Goal: Task Accomplishment & Management: Manage account settings

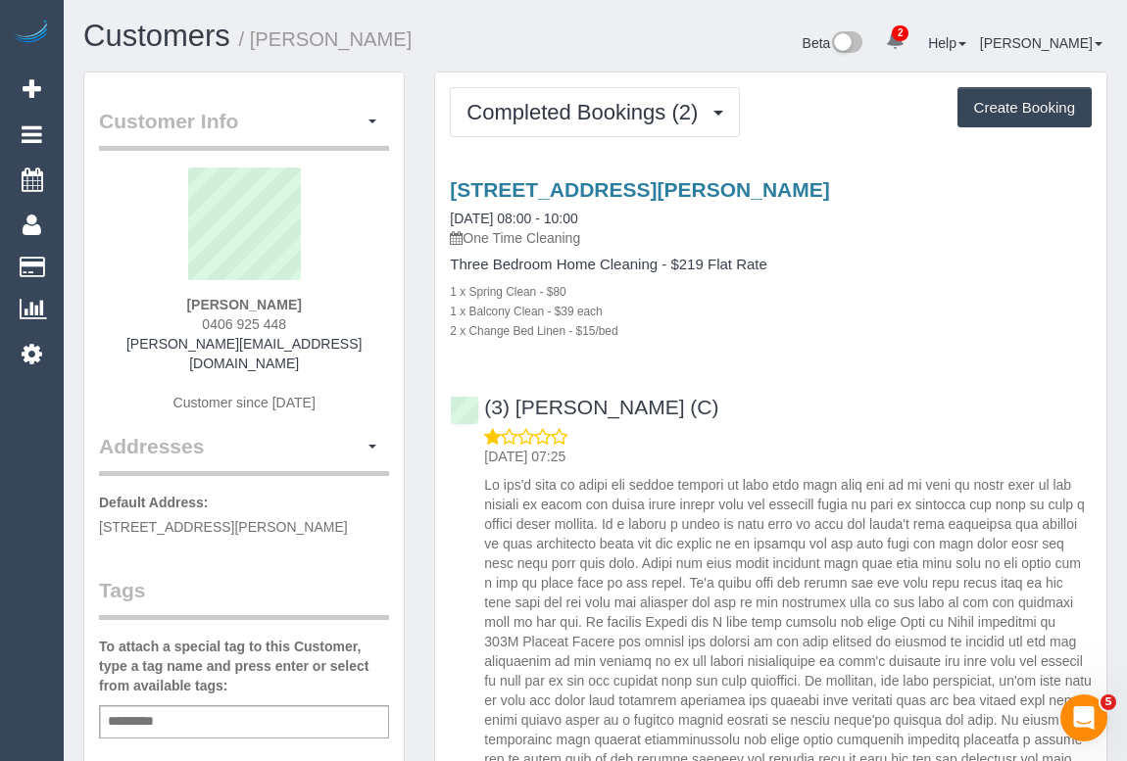
drag, startPoint x: 172, startPoint y: 303, endPoint x: 318, endPoint y: 303, distance: 146.0
click at [318, 303] on div "Edith Shepherd 0406 925 448 edie.aj.shepherd@gmail.com Customer since 2024" at bounding box center [244, 300] width 290 height 265
copy strong "Edith Shepherd"
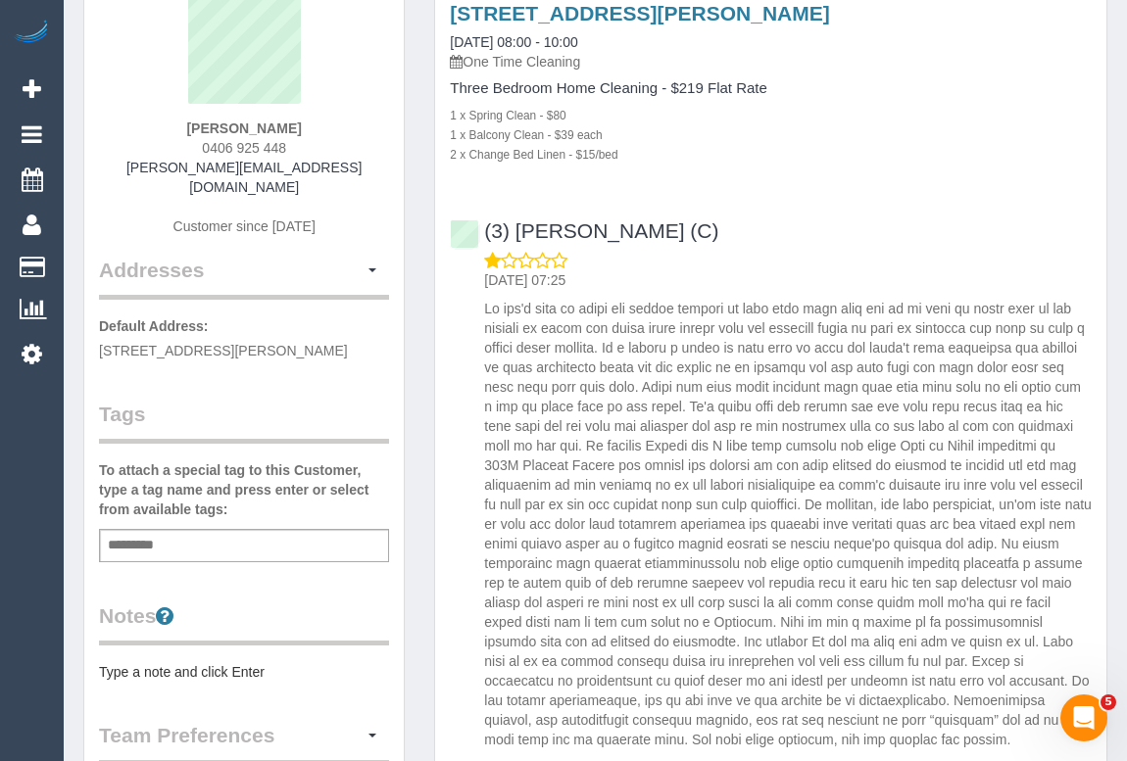
scroll to position [177, 0]
click at [180, 528] on div "Add a tag" at bounding box center [244, 544] width 290 height 33
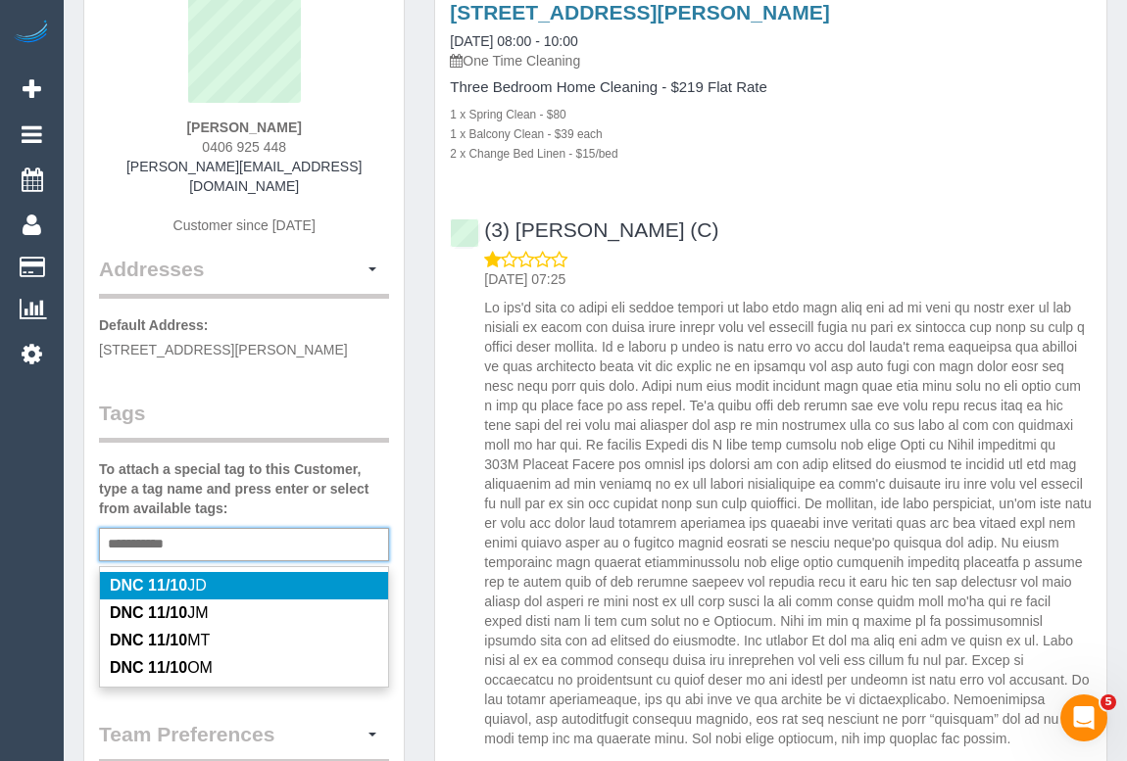
type input "**********"
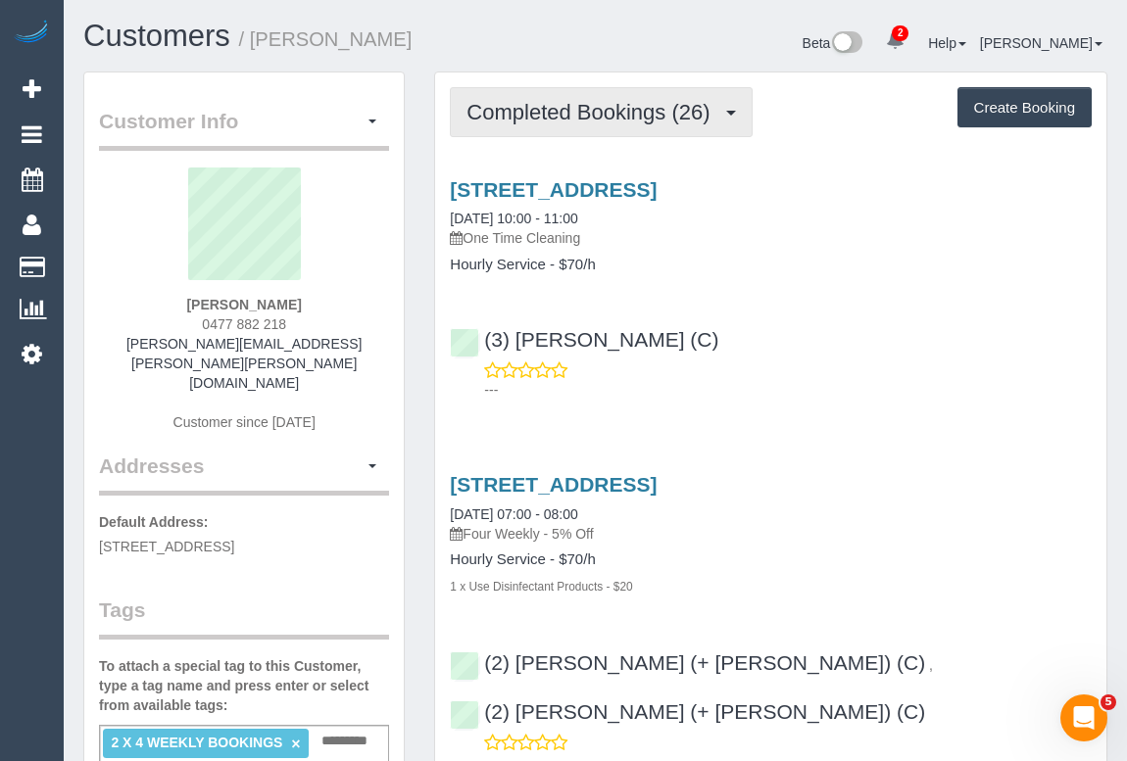
click at [615, 121] on span "Completed Bookings (26)" at bounding box center [592, 112] width 253 height 24
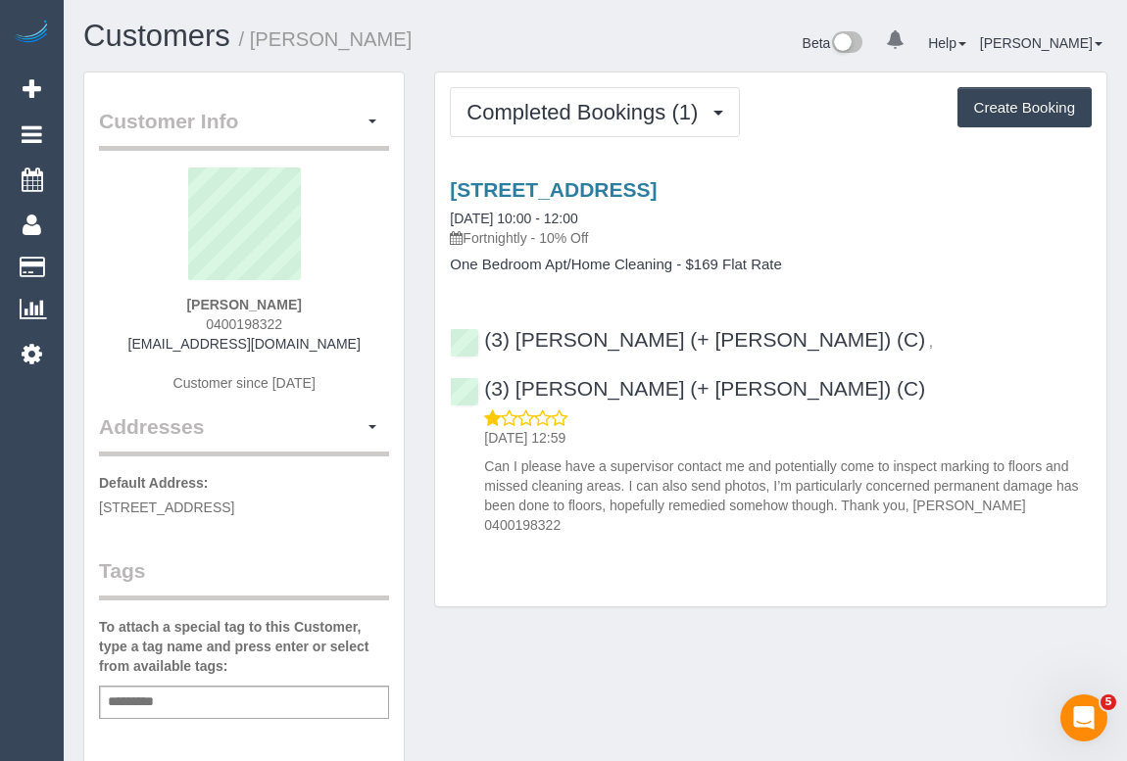
click at [215, 700] on div "Add a tag" at bounding box center [244, 702] width 290 height 33
type input "**********"
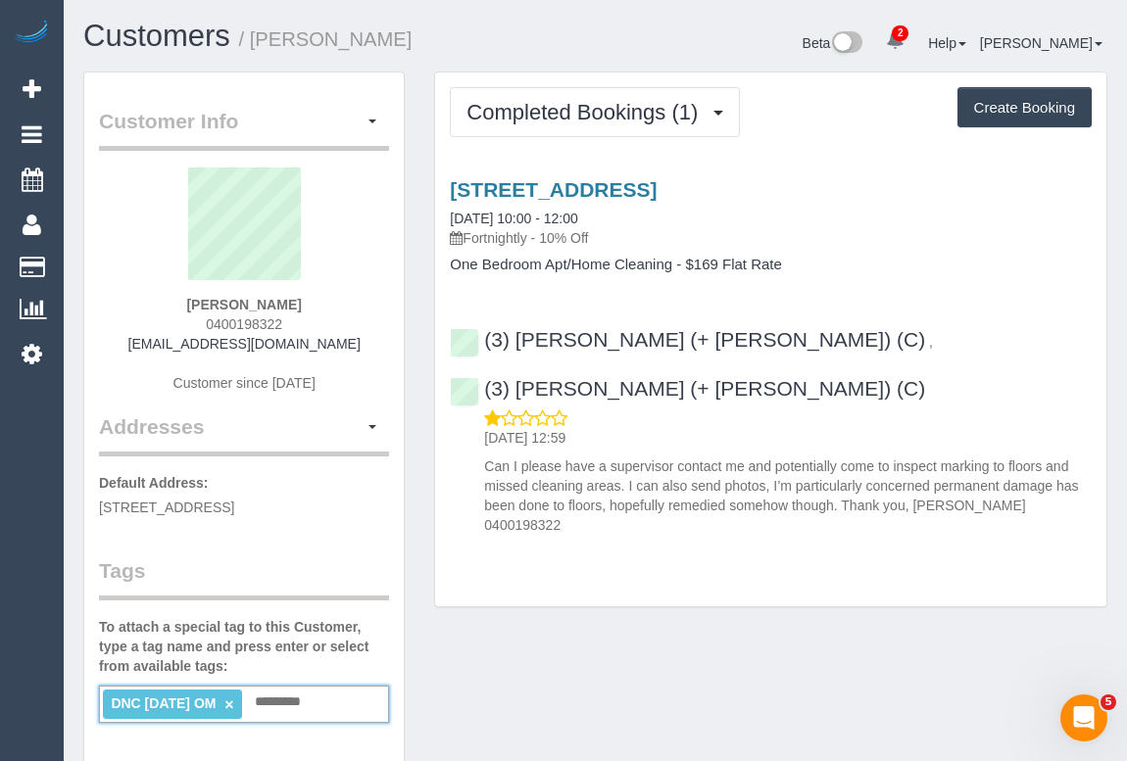
click at [602, 639] on div "Customer Info Edit Contact Info Send Message Email Preferences Special Sales Ta…" at bounding box center [595, 730] width 1053 height 1317
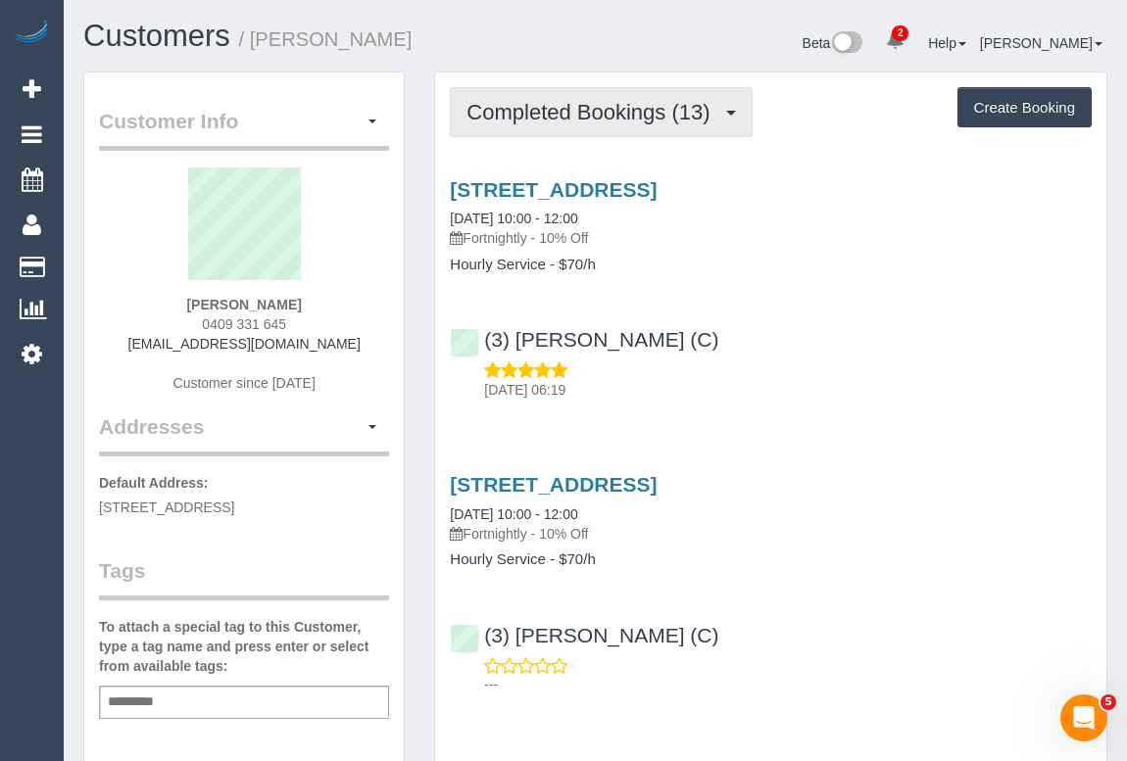
click at [564, 107] on span "Completed Bookings (13)" at bounding box center [592, 112] width 253 height 24
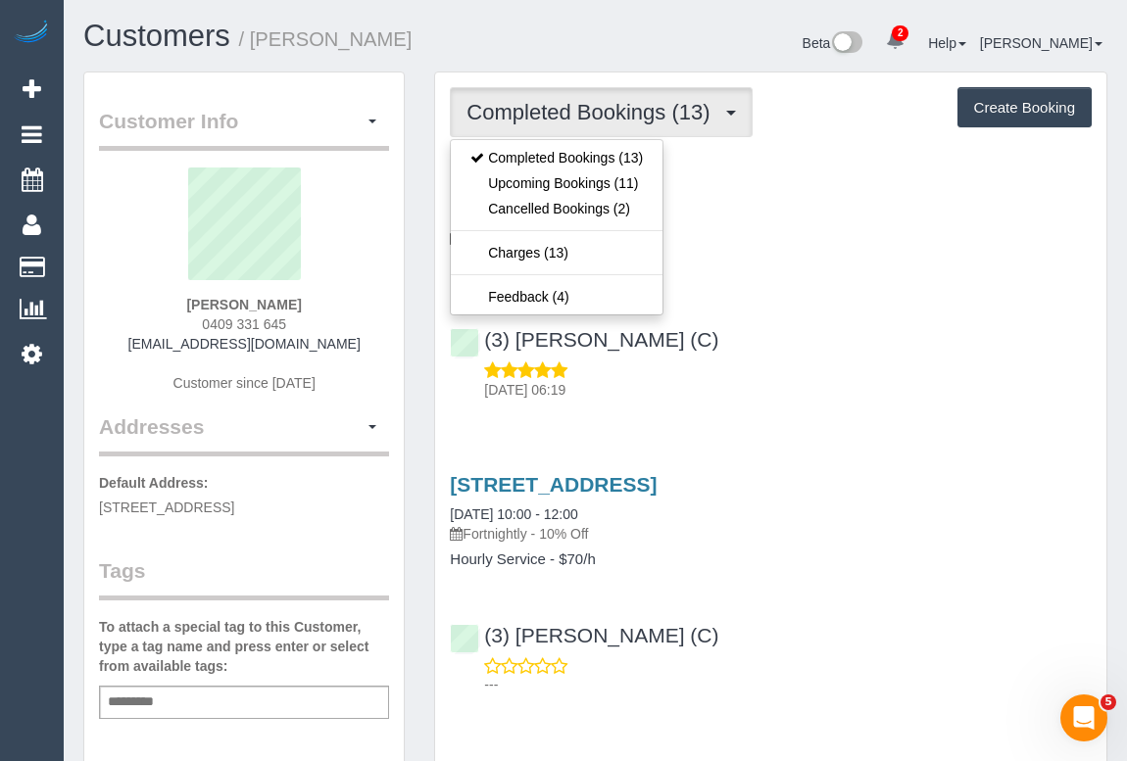
click at [862, 348] on div "(3) Andrea Di Bella (C) 10/10/2025 06:19" at bounding box center [770, 356] width 671 height 88
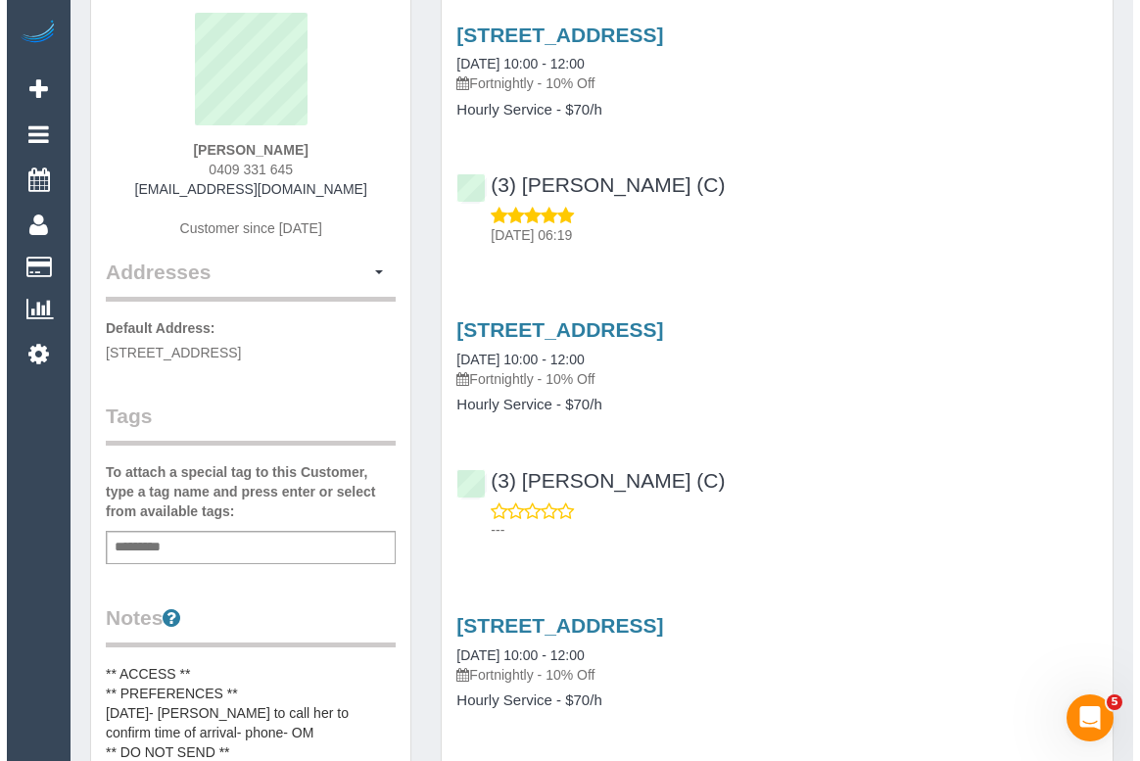
scroll to position [88, 0]
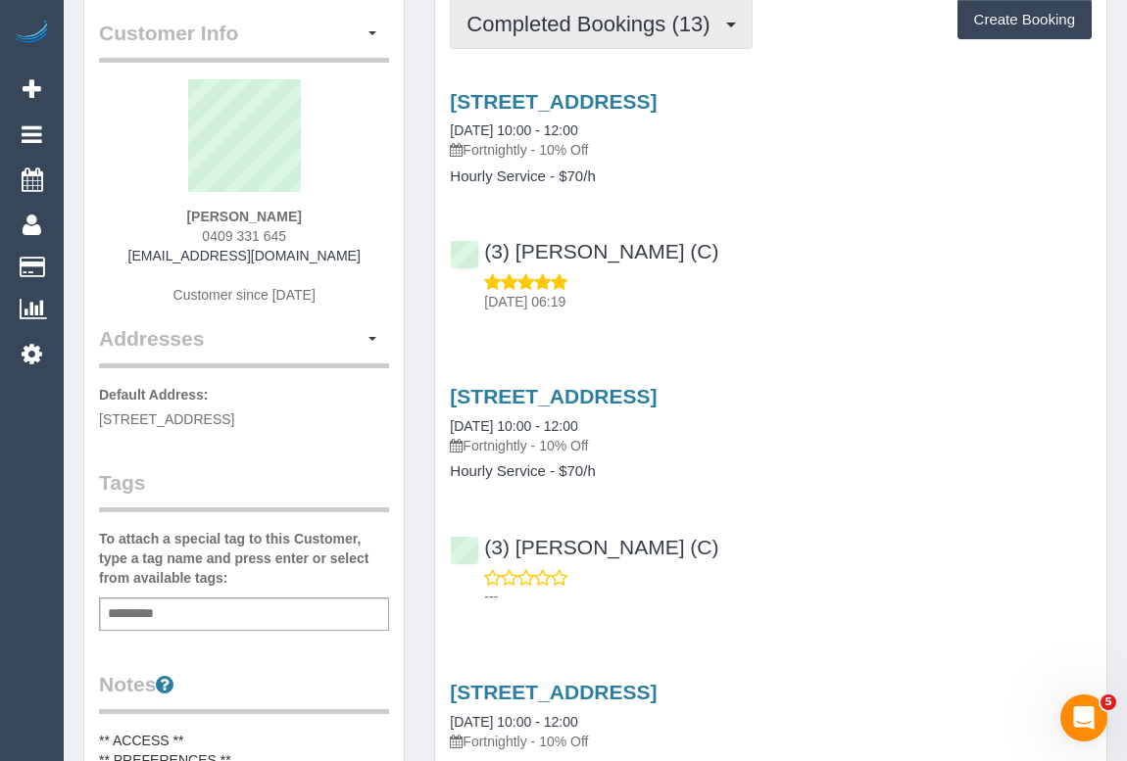
click at [607, 33] on button "Completed Bookings (13)" at bounding box center [601, 24] width 302 height 50
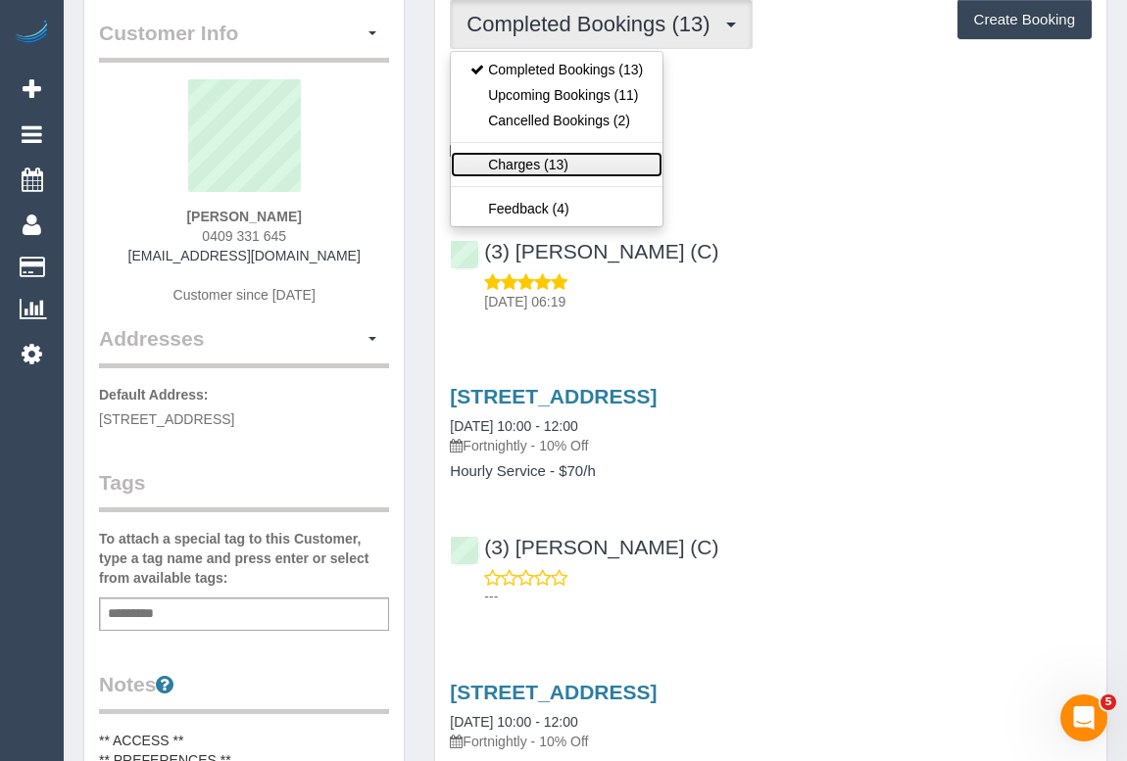
click at [536, 165] on link "Charges (13)" at bounding box center [557, 164] width 212 height 25
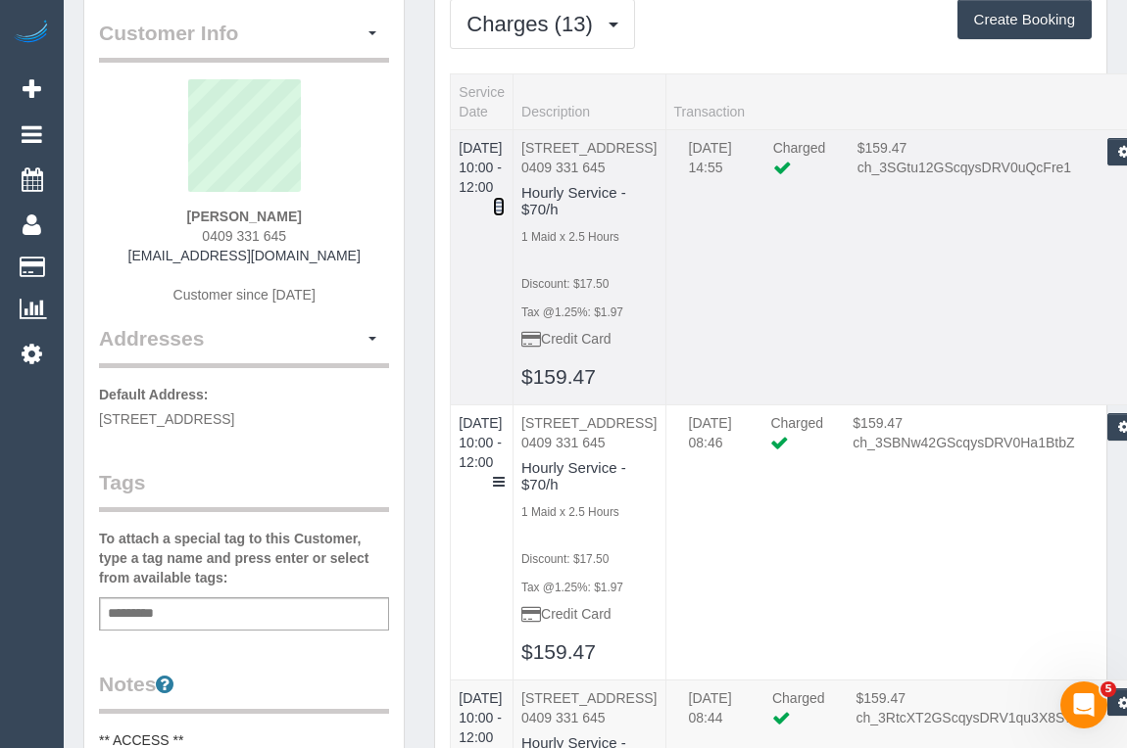
click at [505, 200] on icon at bounding box center [499, 207] width 12 height 14
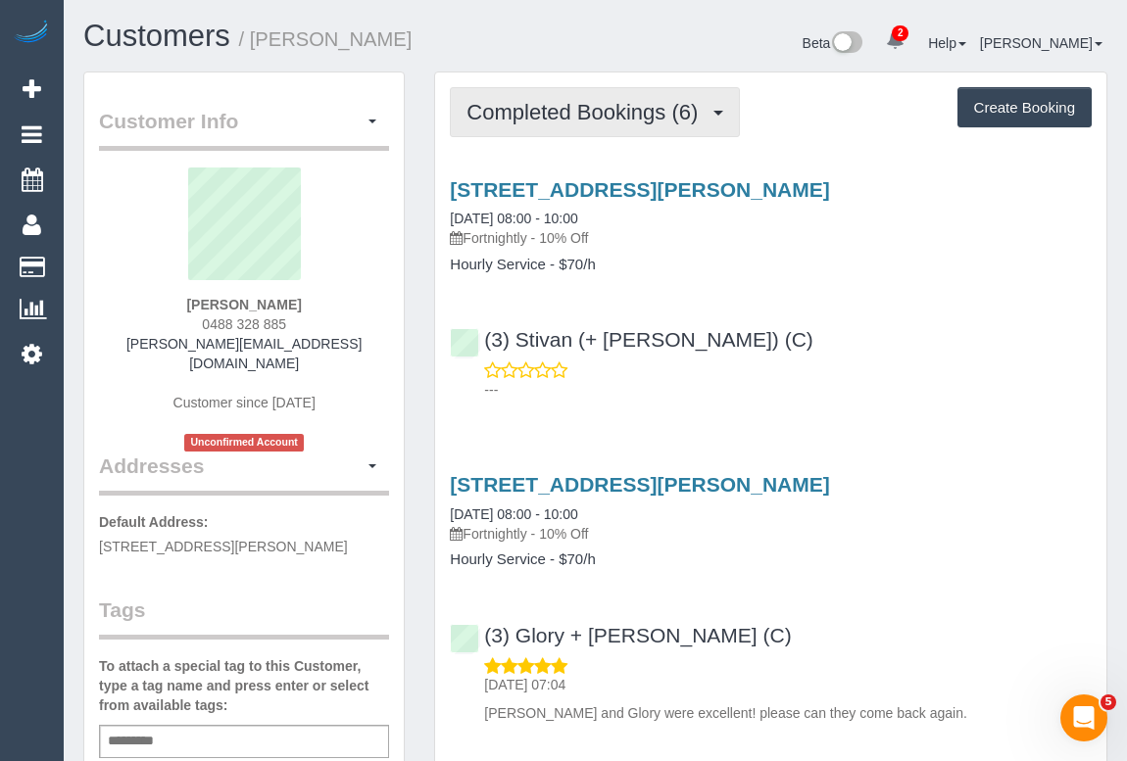
click at [568, 108] on span "Completed Bookings (6)" at bounding box center [586, 112] width 241 height 24
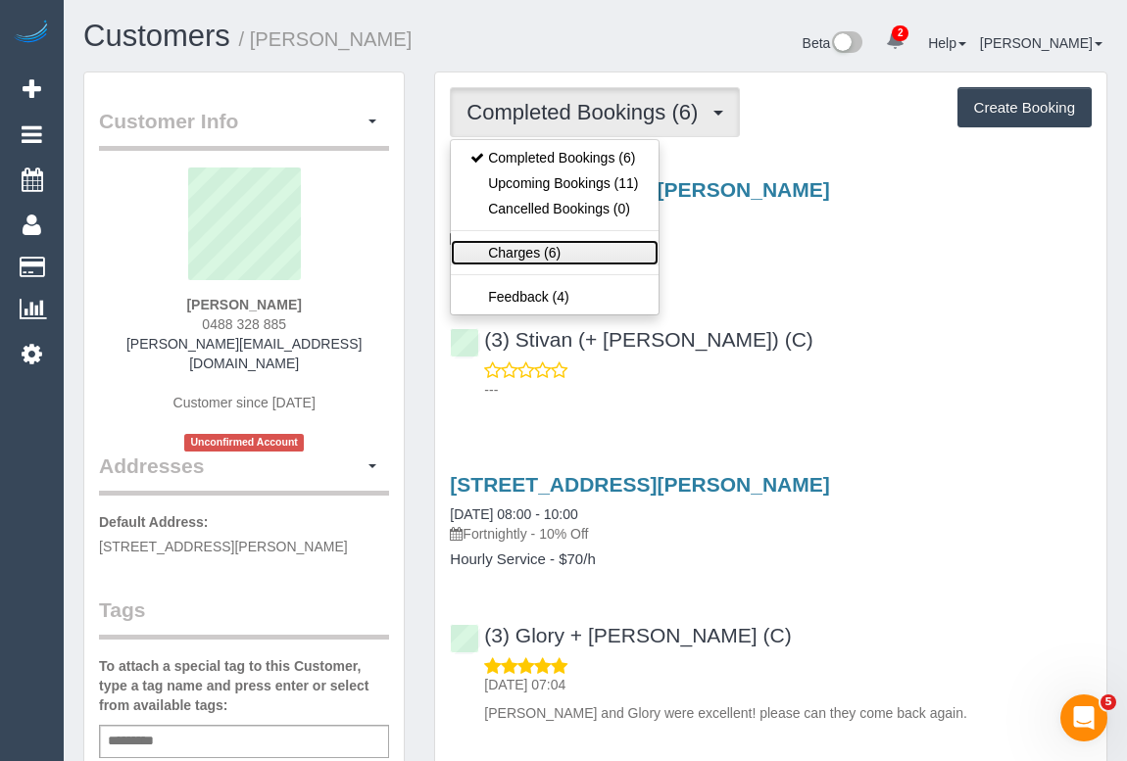
click at [539, 251] on link "Charges (6)" at bounding box center [554, 252] width 207 height 25
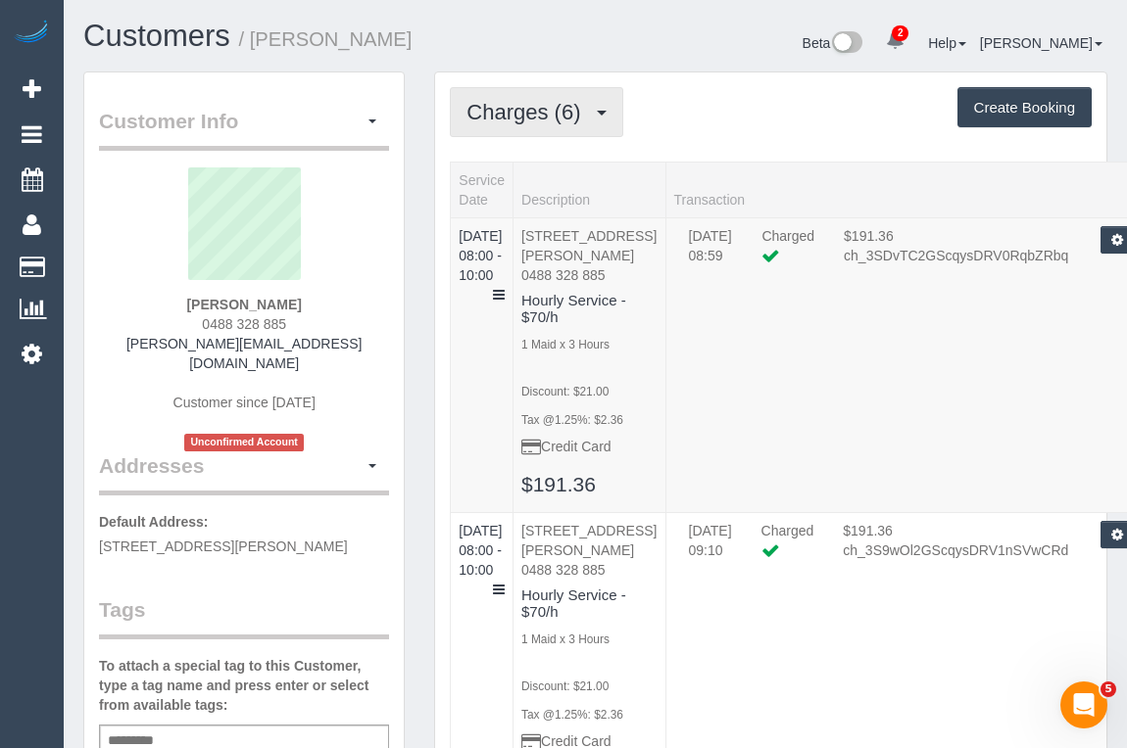
click at [531, 104] on span "Charges (6)" at bounding box center [527, 112] width 123 height 24
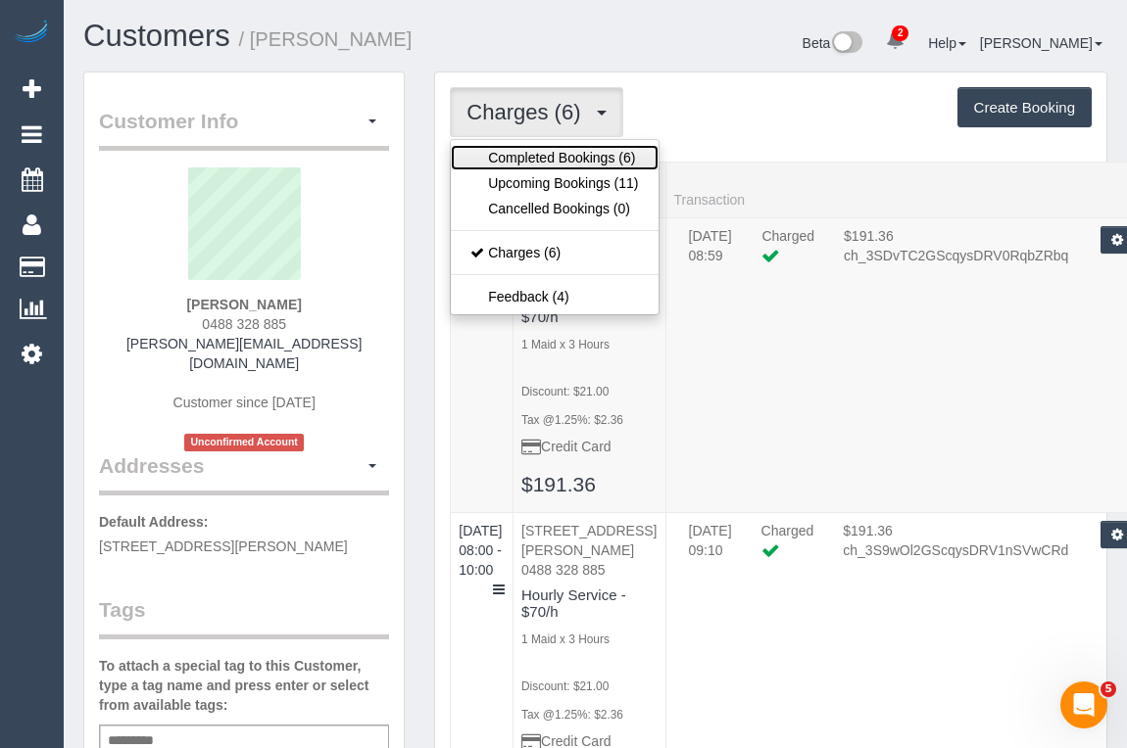
click at [543, 162] on link "Completed Bookings (6)" at bounding box center [554, 157] width 207 height 25
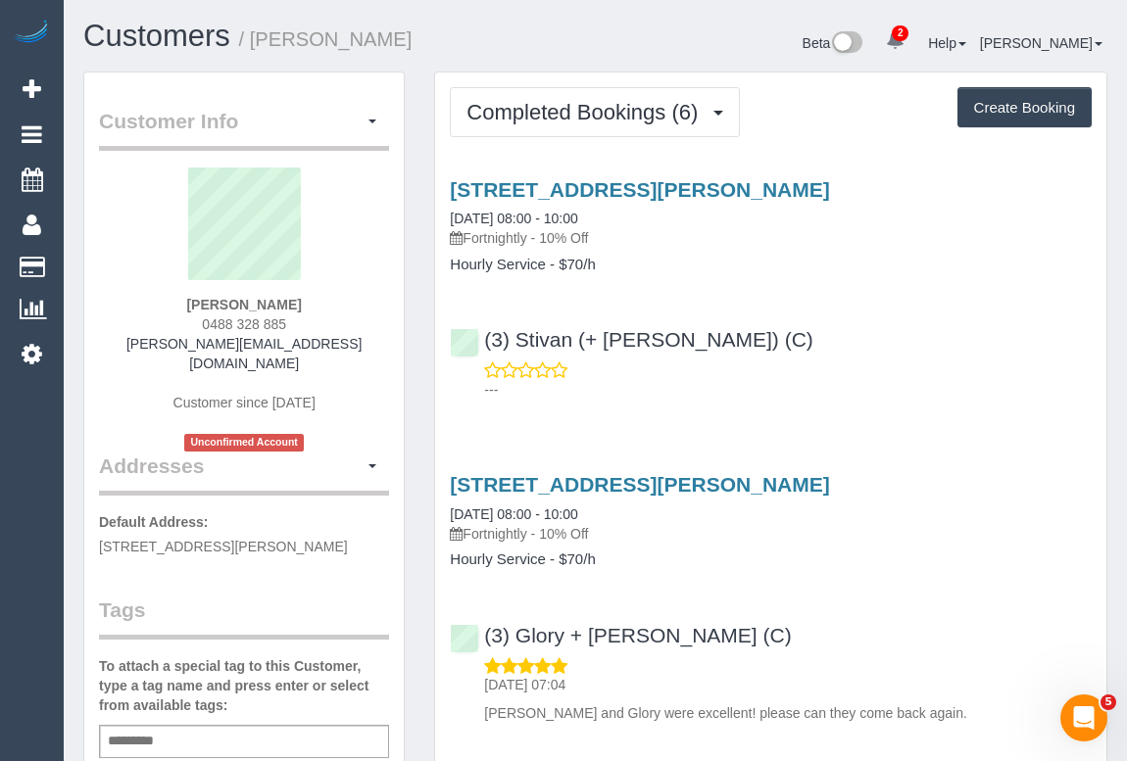
click at [930, 401] on div "131 Linacre Road, Hampton, VIC 3188 02/10/2025 08:00 - 10:00 Fortnightly - 10% …" at bounding box center [770, 285] width 671 height 247
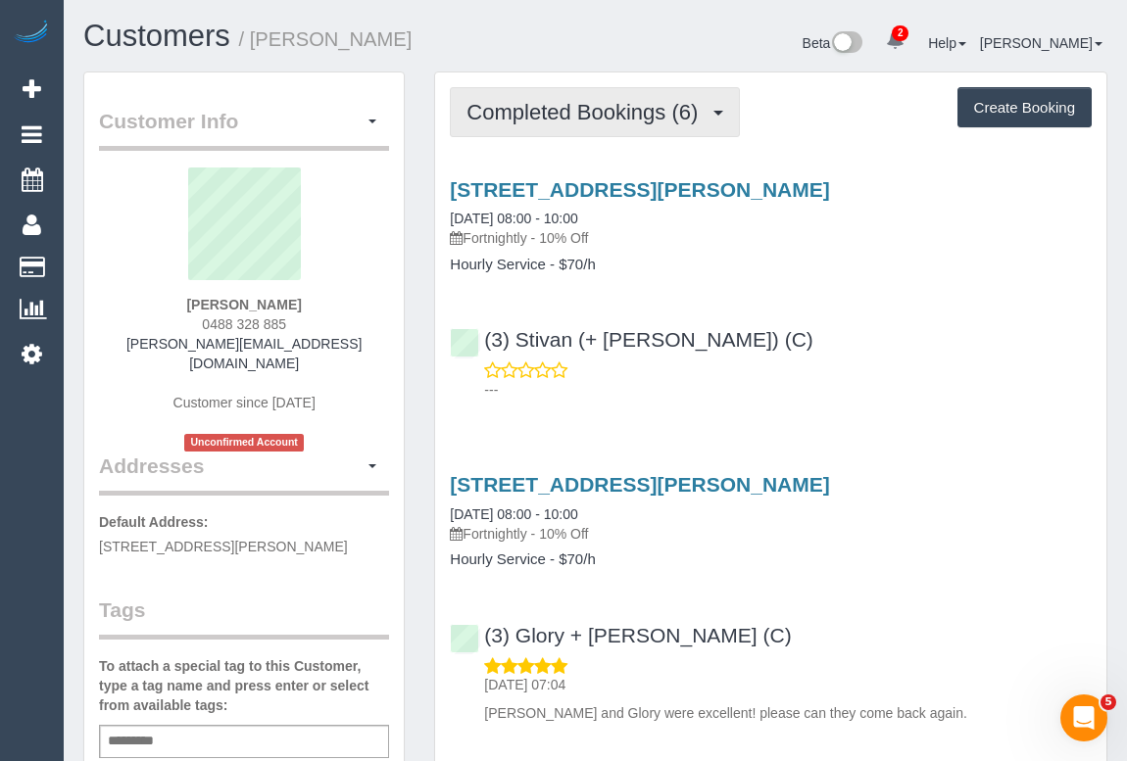
click at [557, 120] on span "Completed Bookings (6)" at bounding box center [586, 112] width 241 height 24
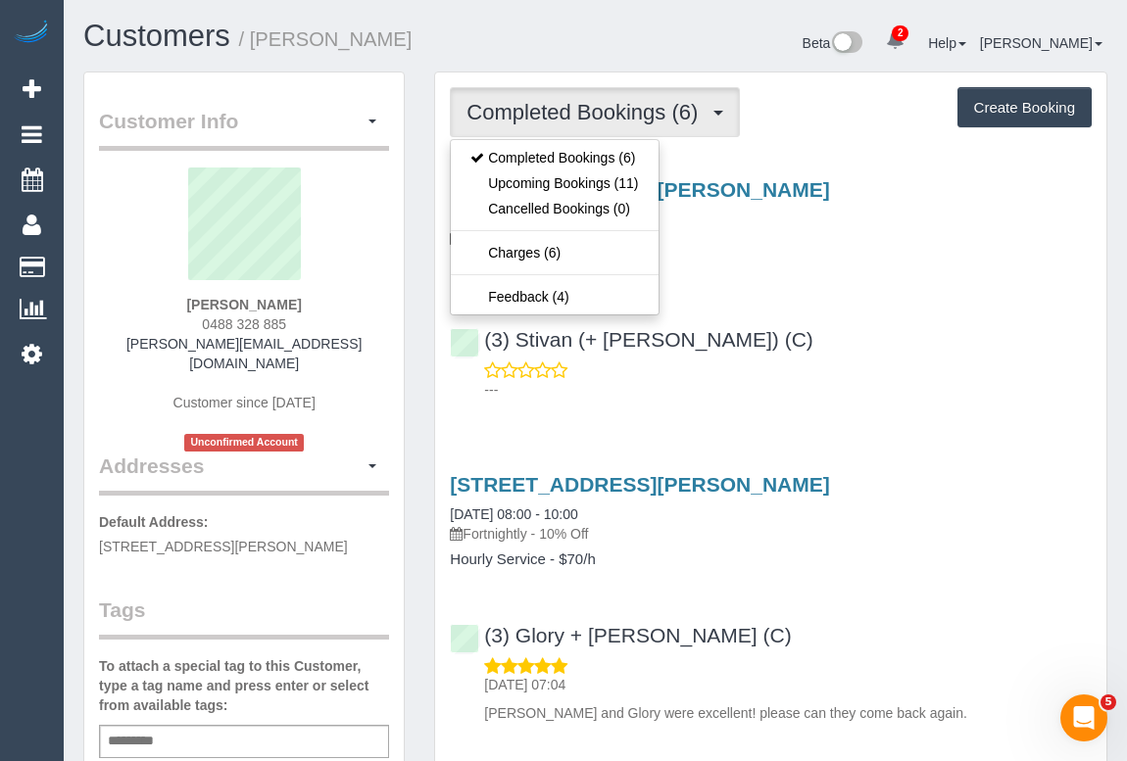
click at [888, 362] on div "---" at bounding box center [771, 380] width 642 height 39
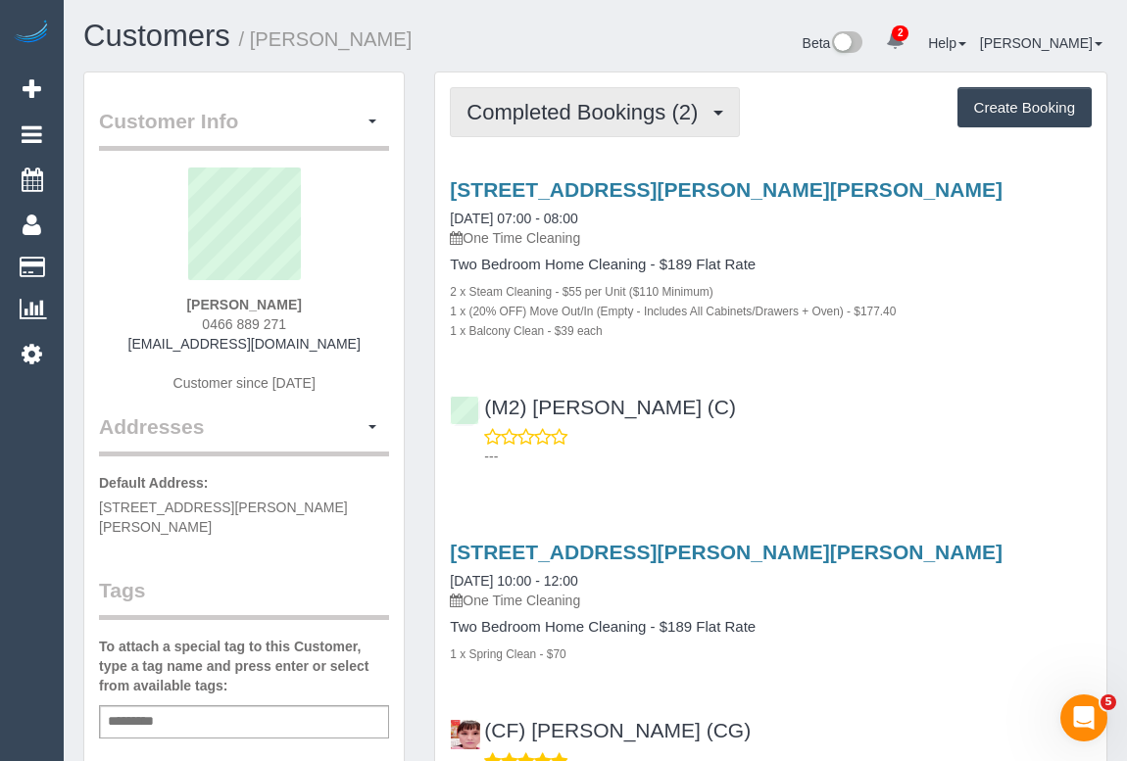
click at [558, 111] on span "Completed Bookings (2)" at bounding box center [586, 112] width 241 height 24
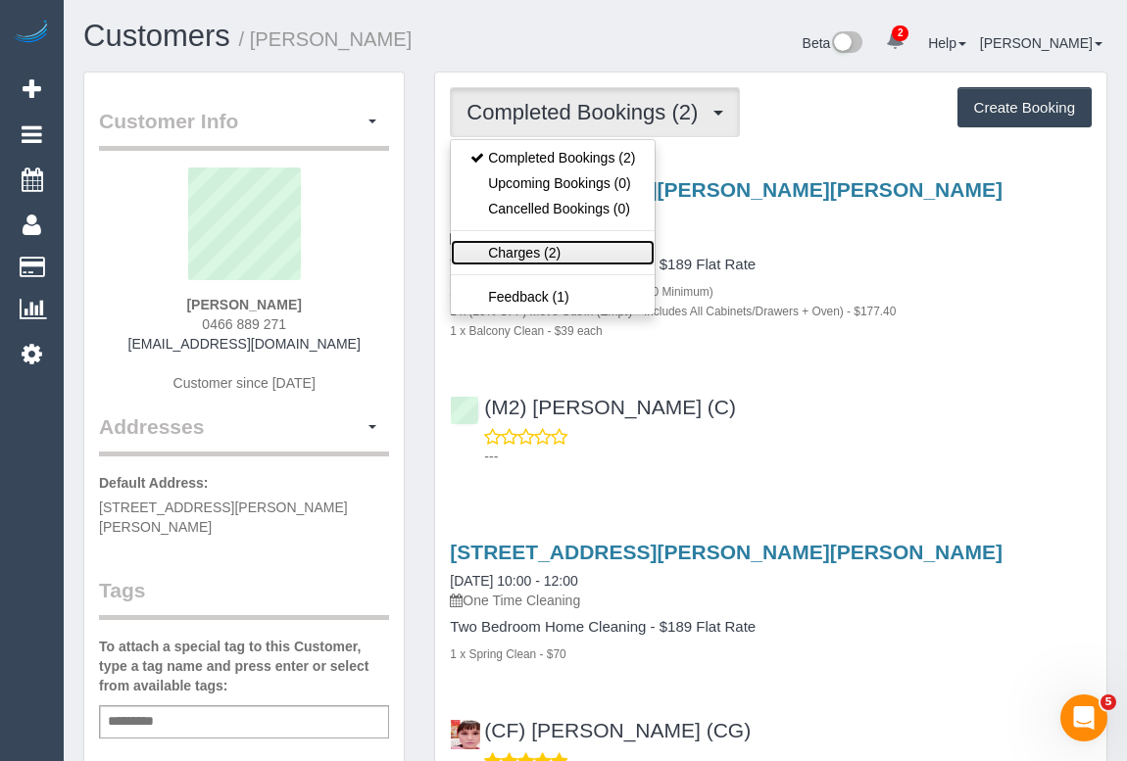
click at [538, 254] on link "Charges (2)" at bounding box center [553, 252] width 204 height 25
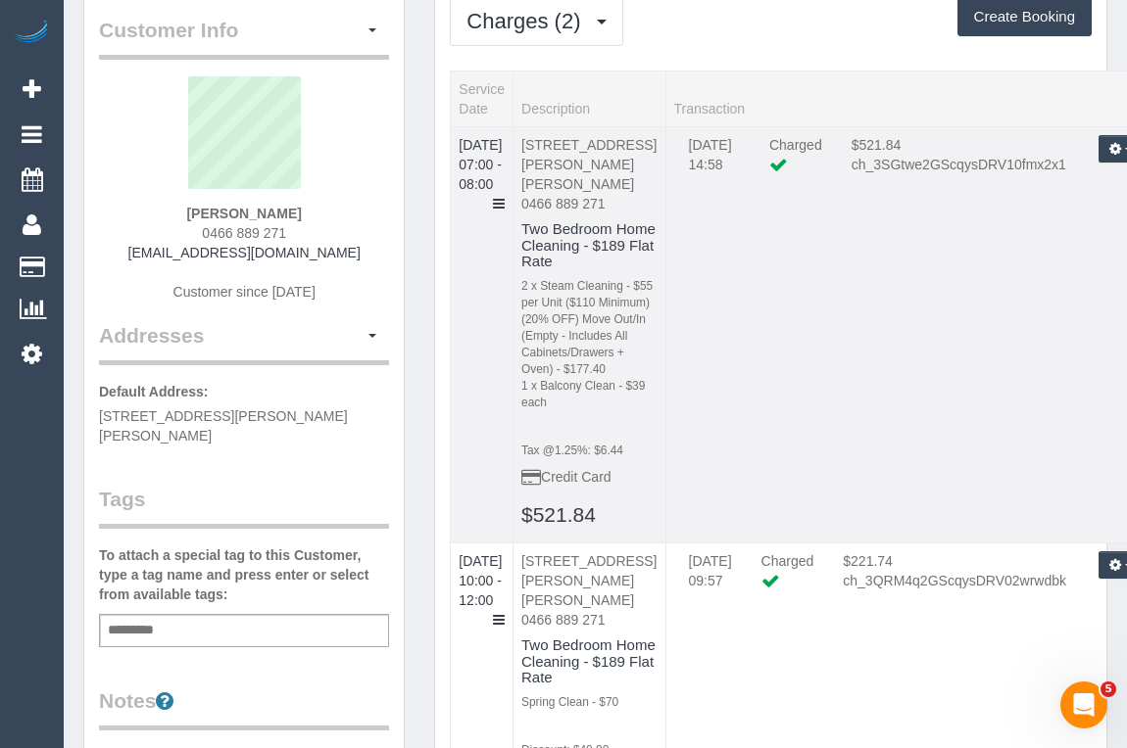
scroll to position [177, 0]
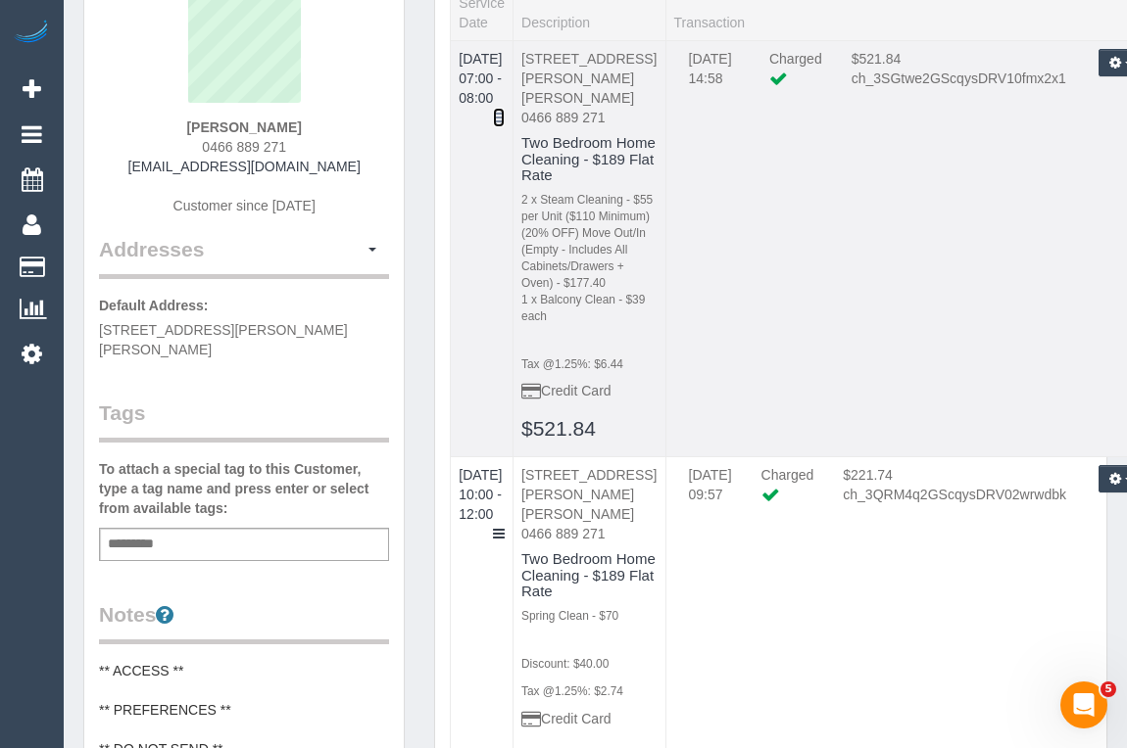
click at [505, 111] on icon at bounding box center [499, 118] width 12 height 14
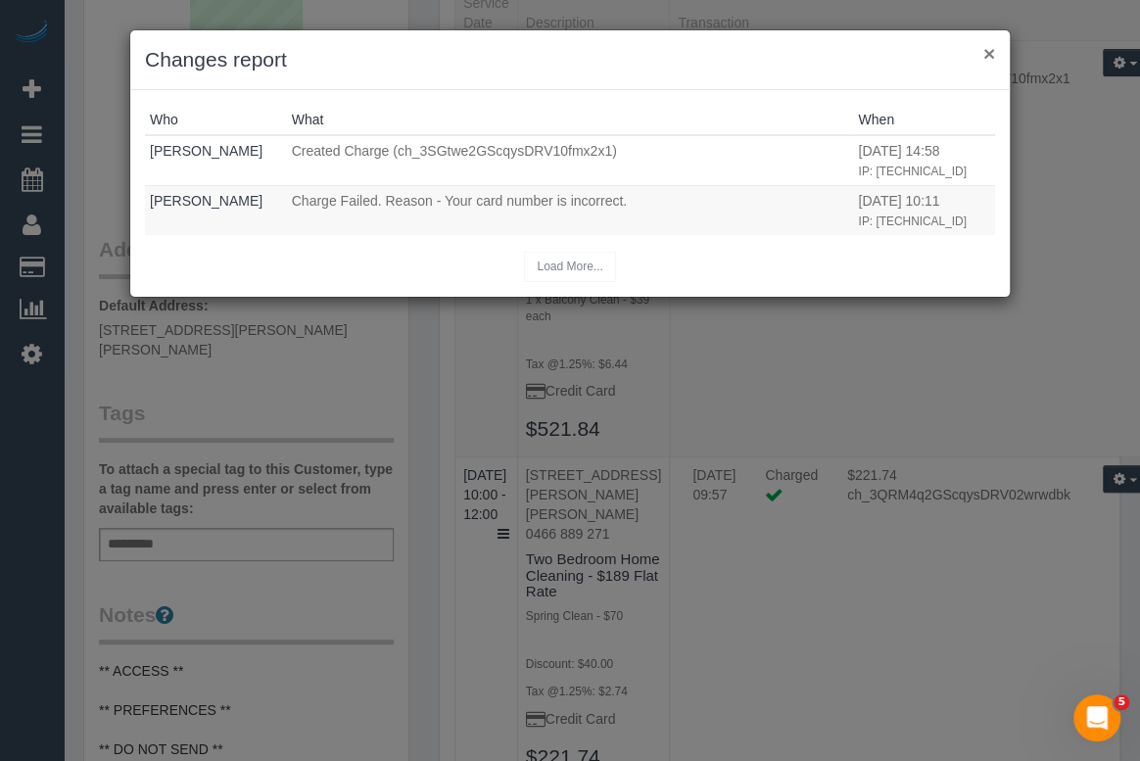
click at [988, 50] on button "×" at bounding box center [990, 53] width 12 height 21
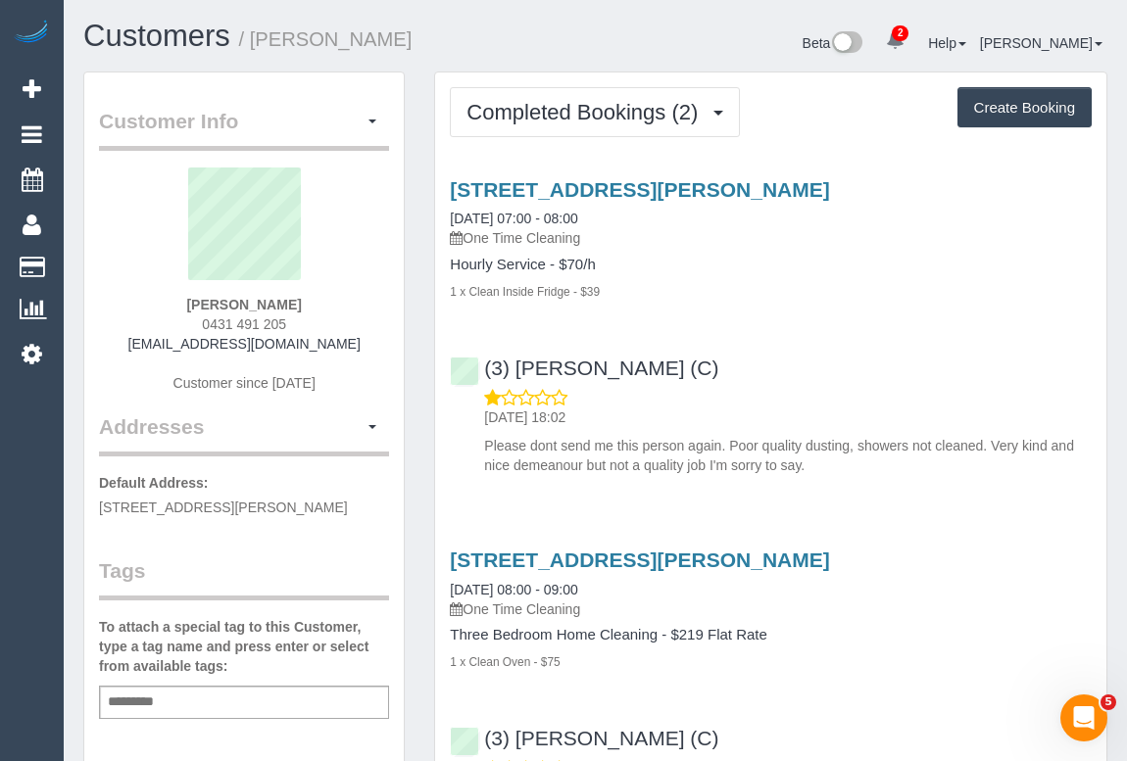
click at [227, 698] on div "Add a tag" at bounding box center [244, 702] width 290 height 33
type input "**********"
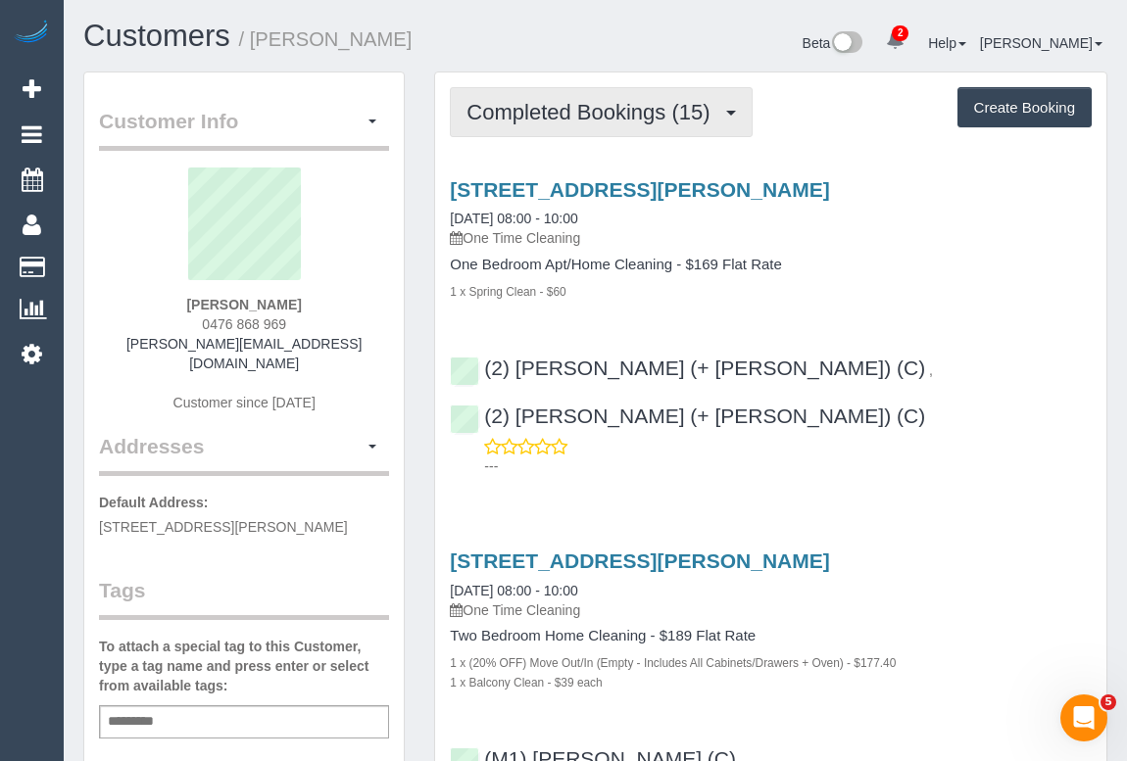
click at [558, 108] on span "Completed Bookings (15)" at bounding box center [592, 112] width 253 height 24
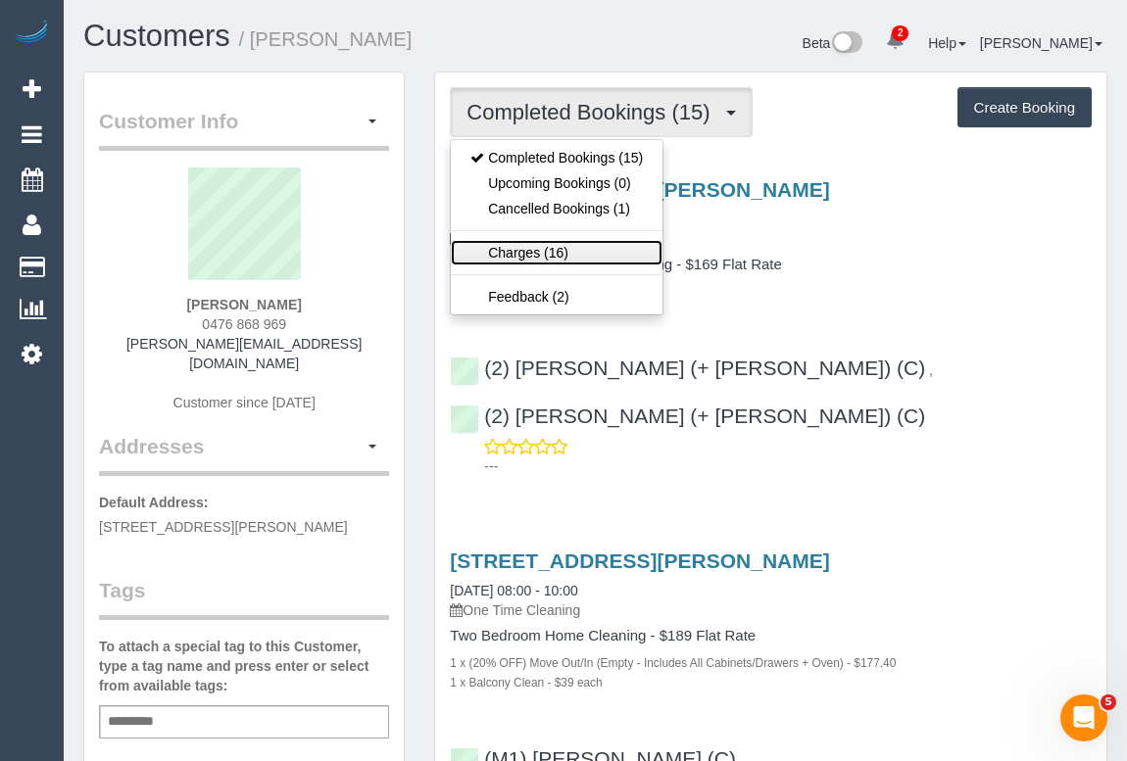
click at [519, 252] on link "Charges (16)" at bounding box center [557, 252] width 212 height 25
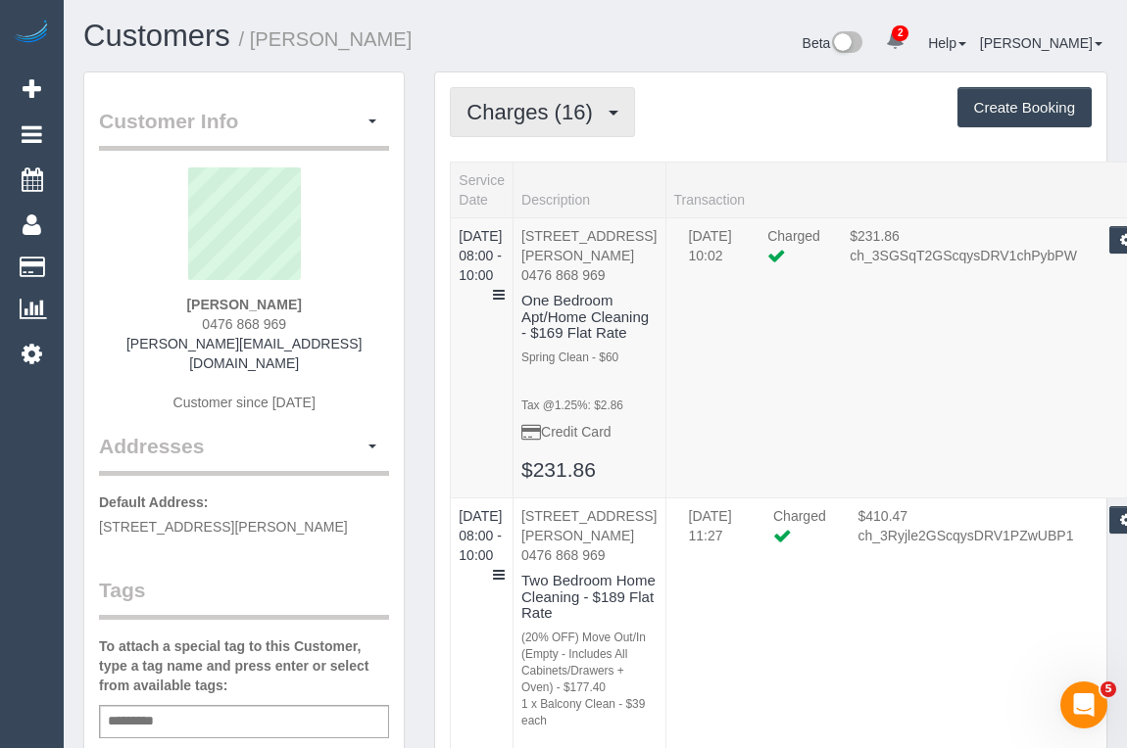
click at [543, 90] on button "Charges (16)" at bounding box center [542, 112] width 185 height 50
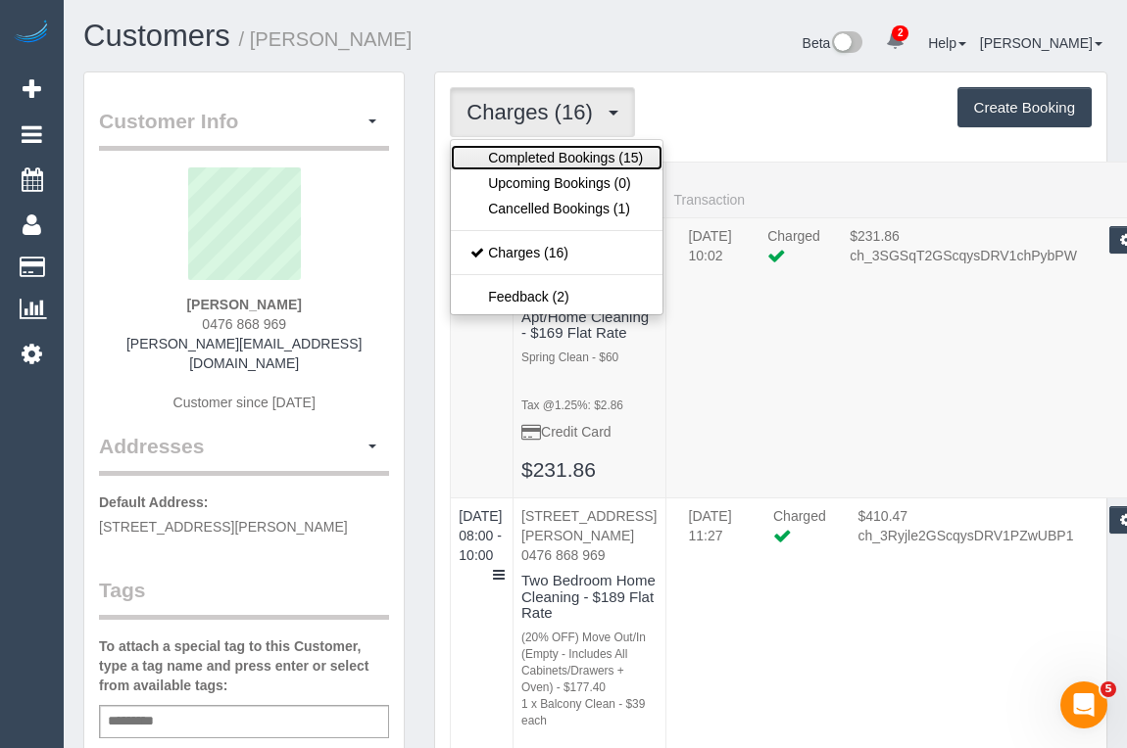
click at [549, 153] on link "Completed Bookings (15)" at bounding box center [557, 157] width 212 height 25
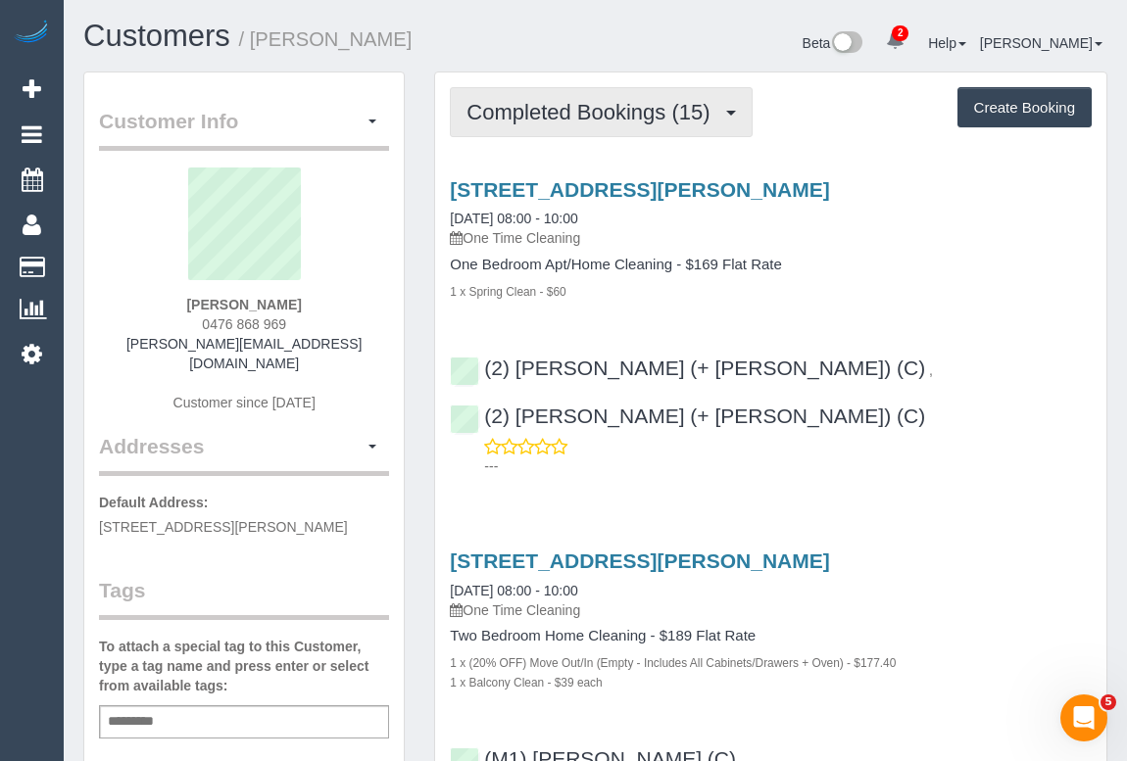
click at [624, 115] on span "Completed Bookings (15)" at bounding box center [592, 112] width 253 height 24
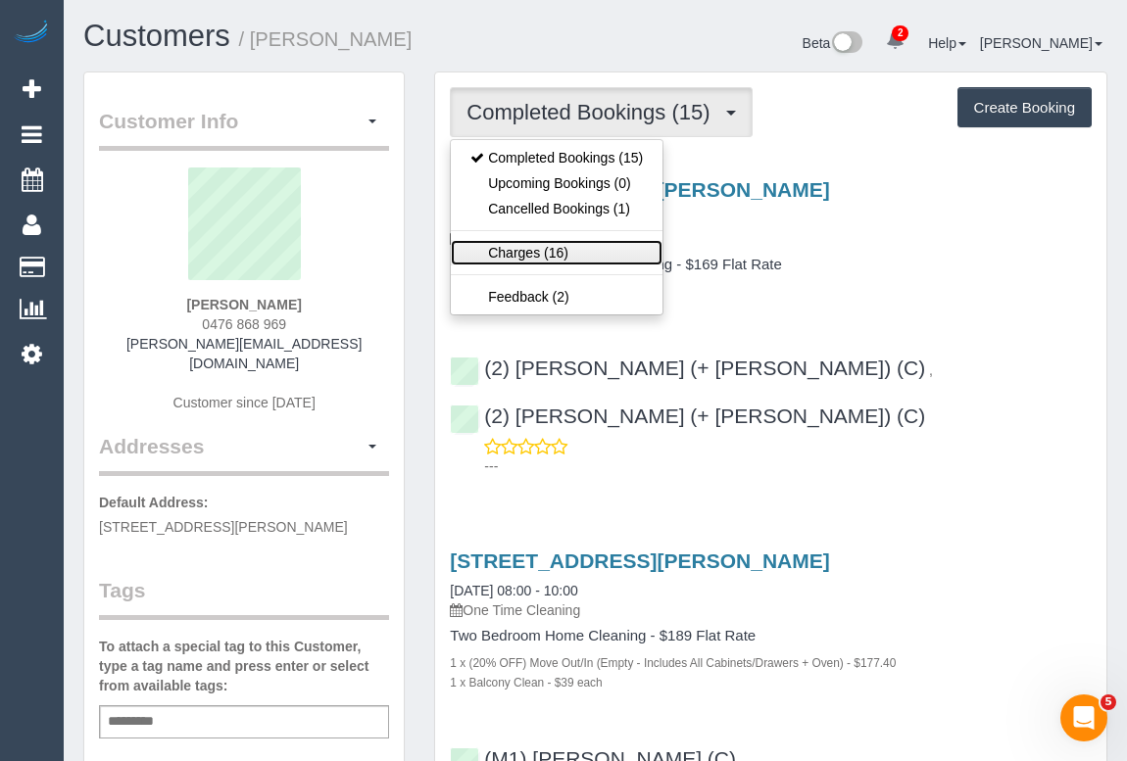
click at [529, 249] on link "Charges (16)" at bounding box center [557, 252] width 212 height 25
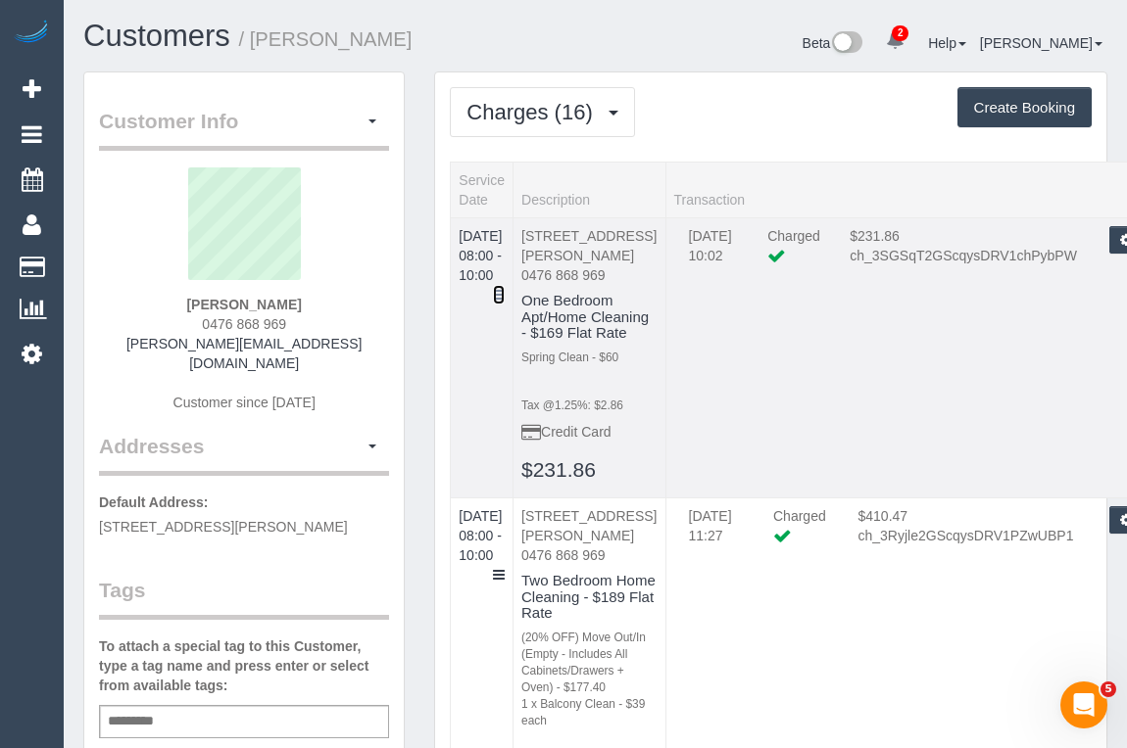
click at [505, 285] on link at bounding box center [499, 295] width 12 height 20
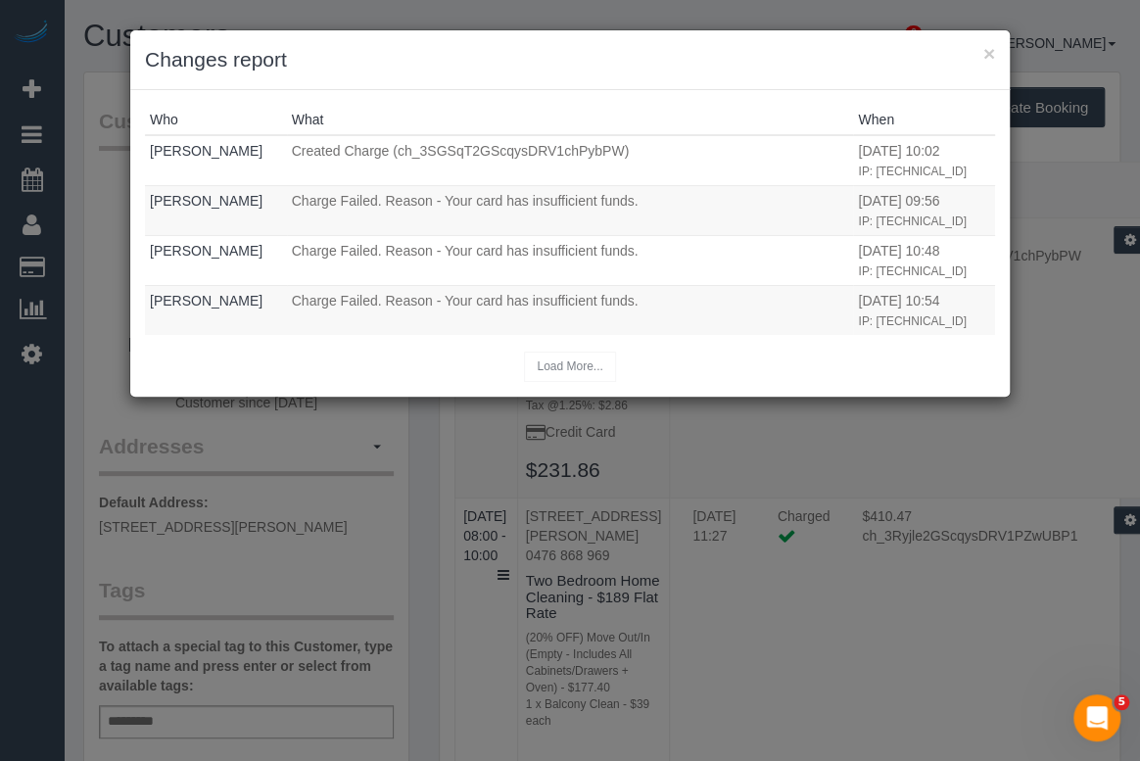
drag, startPoint x: 982, startPoint y: 52, endPoint x: 949, endPoint y: 44, distance: 33.3
click at [982, 52] on h3 "Changes report" at bounding box center [570, 59] width 850 height 29
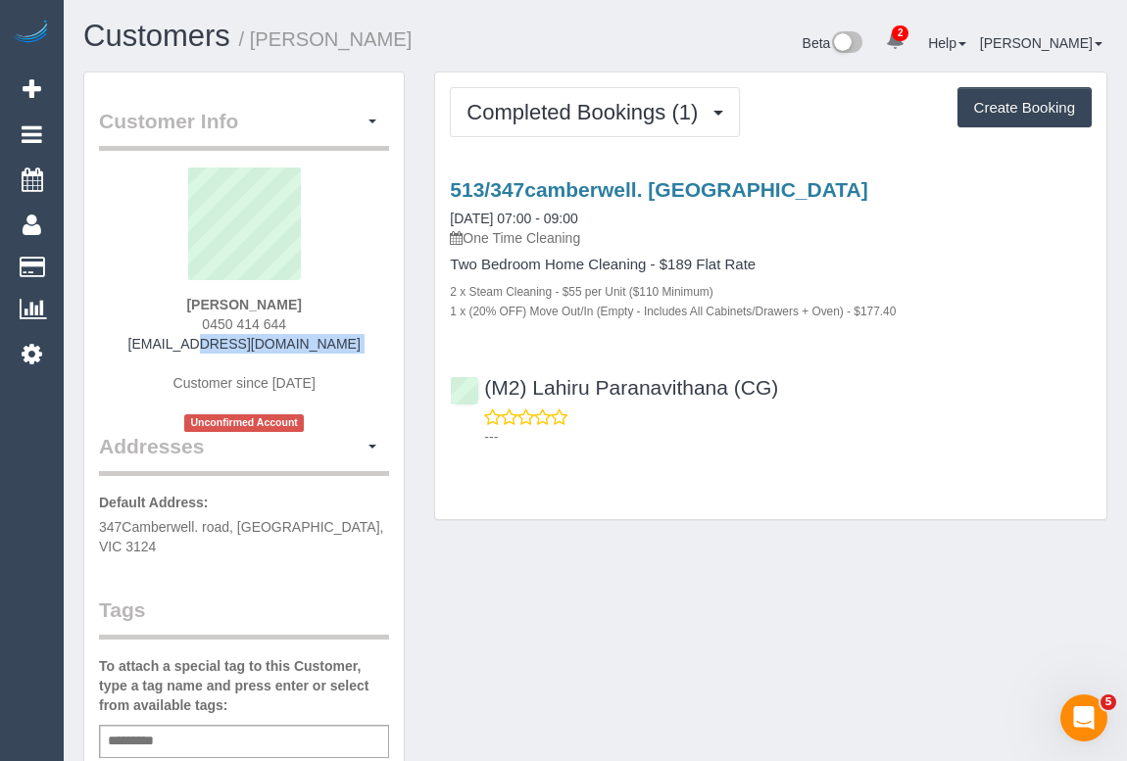
drag, startPoint x: 234, startPoint y: 353, endPoint x: 313, endPoint y: 359, distance: 79.6
click at [313, 359] on div "[PERSON_NAME] 0450 414 644 [EMAIL_ADDRESS][DOMAIN_NAME] Customer since [DATE] U…" at bounding box center [244, 300] width 290 height 265
copy div "[EMAIL_ADDRESS][DOMAIN_NAME]"
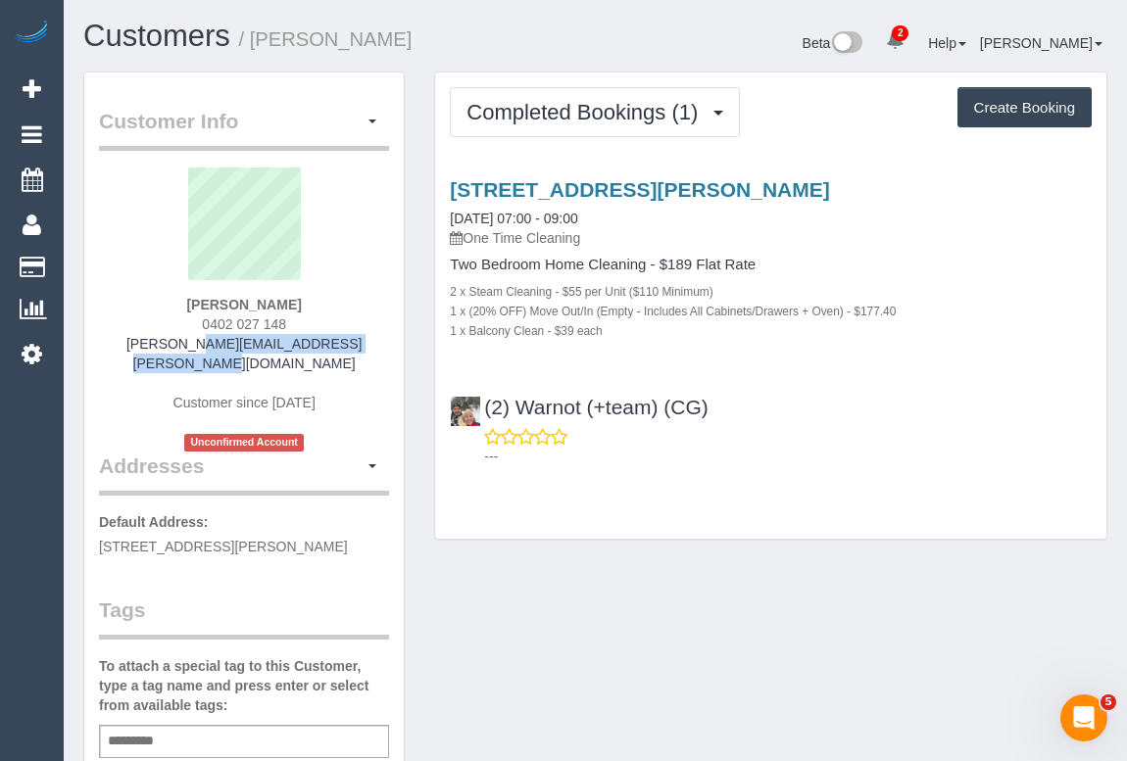
drag, startPoint x: 127, startPoint y: 344, endPoint x: 372, endPoint y: 341, distance: 244.9
click at [372, 341] on div "Jesse Turner 0402 027 148 jesse.turner.bvd@protonmail.com Customer since 2025 U…" at bounding box center [244, 310] width 290 height 284
copy link "jesse.turner.bvd@protonmail.com"
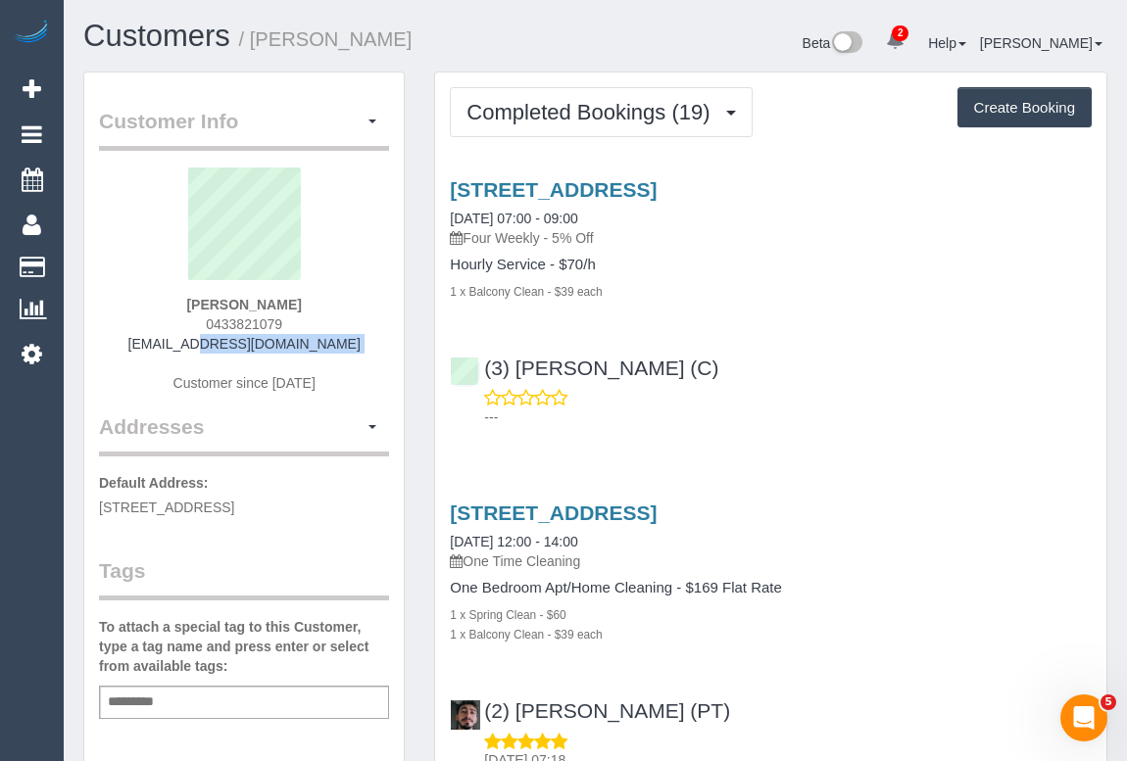
drag, startPoint x: 144, startPoint y: 352, endPoint x: 334, endPoint y: 353, distance: 190.1
click at [334, 353] on div "[PERSON_NAME] 0433821079 [EMAIL_ADDRESS][DOMAIN_NAME] Customer since [DATE]" at bounding box center [244, 290] width 290 height 245
copy div "pollywright15@gmail.com"
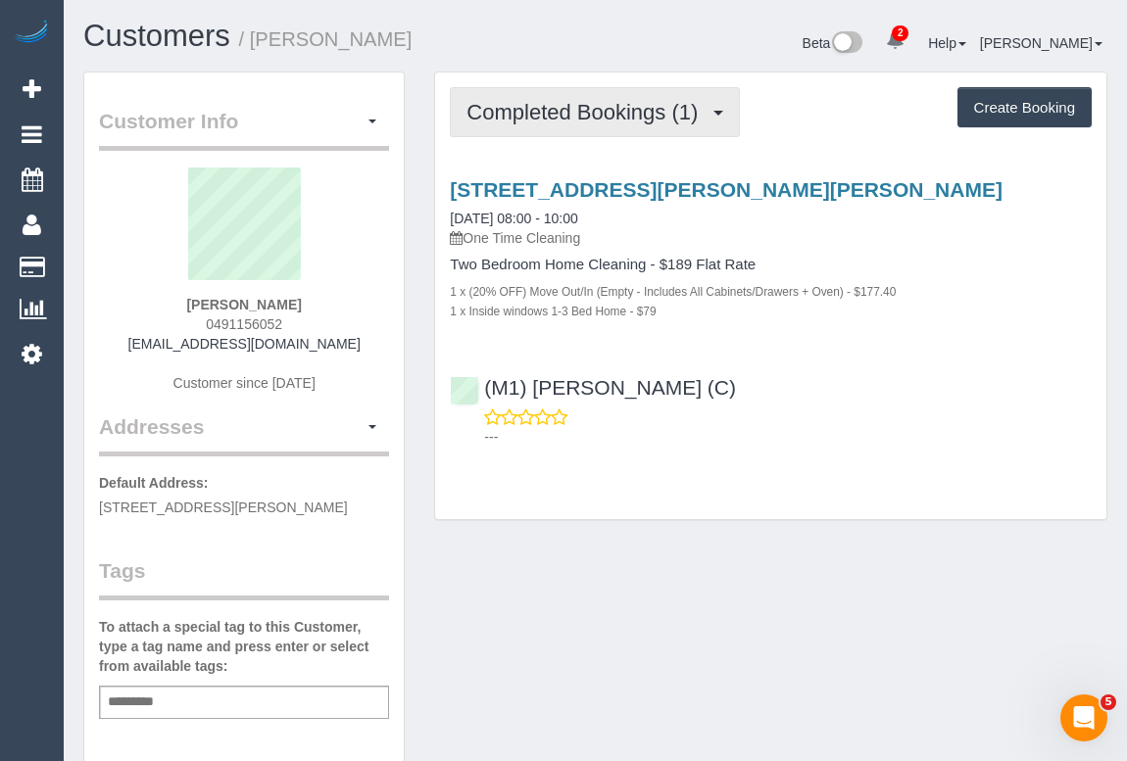
click at [543, 117] on span "Completed Bookings (1)" at bounding box center [586, 112] width 241 height 24
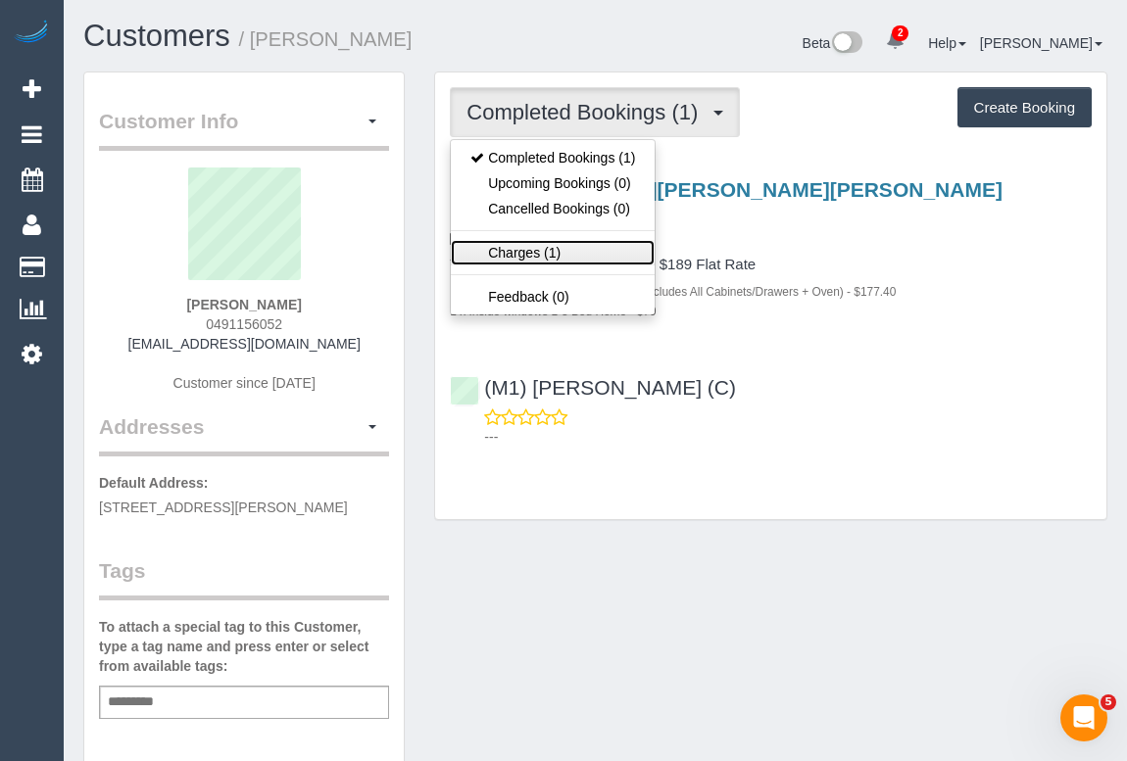
click at [539, 254] on link "Charges (1)" at bounding box center [553, 252] width 204 height 25
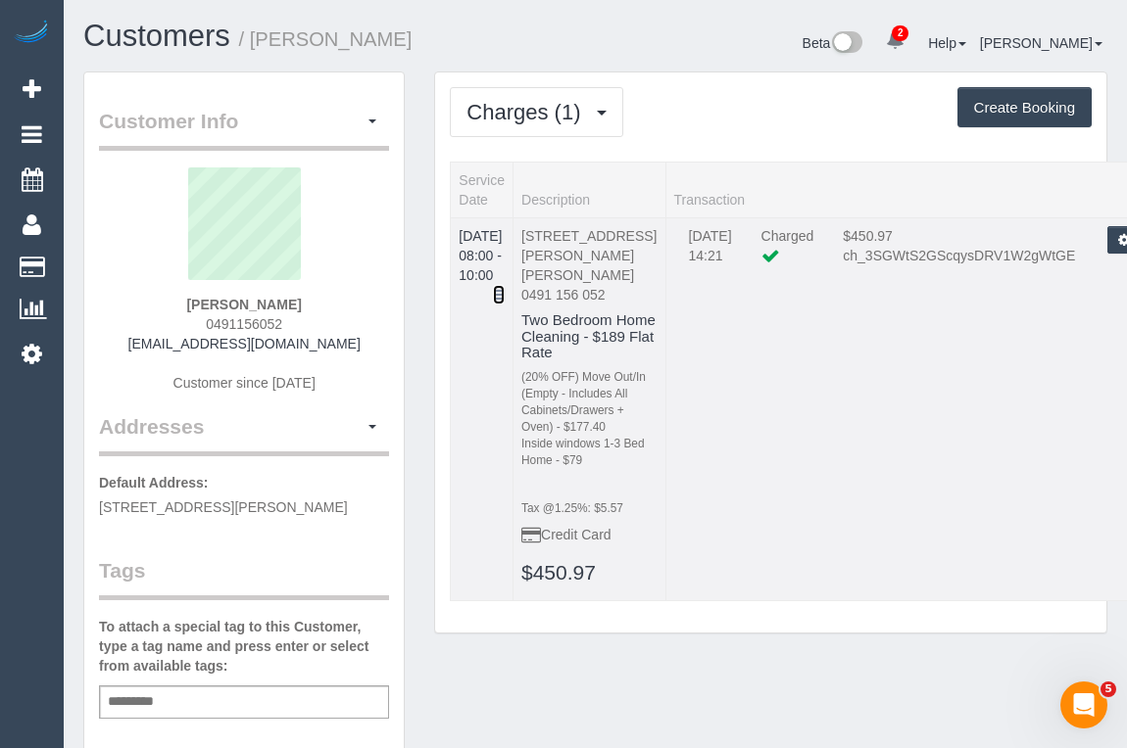
click at [505, 288] on icon at bounding box center [499, 295] width 12 height 14
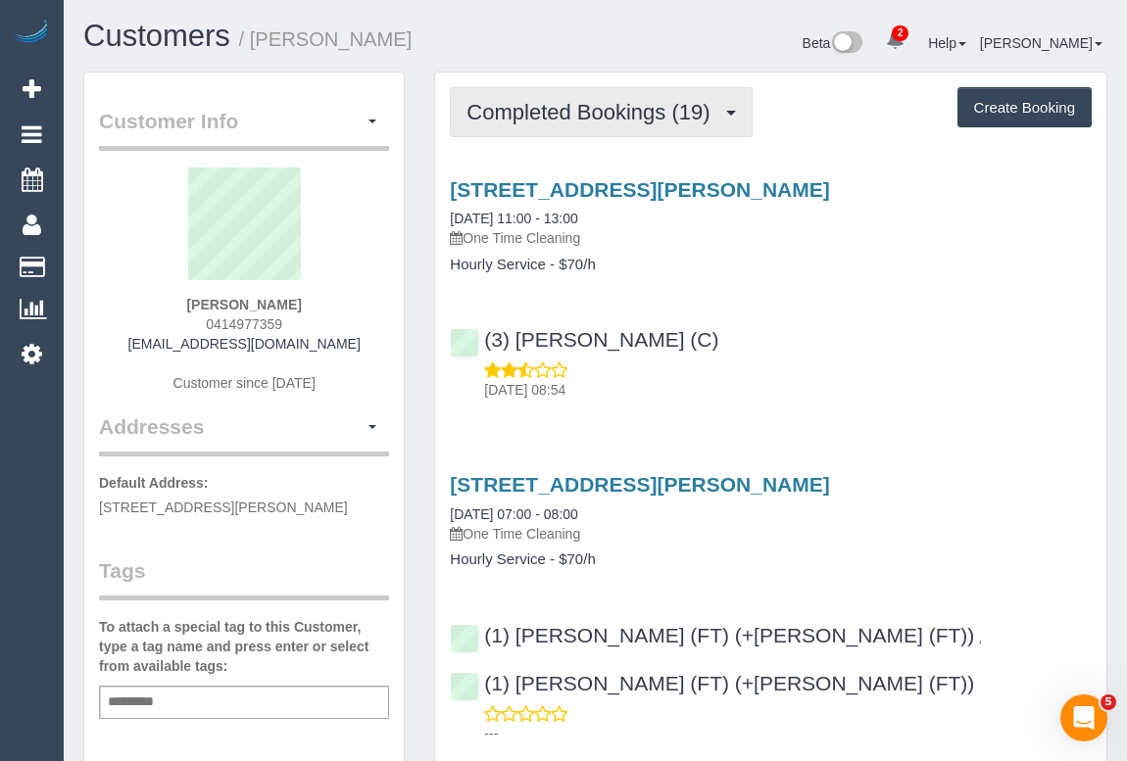
click at [589, 90] on button "Completed Bookings (19)" at bounding box center [601, 112] width 302 height 50
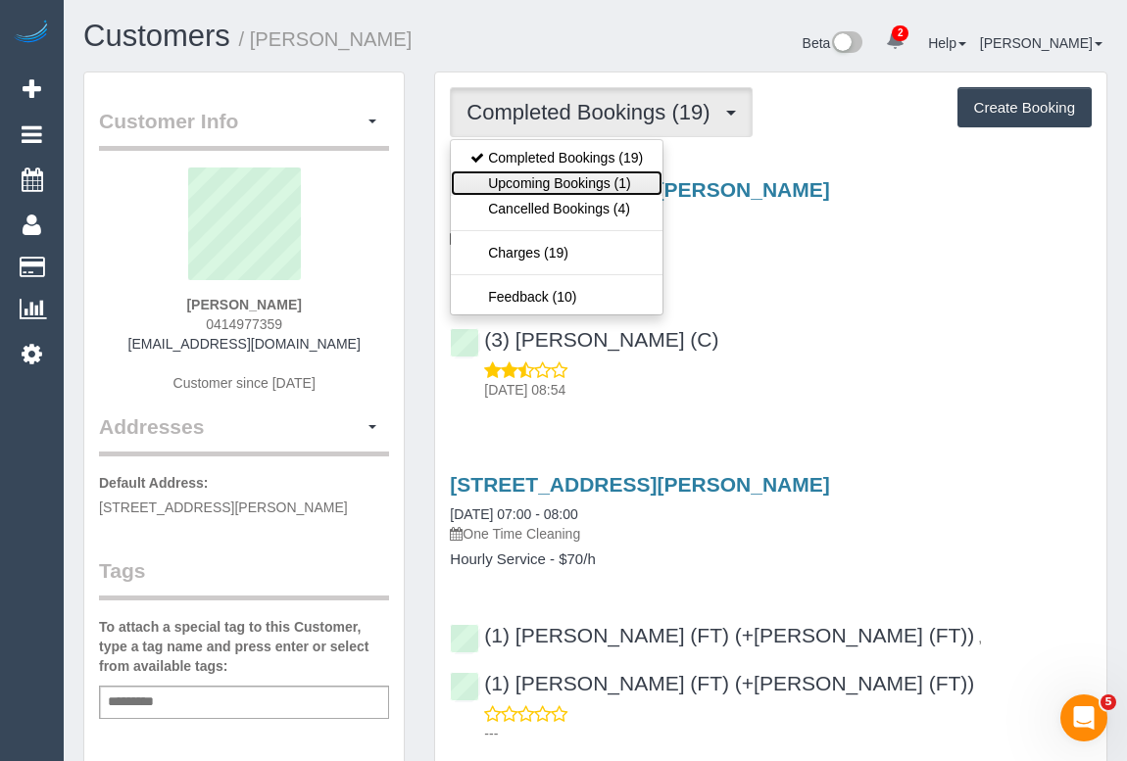
click at [568, 176] on link "Upcoming Bookings (1)" at bounding box center [557, 182] width 212 height 25
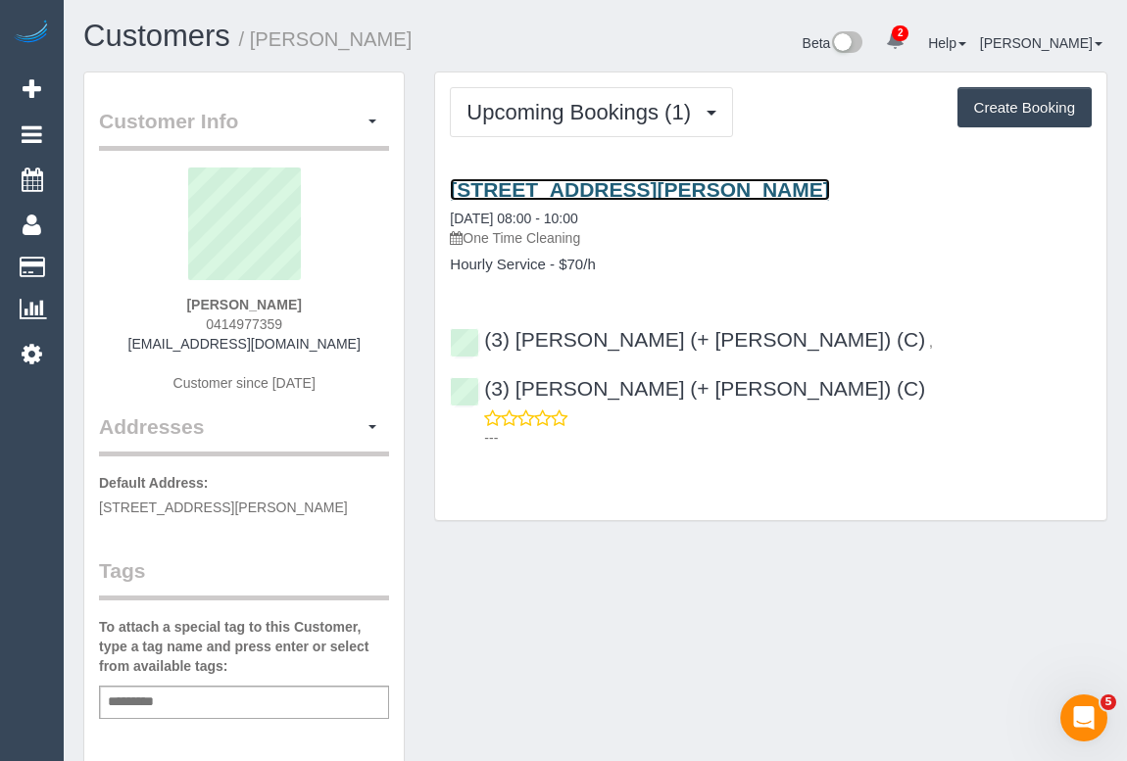
click at [629, 193] on link "[STREET_ADDRESS][PERSON_NAME]" at bounding box center [639, 189] width 379 height 23
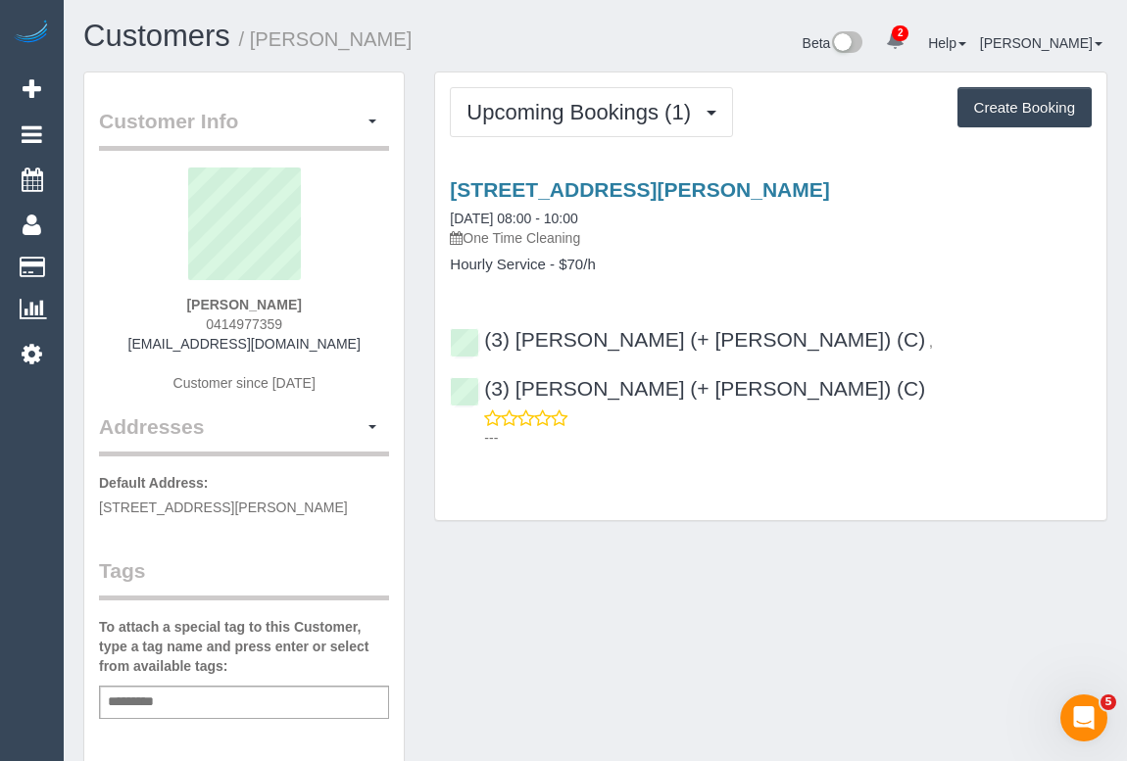
drag, startPoint x: 196, startPoint y: 322, endPoint x: 321, endPoint y: 322, distance: 125.4
click at [321, 322] on div "Barbara Hines 0414977359 b.san4events@gmail.com Customer since 2019" at bounding box center [244, 290] width 290 height 245
copy span "0414977359"
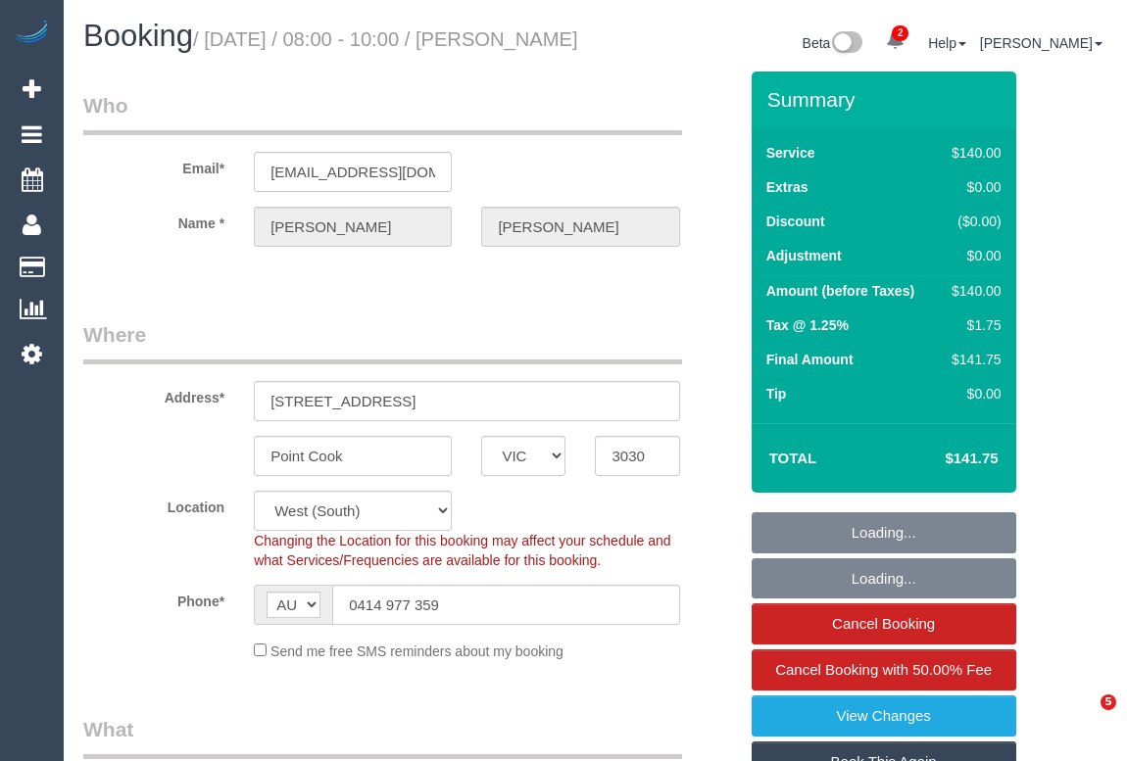
select select "VIC"
select select "object:600"
select select "string:stripe-pm_1RtTHr2GScqysDRVfduBJ9eD"
select select "number:28"
select select "number:14"
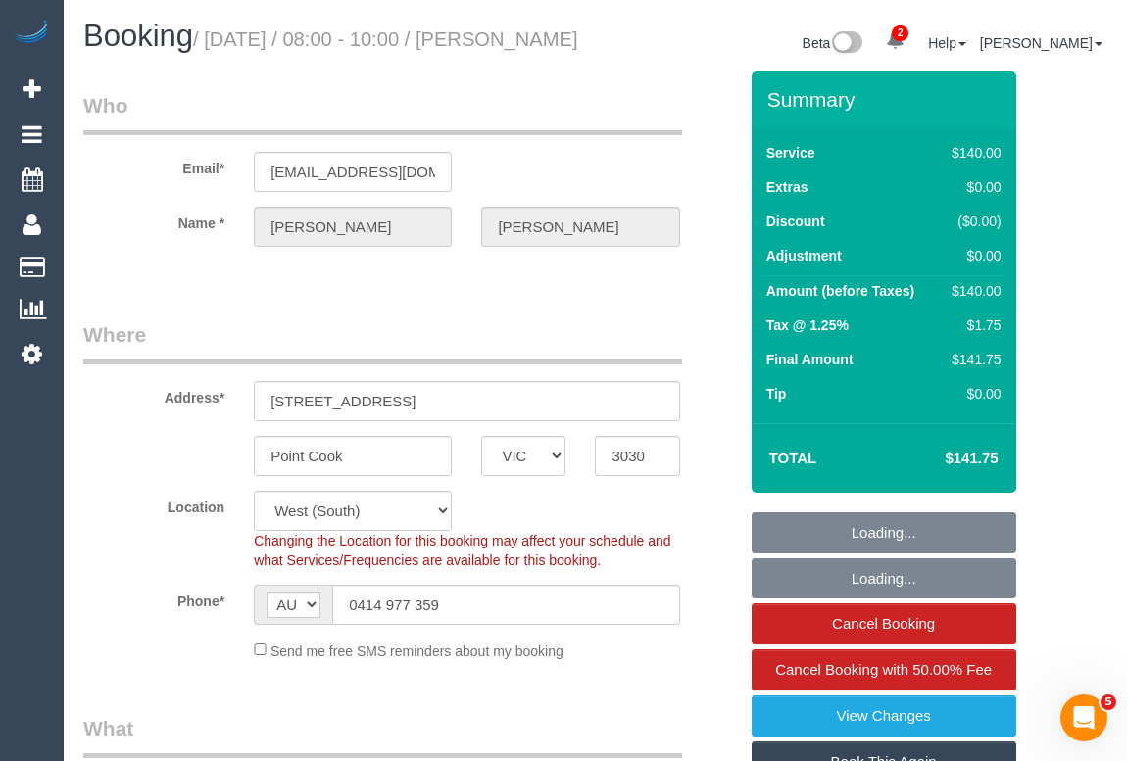
select select "number:18"
select select "number:24"
select select "number:13"
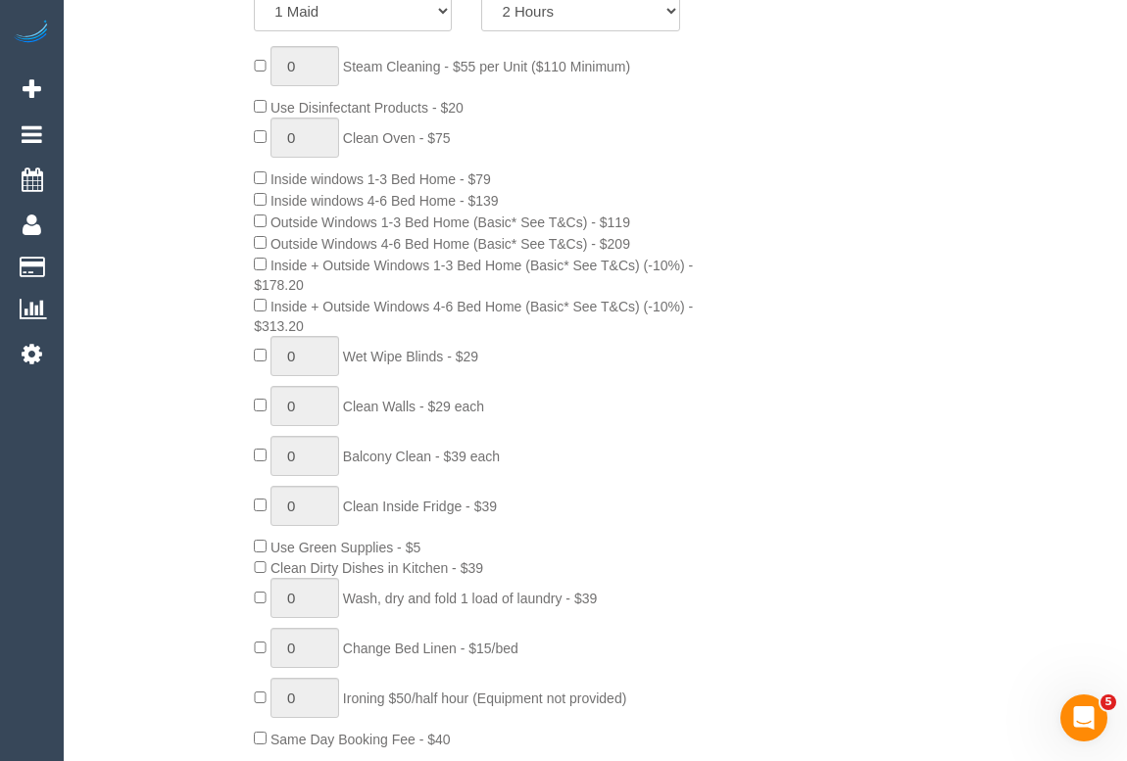
scroll to position [980, 0]
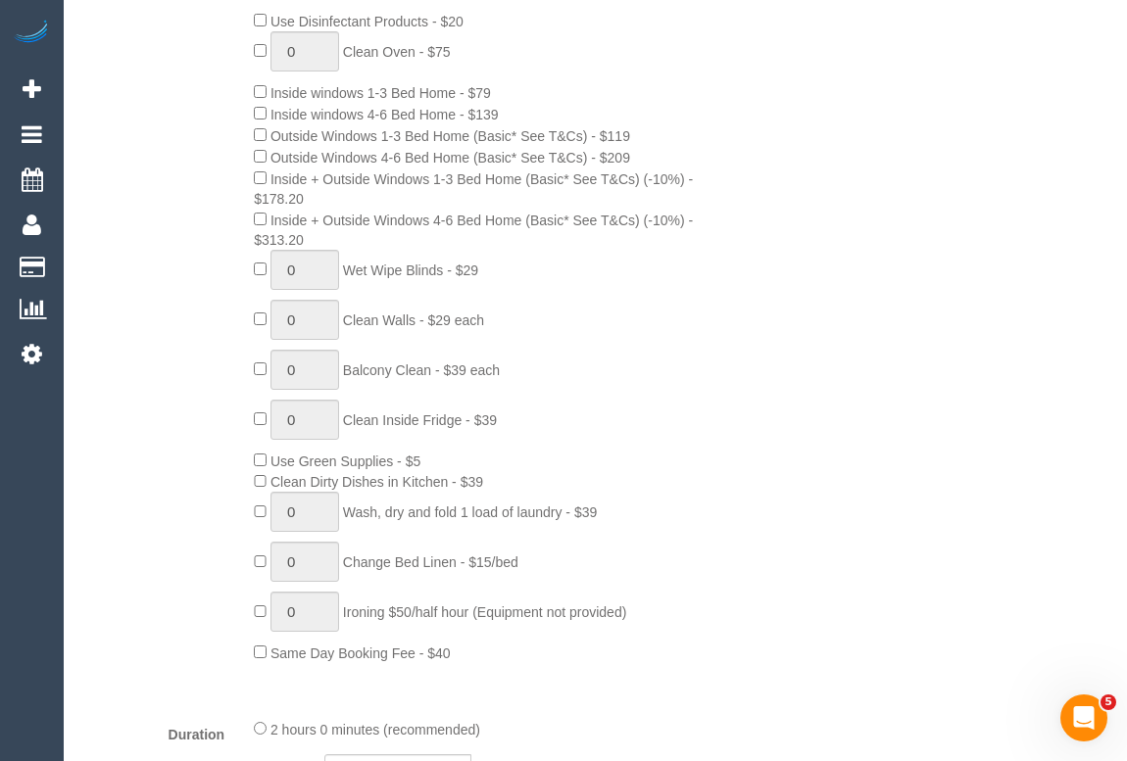
drag, startPoint x: 821, startPoint y: 457, endPoint x: 806, endPoint y: 502, distance: 47.4
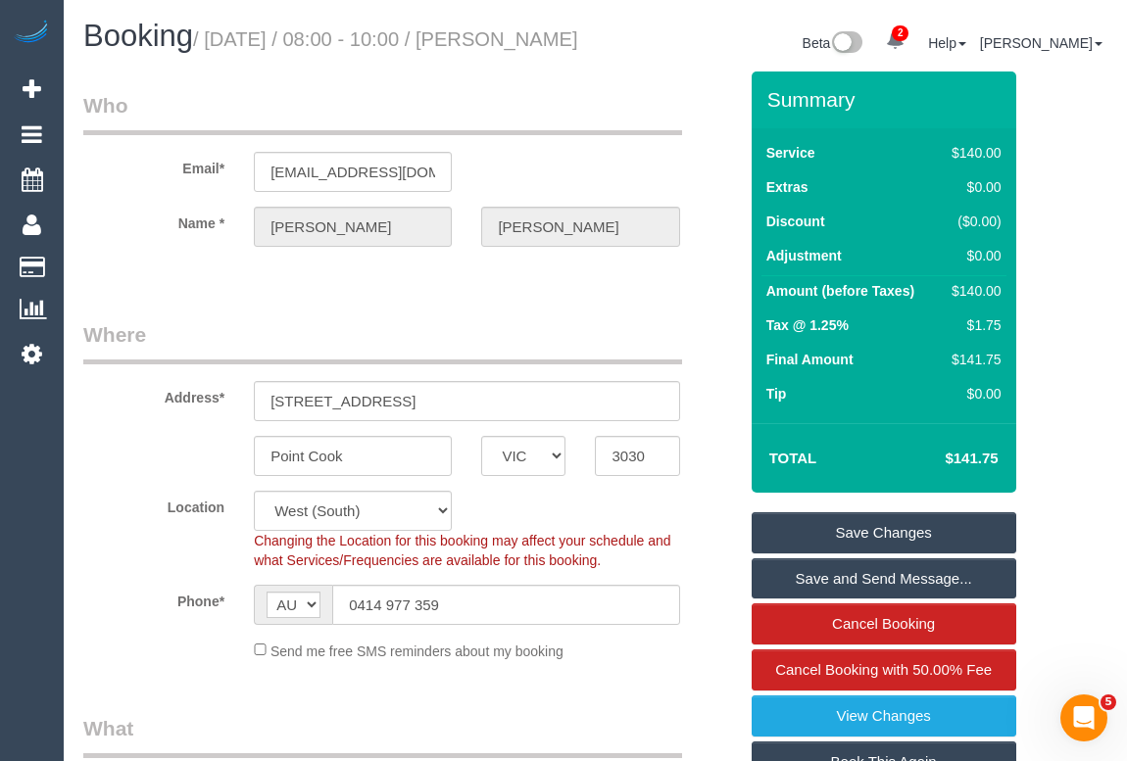
scroll to position [356, 0]
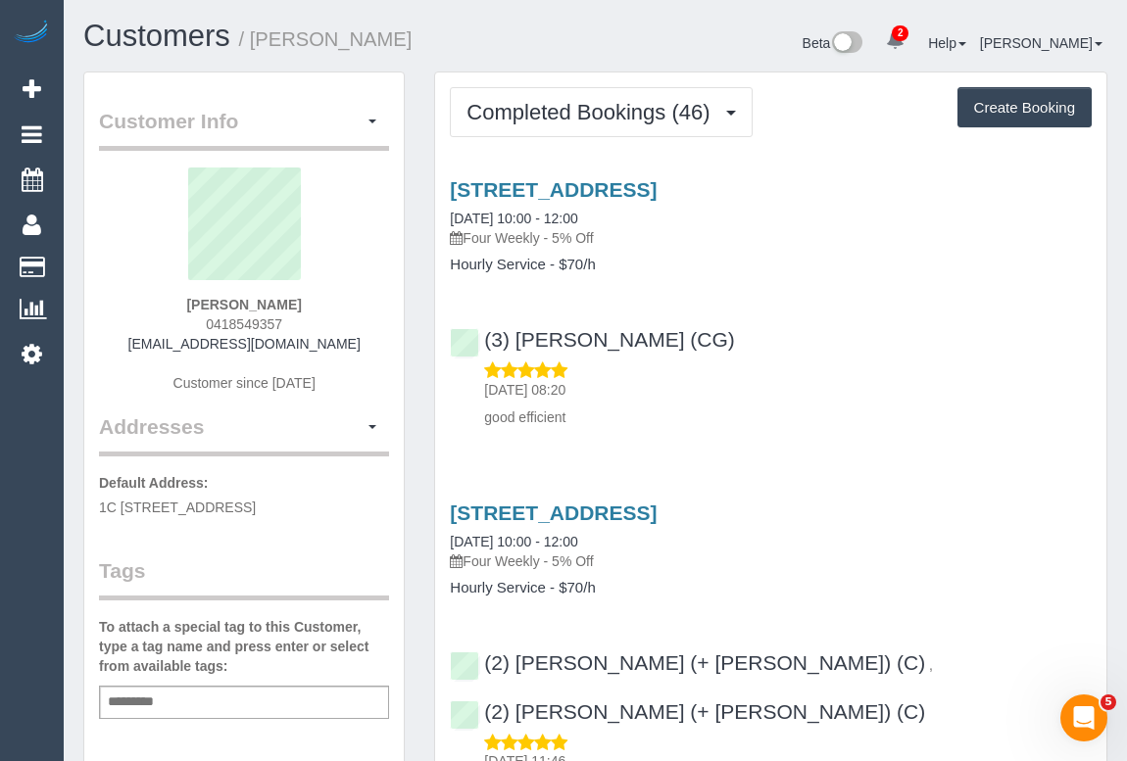
drag, startPoint x: 200, startPoint y: 317, endPoint x: 335, endPoint y: 323, distance: 135.3
click at [335, 323] on div "[PERSON_NAME] 0418549357 [EMAIL_ADDRESS][DOMAIN_NAME] Customer since [DATE]" at bounding box center [244, 290] width 290 height 245
copy span "0418549357"
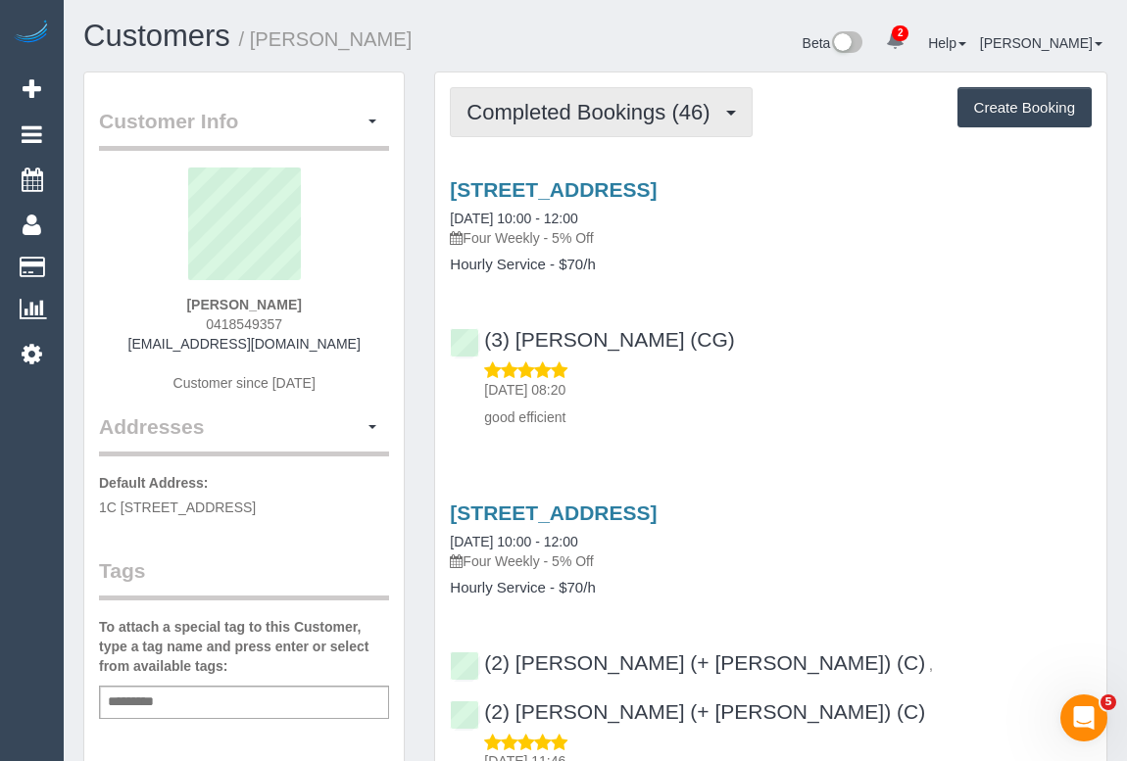
click at [571, 110] on span "Completed Bookings (46)" at bounding box center [592, 112] width 253 height 24
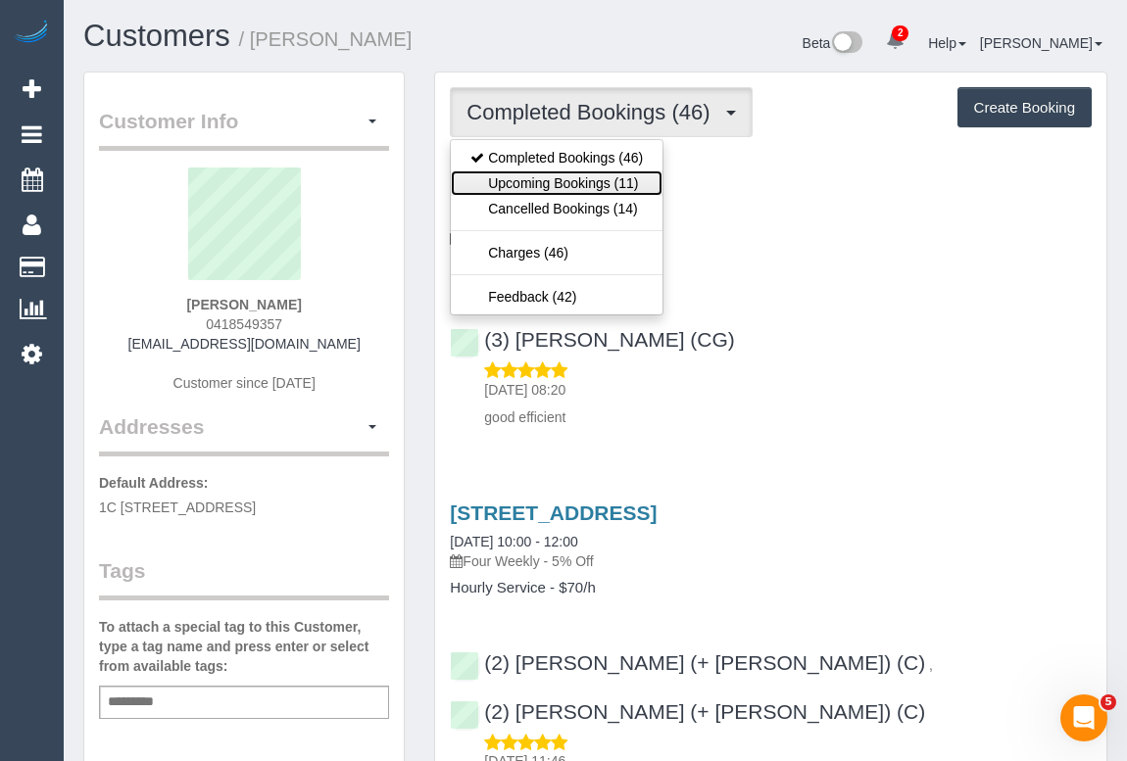
click at [554, 178] on link "Upcoming Bookings (11)" at bounding box center [557, 182] width 212 height 25
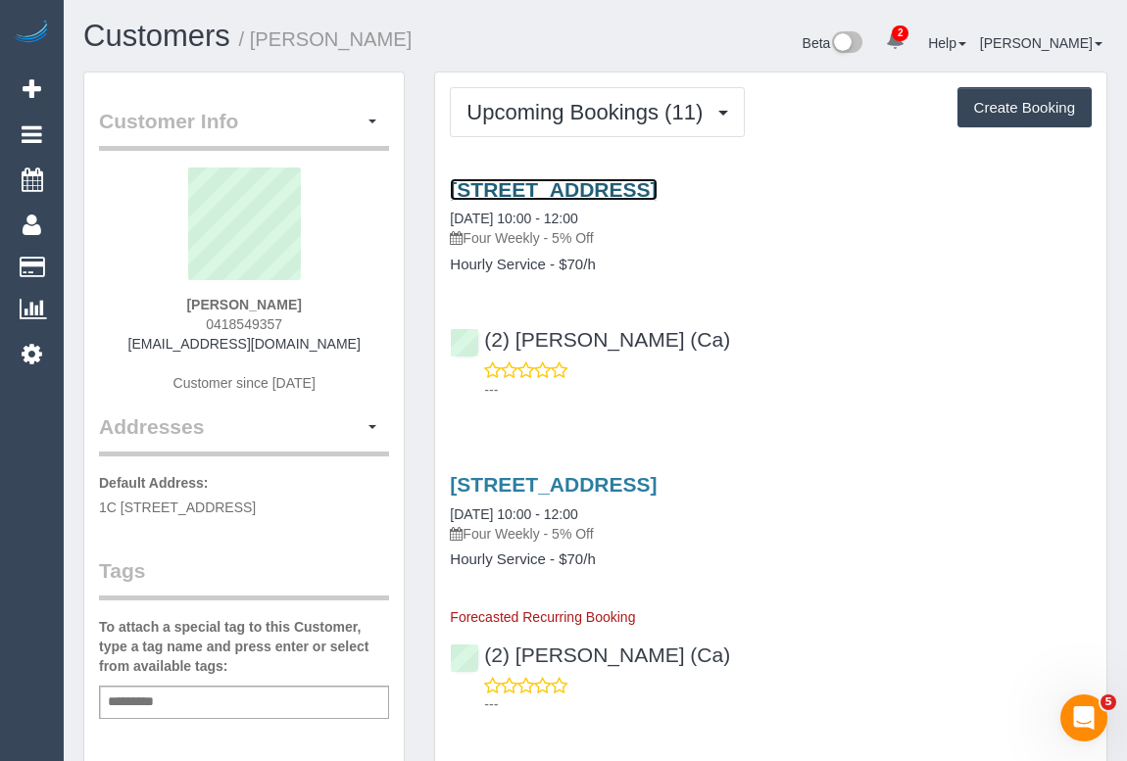
click at [626, 184] on link "1c 18 Albert Rd, South Melbourne, VIC 3205" at bounding box center [553, 189] width 207 height 23
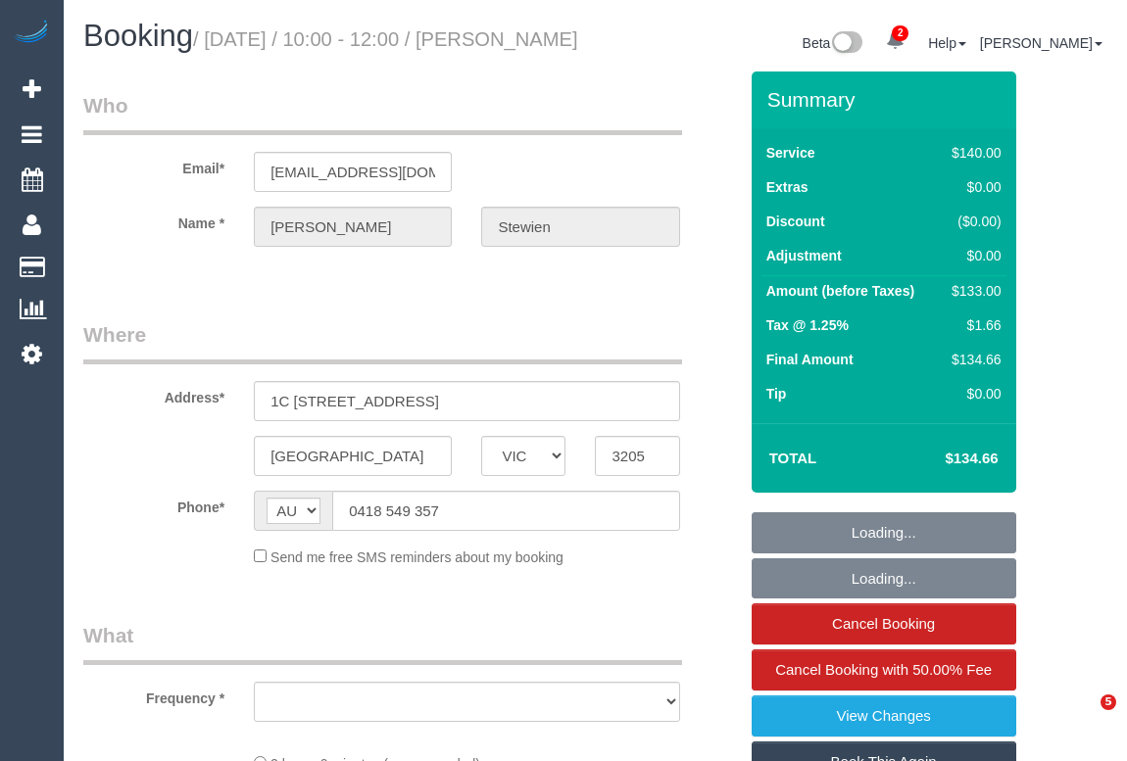
select select "VIC"
select select "object:550"
select select "string:stripe-pm_1IDzJA2GScqysDRV5ajl3Bj6"
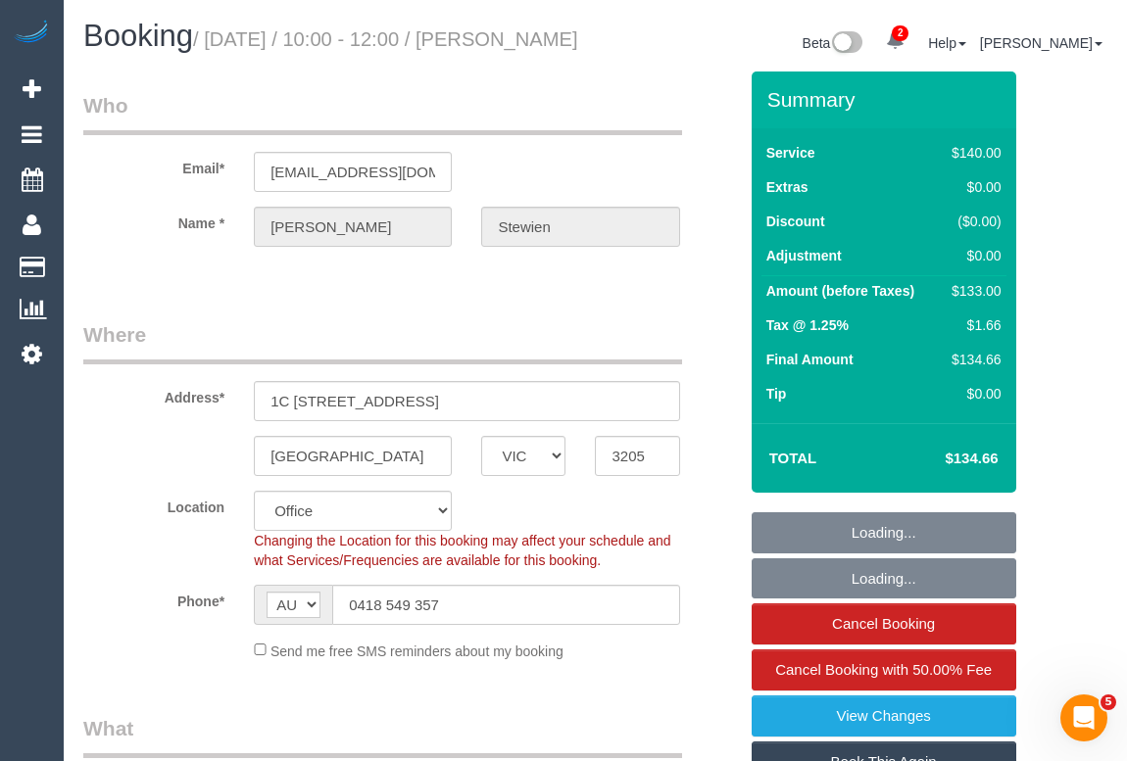
select select "object:879"
select select "number:28"
select select "number:14"
select select "number:18"
select select "number:22"
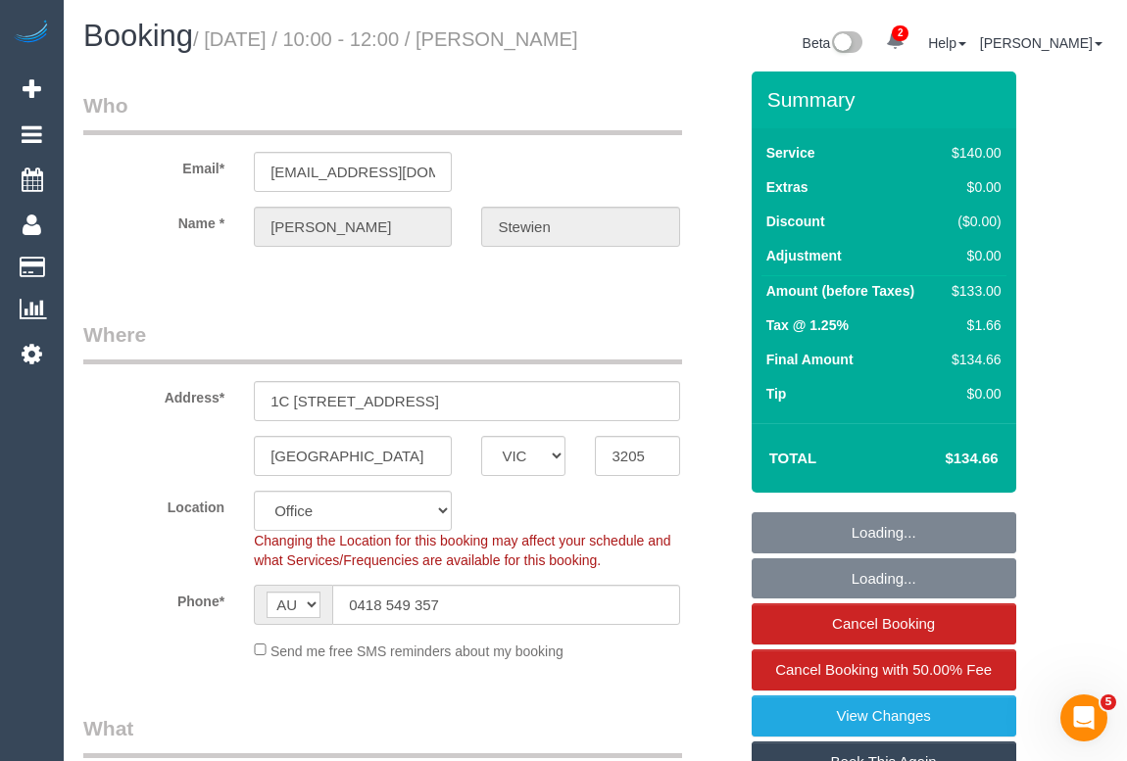
select select "number:26"
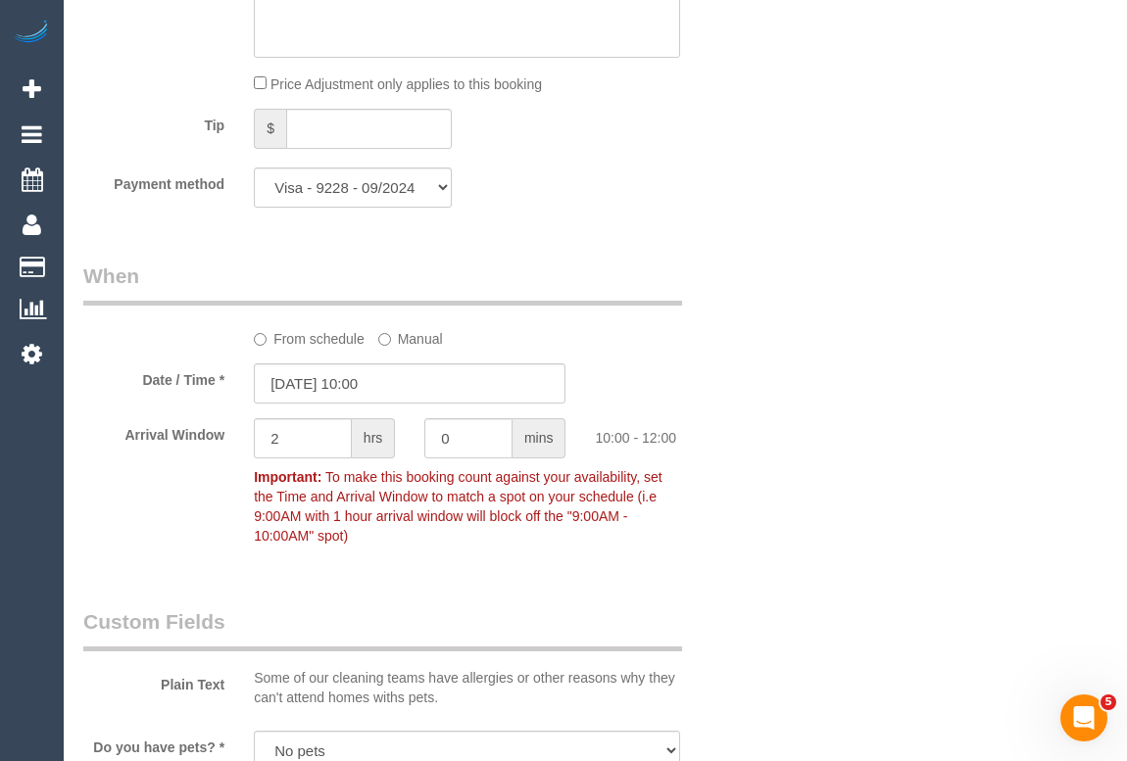
scroll to position [1959, 0]
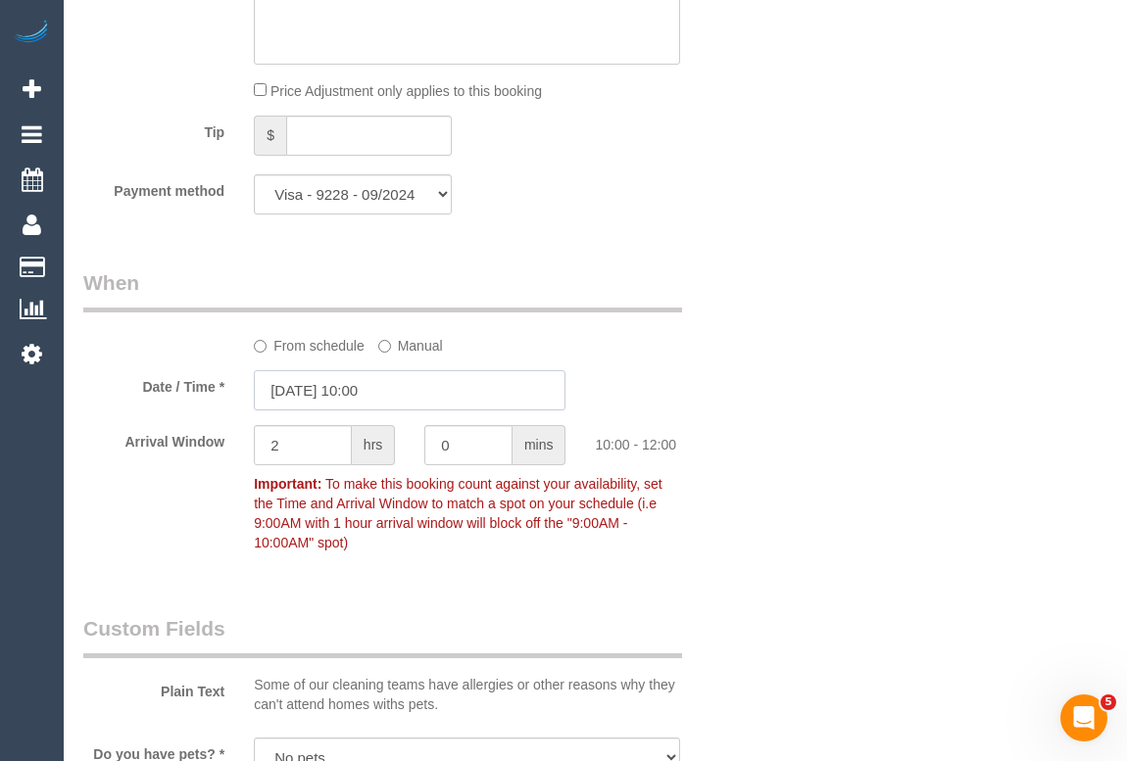
click at [356, 410] on input "13/10/2025 10:00" at bounding box center [410, 390] width 312 height 40
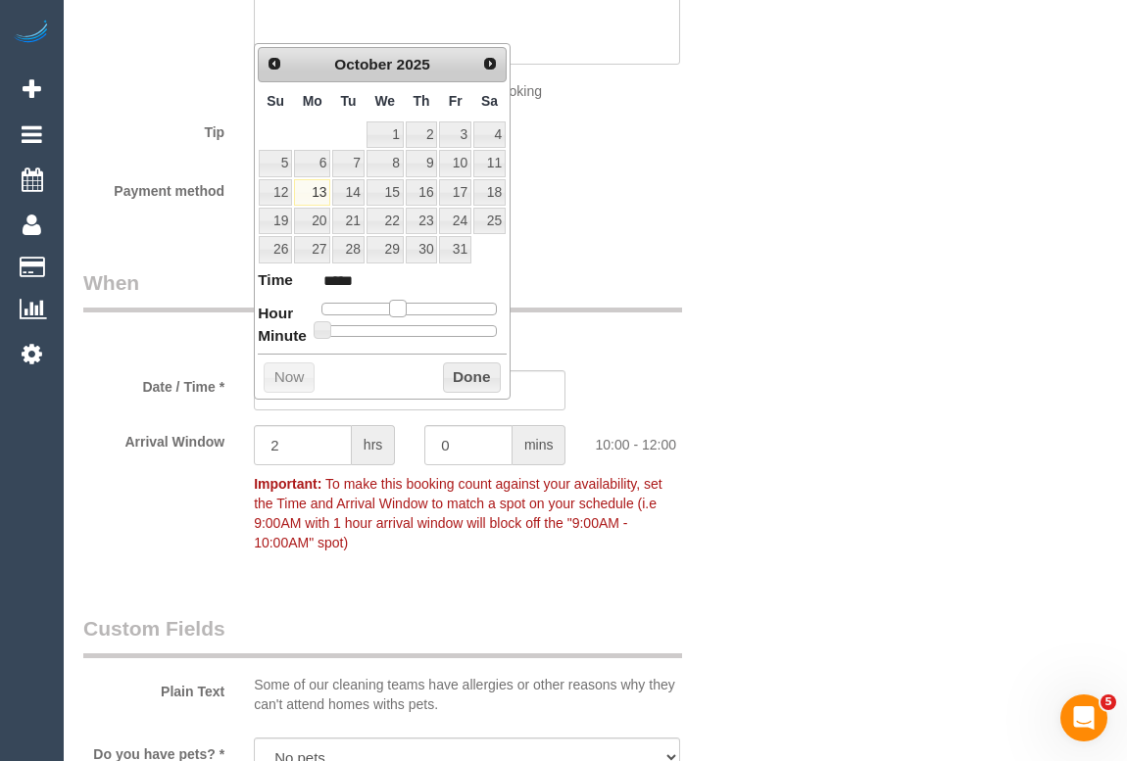
type input "[DATE] 12:00"
type input "*****"
drag, startPoint x: 400, startPoint y: 306, endPoint x: 419, endPoint y: 306, distance: 19.6
click at [419, 306] on span at bounding box center [413, 309] width 18 height 18
type input "13/10/2025 12:05"
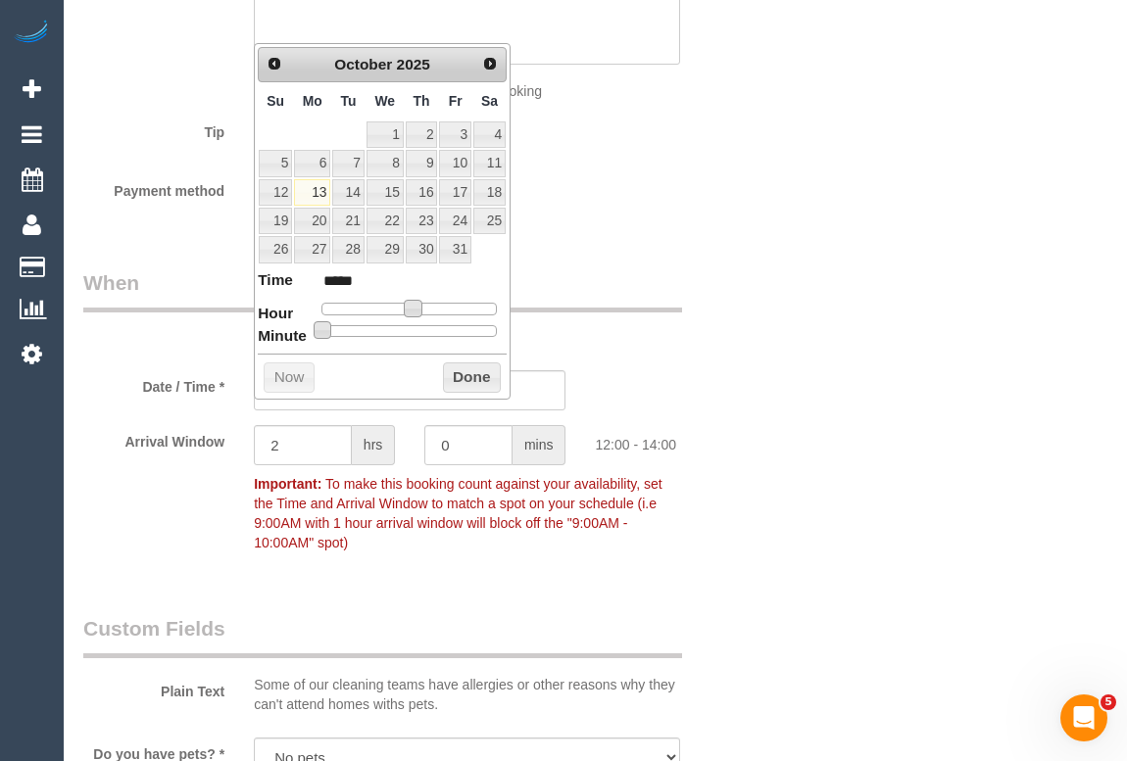
type input "*****"
type input "13/10/2025 12:10"
type input "*****"
type input "13/10/2025 12:15"
type input "*****"
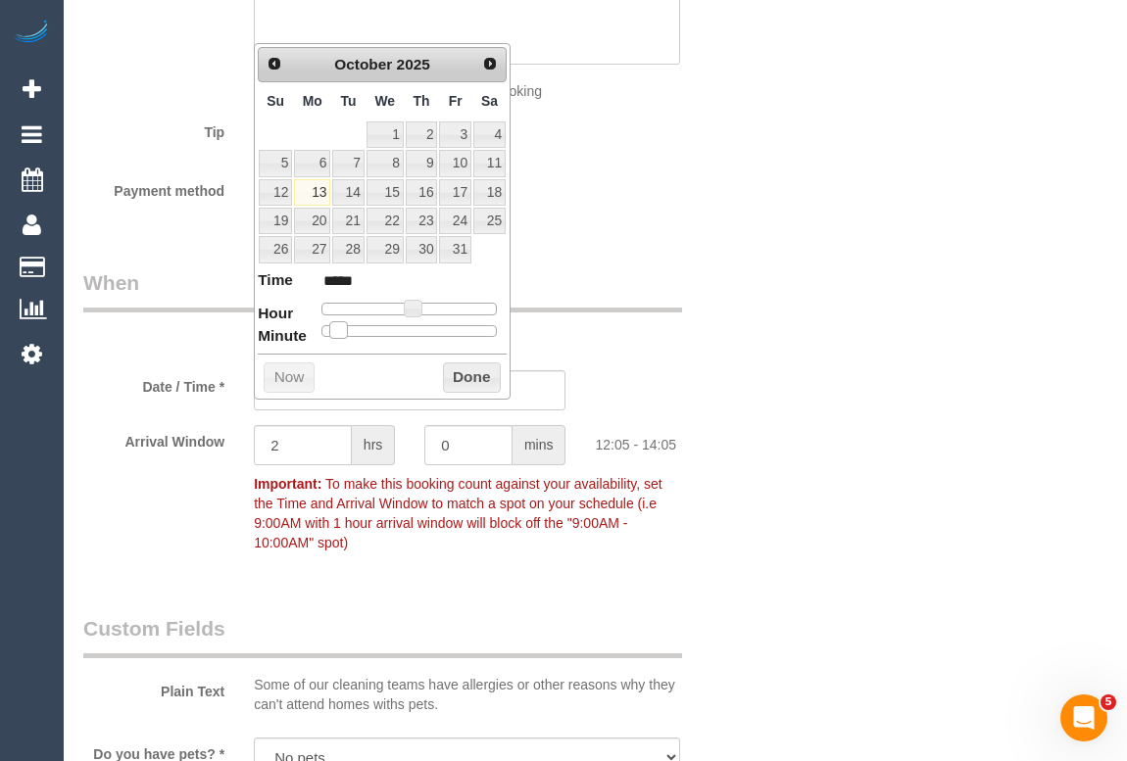
type input "13/10/2025 12:20"
type input "*****"
drag, startPoint x: 324, startPoint y: 326, endPoint x: 380, endPoint y: 326, distance: 55.8
click at [362, 327] on div at bounding box center [408, 331] width 175 height 12
type input "13/10/2025 12:10"
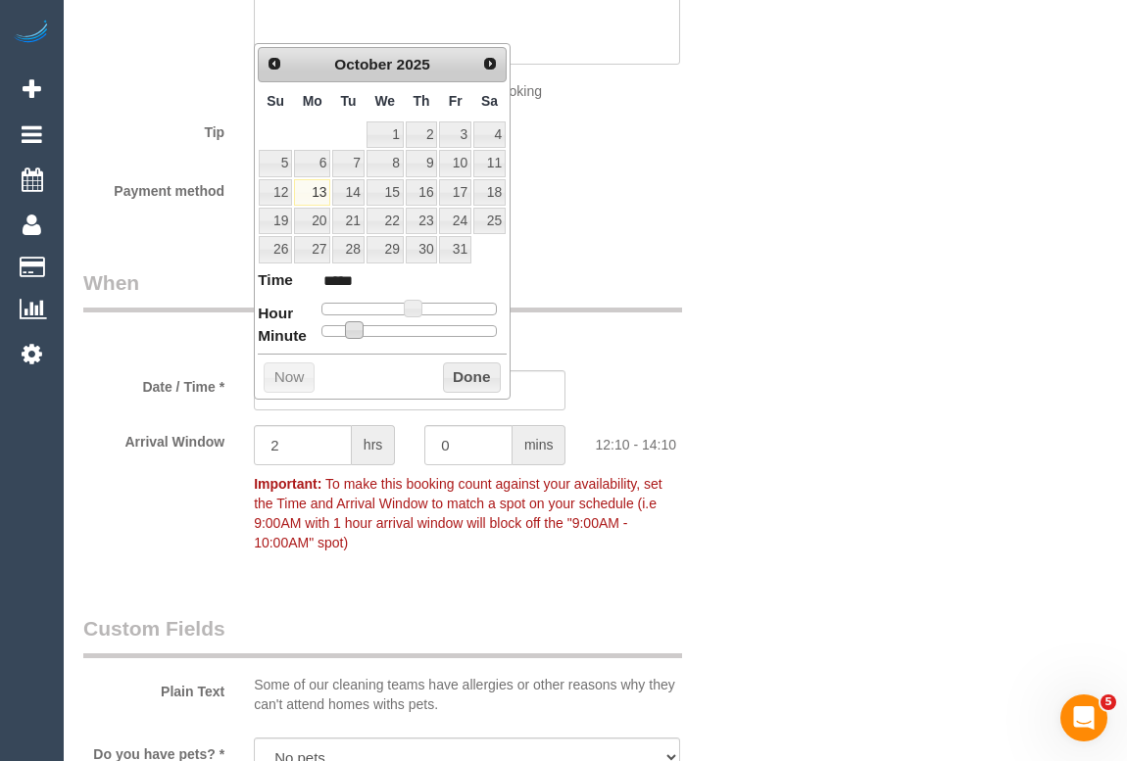
type input "*****"
type input "13/10/2025 12:20"
type input "*****"
type input "13/10/2025 12:15"
type input "*****"
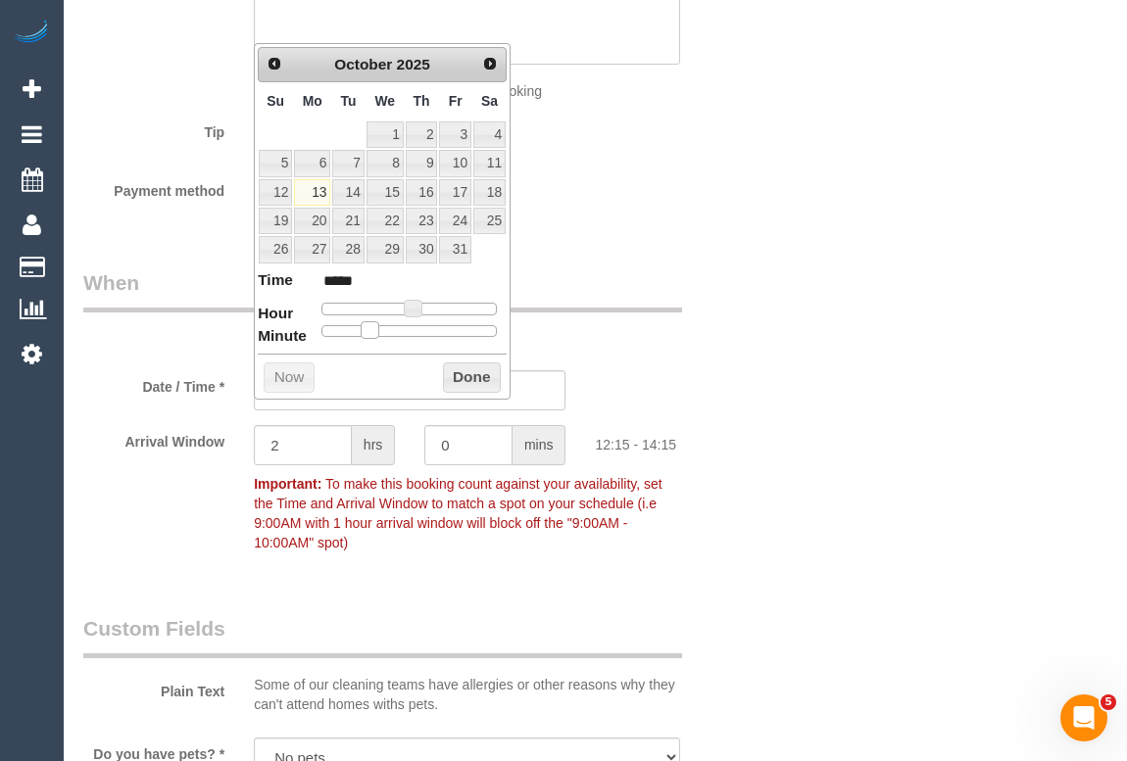
click at [373, 326] on div at bounding box center [408, 331] width 175 height 12
click at [468, 367] on button "Done" at bounding box center [472, 377] width 58 height 31
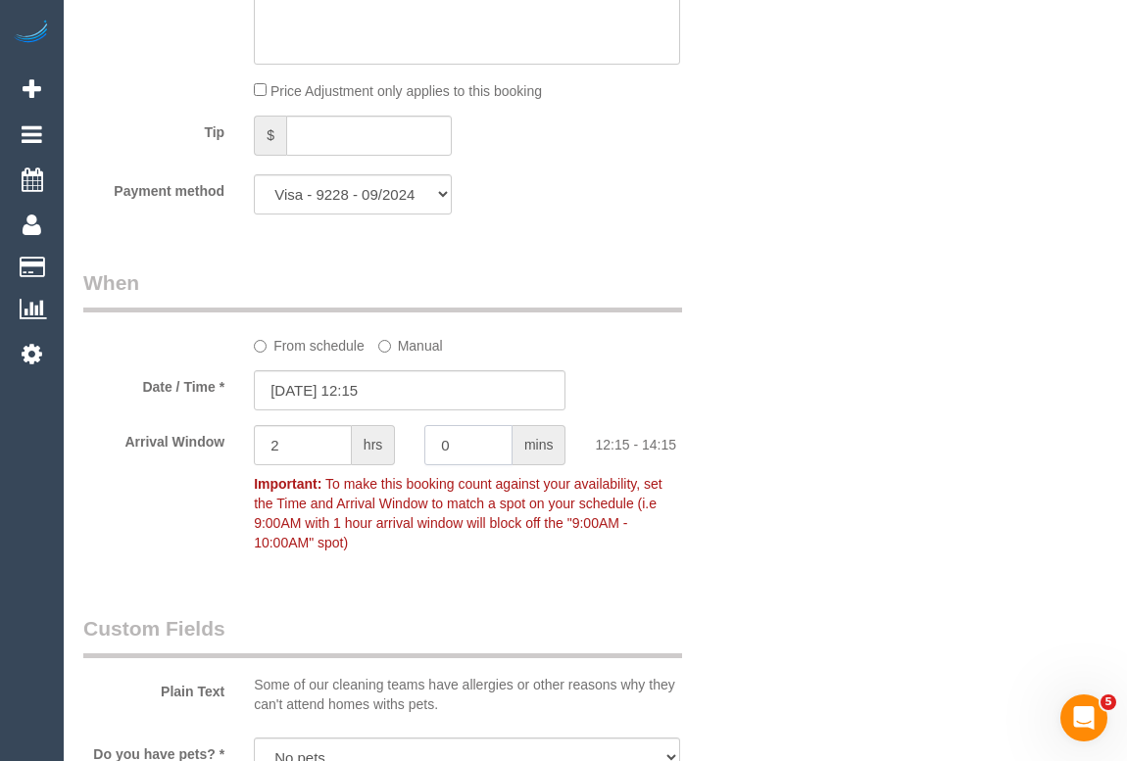
click at [389, 472] on div "Arrival Window 2 hrs 0 mins 12:15 - 14:15 Important: To make this booking count…" at bounding box center [410, 493] width 683 height 136
click at [467, 465] on input "0" at bounding box center [468, 445] width 88 height 40
click at [457, 465] on input "0" at bounding box center [468, 445] width 88 height 40
type input "15"
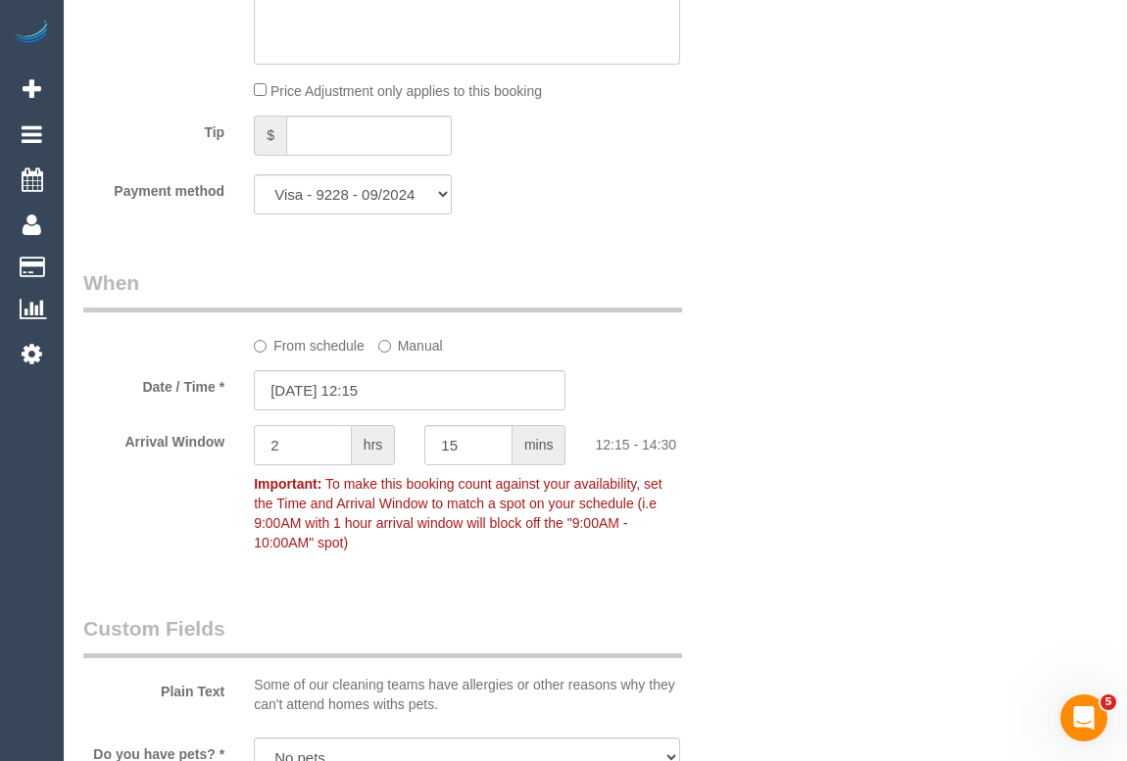
drag, startPoint x: 283, startPoint y: 478, endPoint x: 557, endPoint y: 504, distance: 275.5
click at [243, 468] on div "2 hrs" at bounding box center [324, 447] width 170 height 44
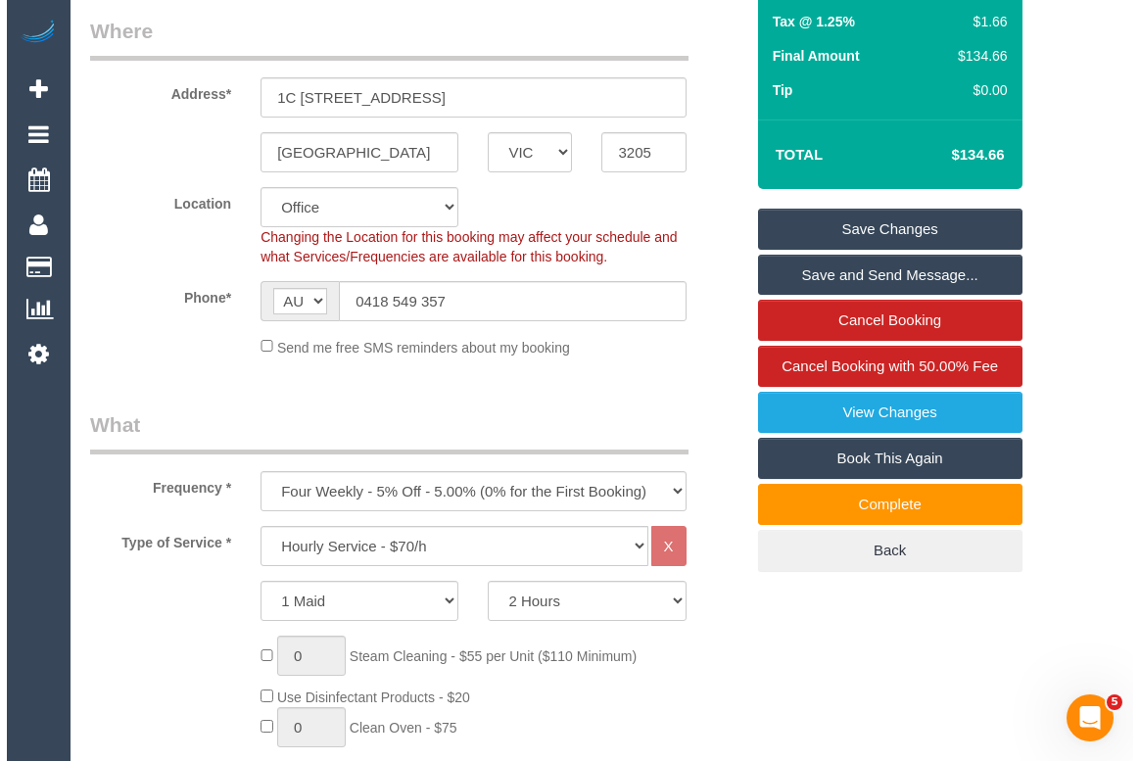
scroll to position [266, 0]
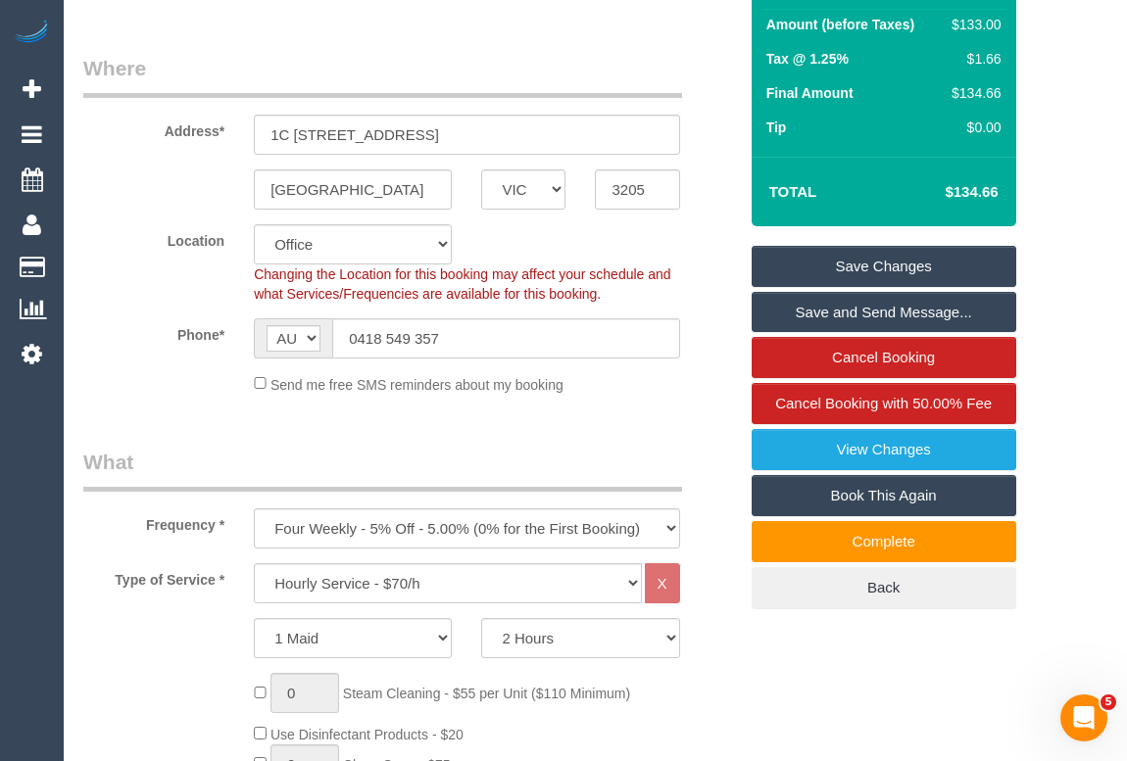
type input "0"
click at [860, 286] on link "Save Changes" at bounding box center [883, 266] width 265 height 41
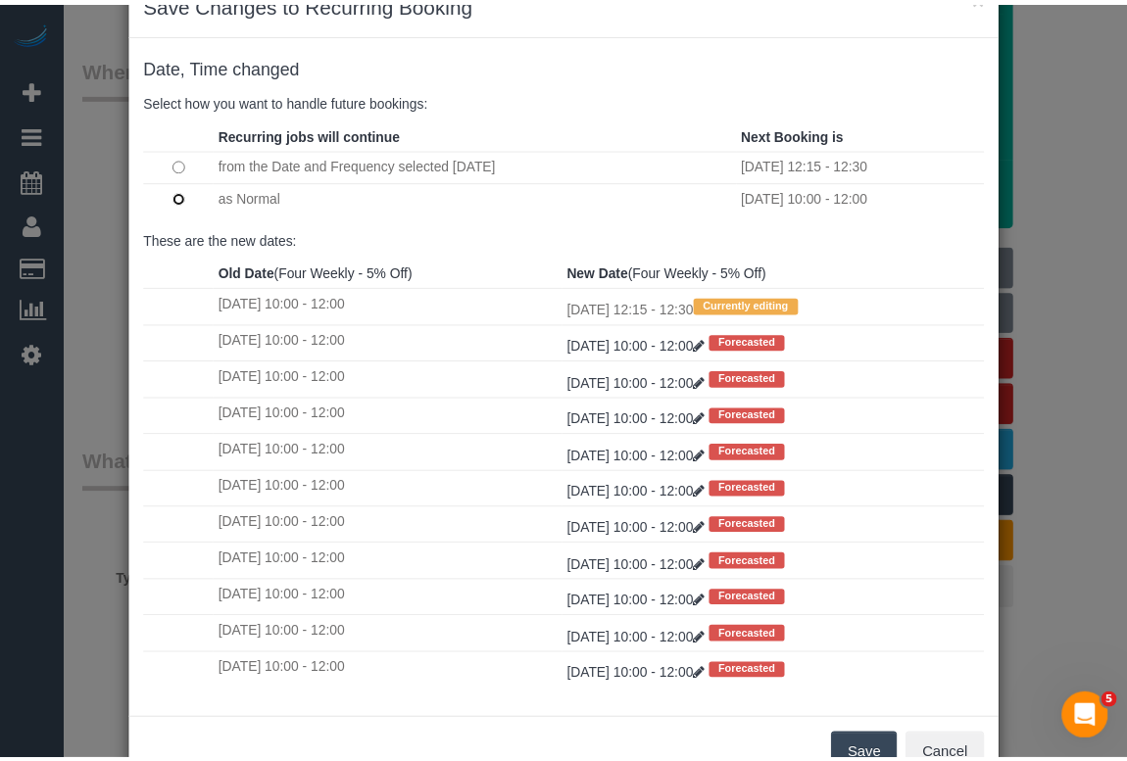
scroll to position [116, 0]
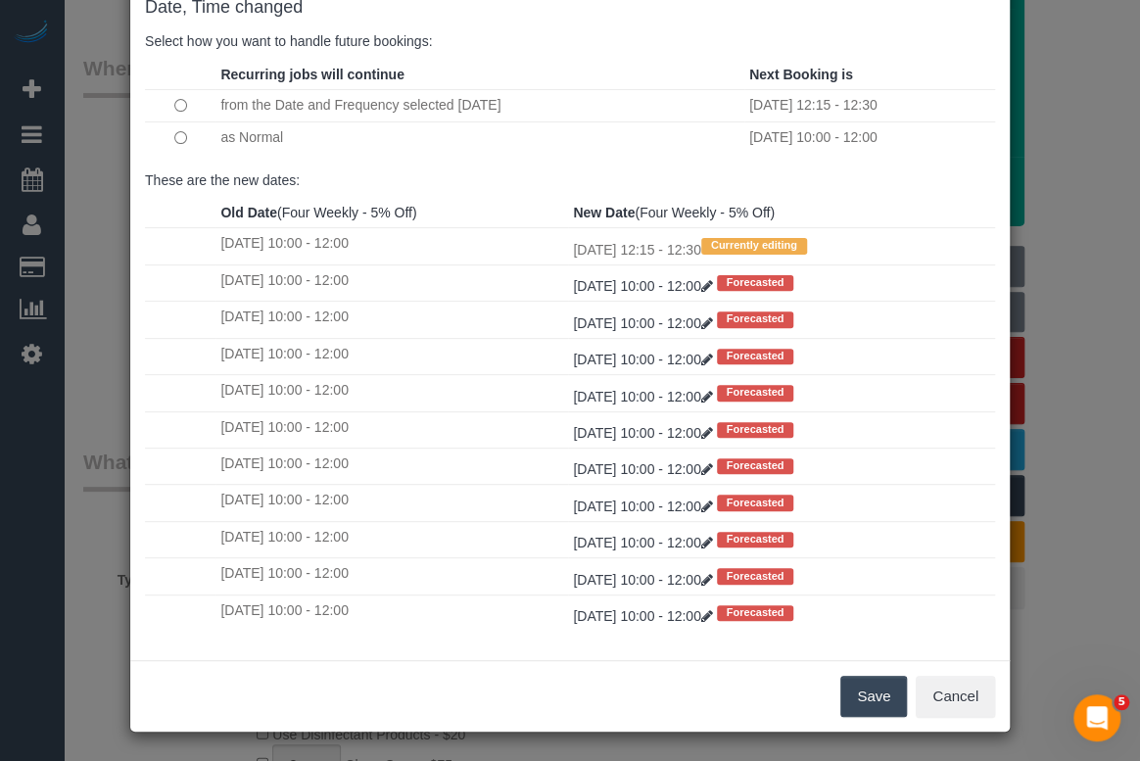
click at [861, 686] on button "Save" at bounding box center [874, 696] width 67 height 41
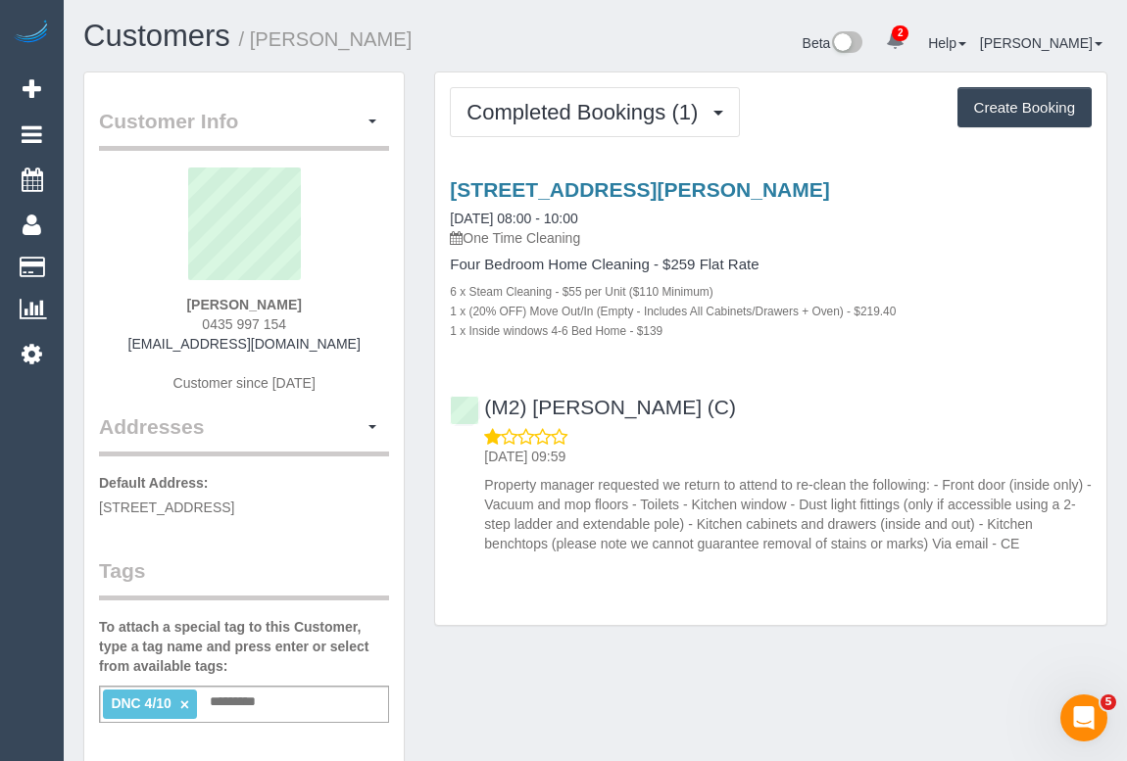
drag, startPoint x: 190, startPoint y: 320, endPoint x: 339, endPoint y: 320, distance: 148.9
click at [339, 320] on div "Benjamin Gladstone 0435 997 154 benjamin_gladstone1987@hotmail.com Customer sin…" at bounding box center [244, 290] width 290 height 245
copy span "0435 997 154"
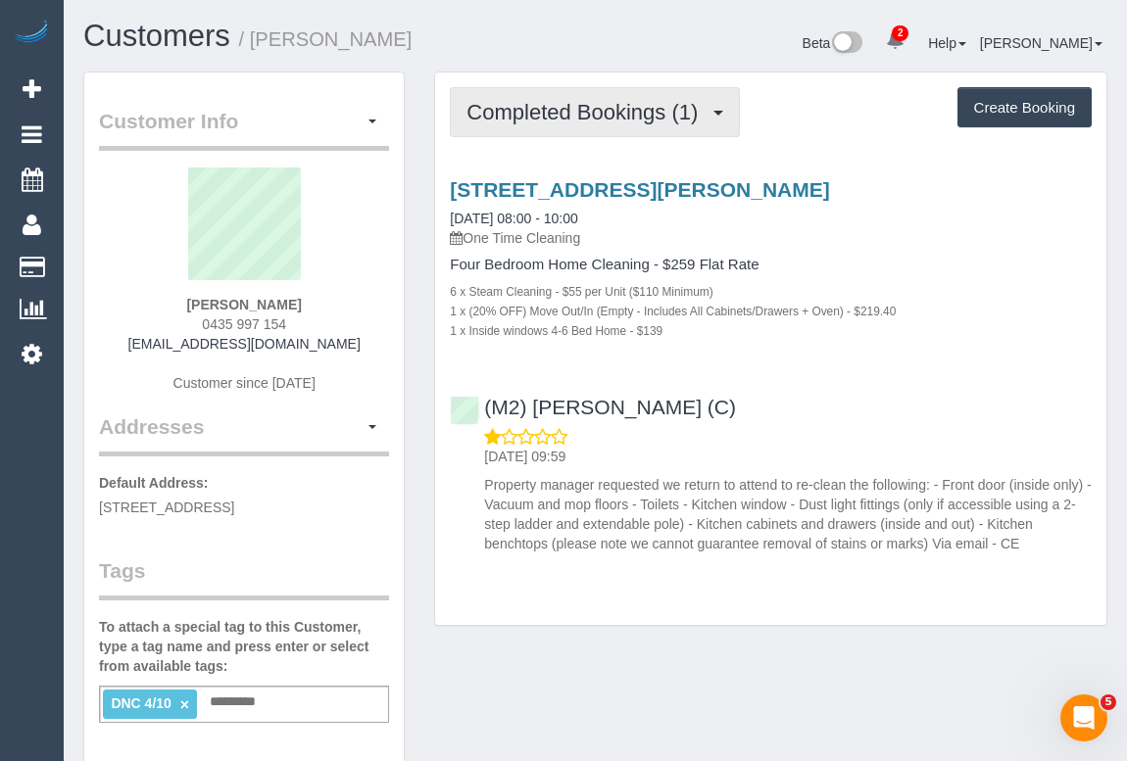
click at [586, 117] on span "Completed Bookings (1)" at bounding box center [586, 112] width 241 height 24
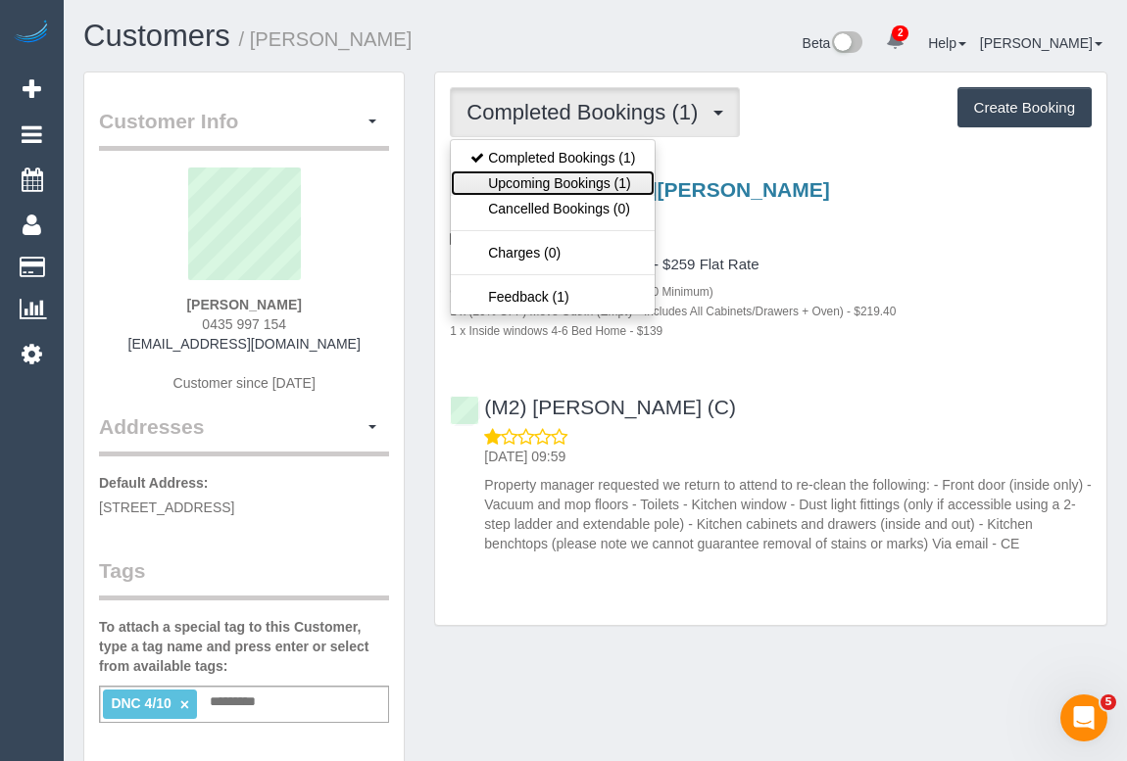
click at [568, 181] on link "Upcoming Bookings (1)" at bounding box center [553, 182] width 204 height 25
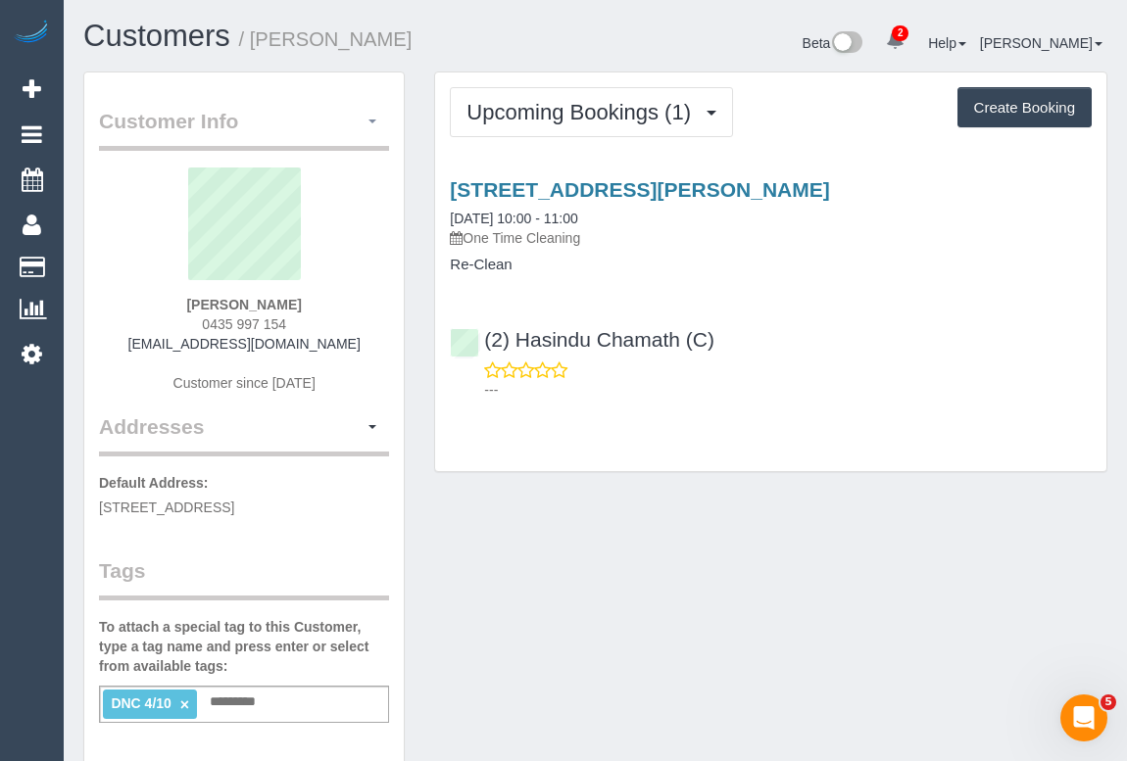
click at [369, 121] on span "button" at bounding box center [372, 122] width 8 height 4
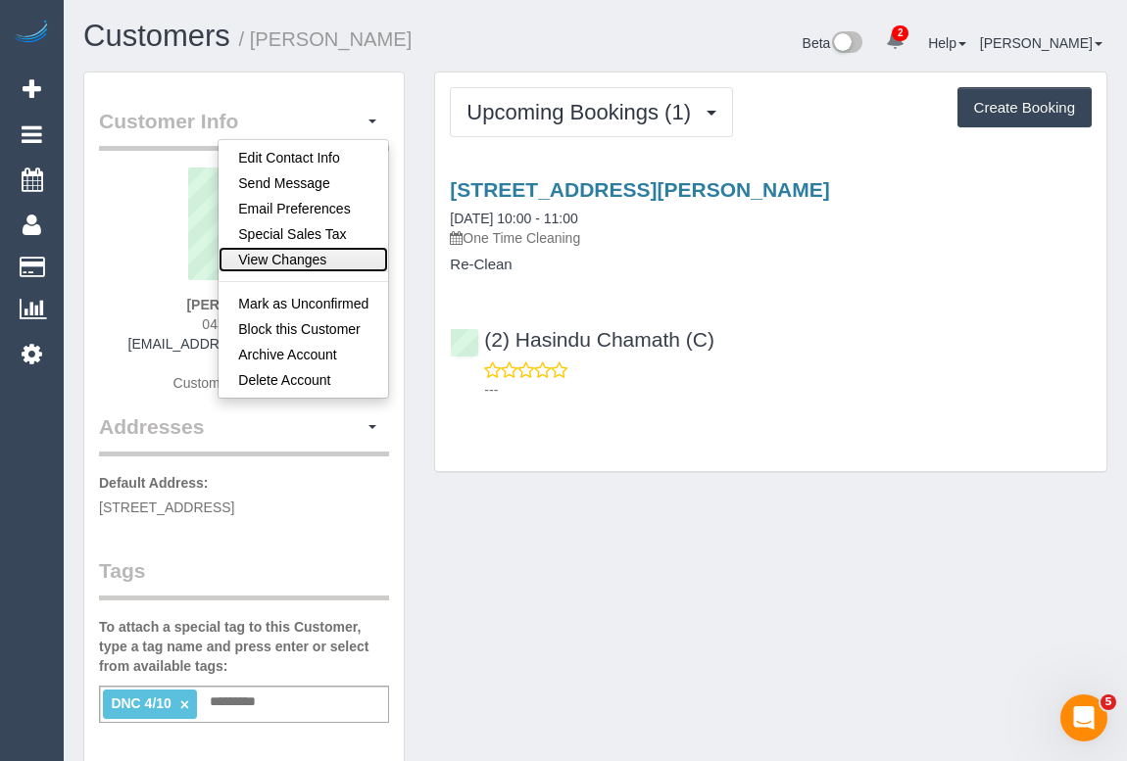
click at [296, 262] on link "View Changes" at bounding box center [302, 259] width 169 height 25
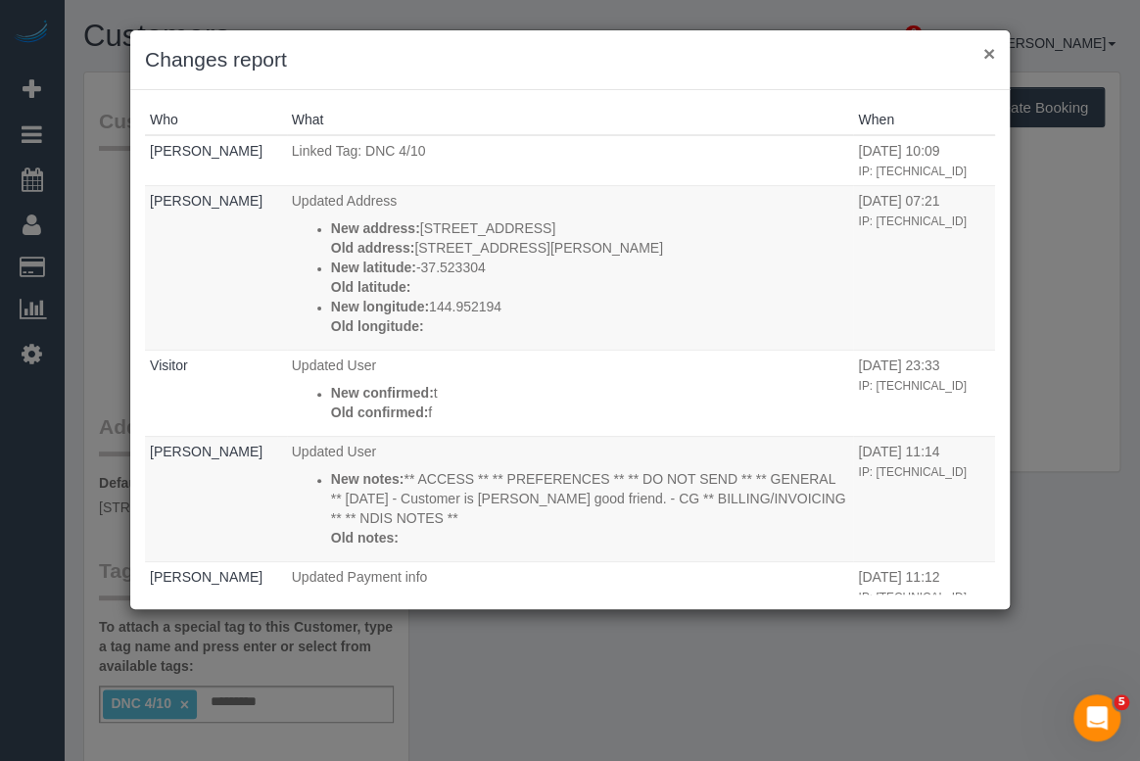
click at [992, 56] on button "×" at bounding box center [990, 53] width 12 height 21
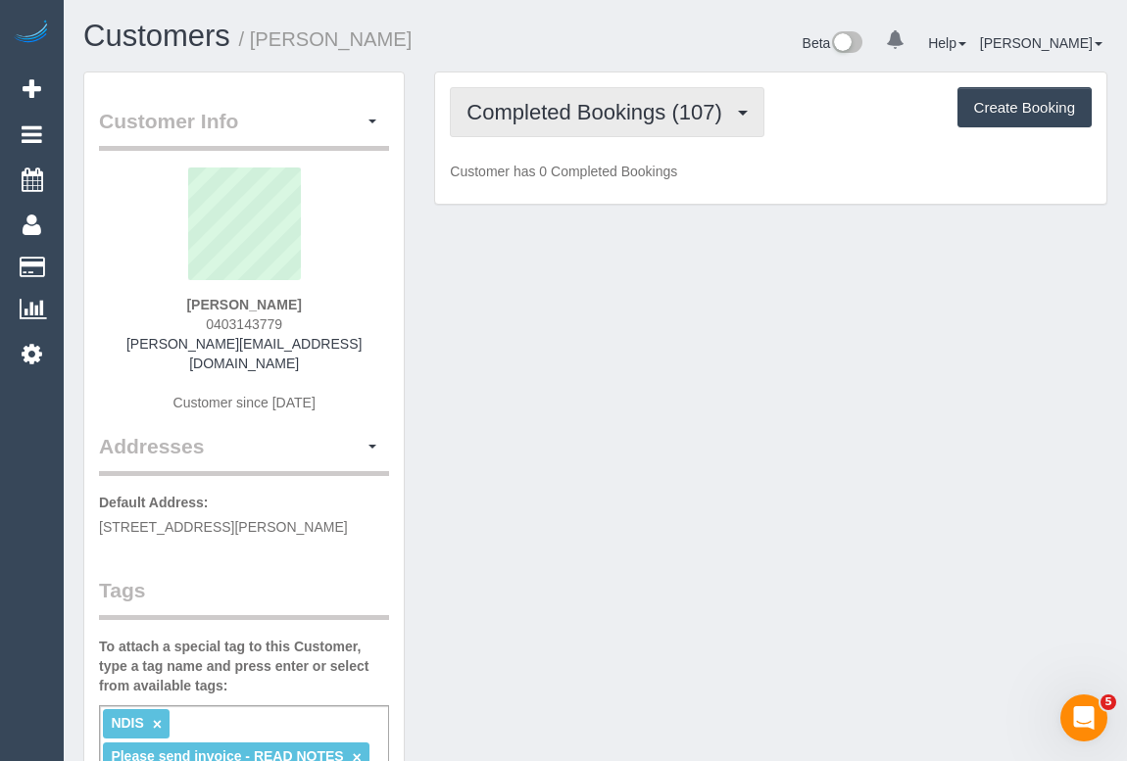
click at [589, 108] on span "Completed Bookings (107)" at bounding box center [598, 112] width 265 height 24
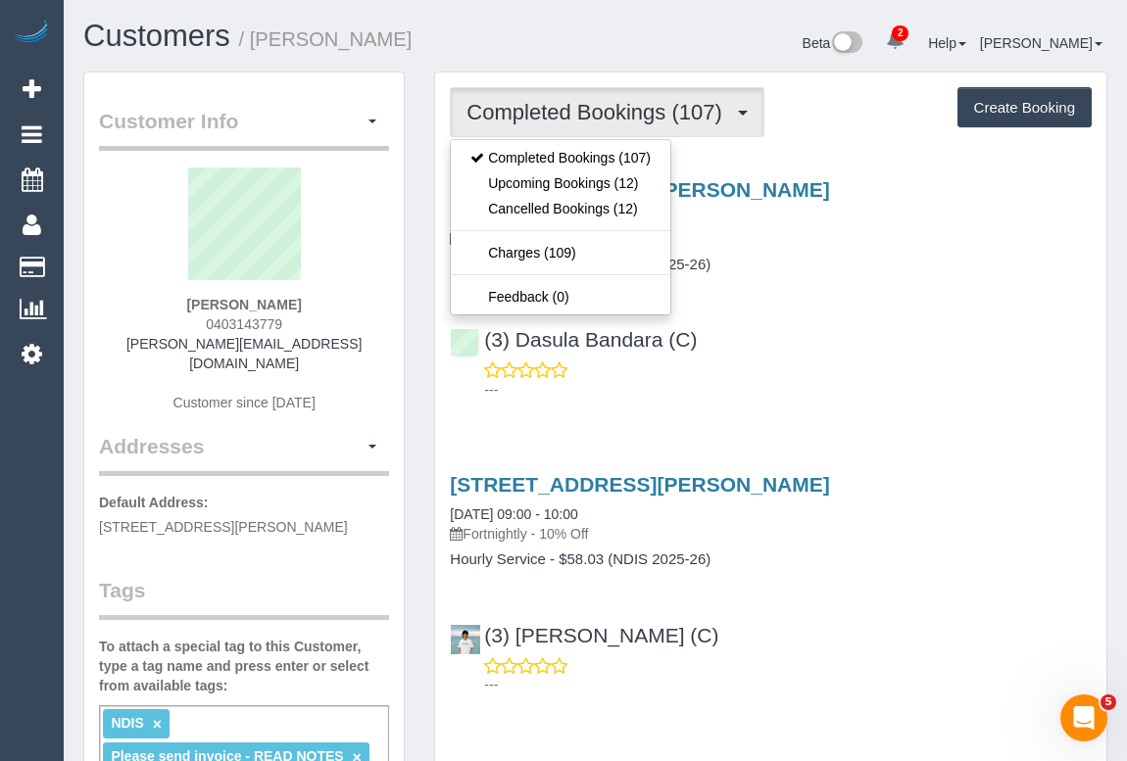
drag, startPoint x: 189, startPoint y: 319, endPoint x: 313, endPoint y: 328, distance: 124.7
click at [313, 328] on div "[PERSON_NAME] 0403143779 [PERSON_NAME][EMAIL_ADDRESS][DOMAIN_NAME] Customer sin…" at bounding box center [244, 300] width 290 height 265
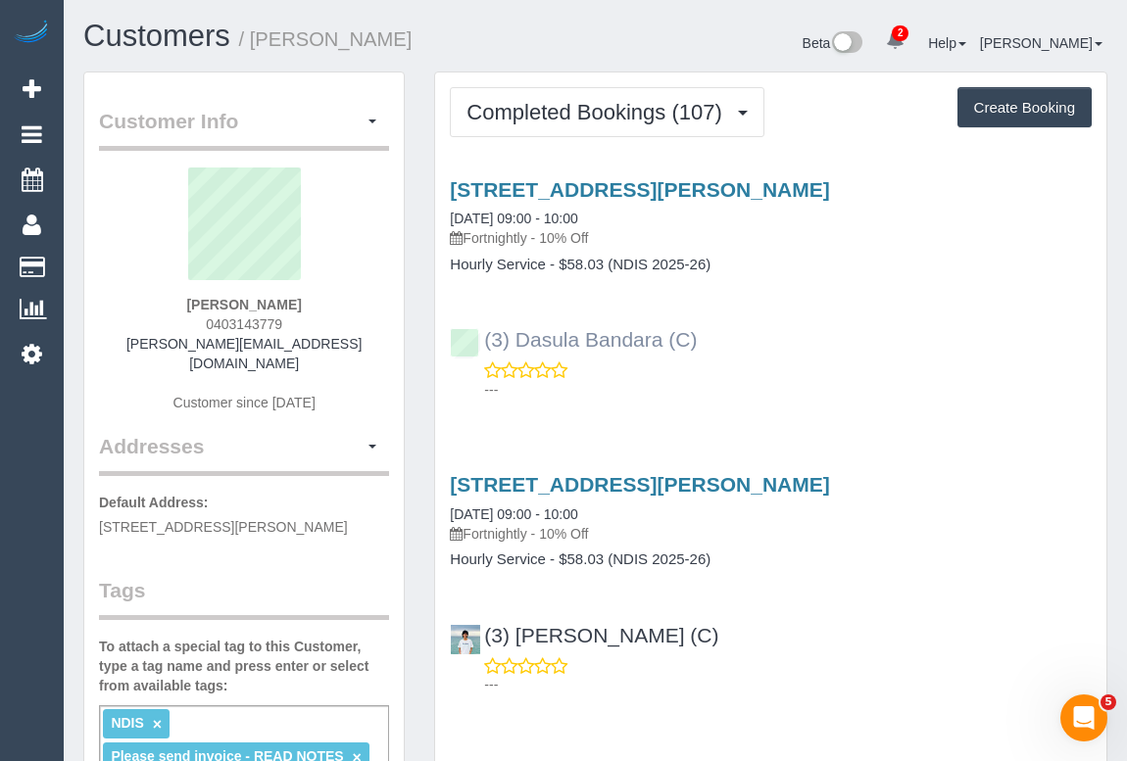
copy span "0403143779"
click at [869, 330] on div "(3) Dasula Bandara (C) ---" at bounding box center [770, 356] width 671 height 88
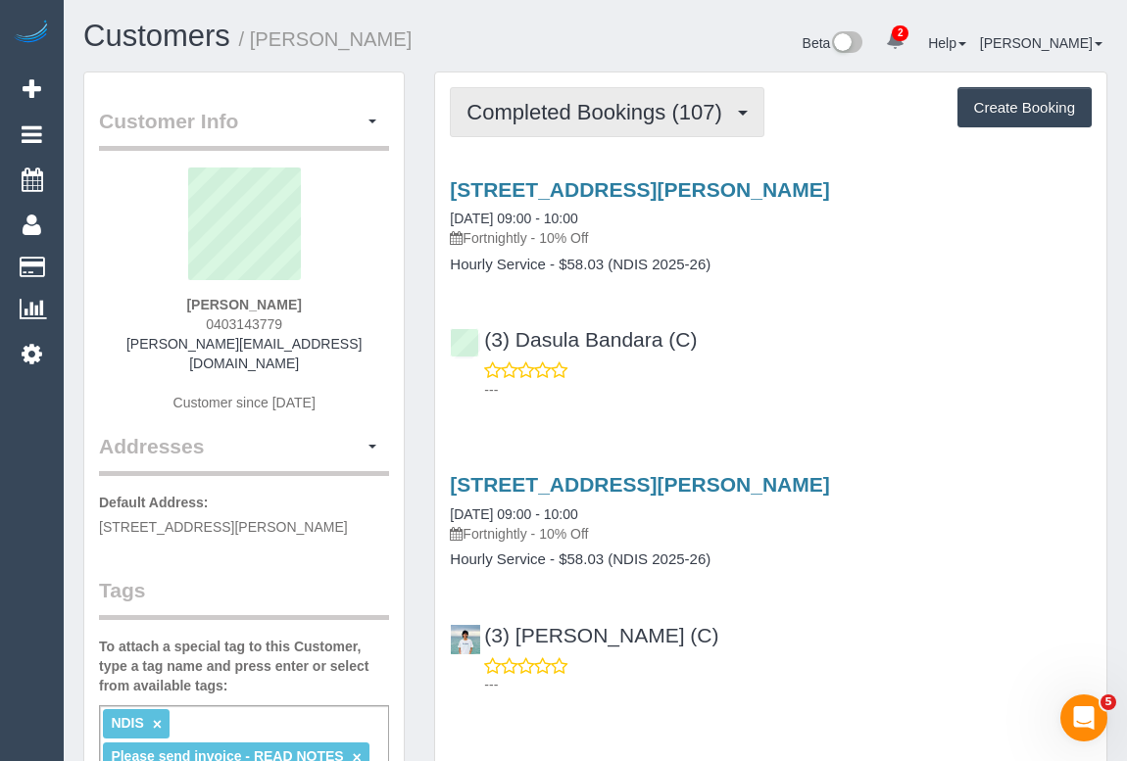
click at [599, 111] on span "Completed Bookings (107)" at bounding box center [598, 112] width 265 height 24
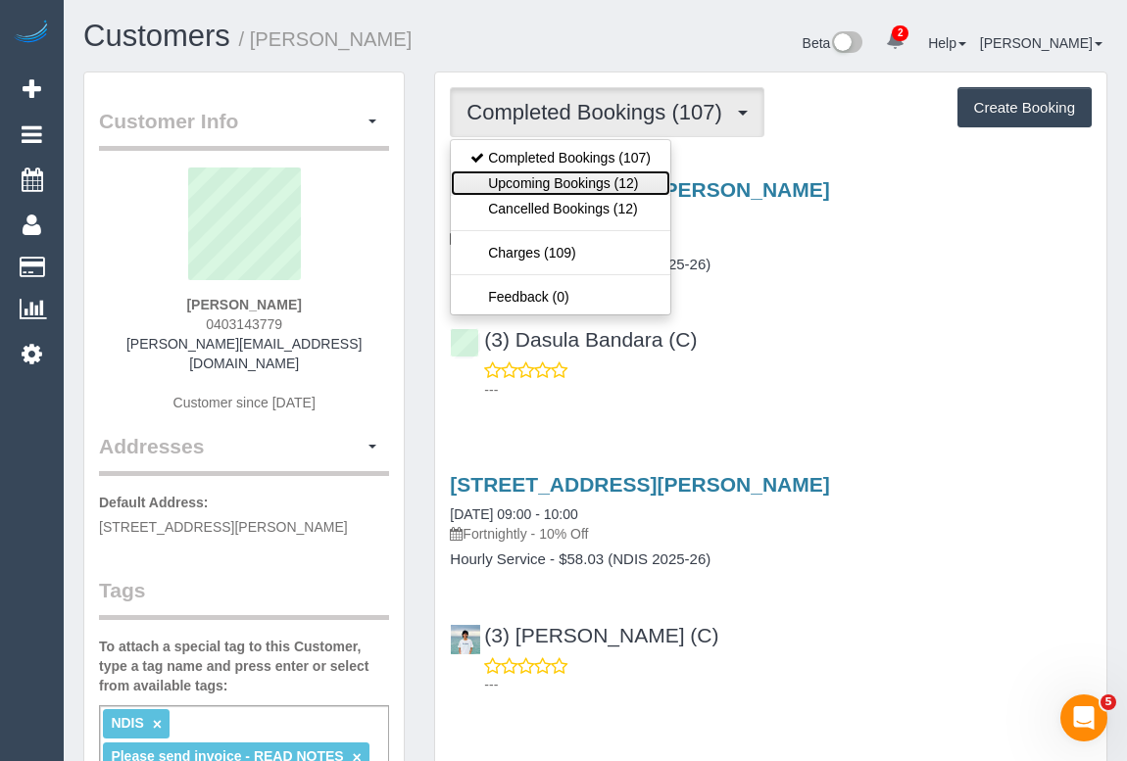
click at [573, 176] on link "Upcoming Bookings (12)" at bounding box center [560, 182] width 219 height 25
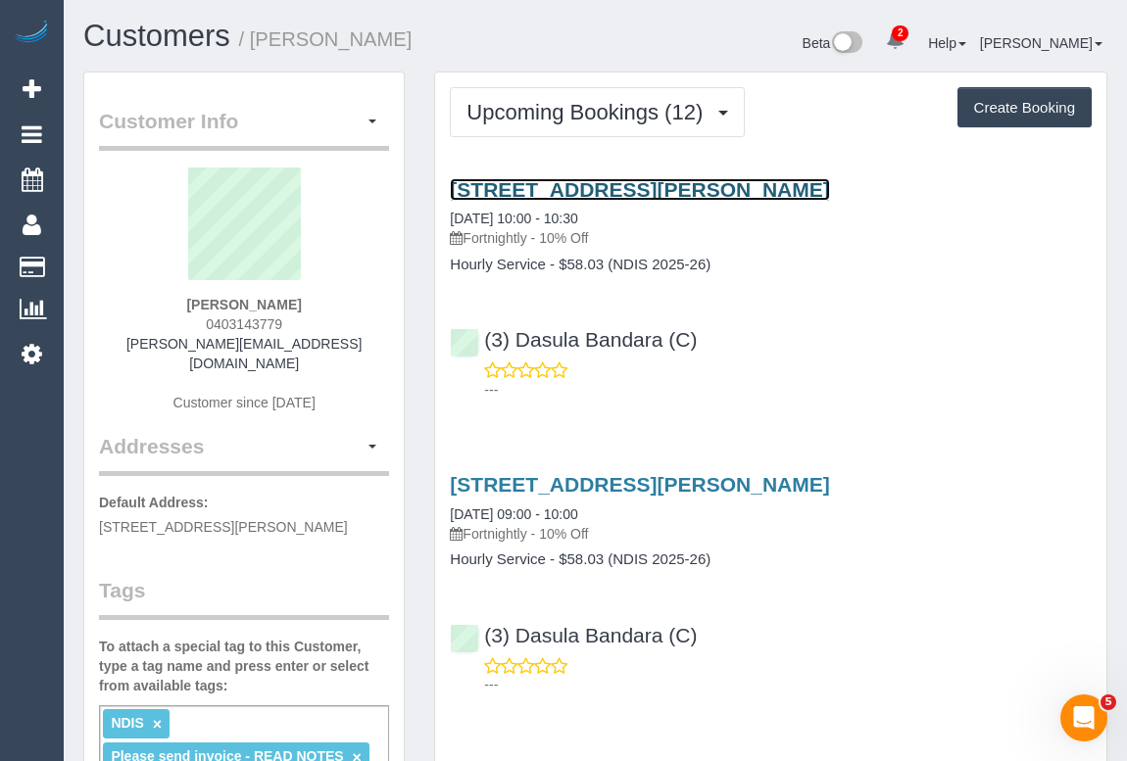
click at [606, 179] on link "44 Belford Road, Kew East, VIC 3102" at bounding box center [639, 189] width 379 height 23
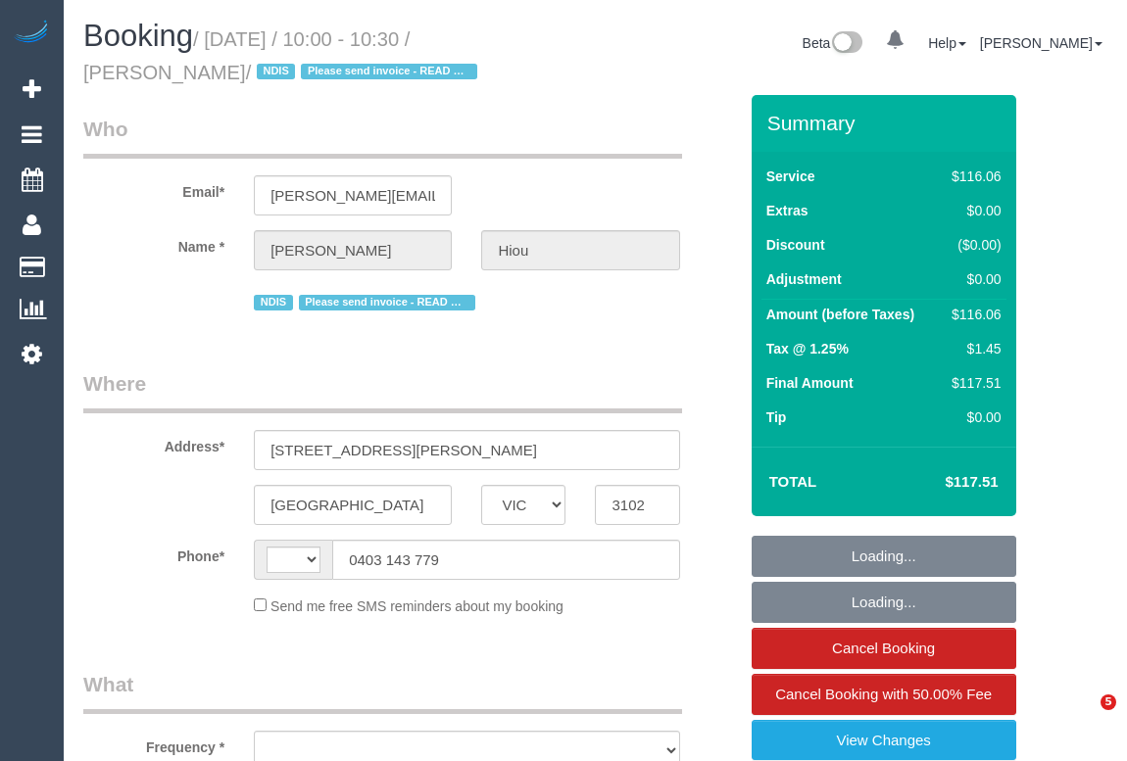
select select "VIC"
select select "number:28"
select select "number:14"
select select "number:19"
select select "number:23"
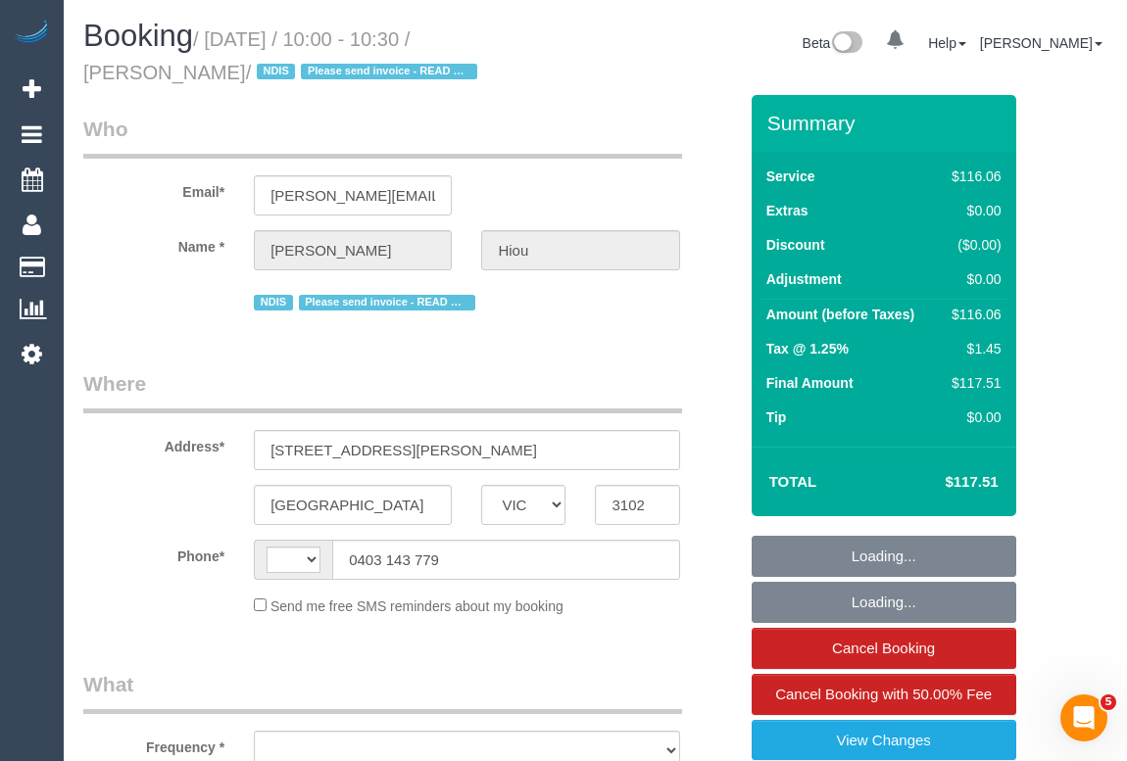
select select "number:11"
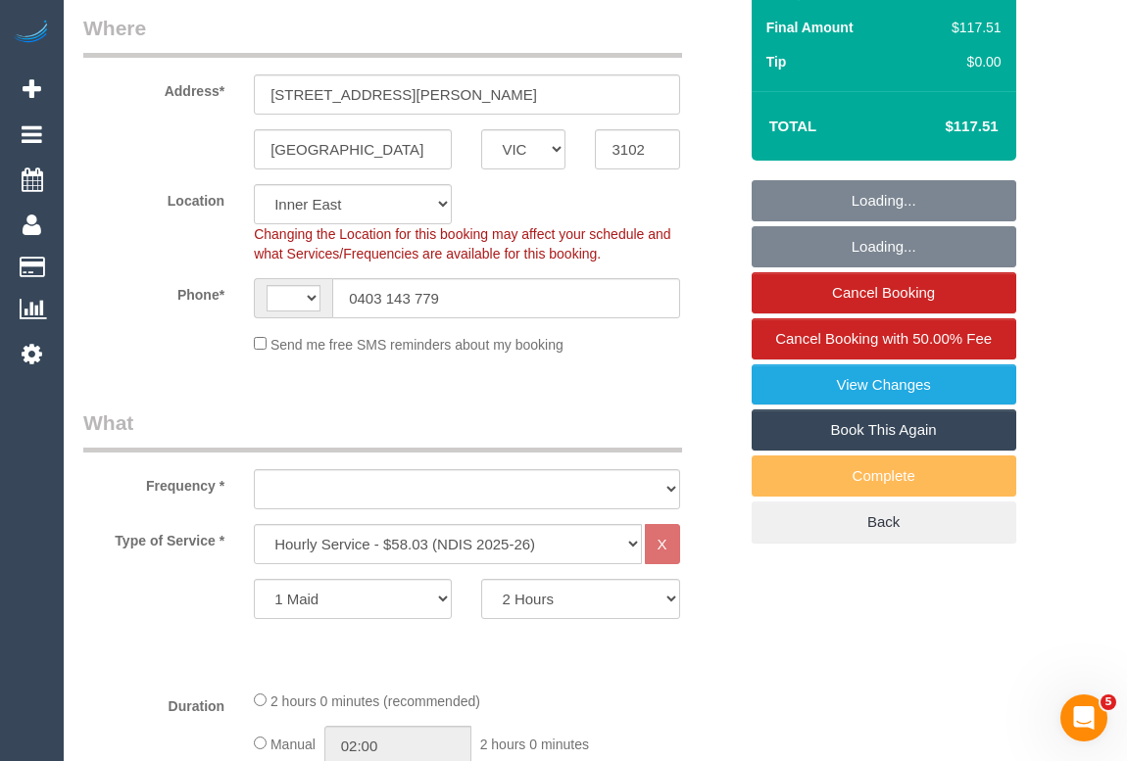
select select "string:AU"
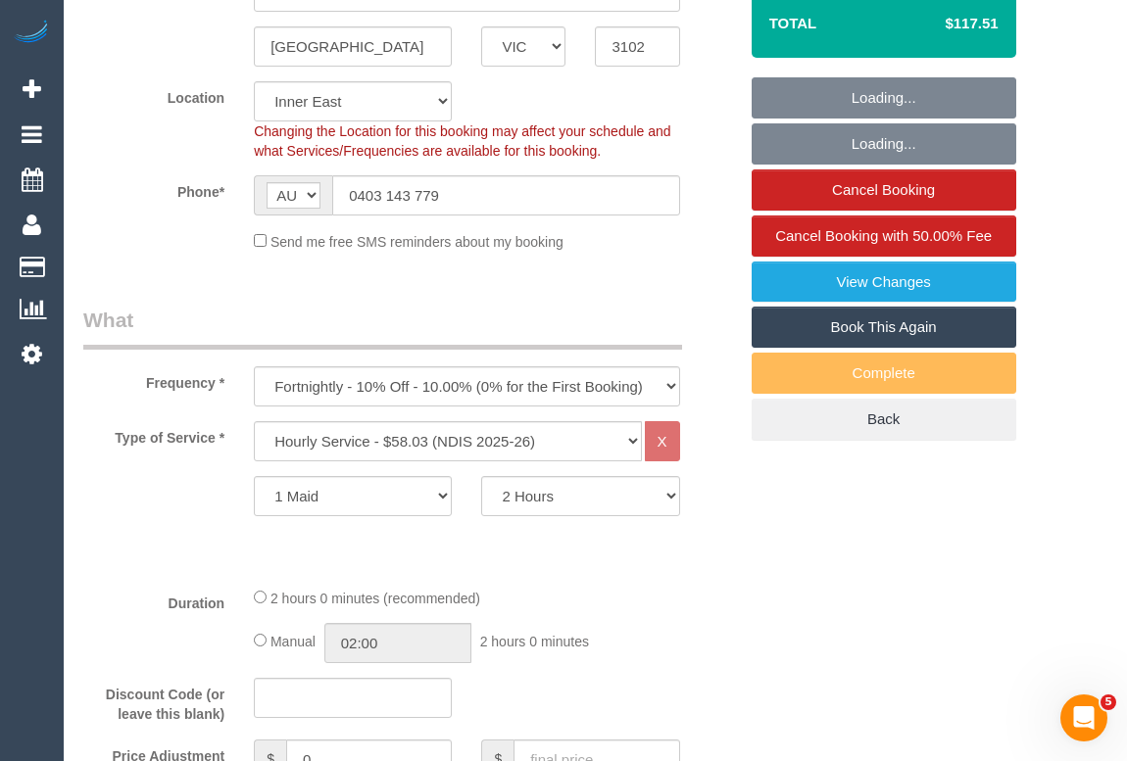
select select "object:1423"
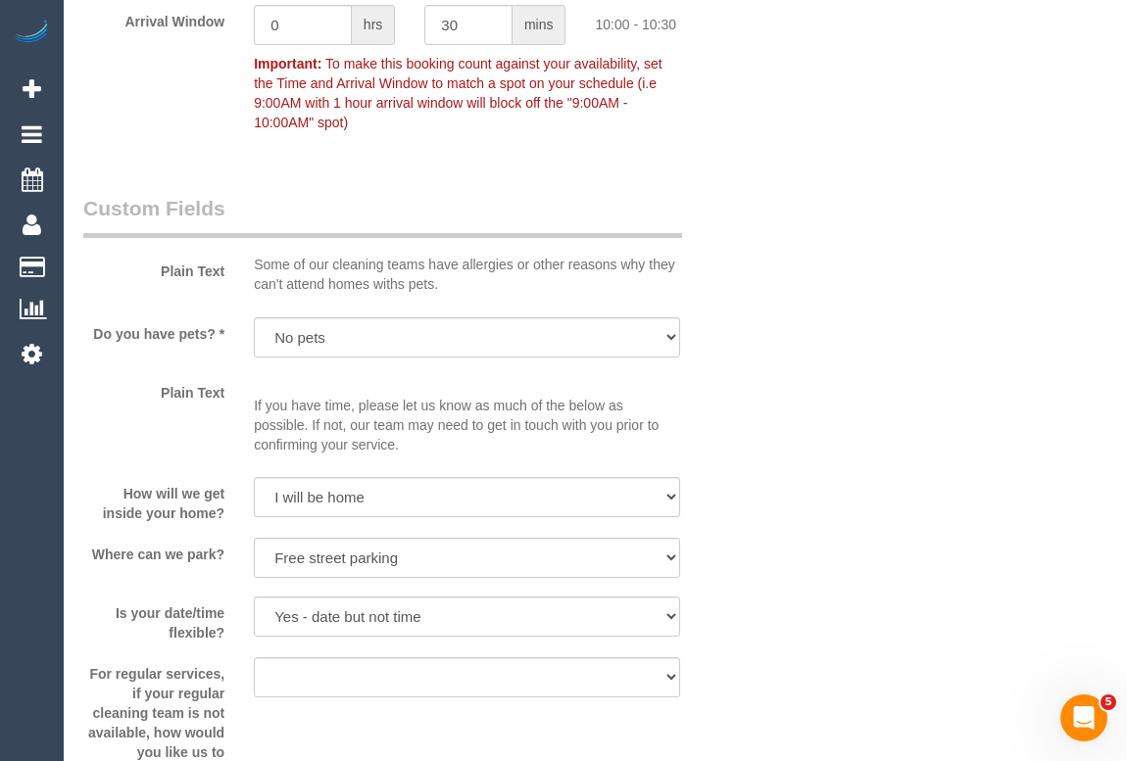
scroll to position [1424, 0]
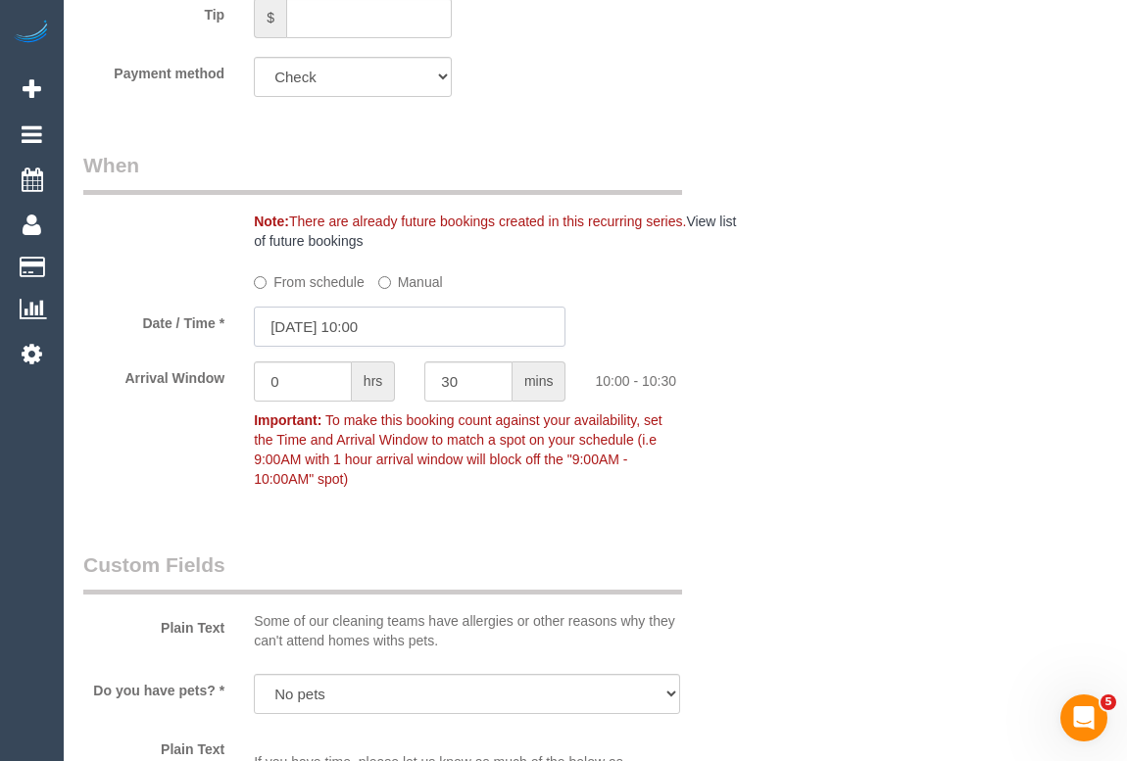
click at [347, 328] on input "13/10/2025 10:00" at bounding box center [410, 327] width 312 height 40
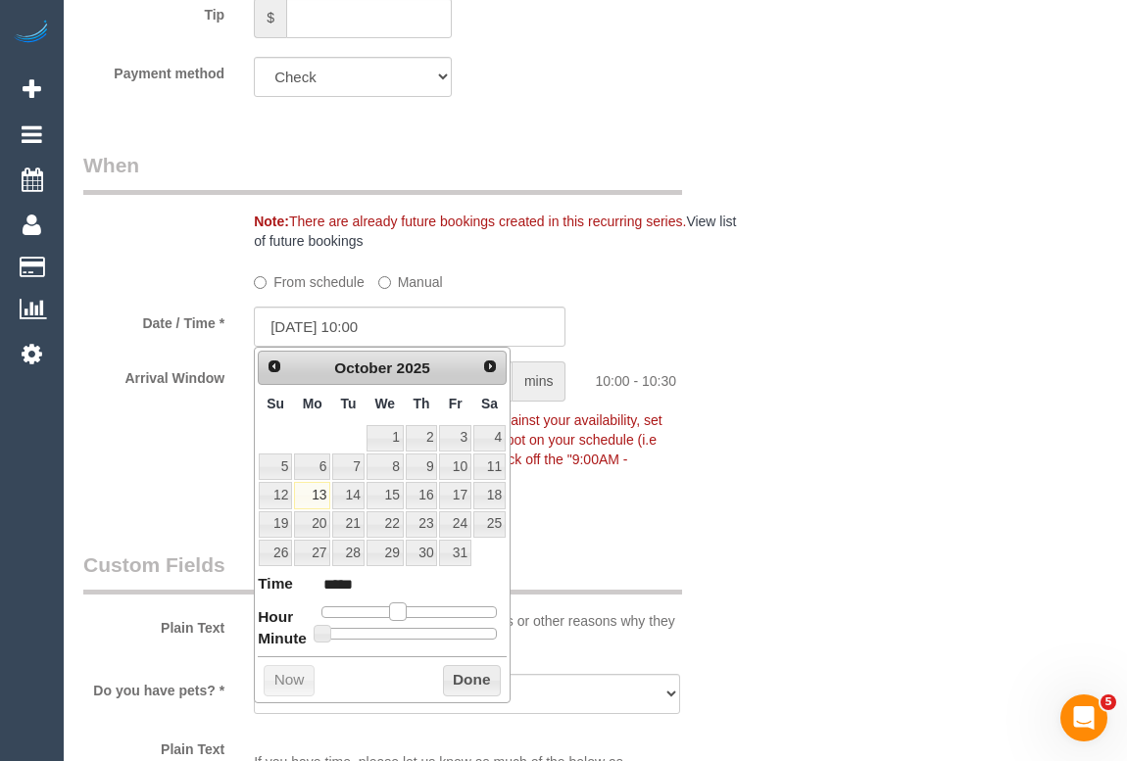
type input "13/10/2025 11:00"
type input "*****"
type input "13/10/2025 12:00"
type input "*****"
type input "13/10/2025 11:00"
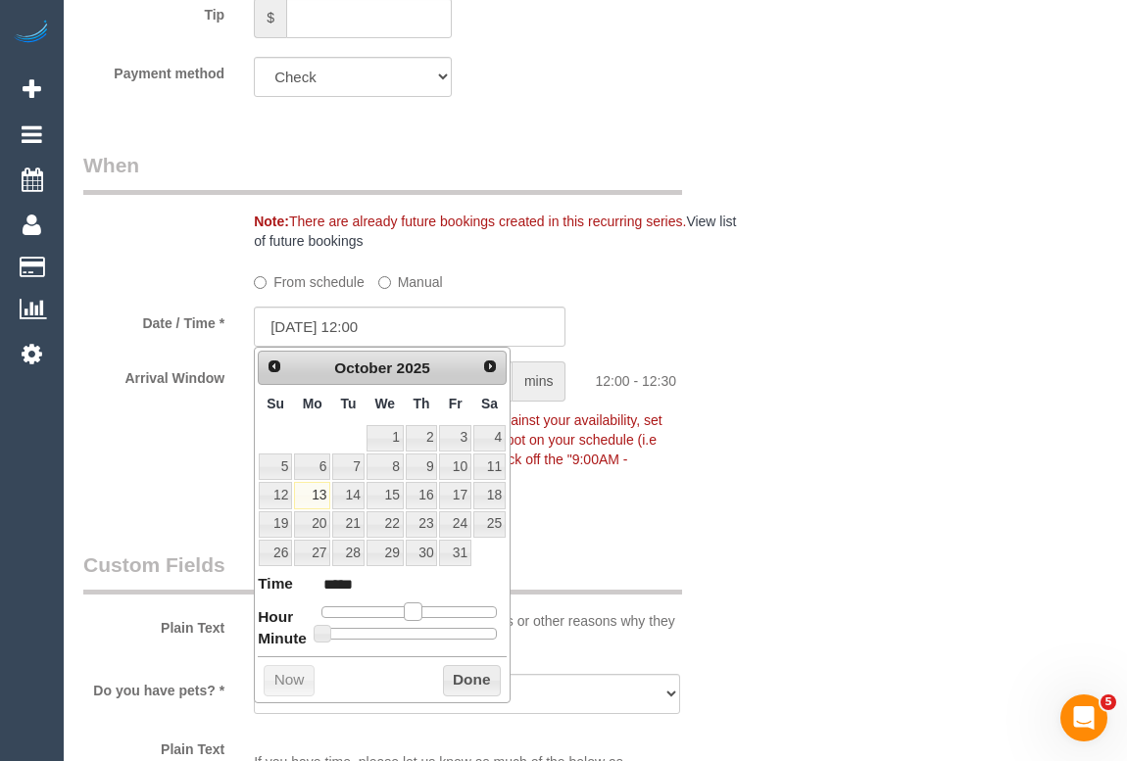
type input "*****"
type input "13/10/2025 10:00"
type input "*****"
click at [402, 612] on span at bounding box center [398, 611] width 18 height 18
type input "13/10/2025 10:05"
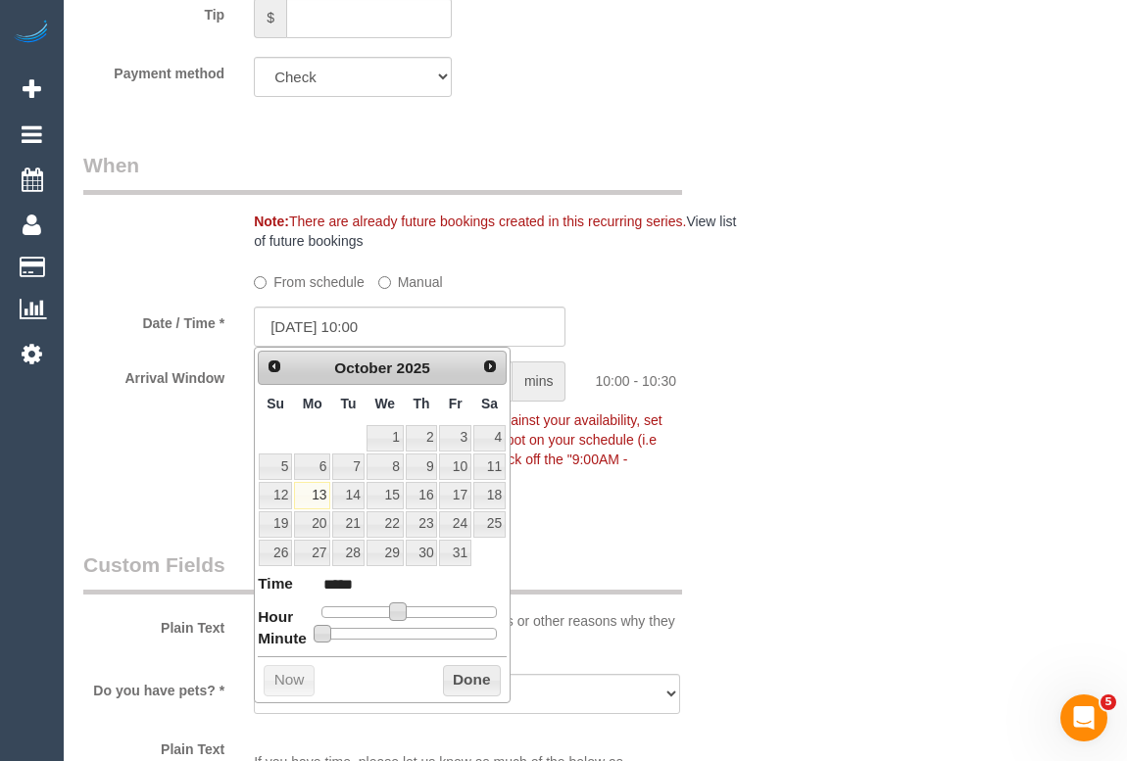
type input "*****"
type input "13/10/2025 10:10"
type input "*****"
type input "13/10/2025 10:15"
type input "*****"
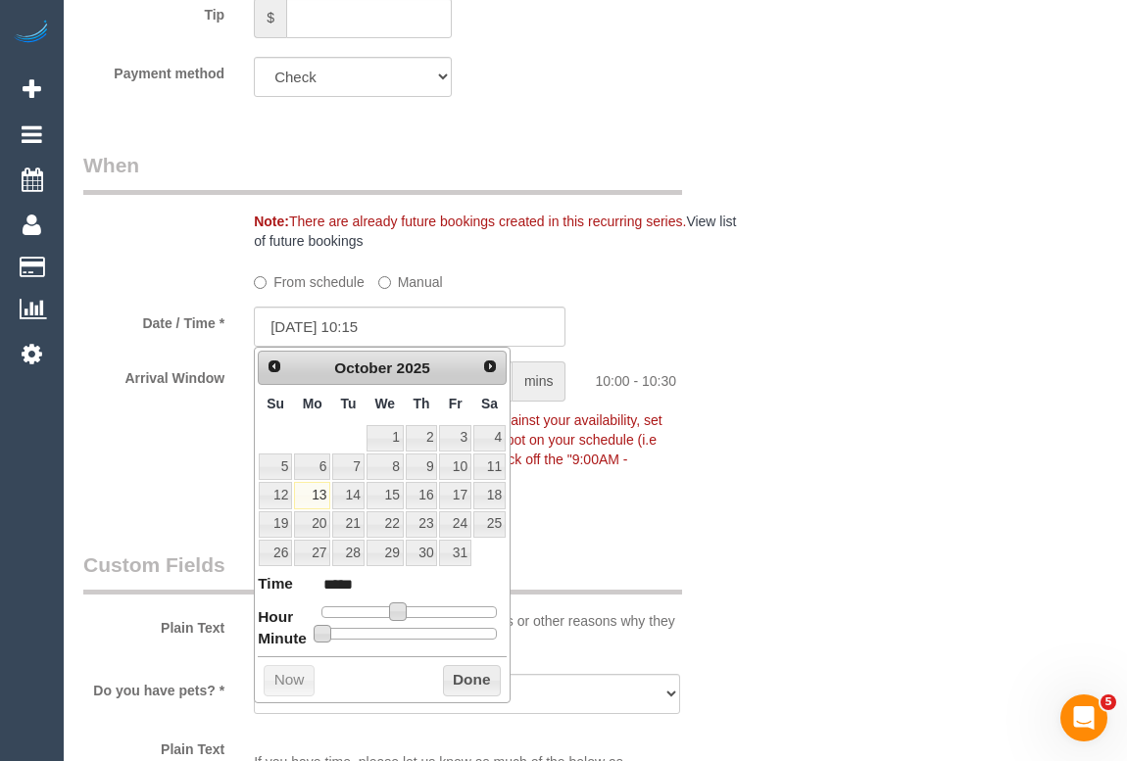
type input "13/10/2025 10:20"
type input "*****"
type input "13/10/2025 10:25"
type input "*****"
type input "13/10/2025 10:30"
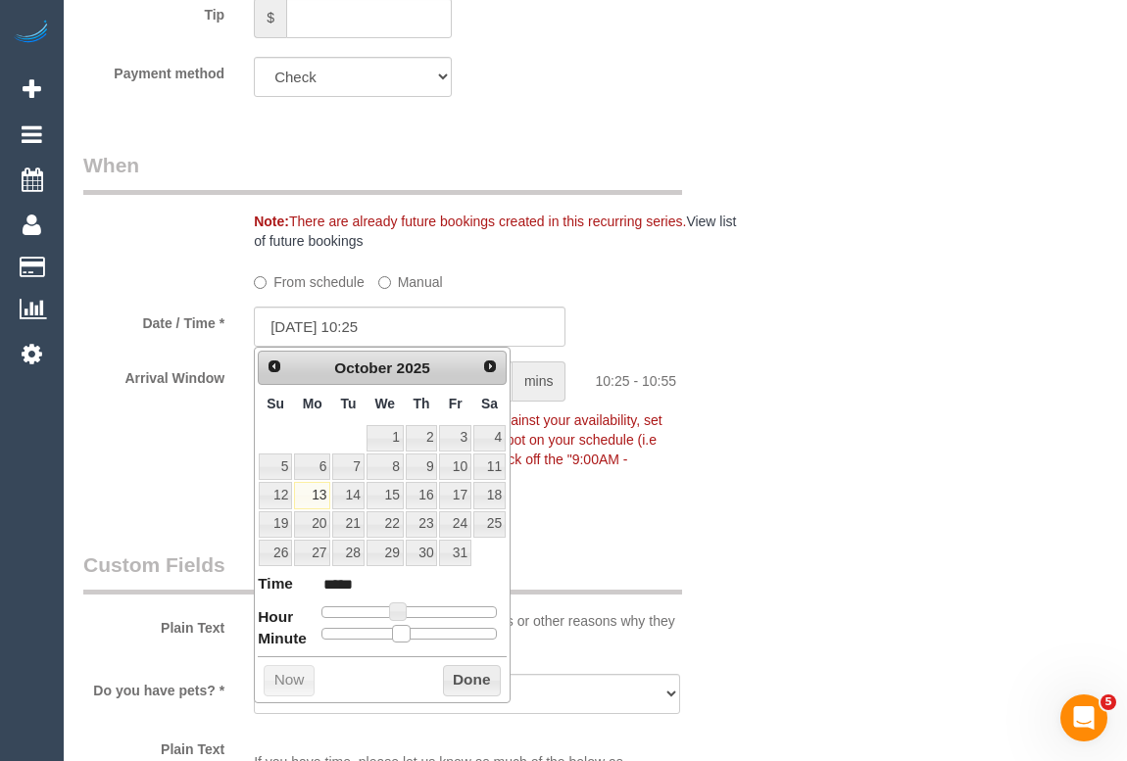
type input "*****"
type input "13/10/2025 10:35"
type input "*****"
type input "13/10/2025 10:40"
type input "*****"
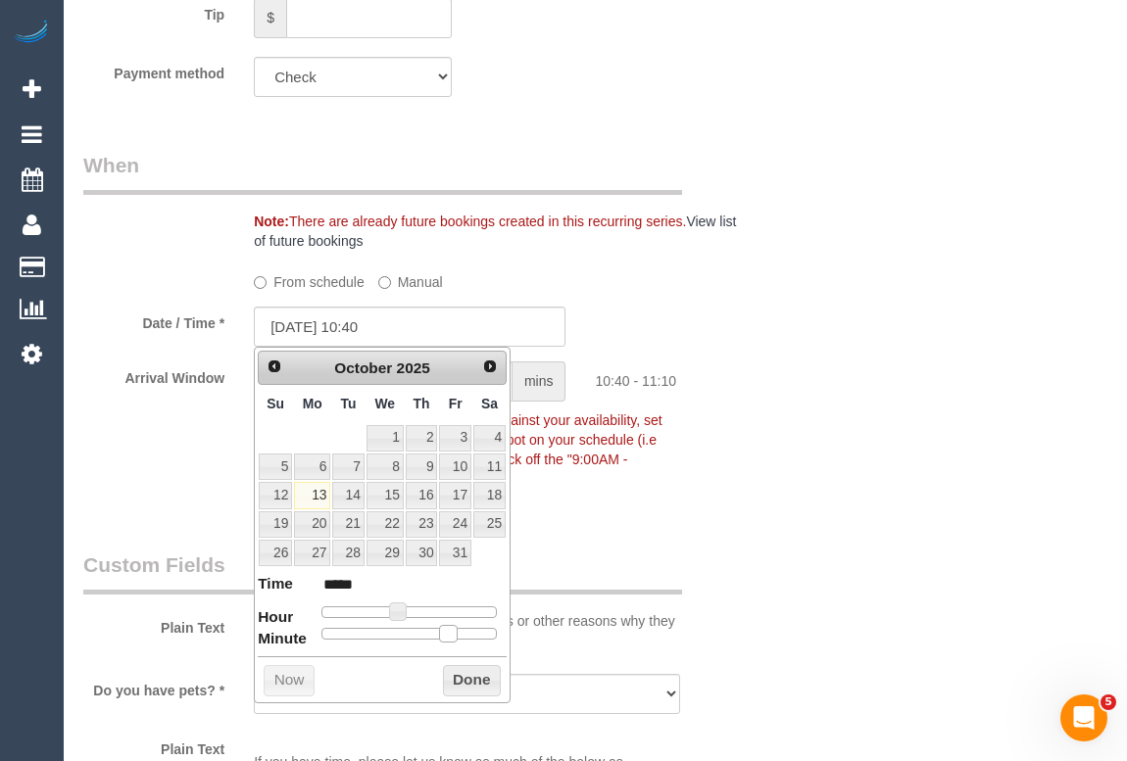
drag, startPoint x: 323, startPoint y: 632, endPoint x: 445, endPoint y: 639, distance: 121.7
click at [445, 639] on span at bounding box center [448, 634] width 18 height 18
click at [457, 677] on button "Done" at bounding box center [472, 680] width 58 height 31
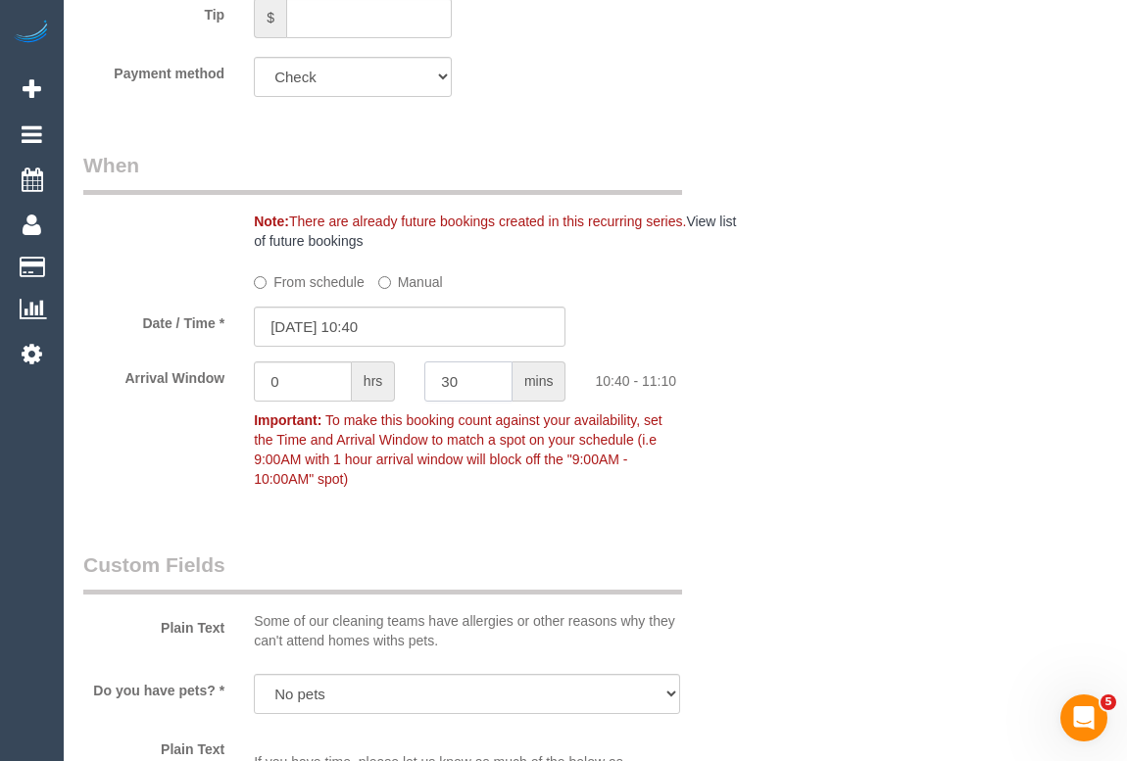
click at [476, 373] on input "30" at bounding box center [468, 381] width 88 height 40
drag, startPoint x: 476, startPoint y: 373, endPoint x: 435, endPoint y: 378, distance: 41.4
click at [435, 378] on input "30" at bounding box center [468, 381] width 88 height 40
type input "15"
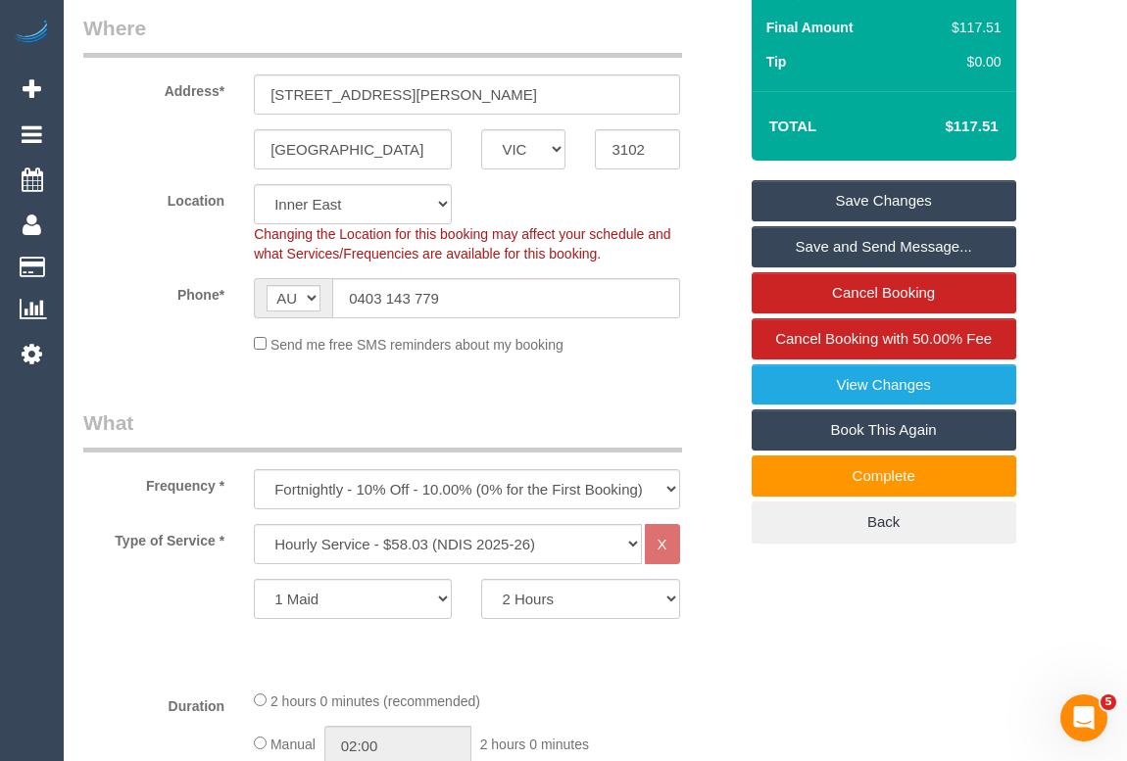
scroll to position [0, 0]
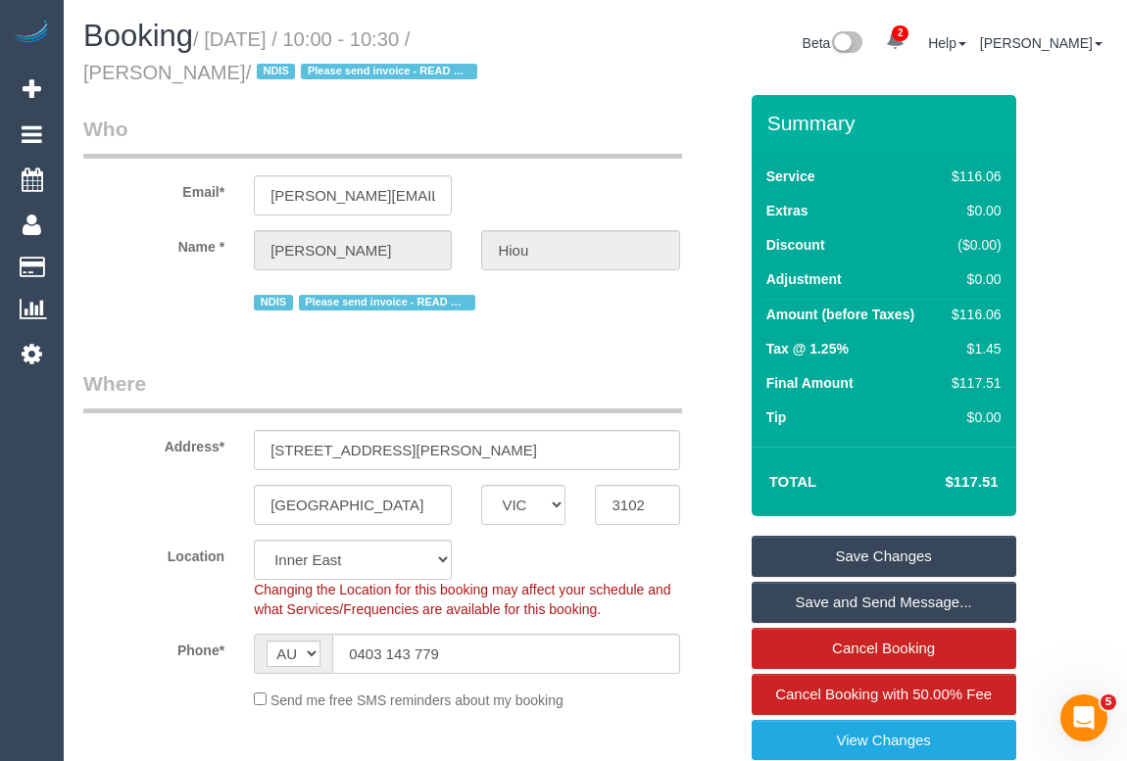
click at [850, 557] on link "Save Changes" at bounding box center [883, 556] width 265 height 41
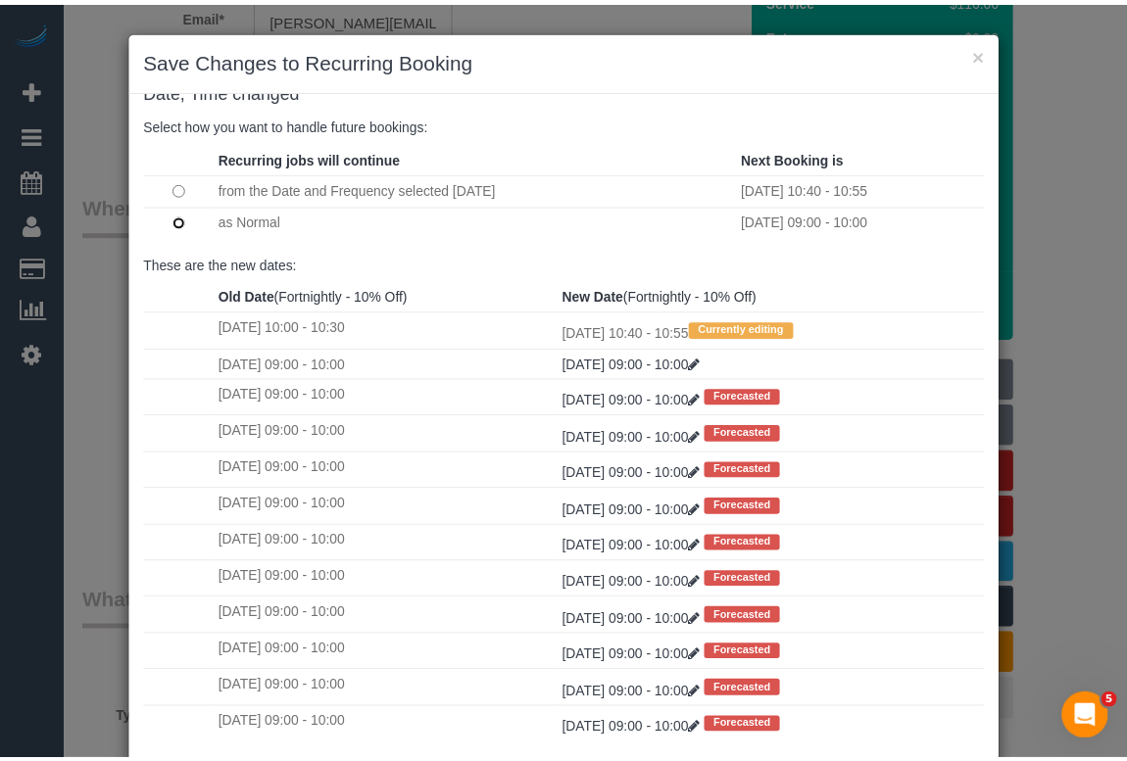
scroll to position [116, 0]
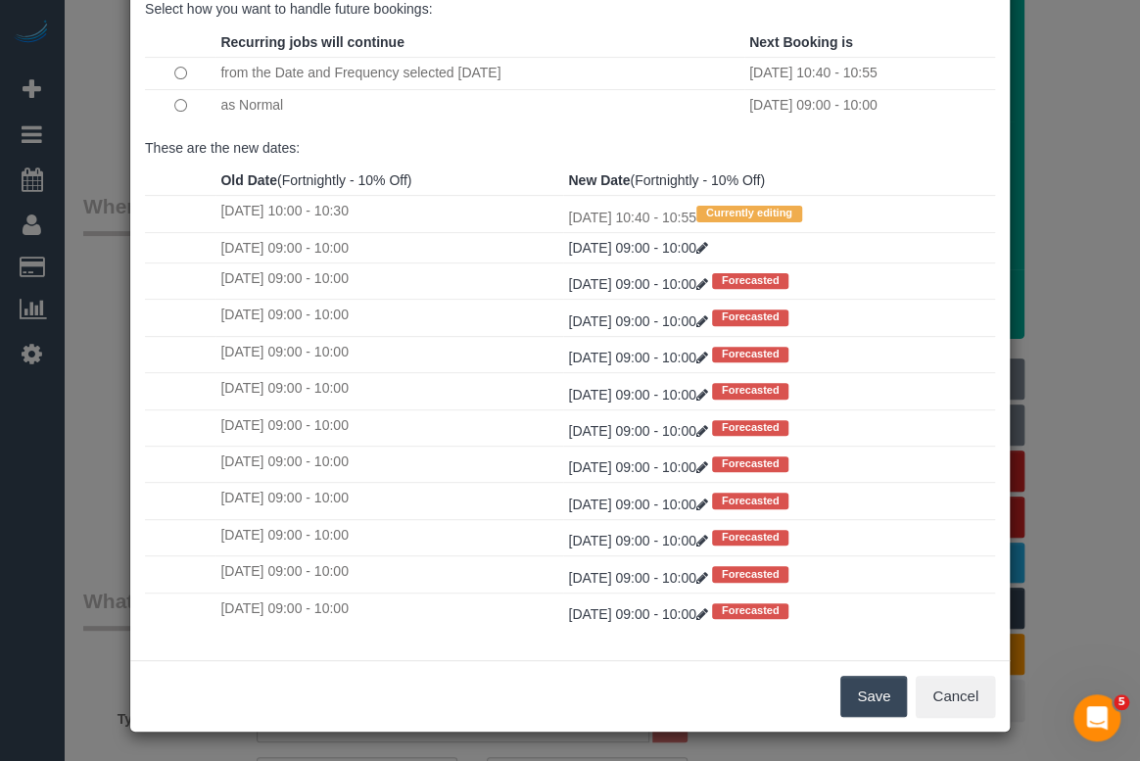
click at [852, 712] on button "Save" at bounding box center [874, 696] width 67 height 41
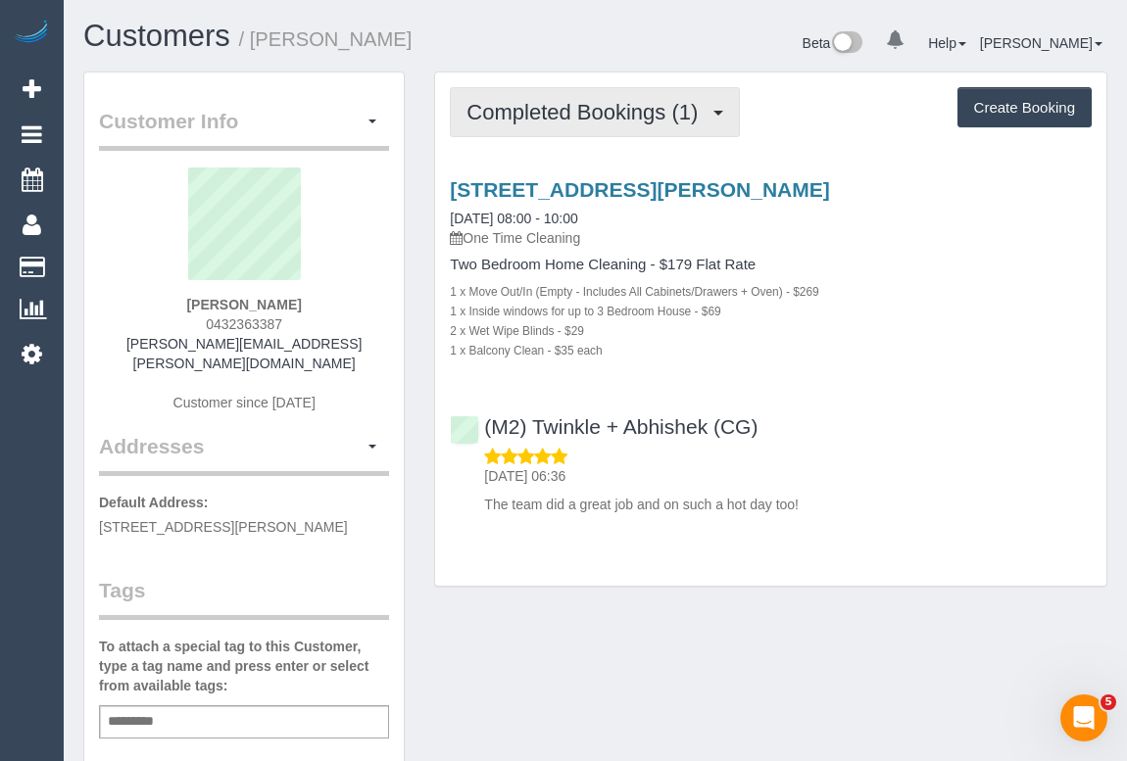
click at [595, 115] on span "Completed Bookings (1)" at bounding box center [586, 112] width 241 height 24
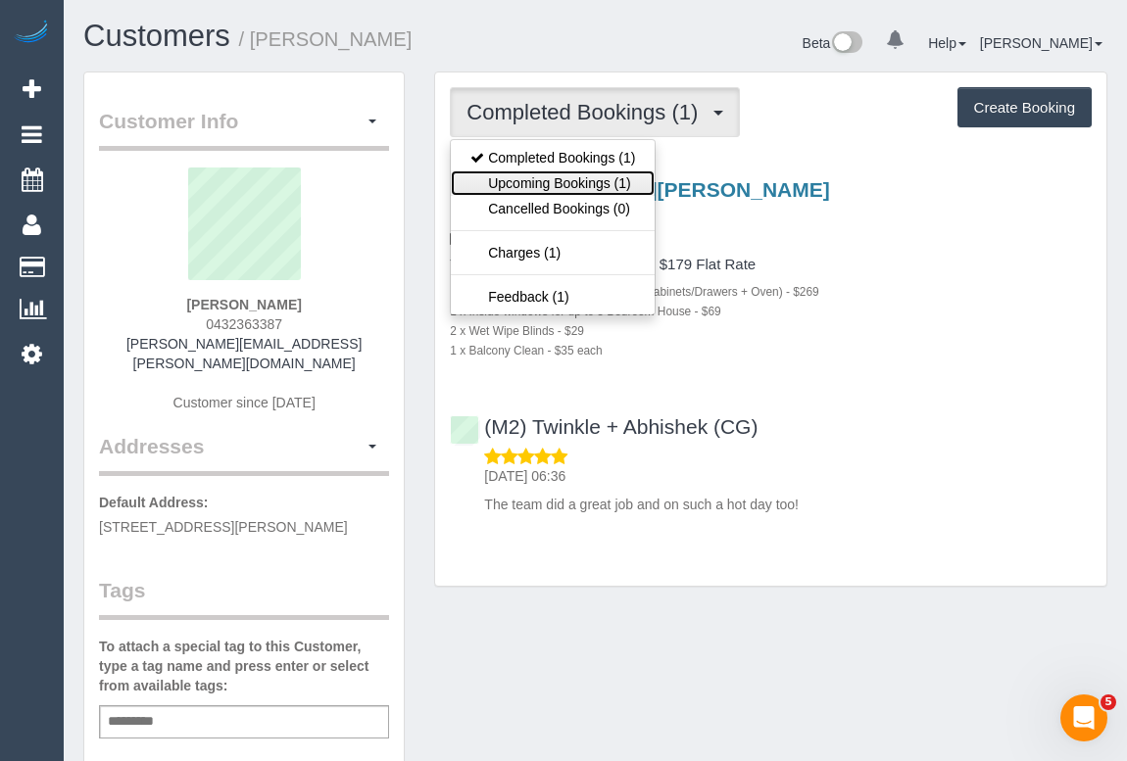
click at [562, 180] on link "Upcoming Bookings (1)" at bounding box center [553, 182] width 204 height 25
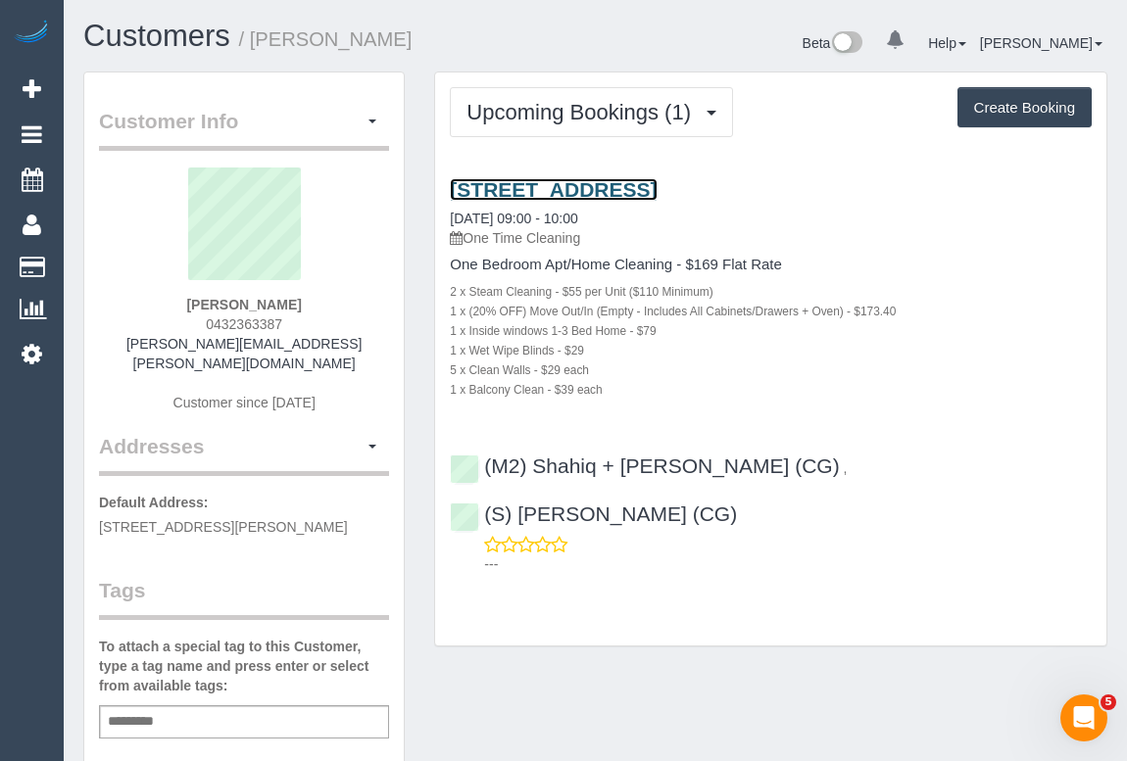
click at [610, 183] on link "[STREET_ADDRESS]" at bounding box center [553, 189] width 207 height 23
drag, startPoint x: 600, startPoint y: 379, endPoint x: 437, endPoint y: 265, distance: 198.4
click at [437, 265] on div "[STREET_ADDRESS] [DATE] 09:00 - 10:00 One Time Cleaning One Bedroom Apt/Home Cl…" at bounding box center [770, 288] width 671 height 220
copy div "One Bedroom Apt/Home Cleaning - $169 Flat Rate 2 x Steam Cleaning - $55 per Uni…"
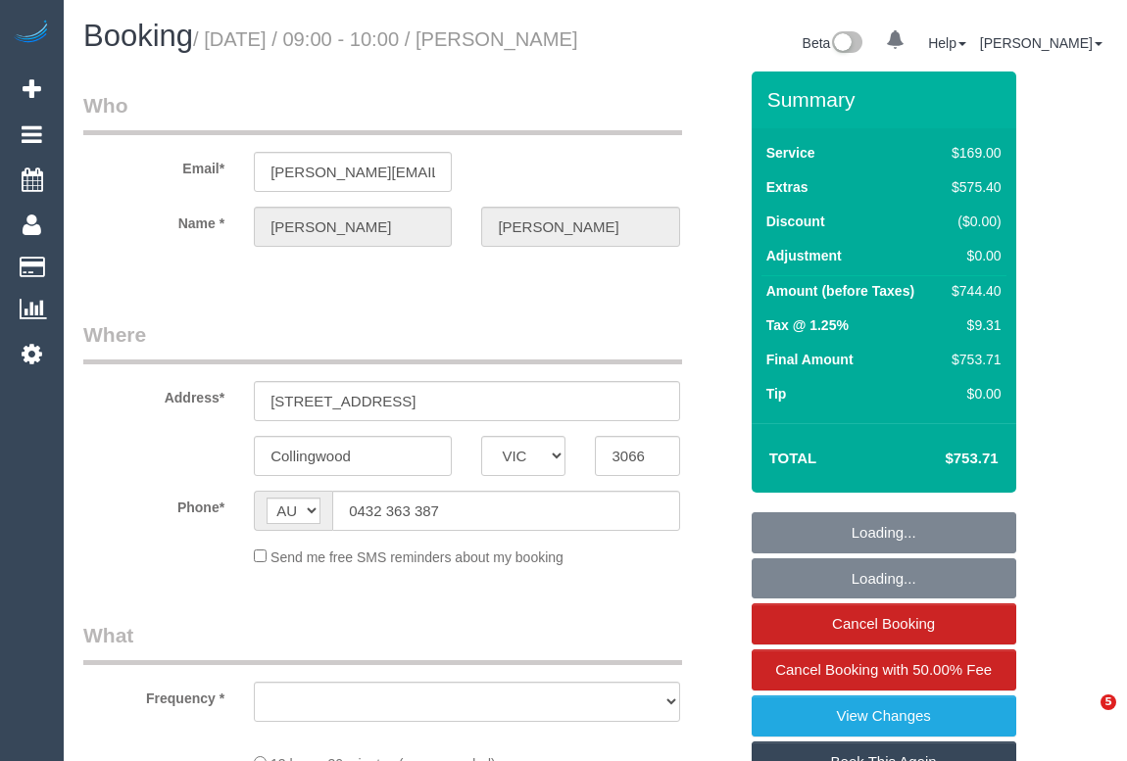
select select "VIC"
select select "string:stripe-pm_1SEcLi2GScqysDRVxhyhgE3U"
select select "number:28"
select select "number:14"
select select "number:18"
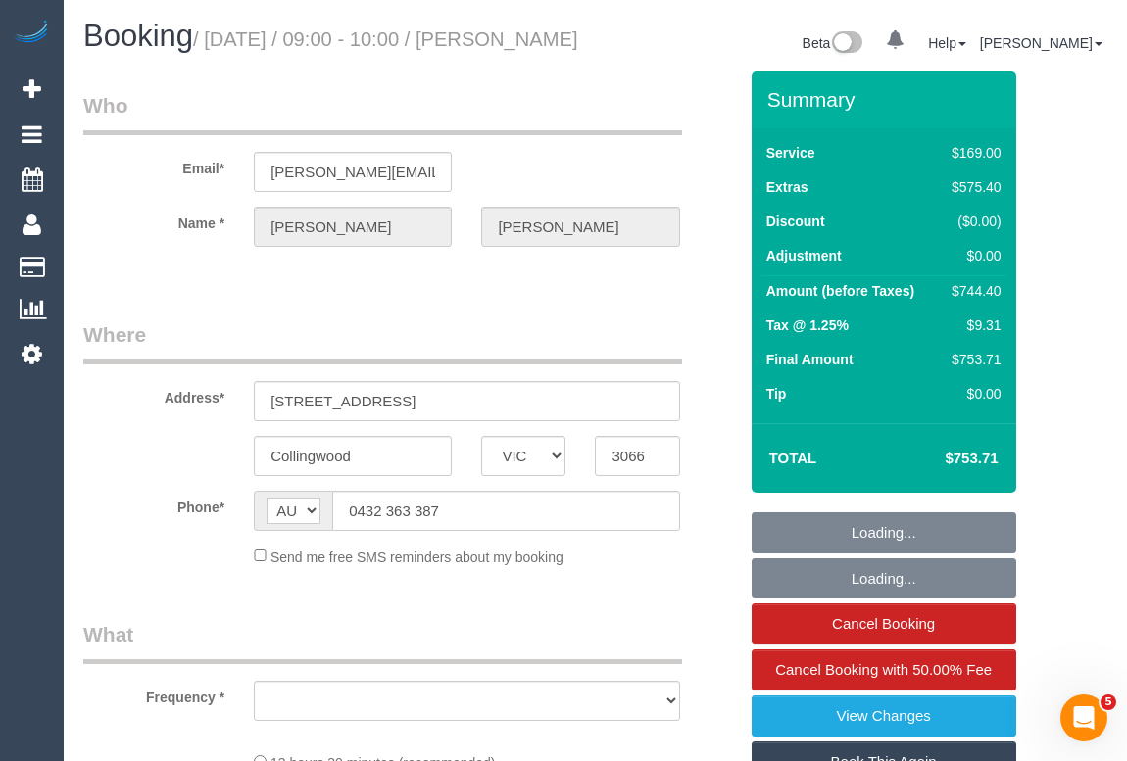
select select "number:24"
select select "number:26"
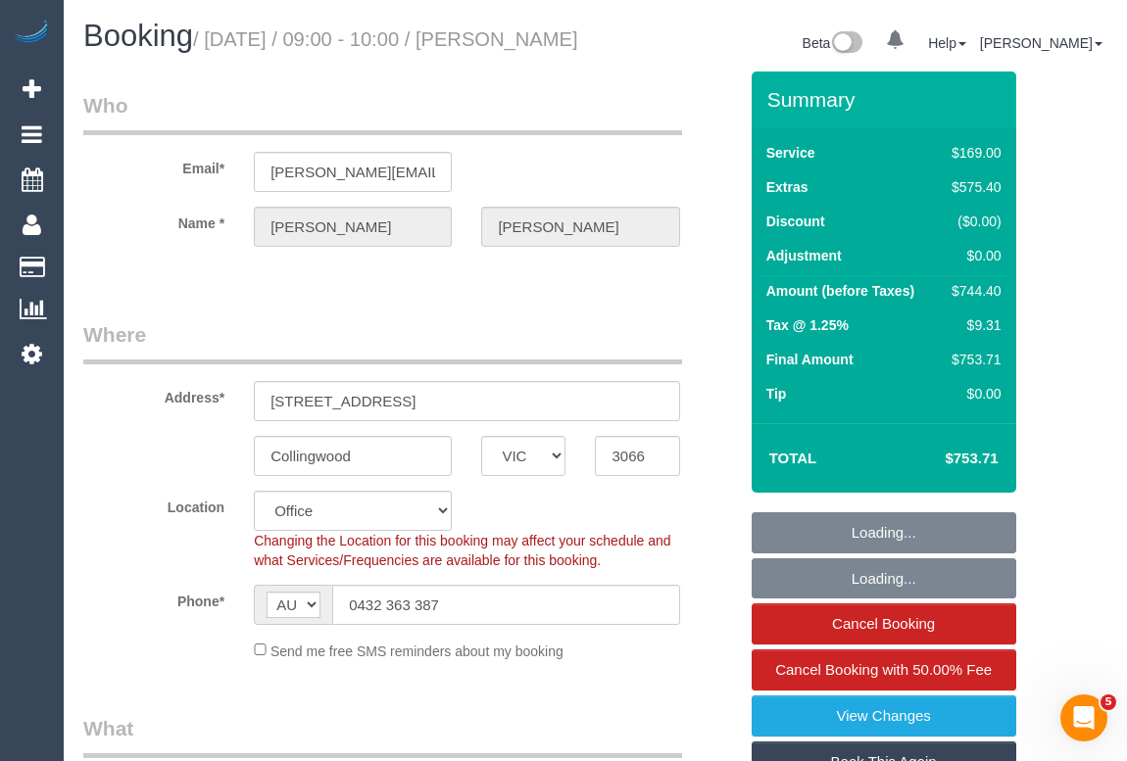
select select "object:830"
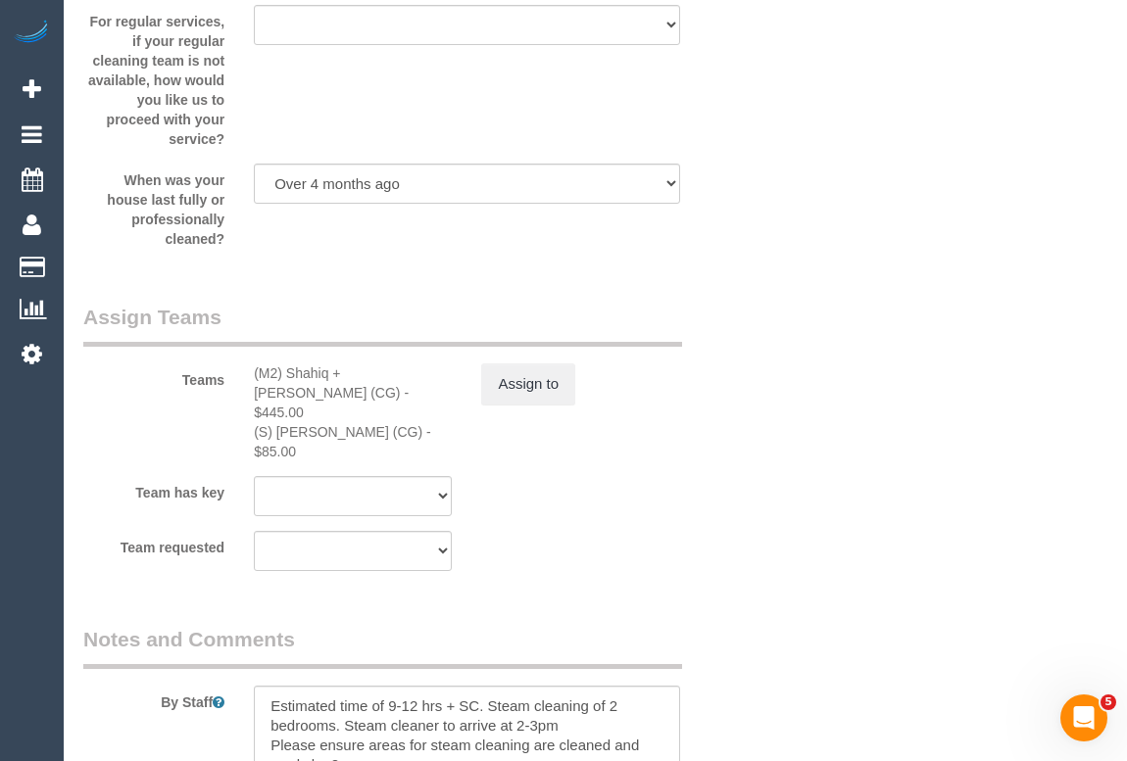
scroll to position [3295, 0]
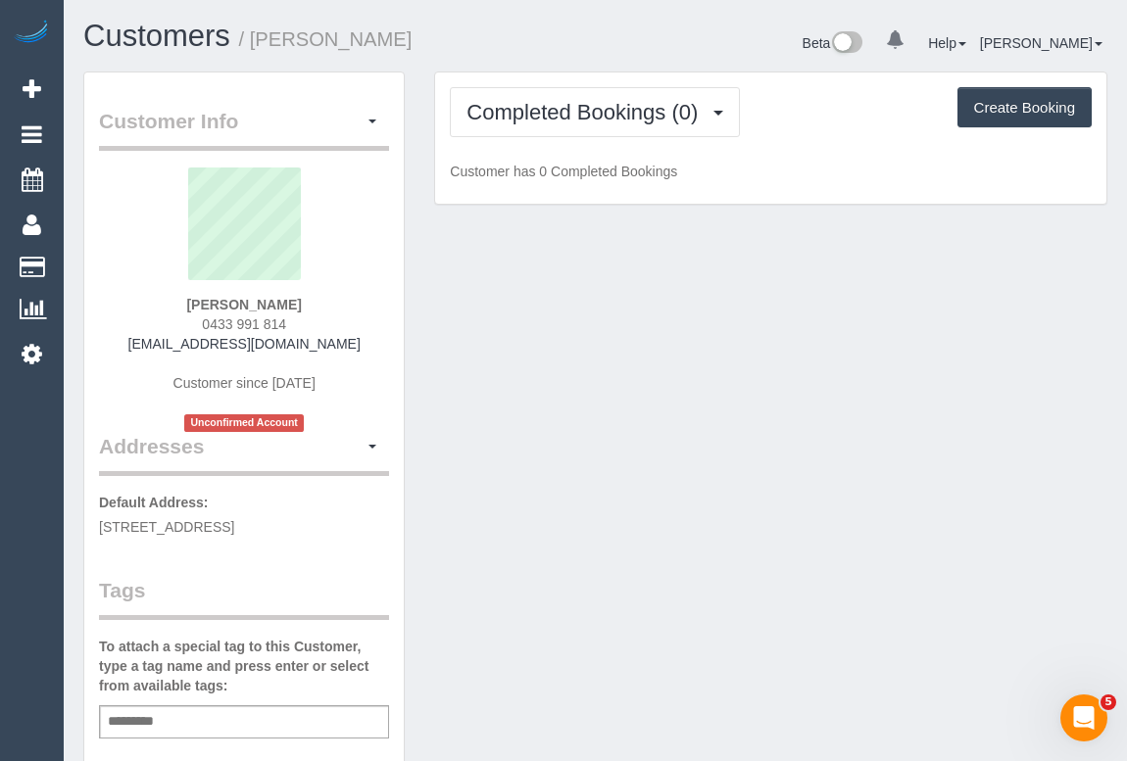
drag, startPoint x: 190, startPoint y: 326, endPoint x: 325, endPoint y: 323, distance: 135.2
click at [325, 323] on div "Jayden Weatherley 0433 991 814 jcweatherley@gmail.com Customer since 2025 Uncon…" at bounding box center [244, 300] width 290 height 265
copy span "0433 991 814"
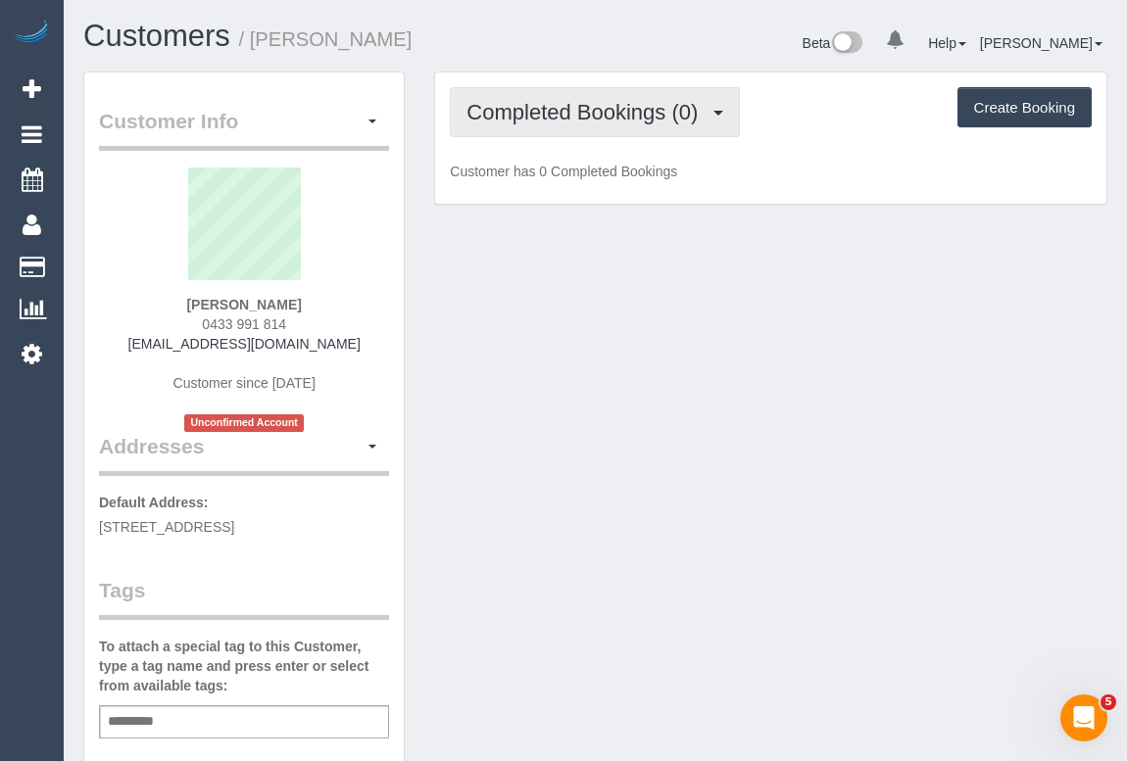
click at [555, 104] on span "Completed Bookings (0)" at bounding box center [586, 112] width 241 height 24
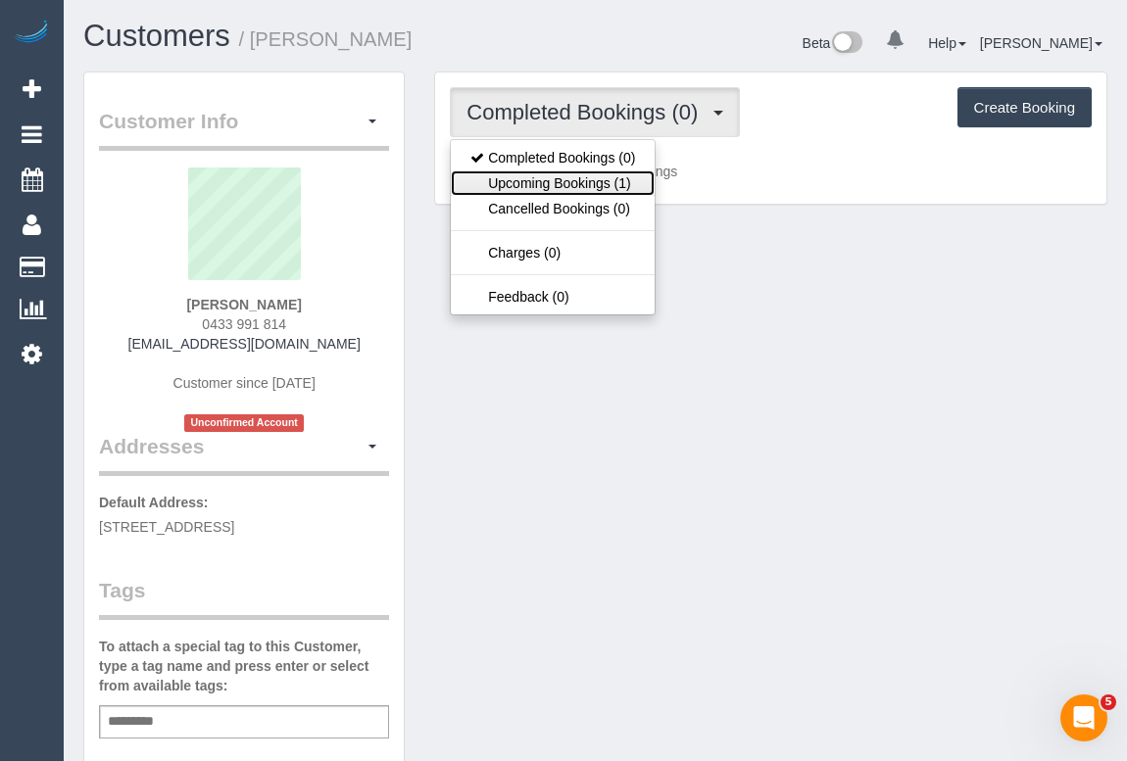
click at [557, 179] on link "Upcoming Bookings (1)" at bounding box center [553, 182] width 204 height 25
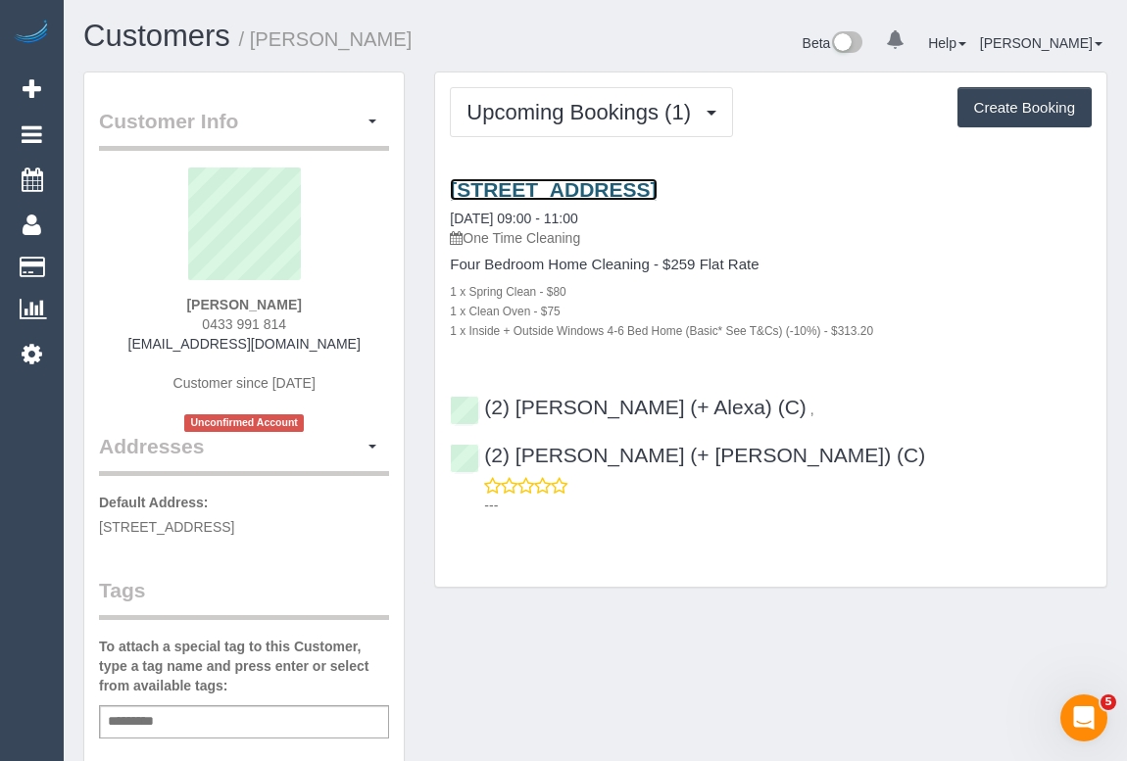
click at [656, 191] on link "15 Crisp Ave, Brunswick, VIC 3056" at bounding box center [553, 189] width 207 height 23
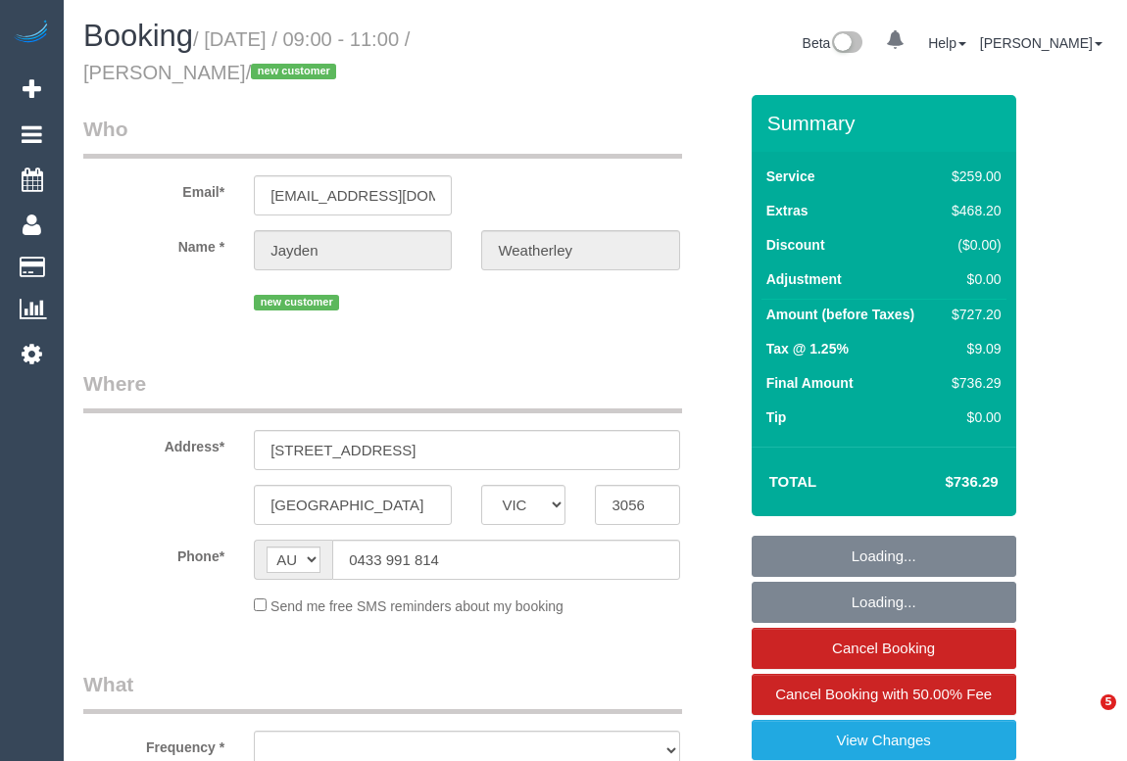
select select "VIC"
select select "string:stripe-pm_1SF3Uw2GScqysDRVJwb8tuCH"
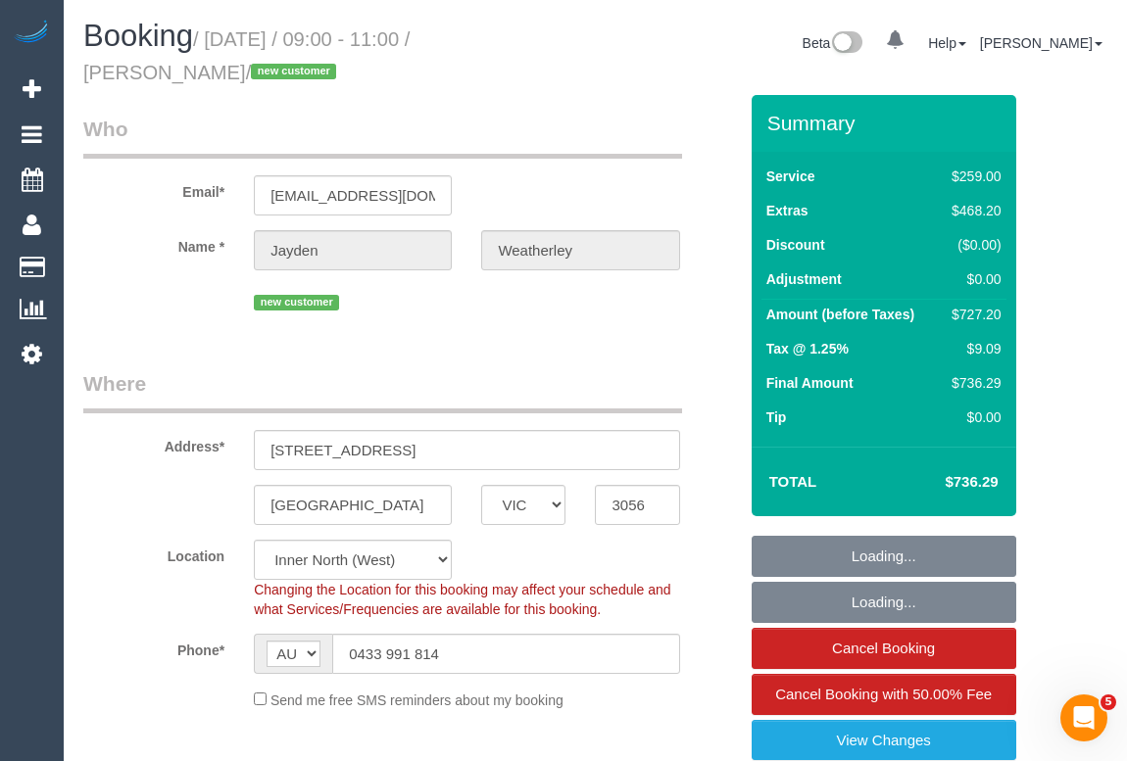
select select "object:719"
select select "number:28"
select select "number:14"
select select "number:18"
select select "number:25"
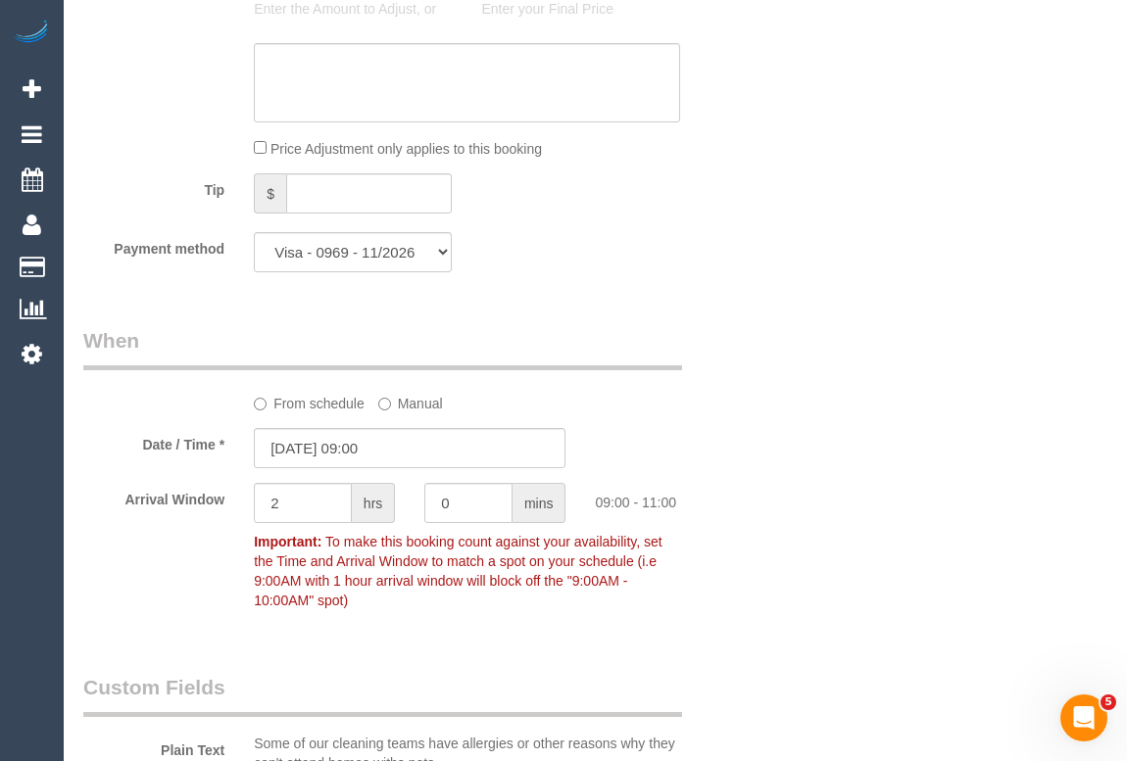
scroll to position [2047, 0]
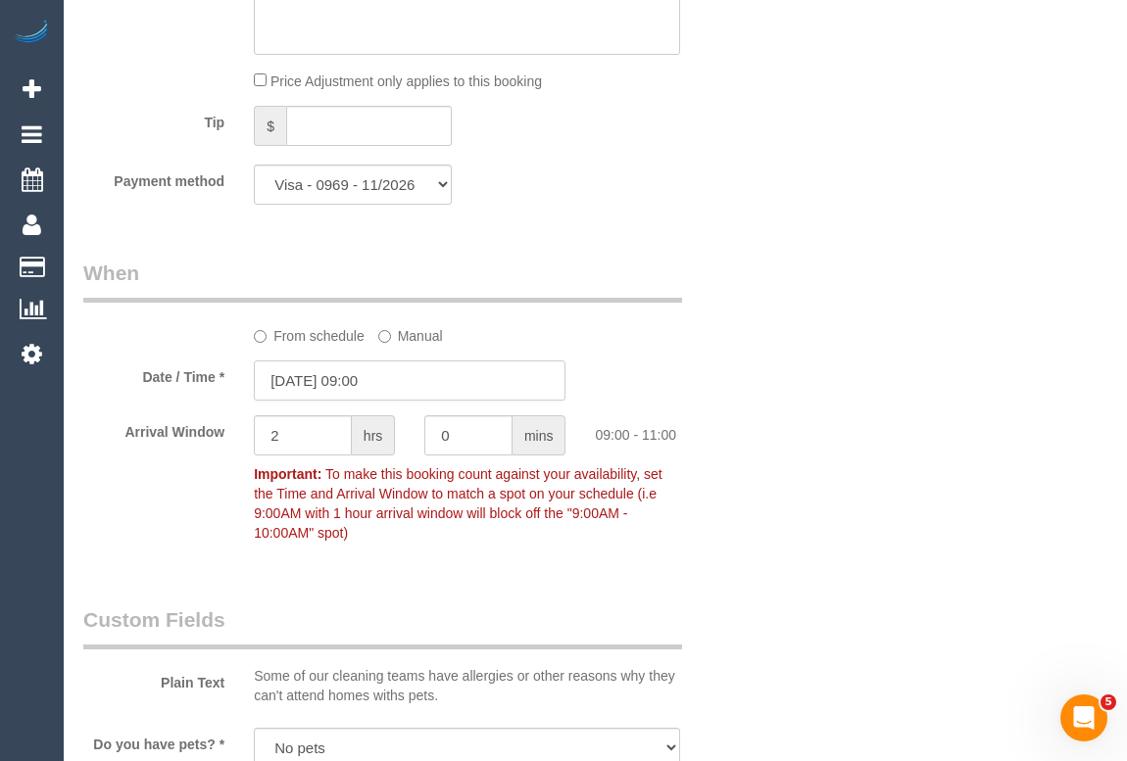
drag, startPoint x: 371, startPoint y: 389, endPoint x: 404, endPoint y: 430, distance: 52.3
click at [371, 389] on input "13/10/2025 09:00" at bounding box center [410, 381] width 312 height 40
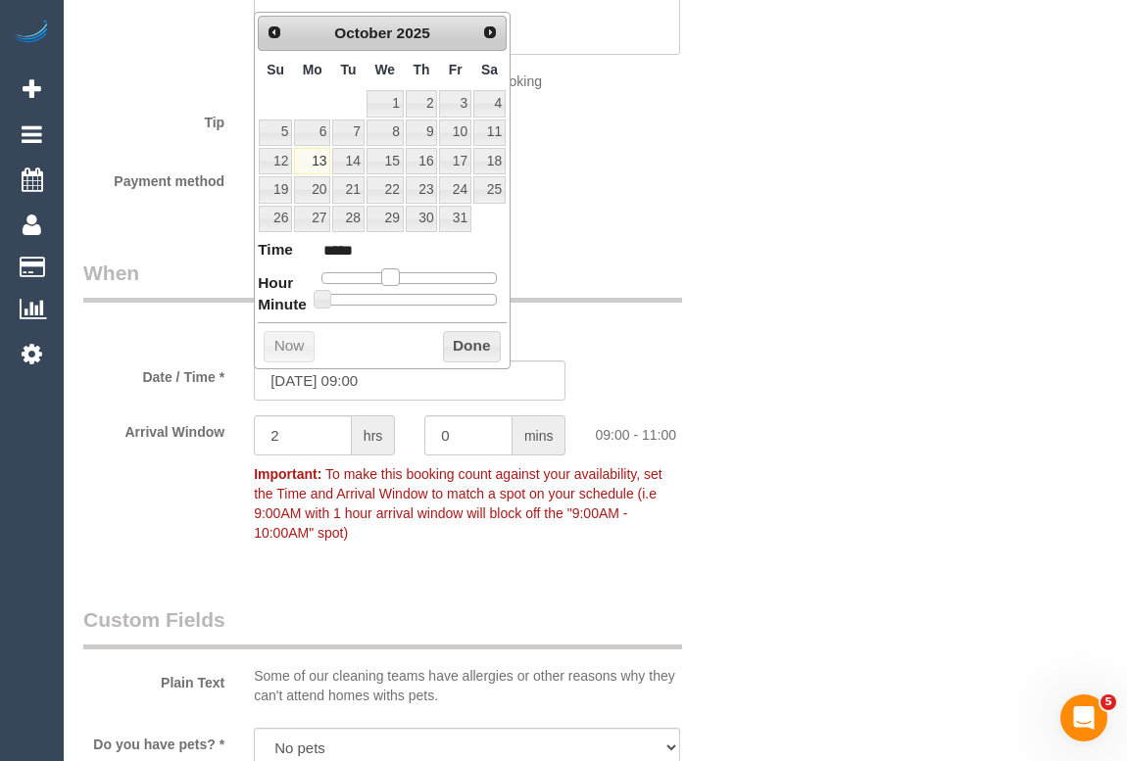
type input "13/10/2025 10:00"
type input "*****"
type input "13/10/2025 11:00"
type input "*****"
drag, startPoint x: 391, startPoint y: 272, endPoint x: 407, endPoint y: 272, distance: 15.7
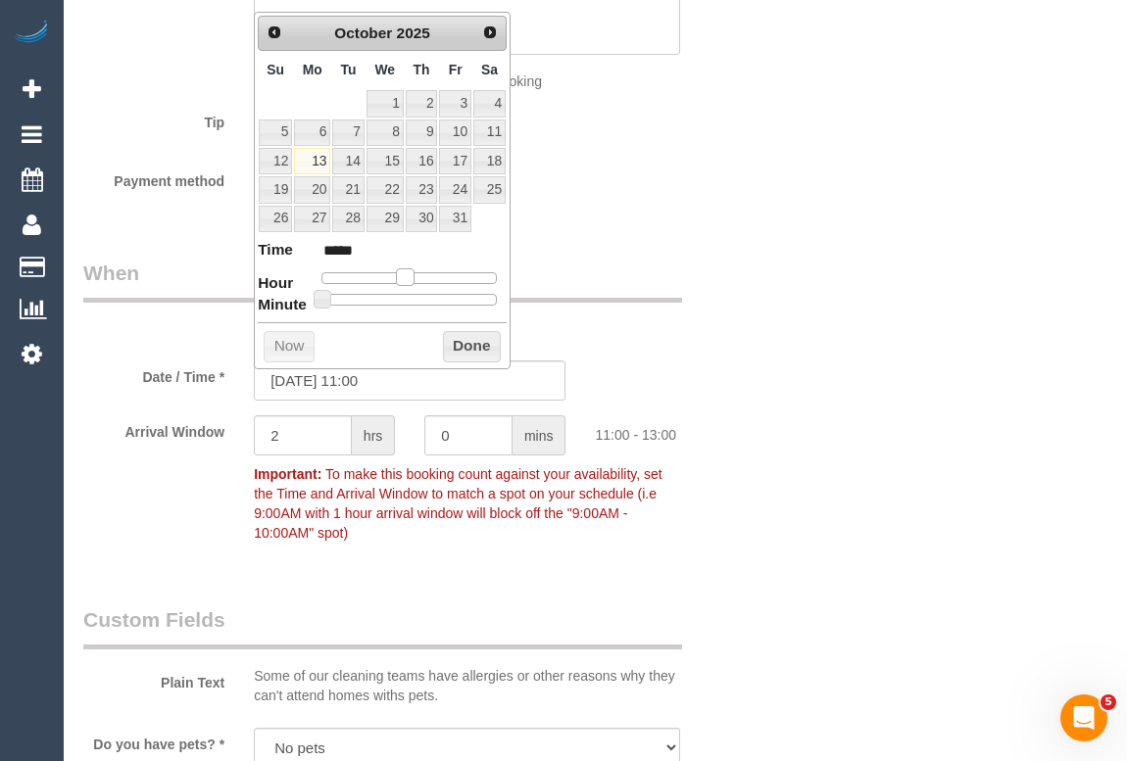
click at [407, 272] on span at bounding box center [405, 277] width 18 height 18
click at [459, 340] on button "Done" at bounding box center [472, 346] width 58 height 31
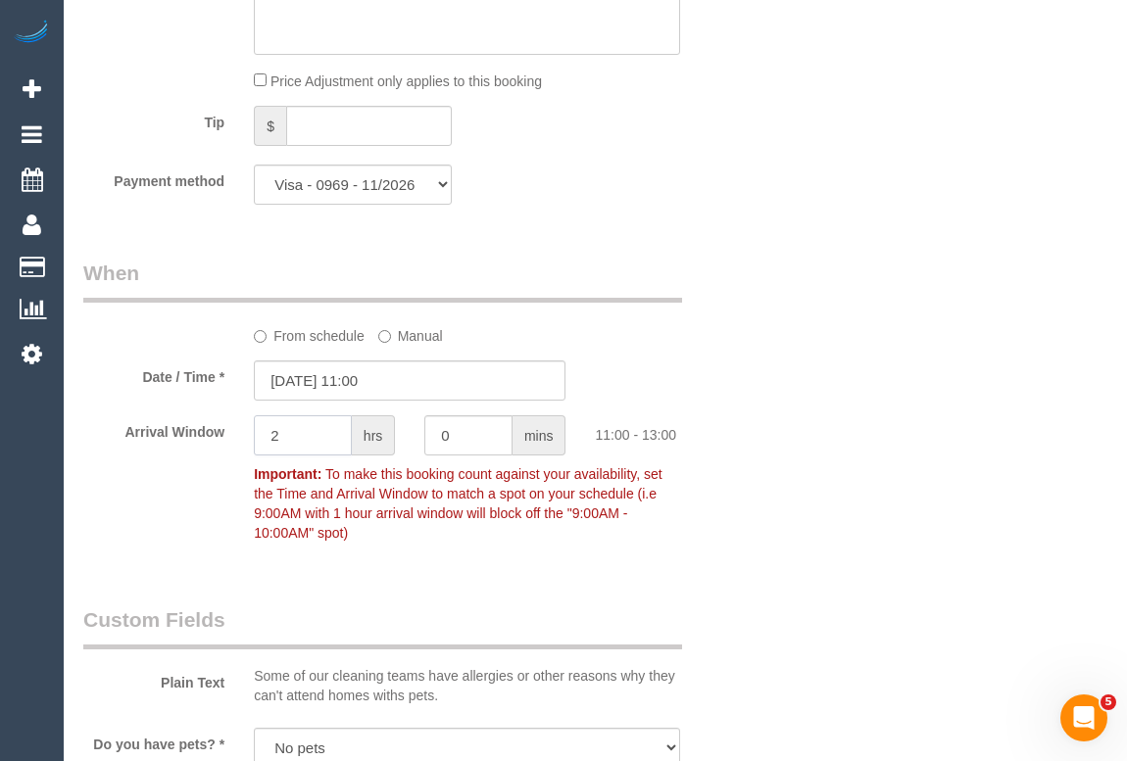
click at [178, 435] on div "Arrival Window 2 hrs 0 mins 11:00 - 13:00 Important: To make this booking count…" at bounding box center [410, 483] width 683 height 136
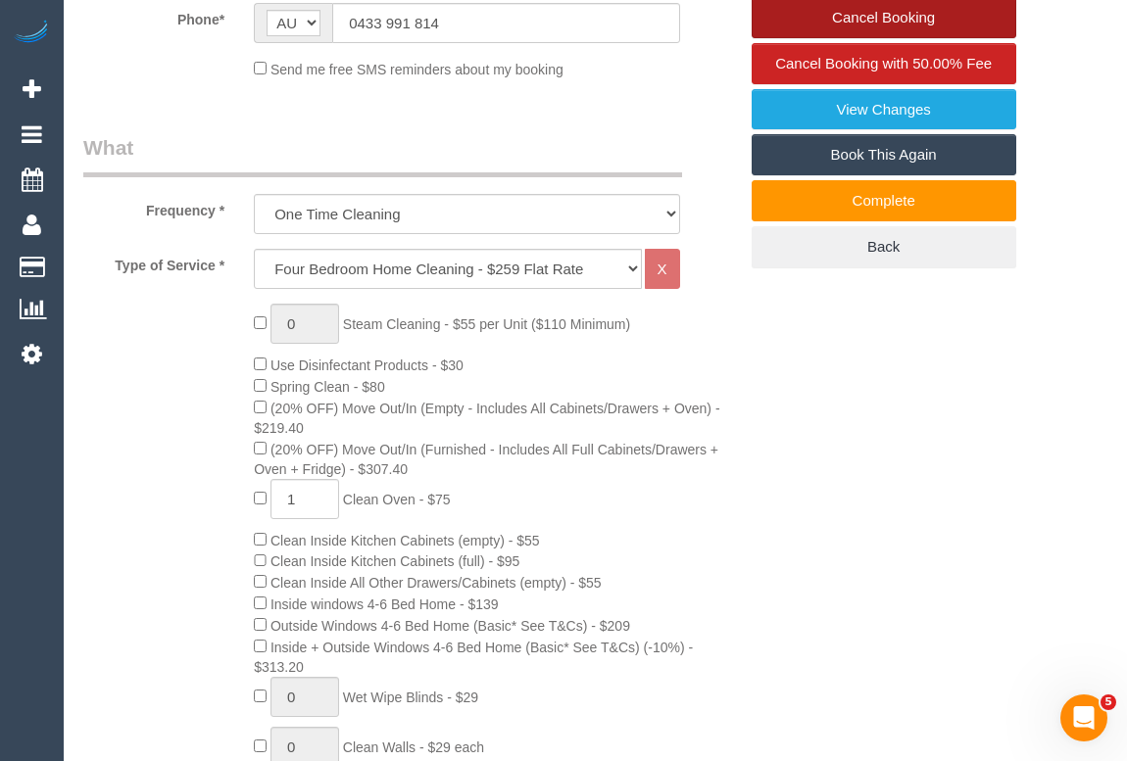
scroll to position [445, 0]
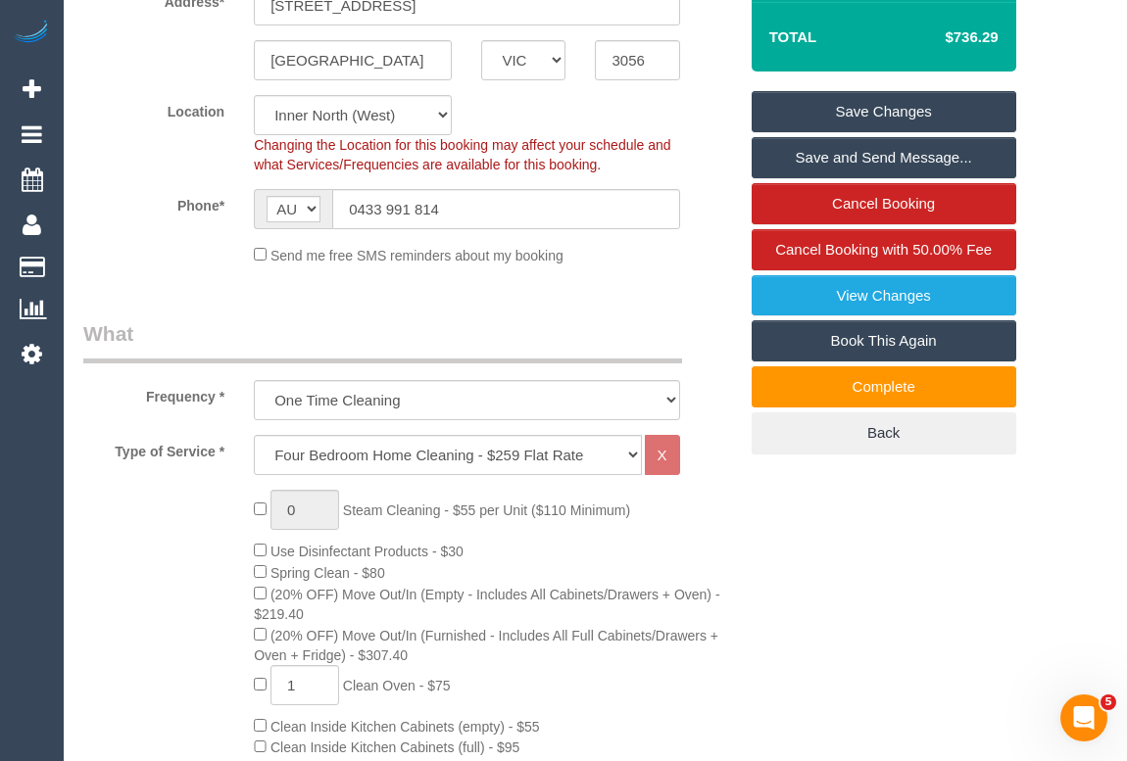
type input "1"
click at [895, 103] on link "Save Changes" at bounding box center [883, 111] width 265 height 41
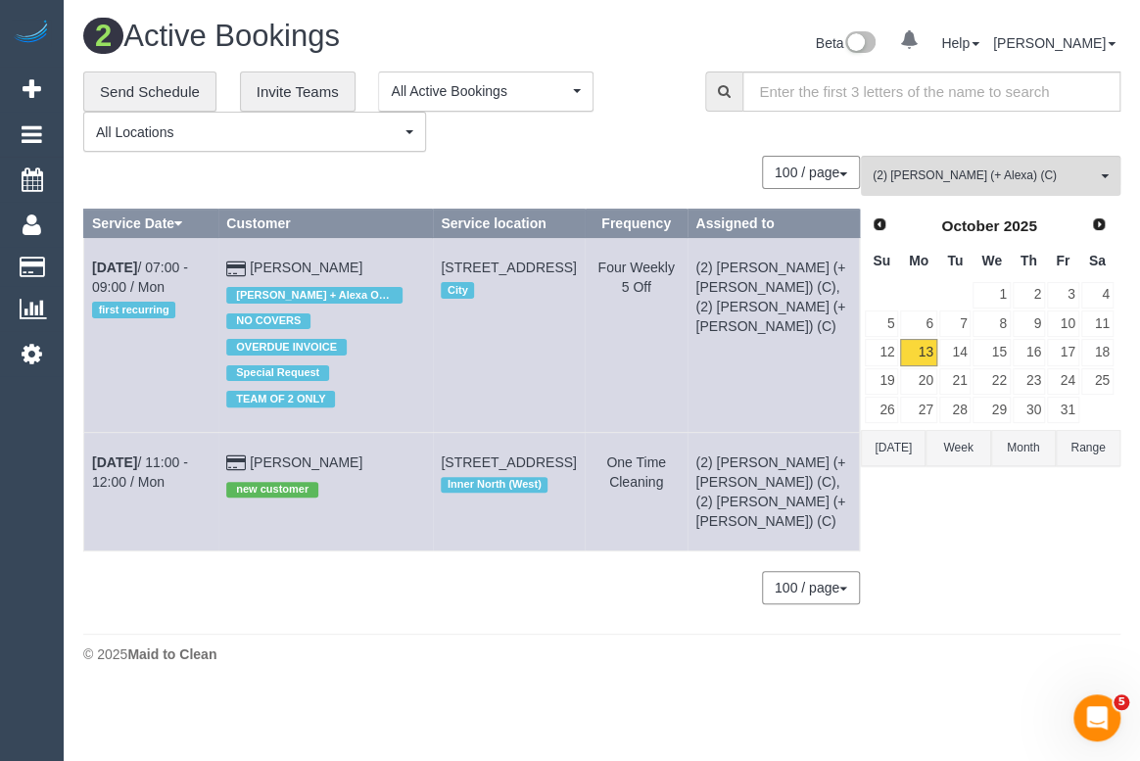
click at [657, 666] on div "2 Active Bookings Beta 0 Your Notifications You have 0 alerts Help Help Docs Ta…" at bounding box center [602, 346] width 1077 height 693
click at [540, 647] on div "© 2025 Maid to Clean" at bounding box center [601, 655] width 1037 height 20
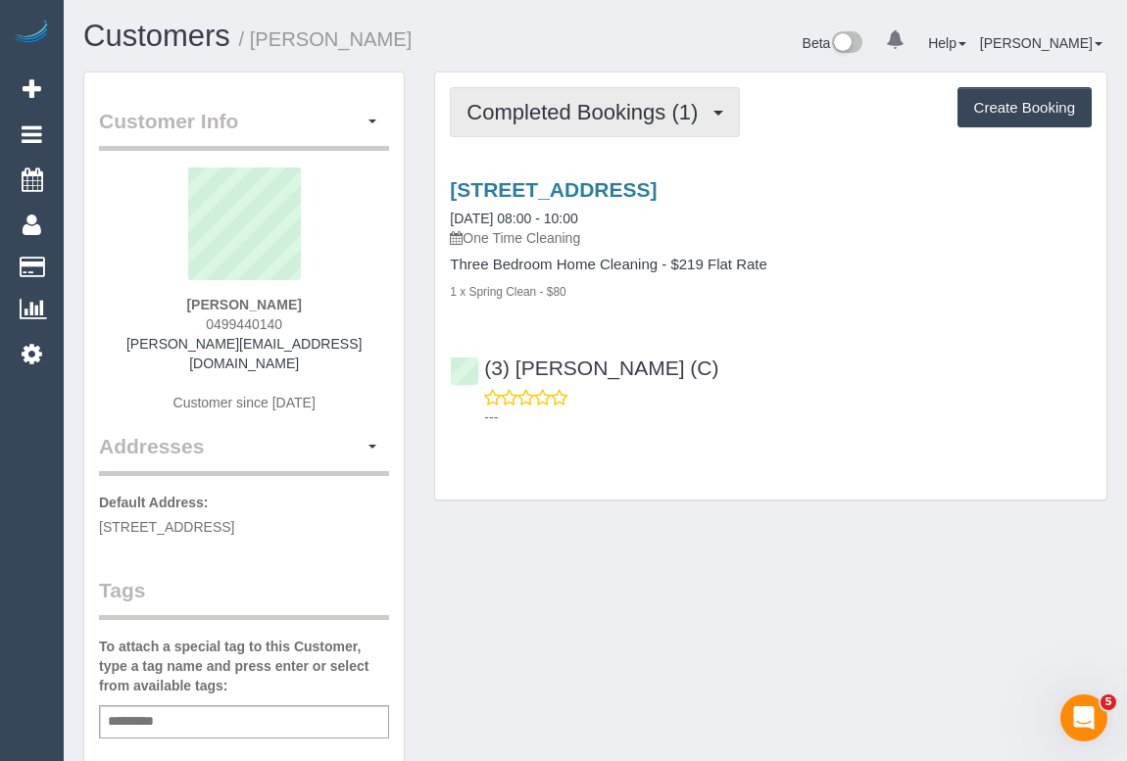
click at [598, 112] on span "Completed Bookings (1)" at bounding box center [586, 112] width 241 height 24
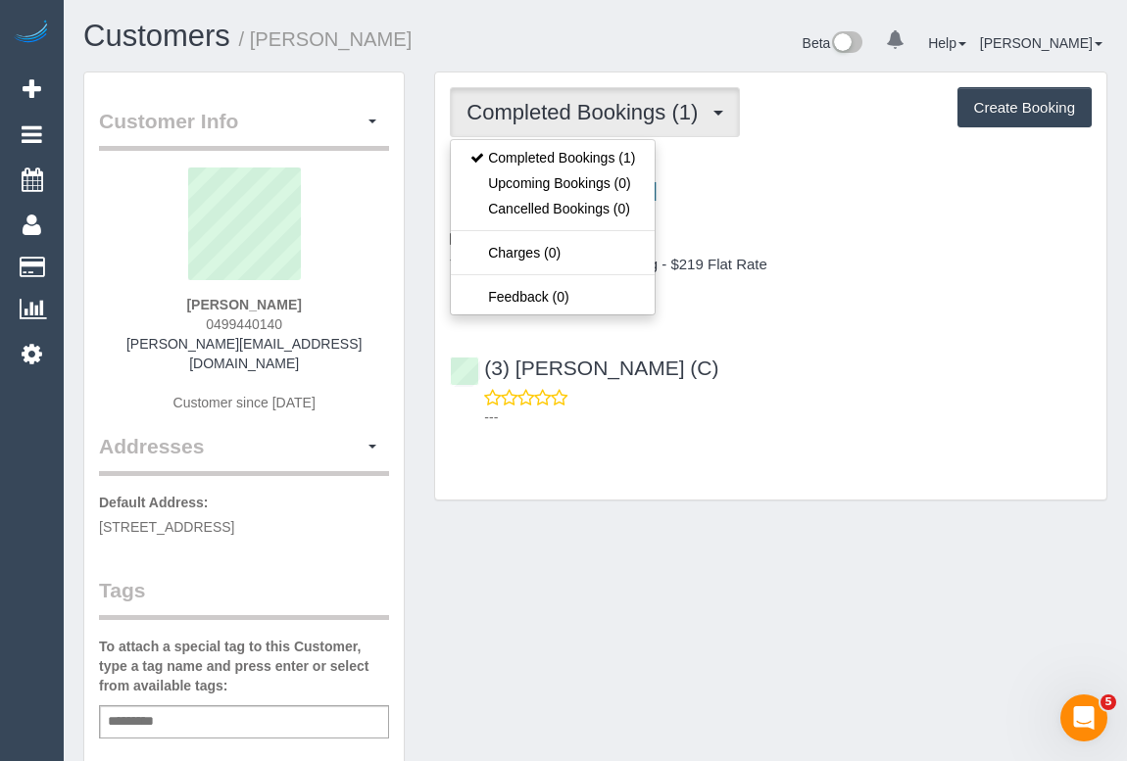
click at [644, 521] on div "Customer Info Edit Contact Info Send Message Email Preferences Special Sales Ta…" at bounding box center [595, 738] width 1053 height 1332
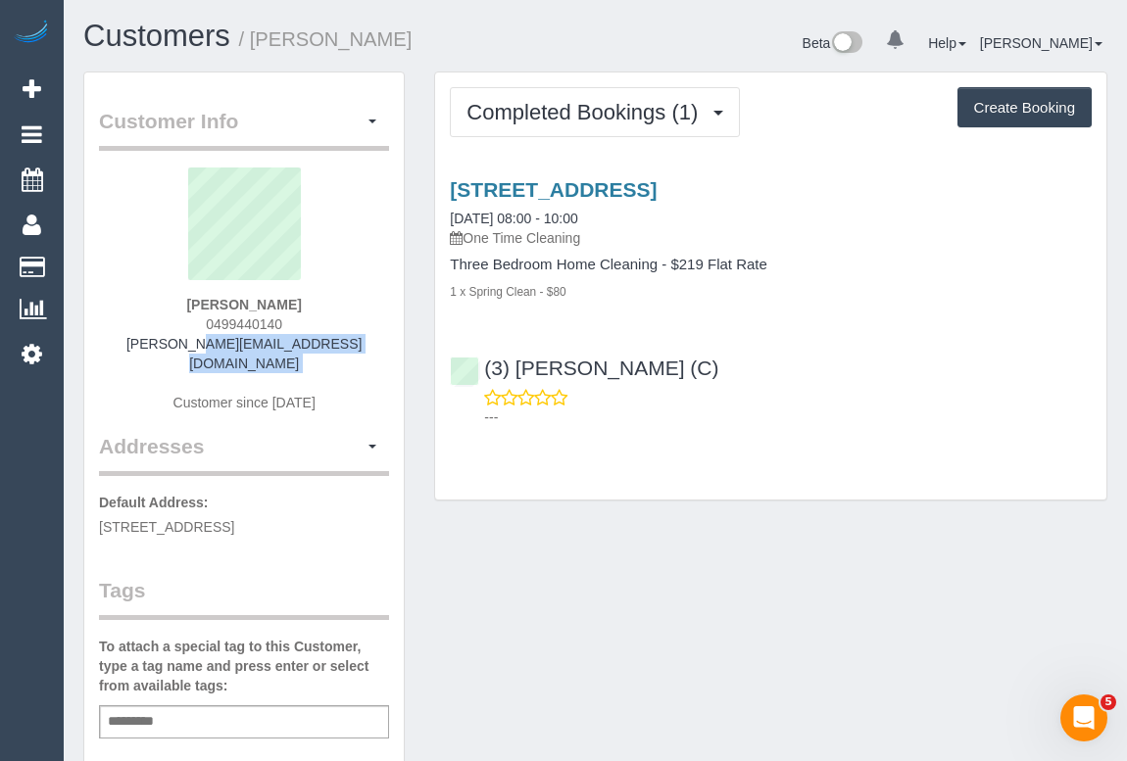
drag, startPoint x: 143, startPoint y: 352, endPoint x: 353, endPoint y: 353, distance: 209.6
click at [353, 353] on div "[PERSON_NAME] 0499440140 [PERSON_NAME][EMAIL_ADDRESS][DOMAIN_NAME] Customer sin…" at bounding box center [244, 300] width 290 height 265
copy div "[PERSON_NAME][EMAIL_ADDRESS][DOMAIN_NAME]"
click at [586, 190] on link "[STREET_ADDRESS]" at bounding box center [553, 189] width 207 height 23
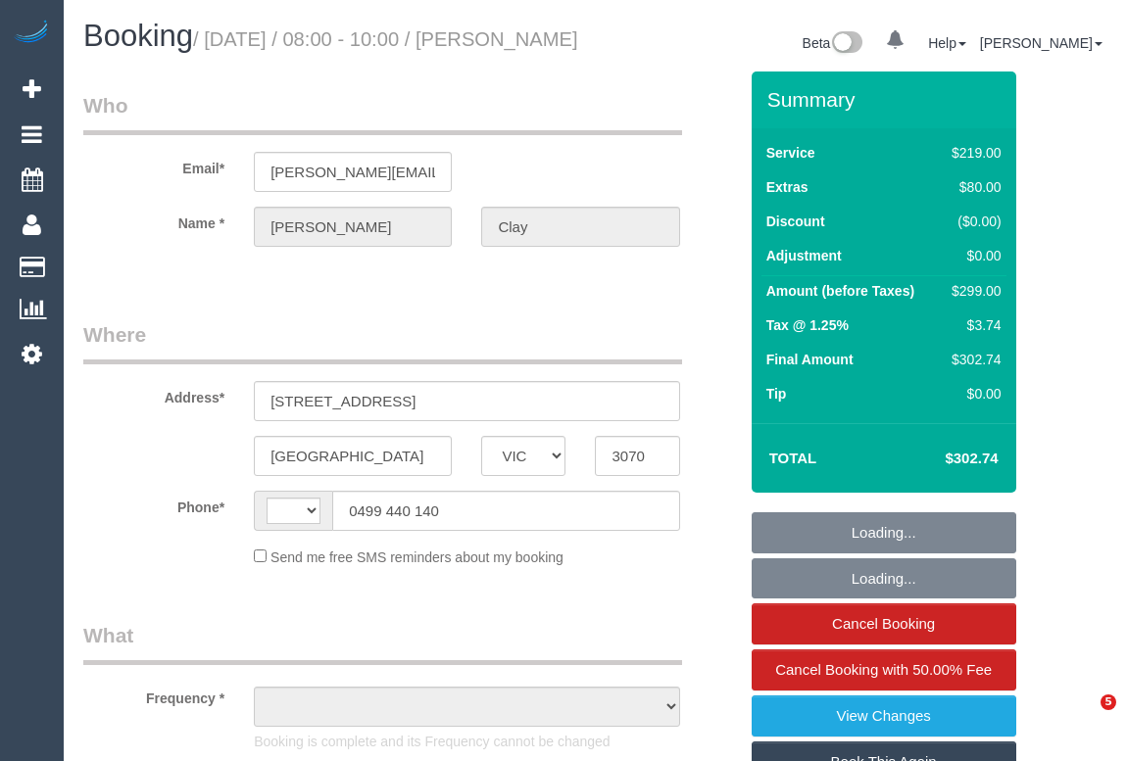
select select "VIC"
select select "object:292"
select select "string:stripe-pm_1SCrlc2GScqysDRVt71acd72"
select select "number:28"
select select "number:14"
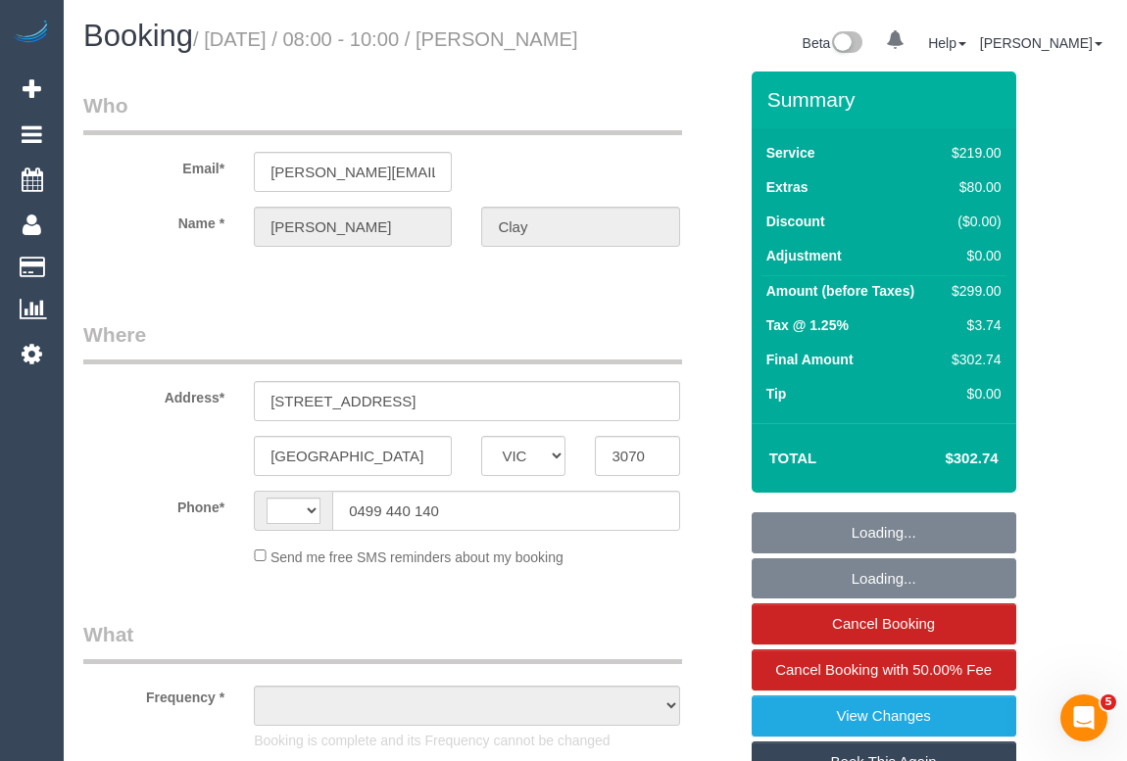
select select "number:19"
select select "number:24"
select select "number:13"
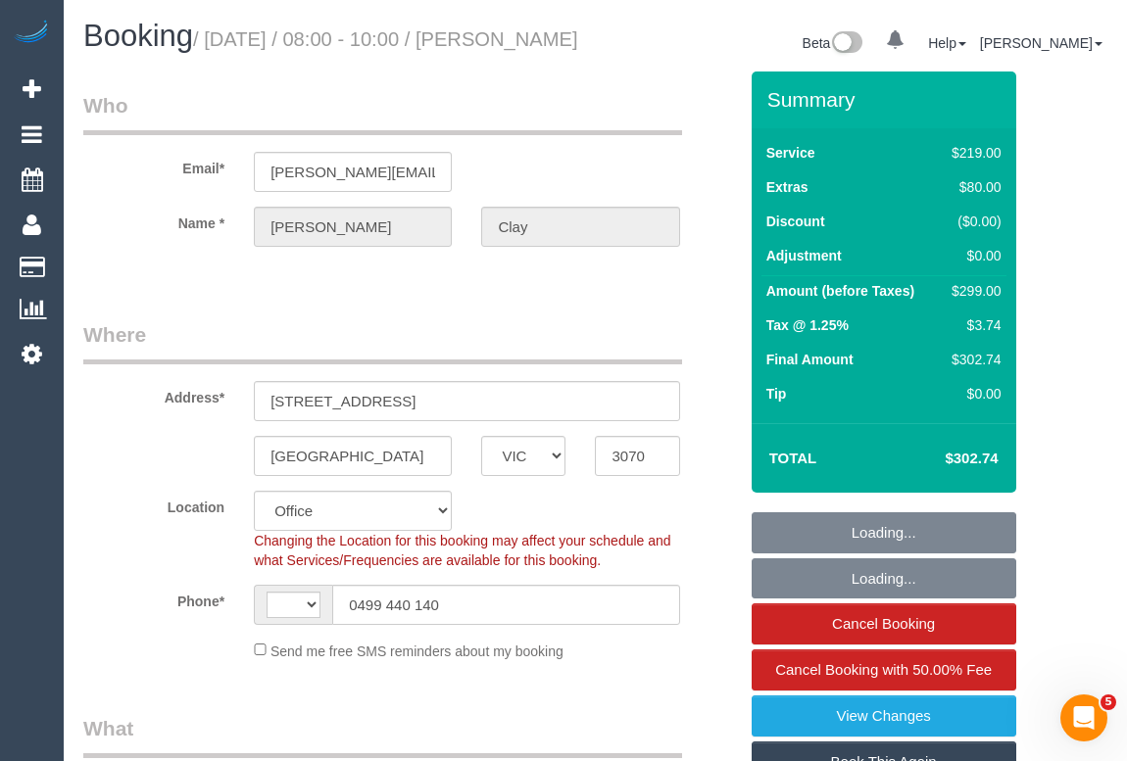
select select "object:545"
select select "string:AU"
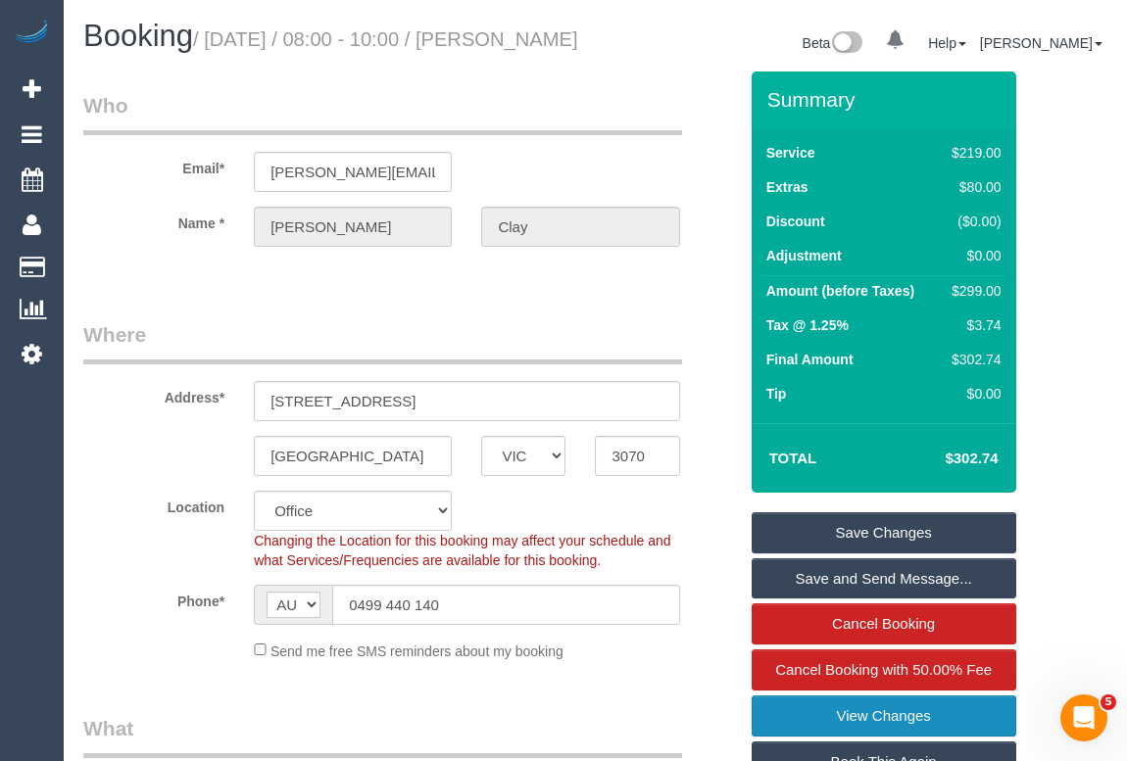
click at [865, 732] on link "View Changes" at bounding box center [883, 716] width 265 height 41
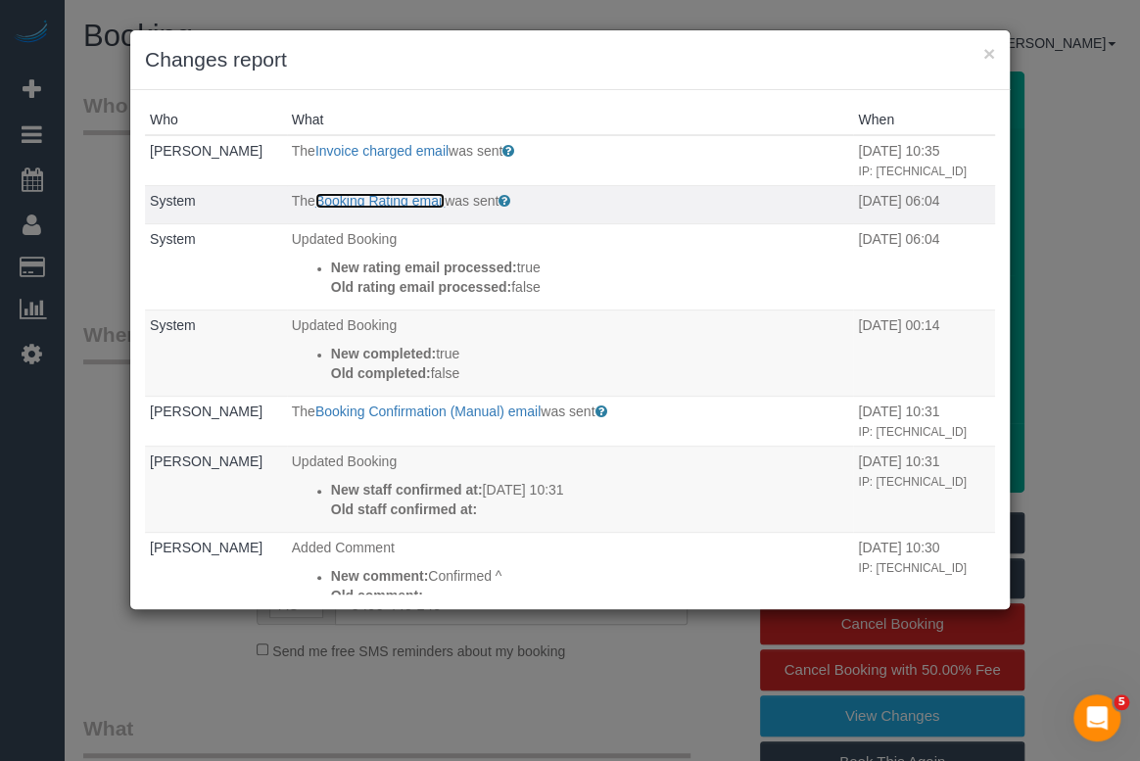
click at [411, 209] on link "Booking Rating email" at bounding box center [379, 201] width 129 height 16
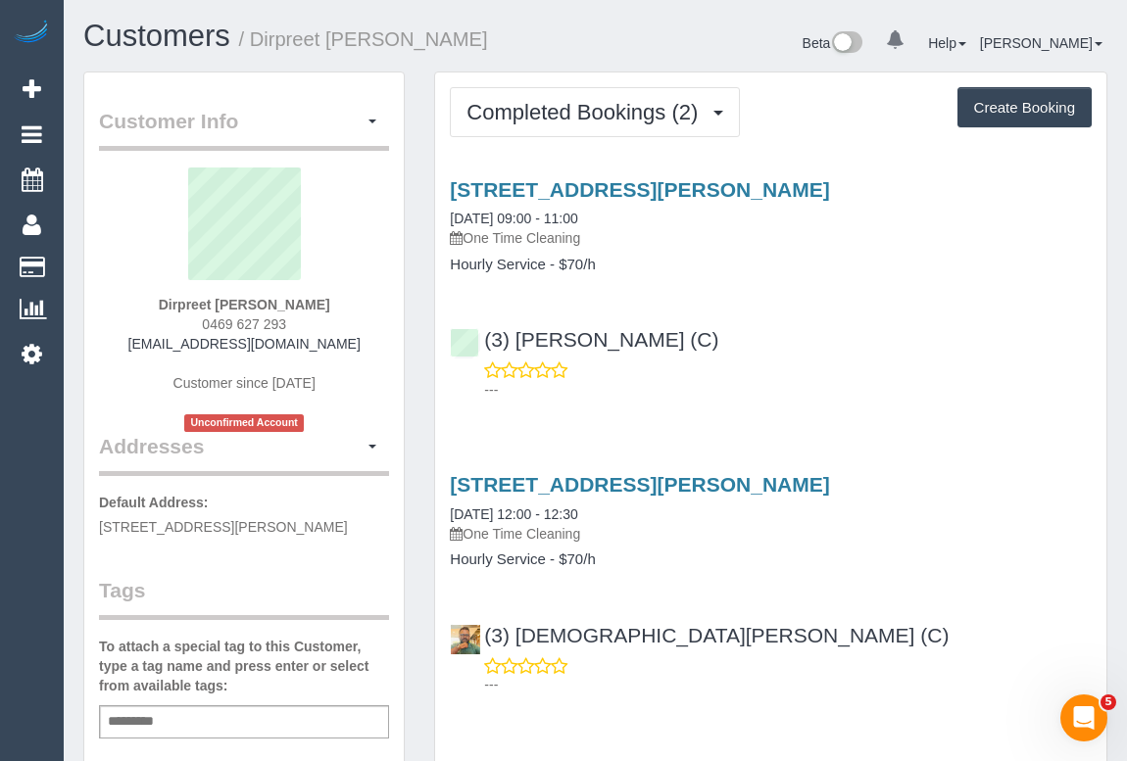
drag, startPoint x: 154, startPoint y: 346, endPoint x: 358, endPoint y: 350, distance: 203.8
click at [358, 350] on div "Dirpreet Rajbans 0469 627 293 dilpreetrajbans@gmail.com Customer since 2025 Unc…" at bounding box center [244, 300] width 290 height 265
copy link "dilpreetrajbans@gmail.com"
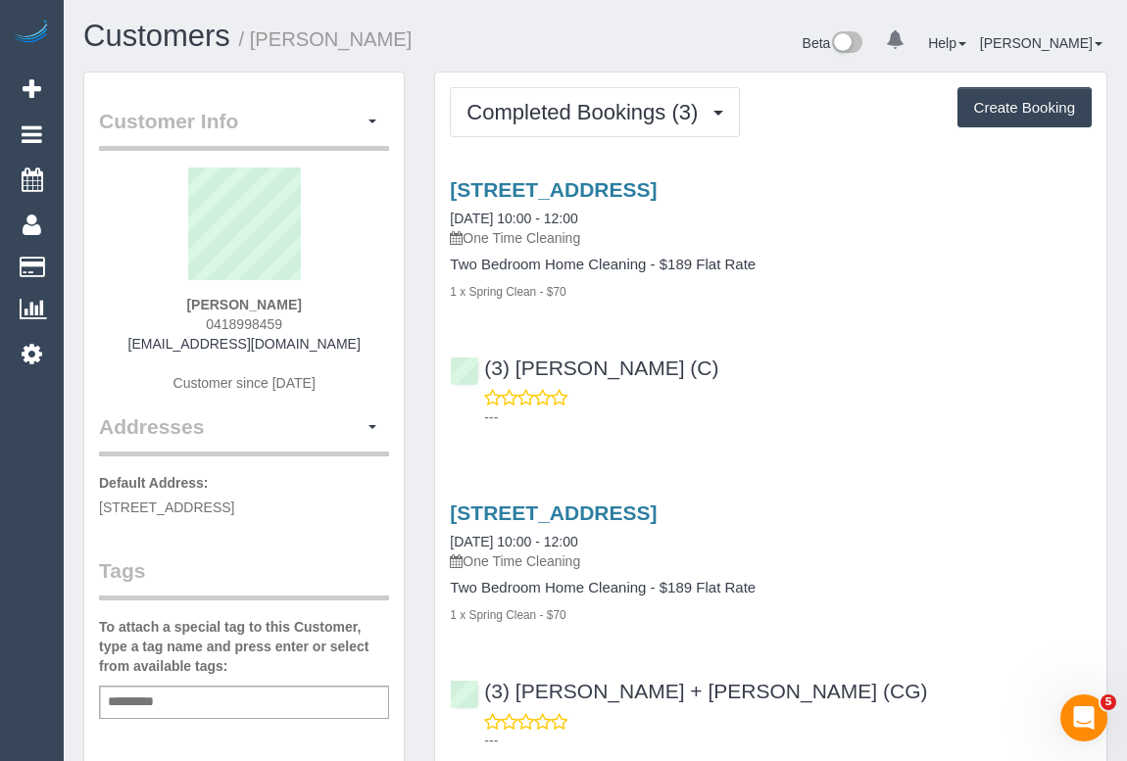
drag, startPoint x: 142, startPoint y: 342, endPoint x: 357, endPoint y: 349, distance: 214.7
click at [357, 349] on div "Lauren Hanegraaf 0418998459 lauren.hanegraaf@gmail.com Customer since 2020" at bounding box center [244, 290] width 290 height 245
copy link "lauren.hanegraaf@gmail.com"
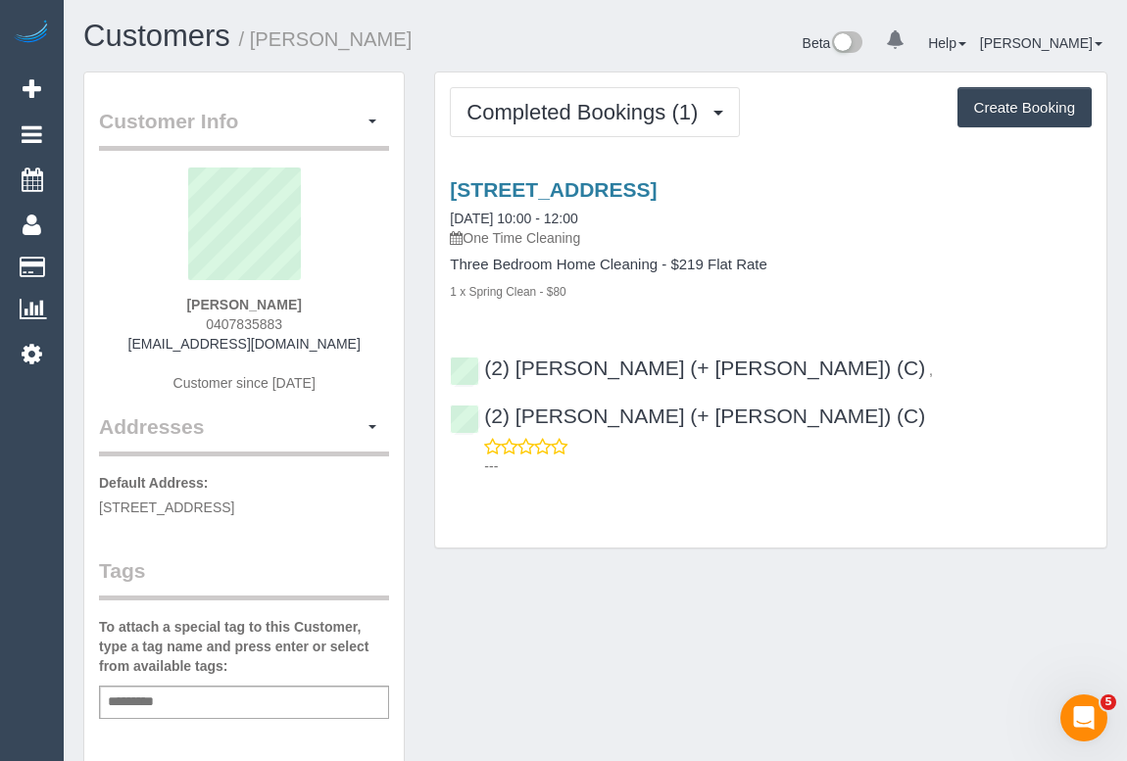
click at [650, 661] on div "Customer Info Edit Contact Info Send Message Email Preferences Special Sales Ta…" at bounding box center [595, 728] width 1053 height 1313
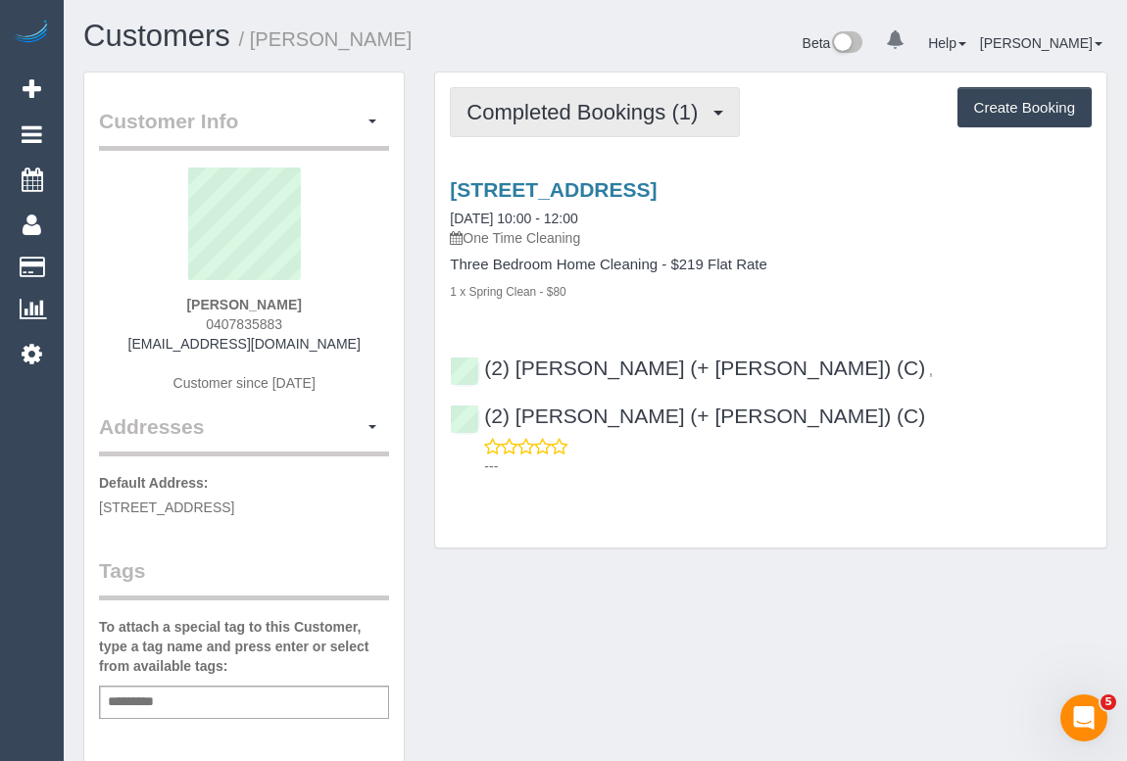
click at [546, 114] on span "Completed Bookings (1)" at bounding box center [586, 112] width 241 height 24
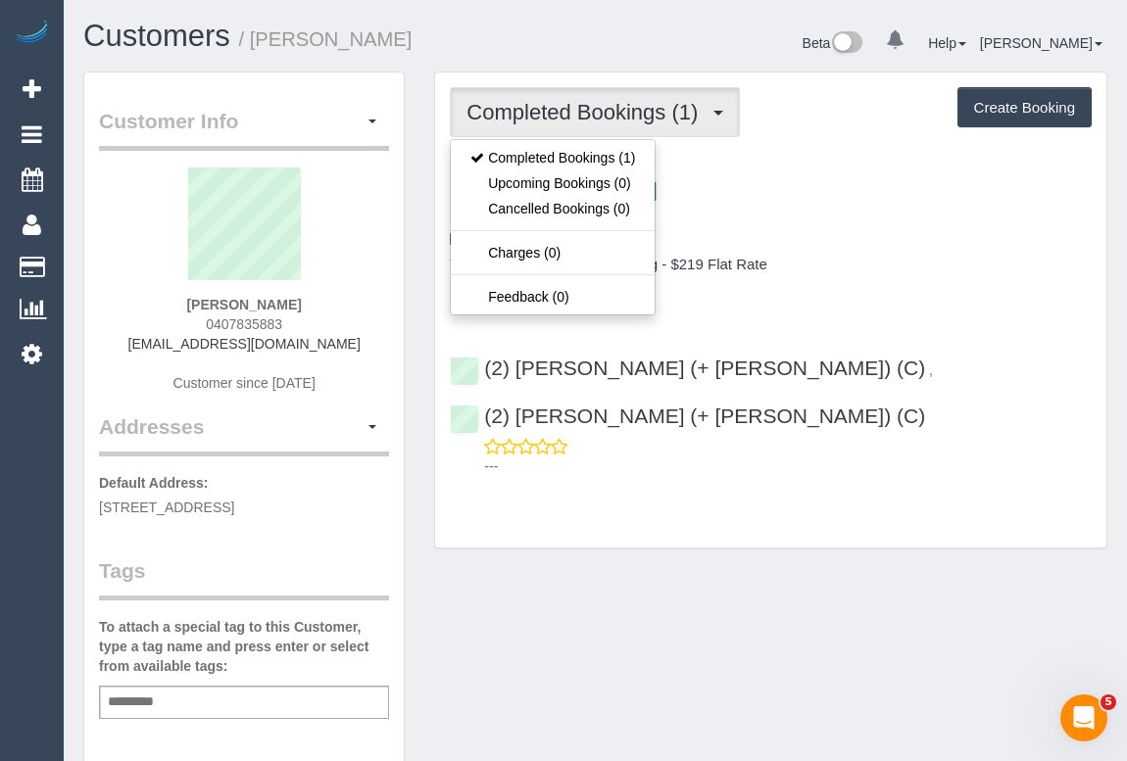
click at [910, 282] on div "1 x Spring Clean - $80" at bounding box center [771, 291] width 642 height 20
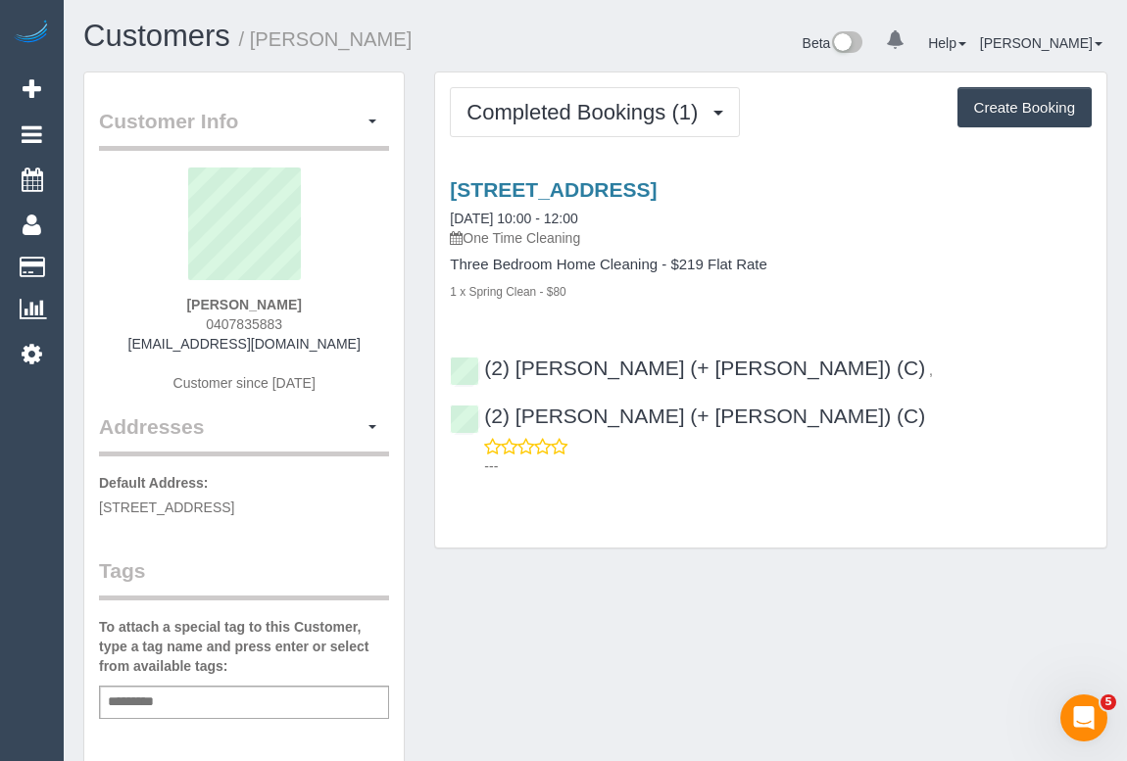
drag, startPoint x: 153, startPoint y: 349, endPoint x: 356, endPoint y: 345, distance: 202.8
click at [356, 345] on div "jack thomas 0407835883 jthomas8139@gmail.com Customer since 2025" at bounding box center [244, 290] width 290 height 245
copy link "[EMAIL_ADDRESS][DOMAIN_NAME]"
click at [685, 607] on div "Customer Info Edit Contact Info Send Message Email Preferences Special Sales Ta…" at bounding box center [595, 728] width 1053 height 1313
click at [648, 593] on div "Customer Info Edit Contact Info Send Message Email Preferences Special Sales Ta…" at bounding box center [595, 728] width 1053 height 1313
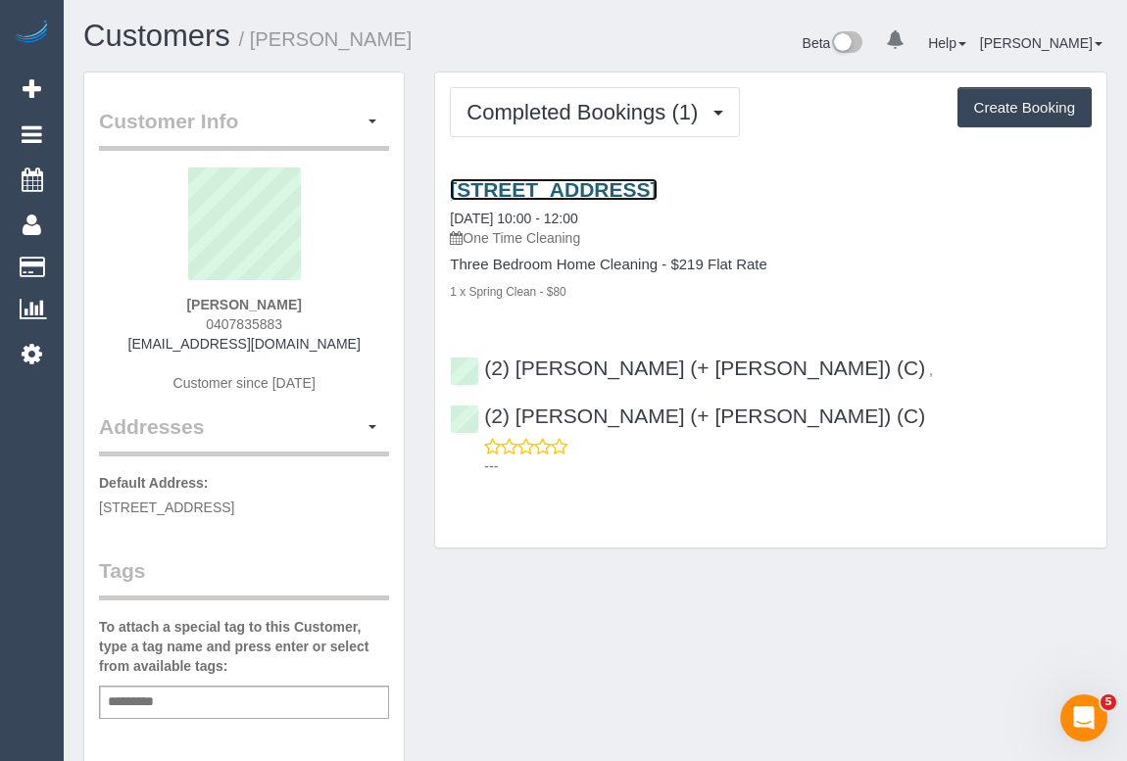
click at [639, 186] on link "13 Exhibition Street, West Footscray, VIC 3012" at bounding box center [553, 189] width 207 height 23
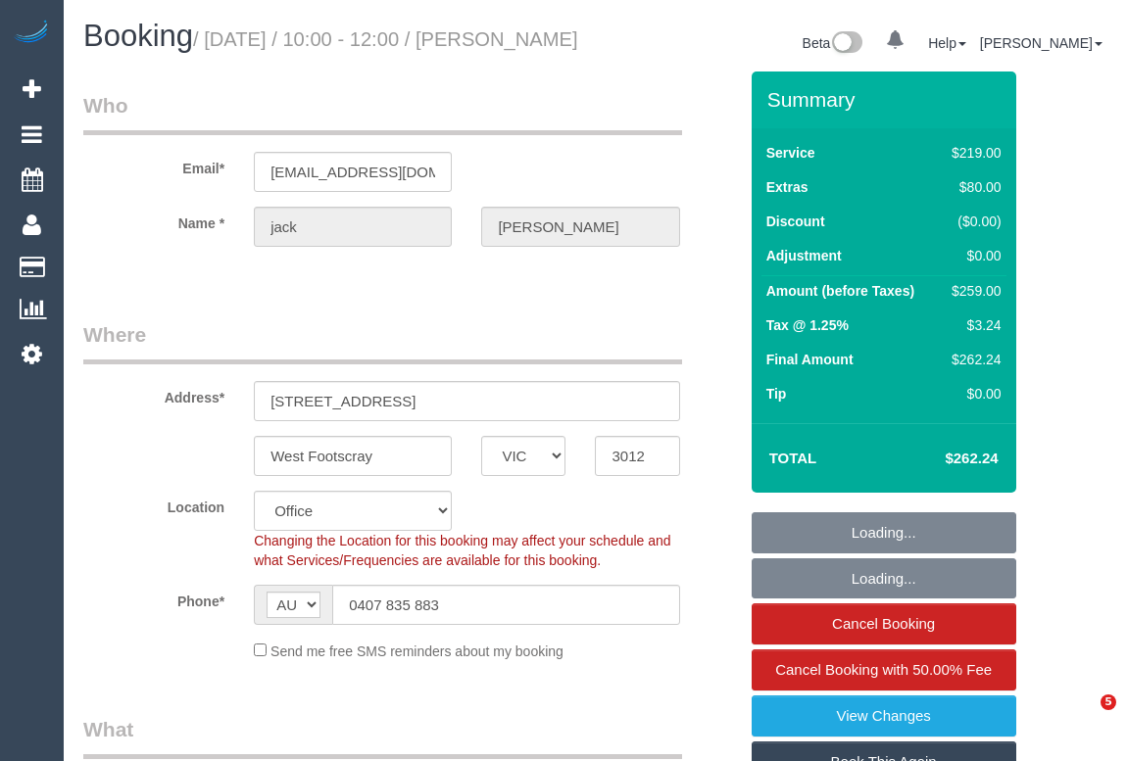
select select "VIC"
select select "string:stripe-pm_1SDFGN2GScqysDRVuBe6Q91m"
select select "object:545"
select select "number:27"
select select "number:14"
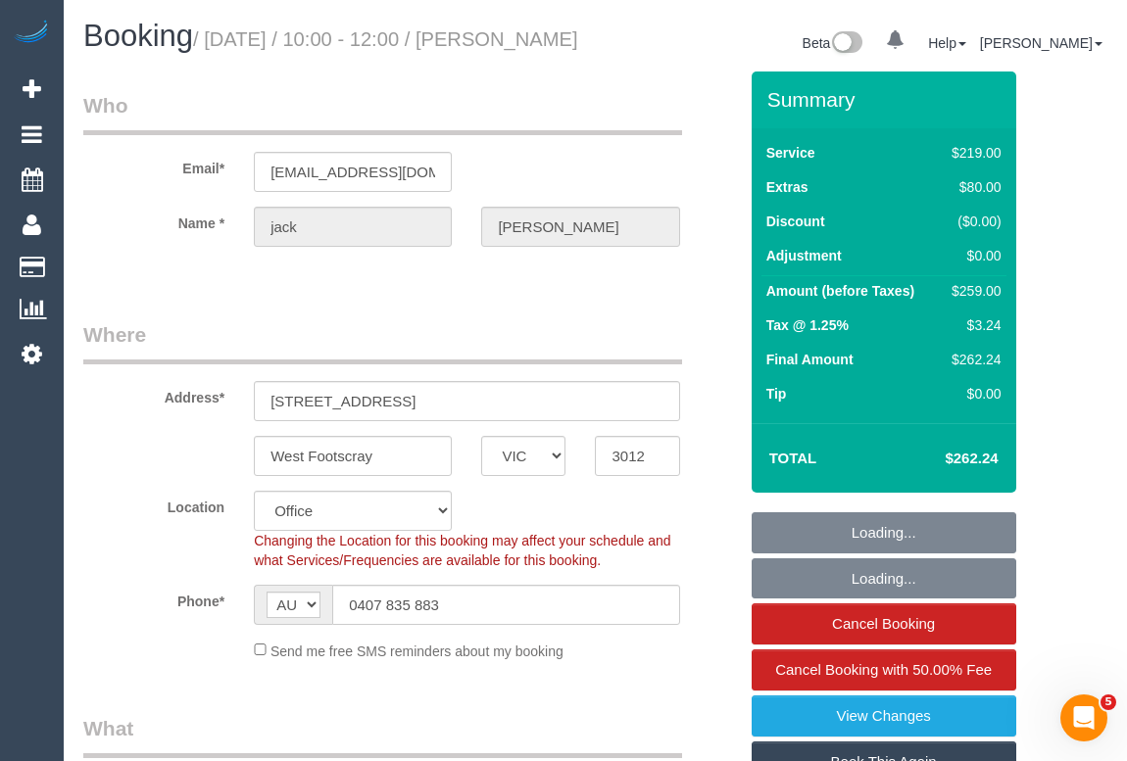
select select "number:19"
select select "number:24"
select select "number:34"
select select "number:26"
select select "object:2099"
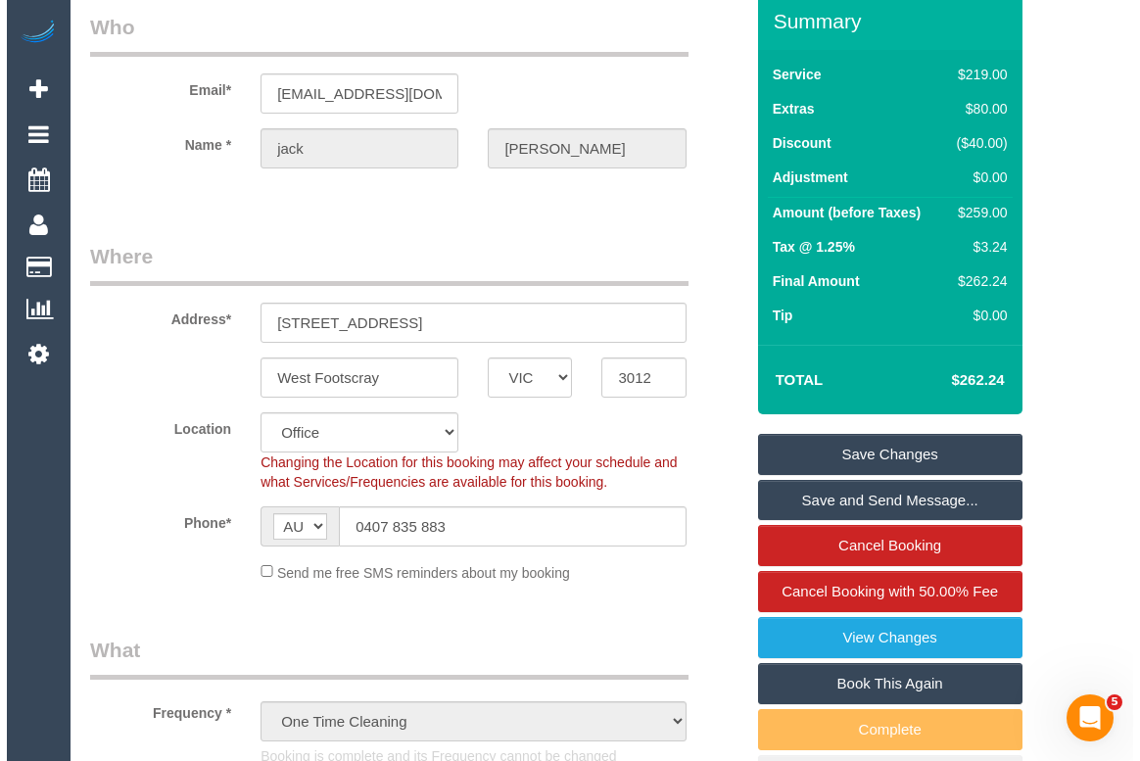
scroll to position [177, 0]
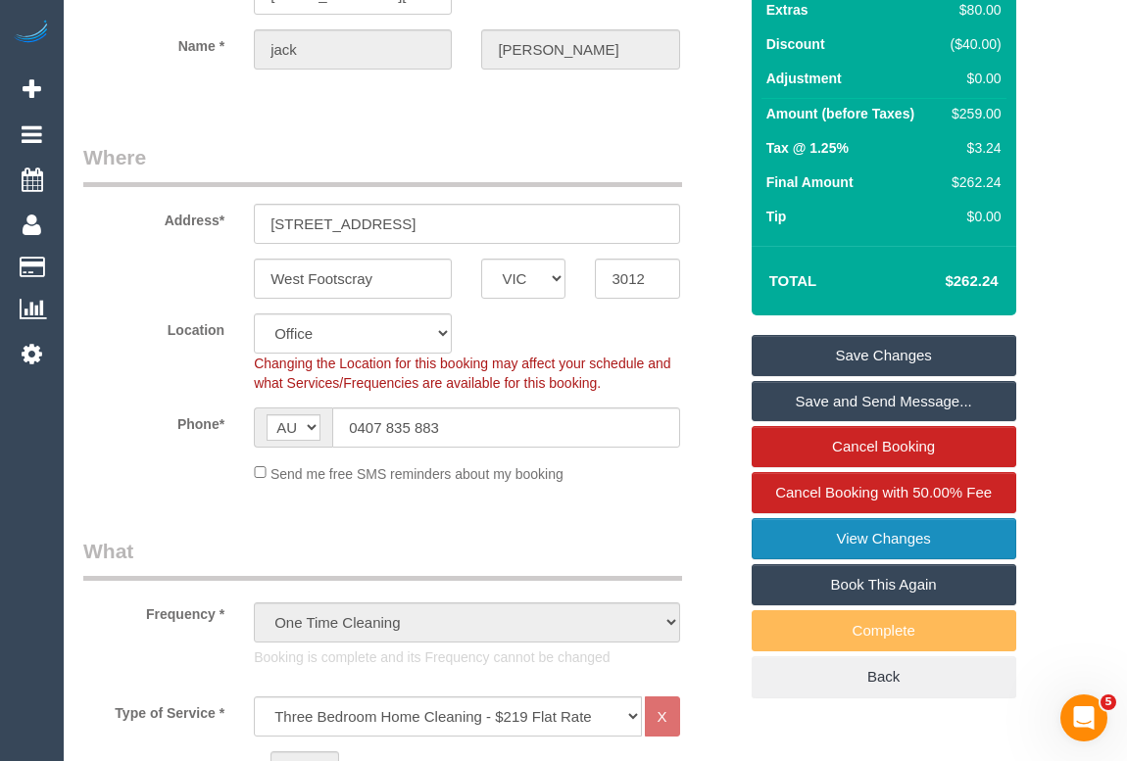
click at [832, 559] on link "View Changes" at bounding box center [883, 538] width 265 height 41
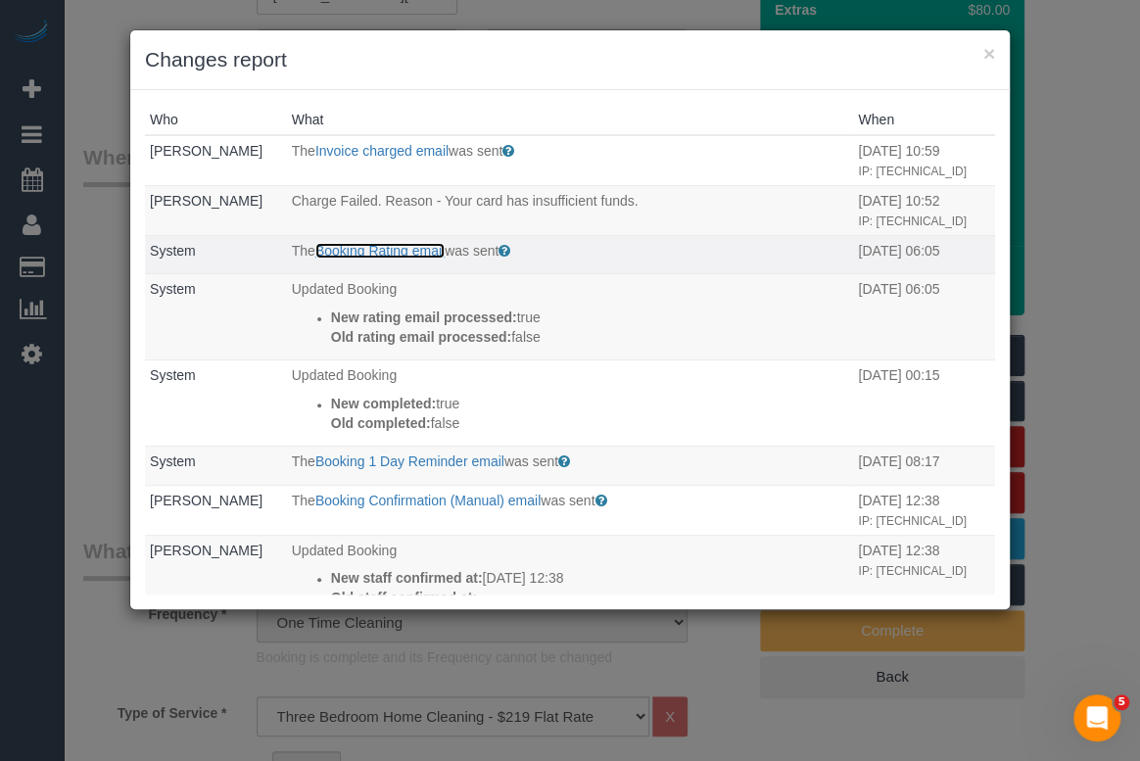
click at [399, 259] on link "Booking Rating email" at bounding box center [379, 251] width 129 height 16
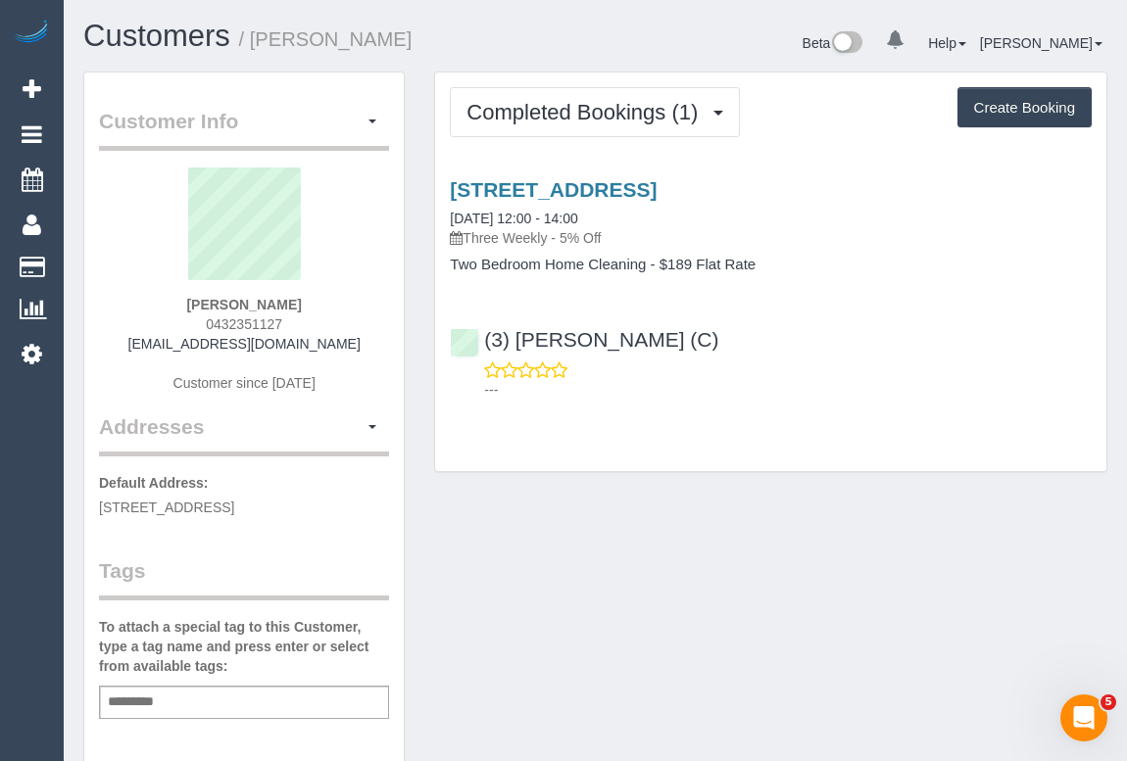
drag, startPoint x: 140, startPoint y: 343, endPoint x: 381, endPoint y: 348, distance: 241.0
click at [381, 348] on div "Catherine Biffin 0432351127 catherinemary85@live.com.au Customer since 2025" at bounding box center [244, 290] width 290 height 245
copy link "catherinemary85@live.com.au"
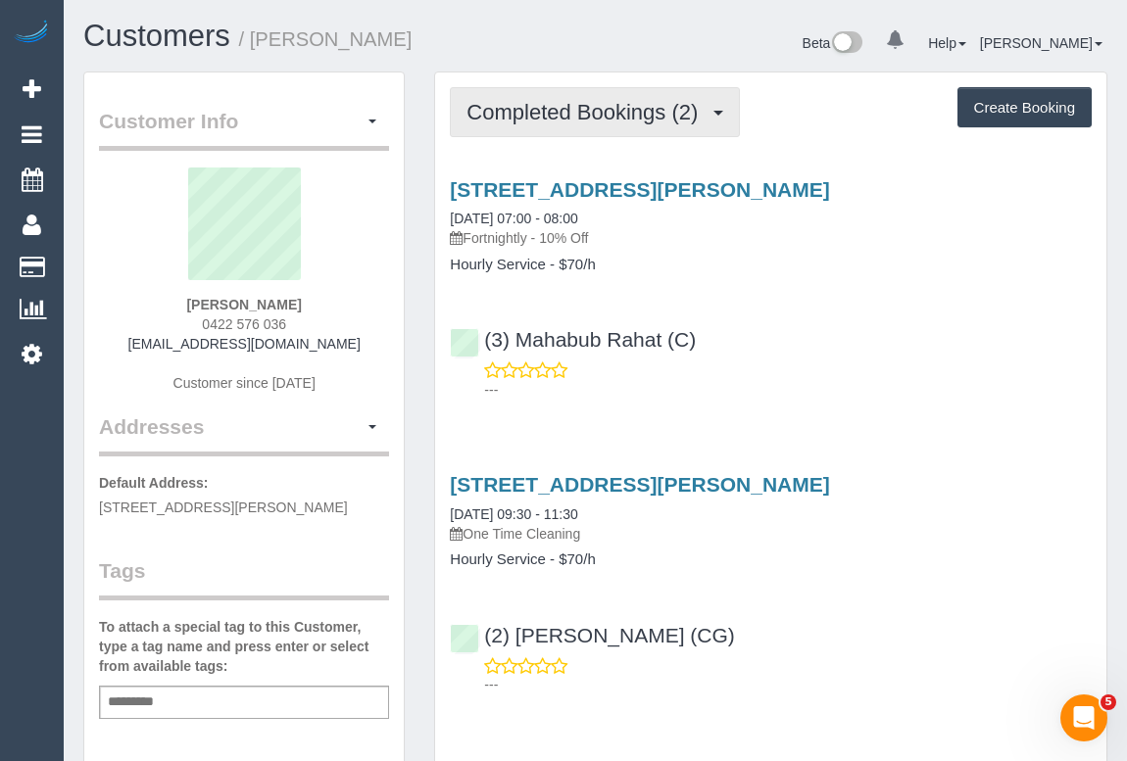
click at [629, 108] on span "Completed Bookings (2)" at bounding box center [586, 112] width 241 height 24
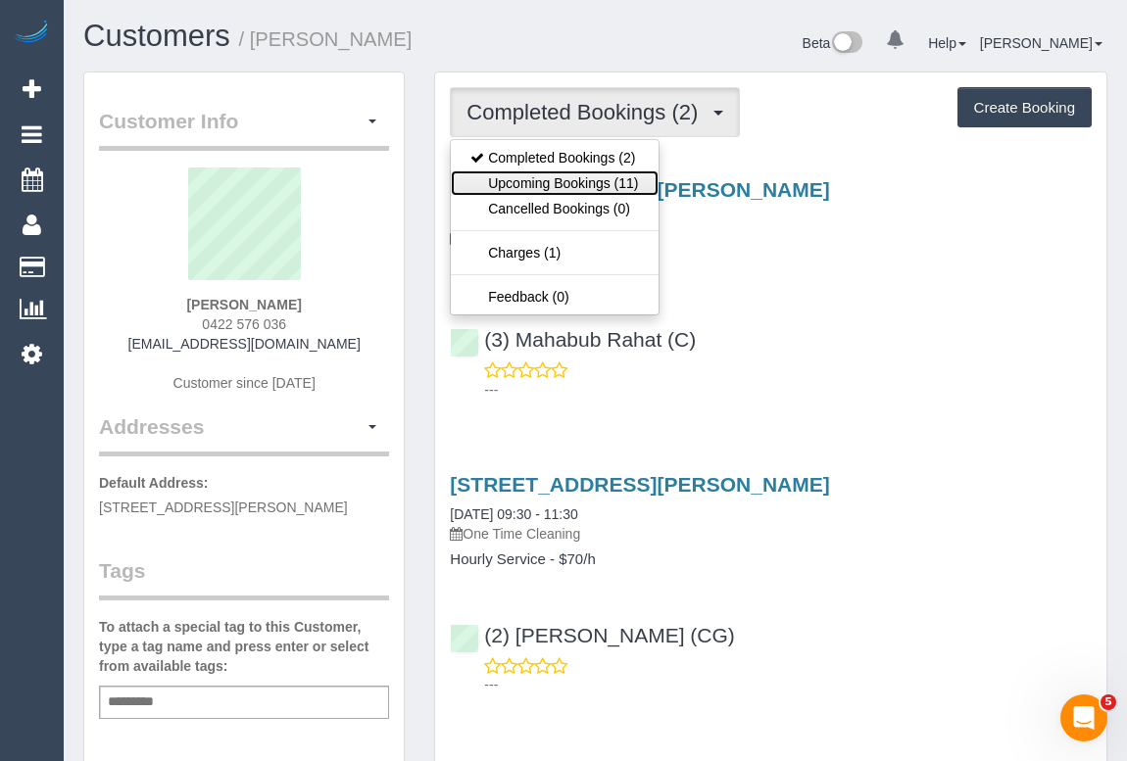
click at [584, 174] on link "Upcoming Bookings (11)" at bounding box center [554, 182] width 207 height 25
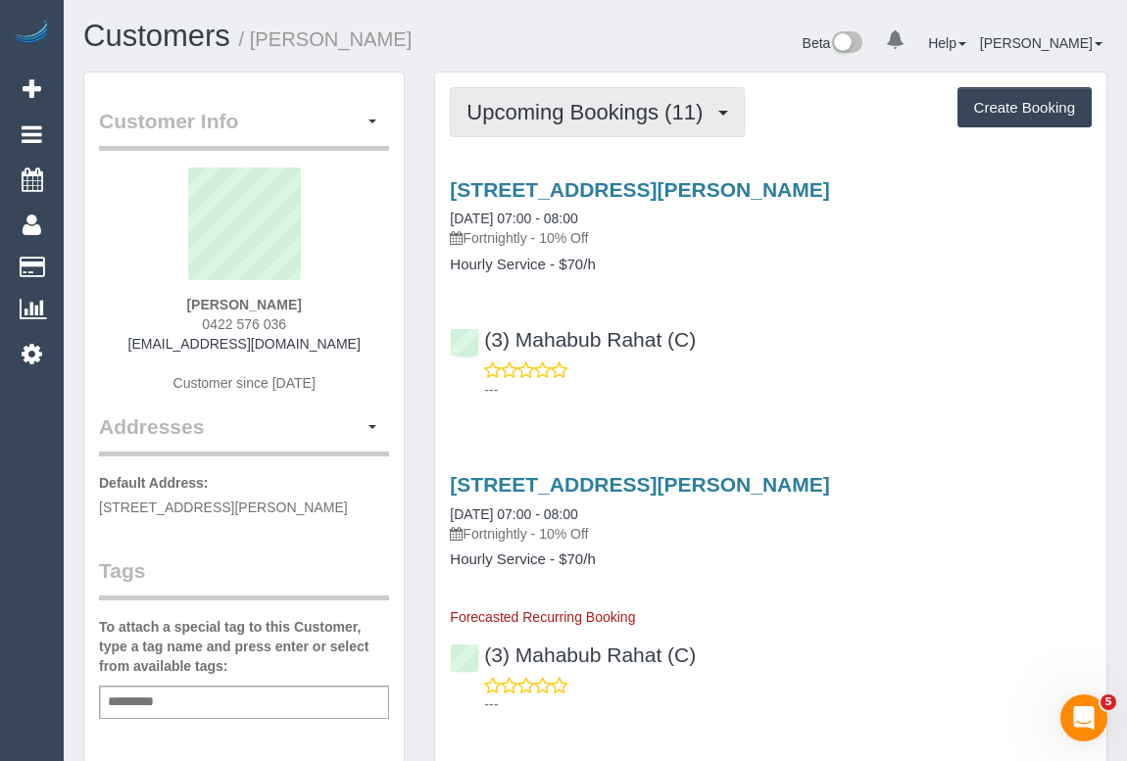
click at [578, 118] on span "Upcoming Bookings (11)" at bounding box center [589, 112] width 246 height 24
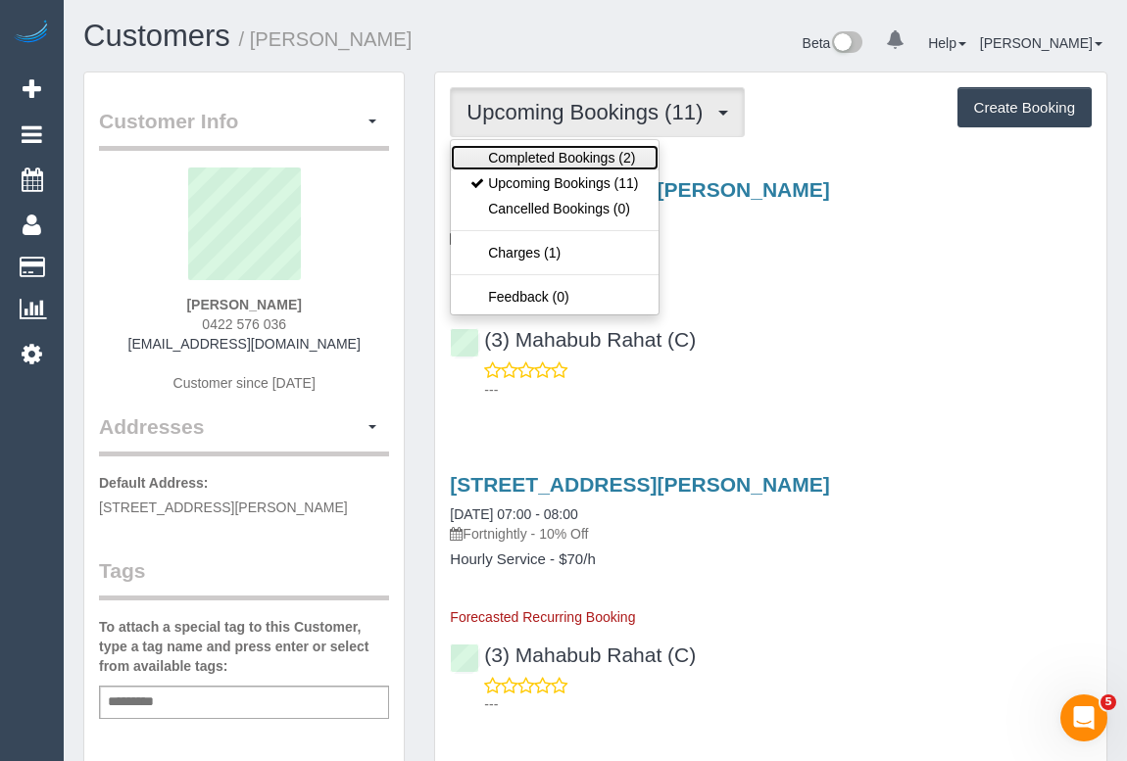
click at [570, 152] on link "Completed Bookings (2)" at bounding box center [554, 157] width 207 height 25
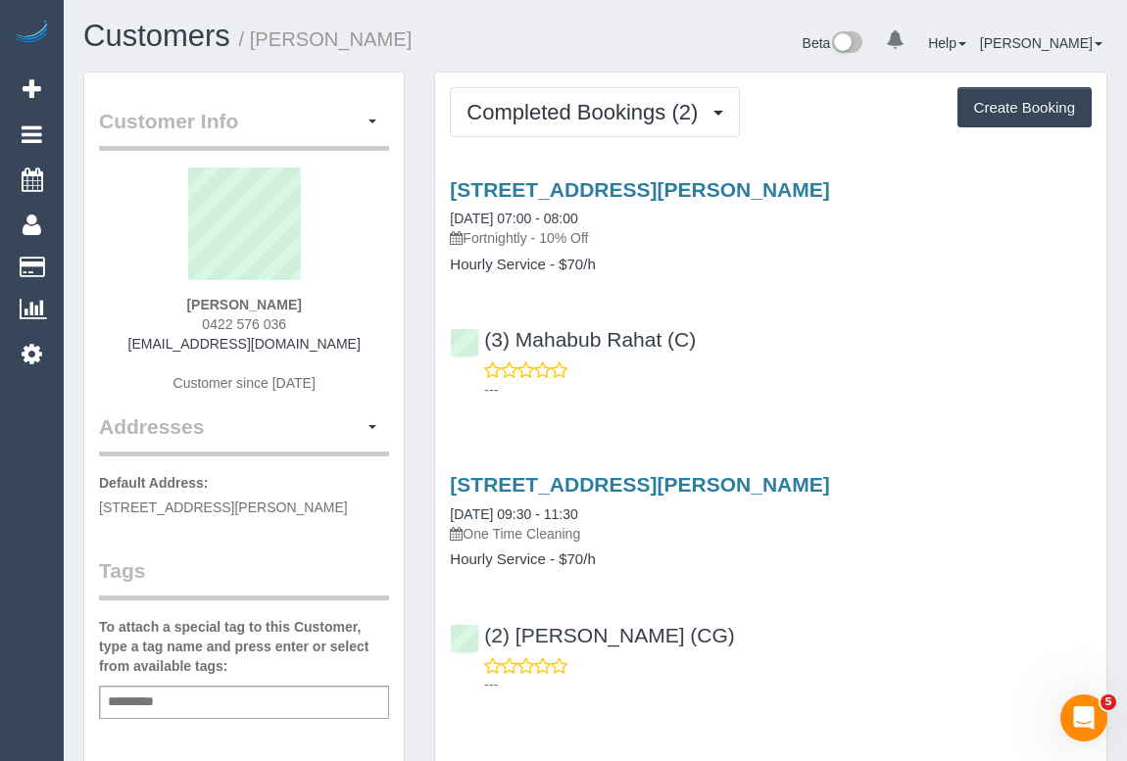
click at [903, 553] on h4 "Hourly Service - $70/h" at bounding box center [771, 560] width 642 height 17
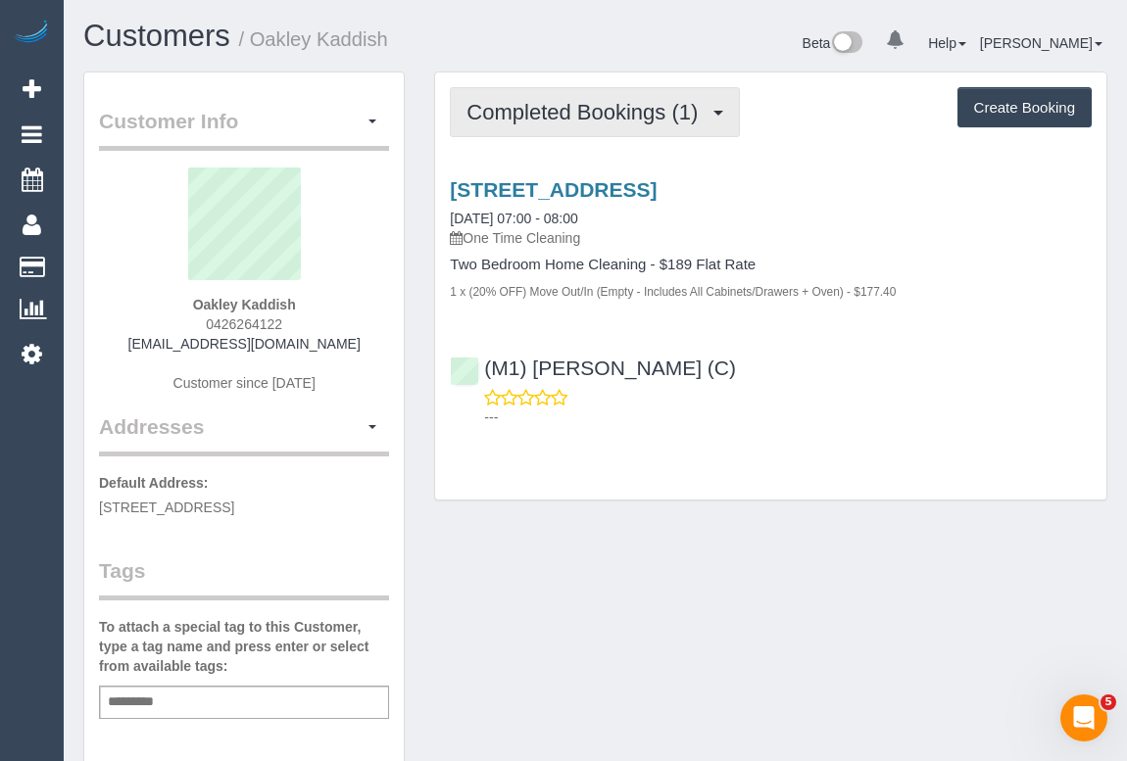
click at [625, 119] on span "Completed Bookings (1)" at bounding box center [586, 112] width 241 height 24
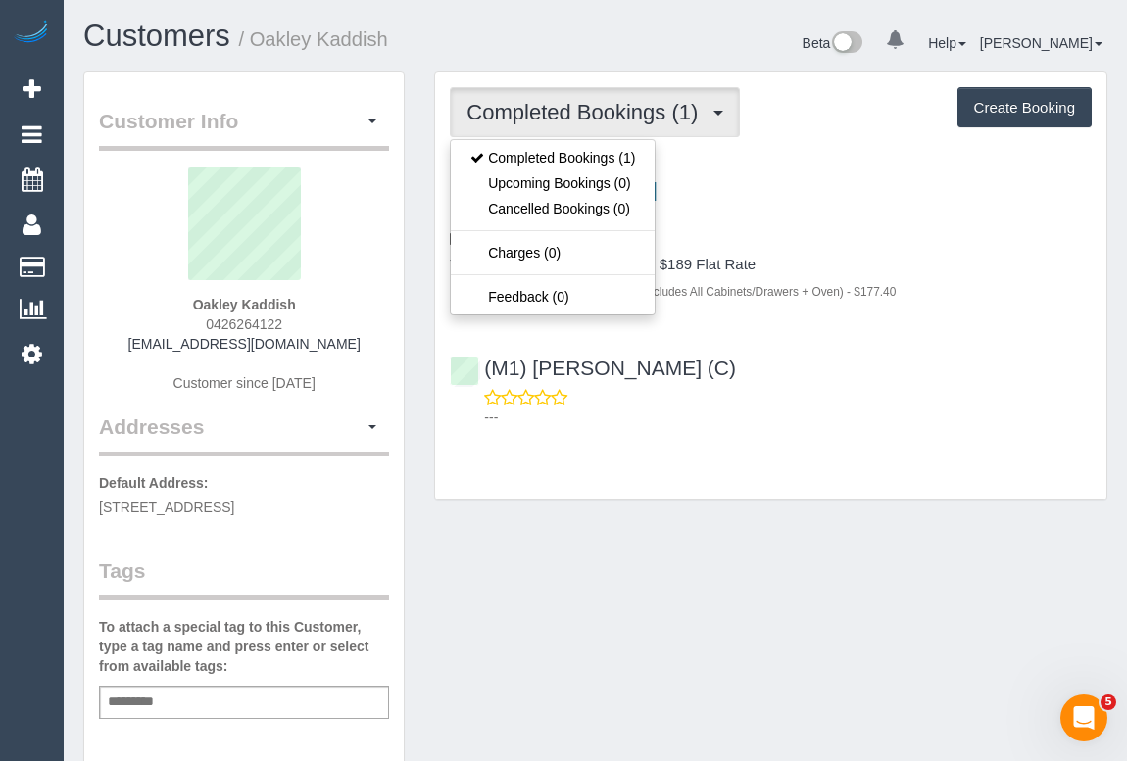
drag, startPoint x: 645, startPoint y: 569, endPoint x: 654, endPoint y: 580, distance: 14.6
click at [646, 569] on div "Customer Info Edit Contact Info Send Message Email Preferences Special Sales Ta…" at bounding box center [595, 728] width 1053 height 1313
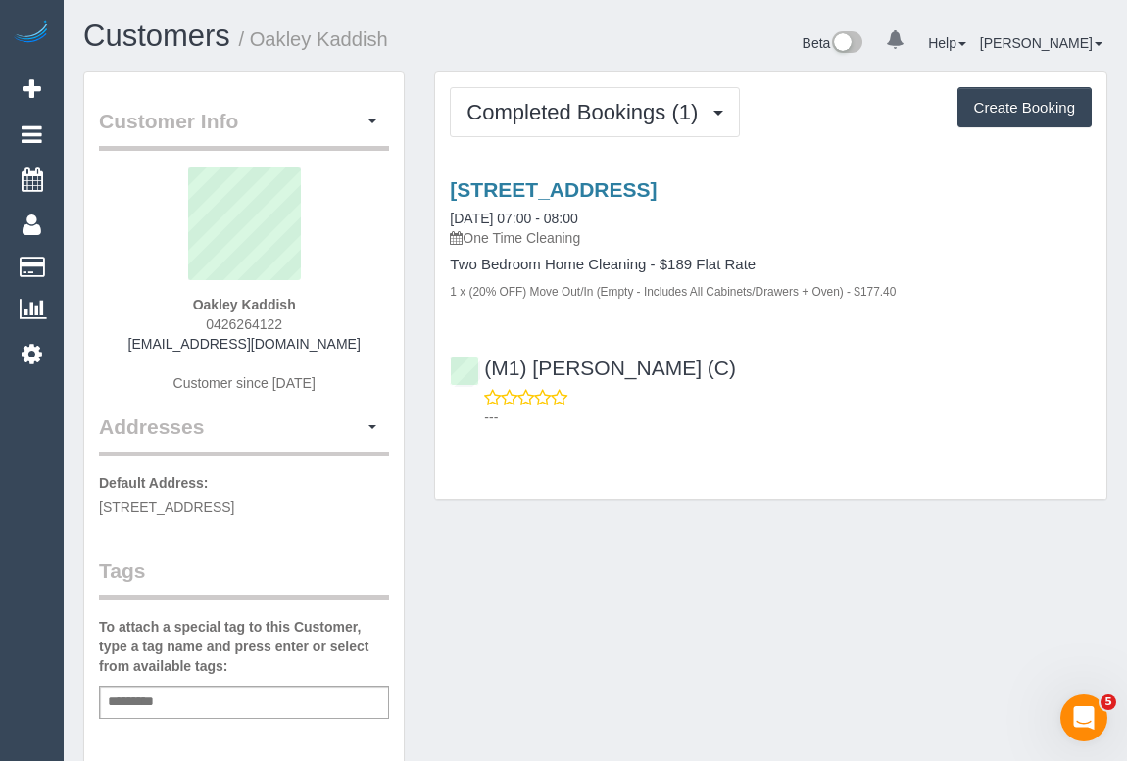
click at [883, 467] on div "Completed Bookings (1) Completed Bookings (1) Upcoming Bookings (0) Cancelled B…" at bounding box center [770, 285] width 671 height 427
click at [582, 581] on div "Customer Info Edit Contact Info Send Message Email Preferences Special Sales Ta…" at bounding box center [595, 728] width 1053 height 1313
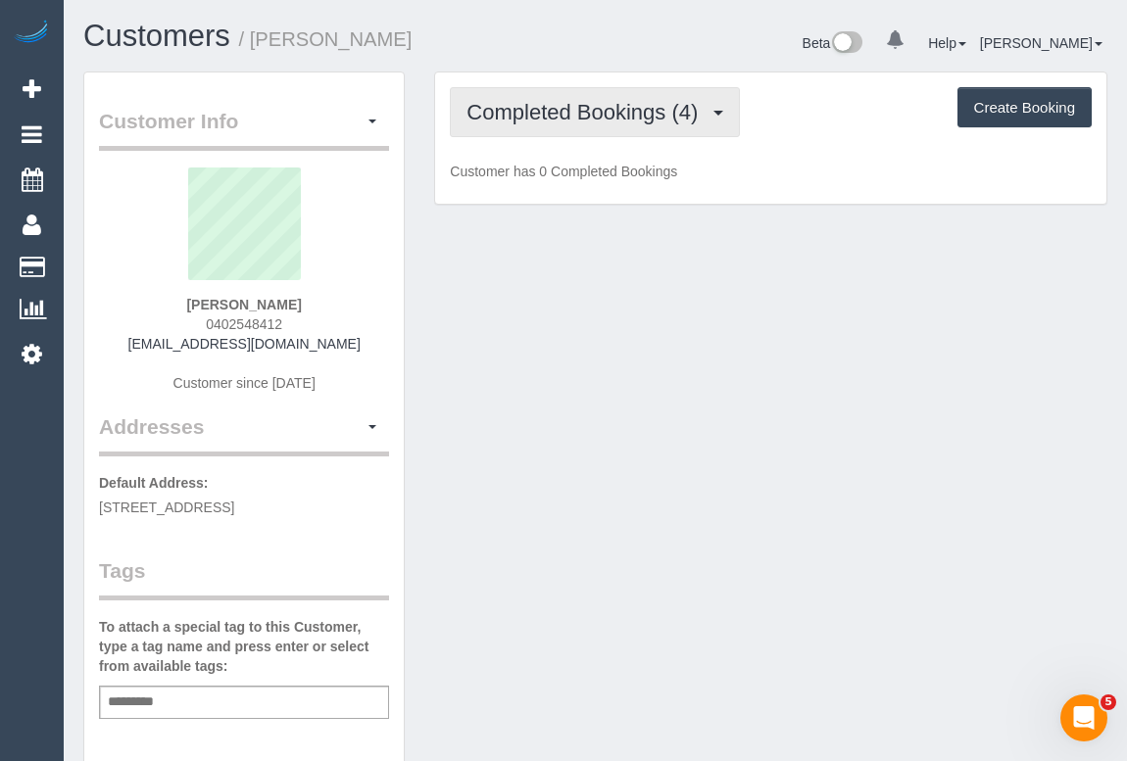
click at [592, 112] on span "Completed Bookings (4)" at bounding box center [586, 112] width 241 height 24
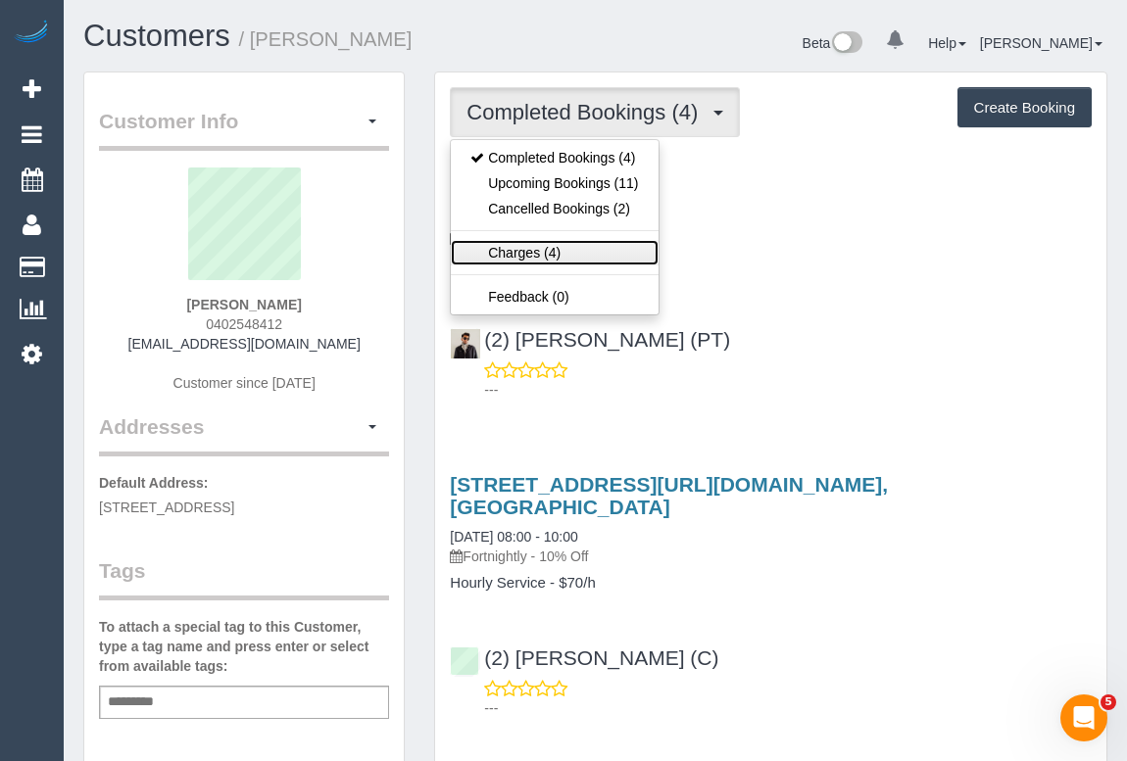
click at [541, 245] on link "Charges (4)" at bounding box center [554, 252] width 207 height 25
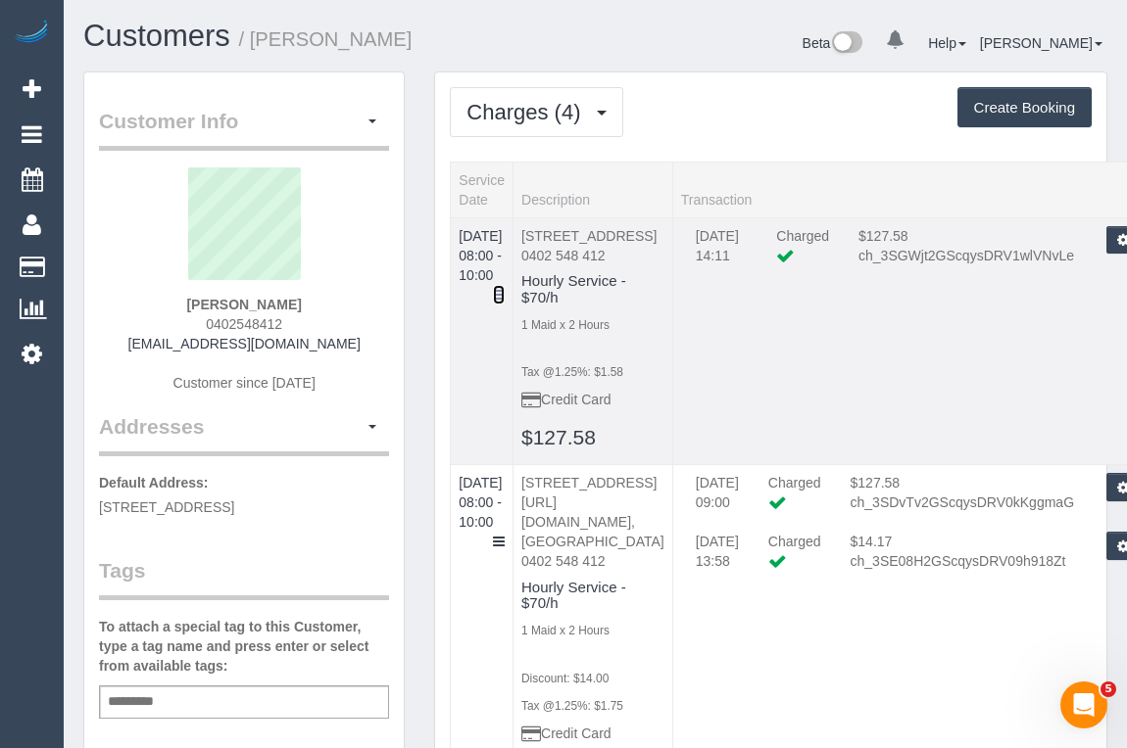
click at [505, 288] on icon at bounding box center [499, 295] width 12 height 14
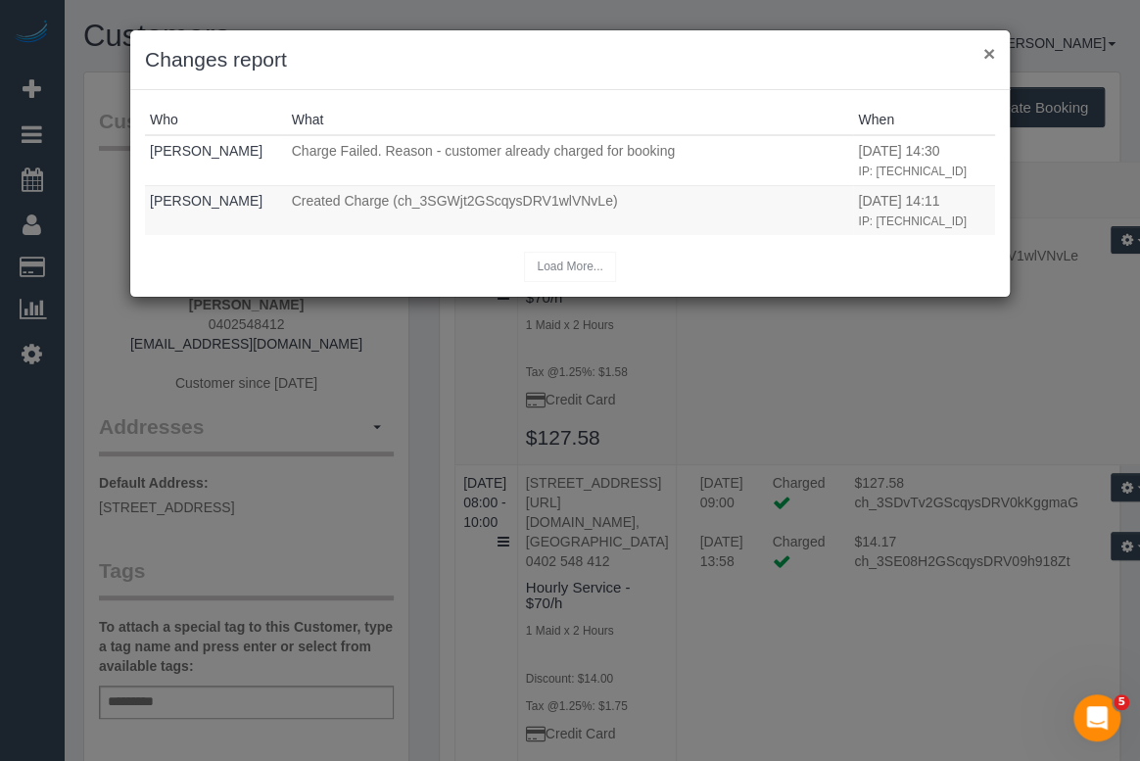
click at [985, 50] on button "×" at bounding box center [990, 53] width 12 height 21
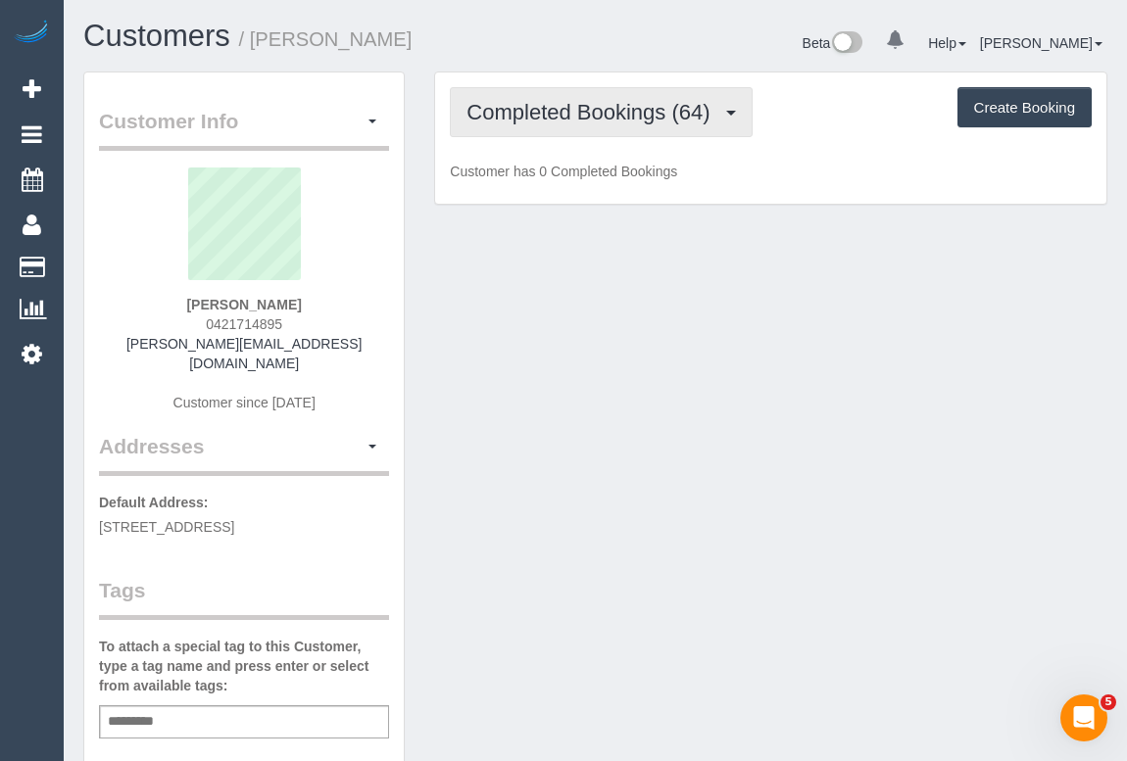
click at [586, 121] on span "Completed Bookings (64)" at bounding box center [592, 112] width 253 height 24
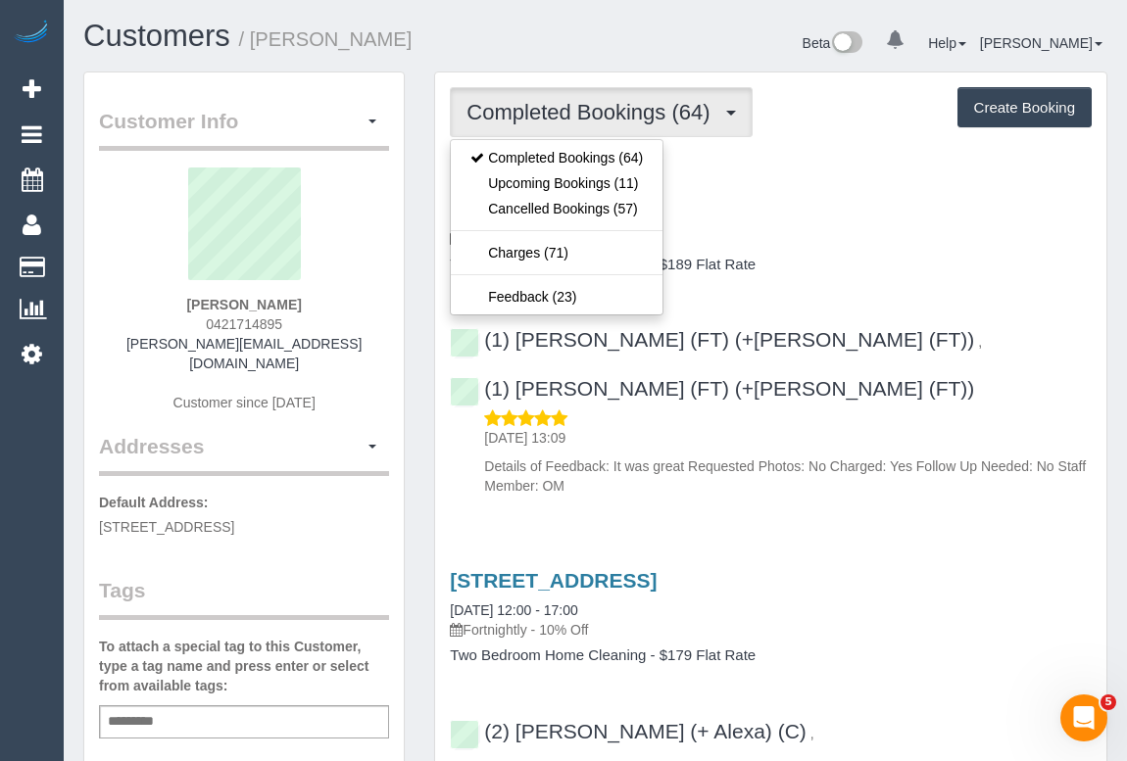
click at [888, 257] on h4 "Two Bedroom Home Cleaning - $189 Flat Rate" at bounding box center [771, 265] width 642 height 17
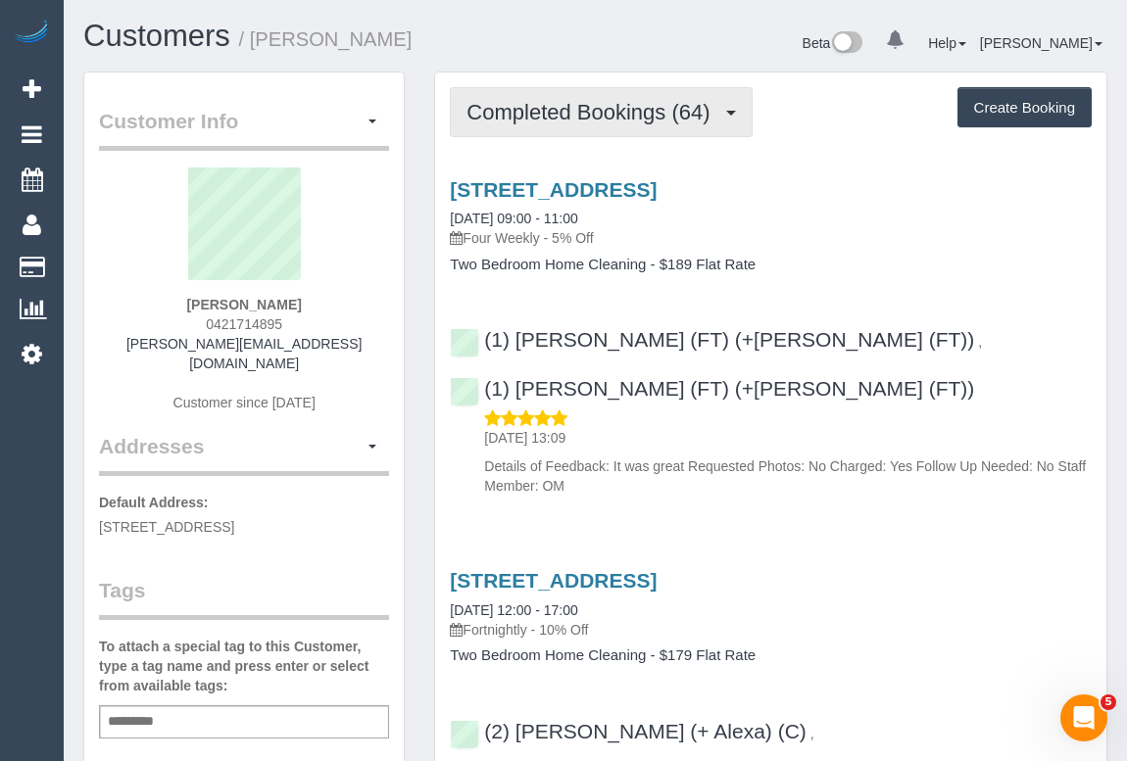
click at [617, 122] on button "Completed Bookings (64)" at bounding box center [601, 112] width 302 height 50
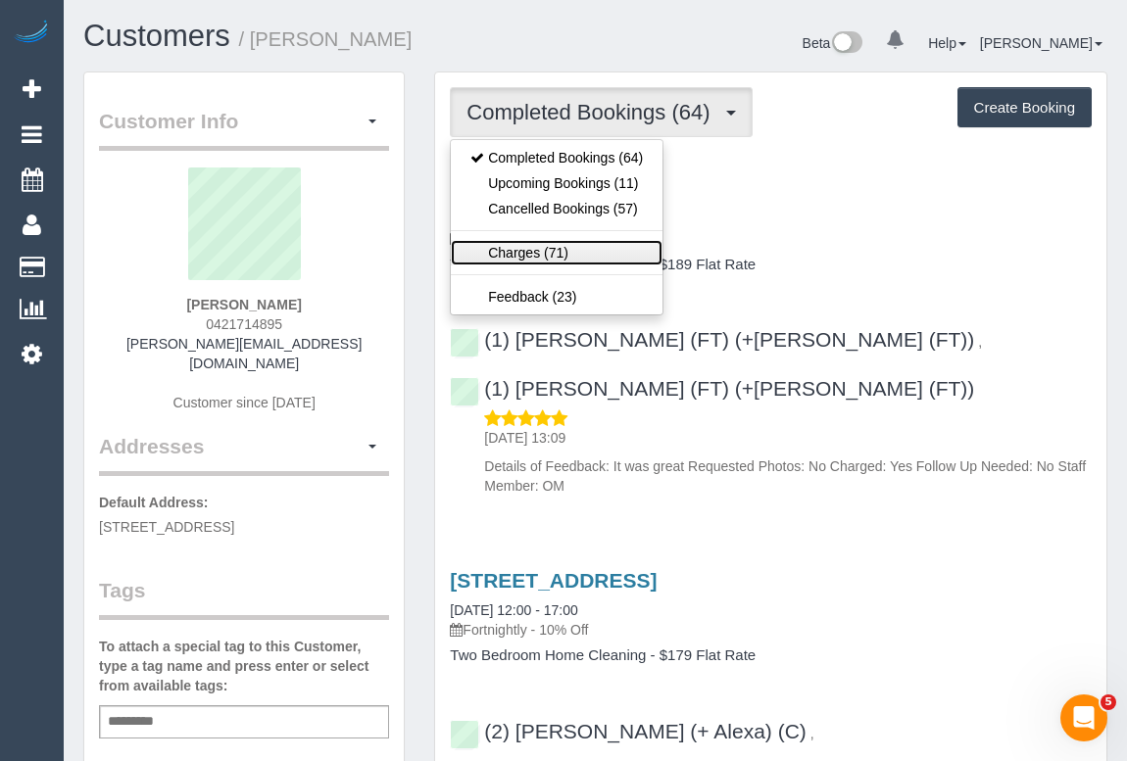
click at [506, 251] on link "Charges (71)" at bounding box center [557, 252] width 212 height 25
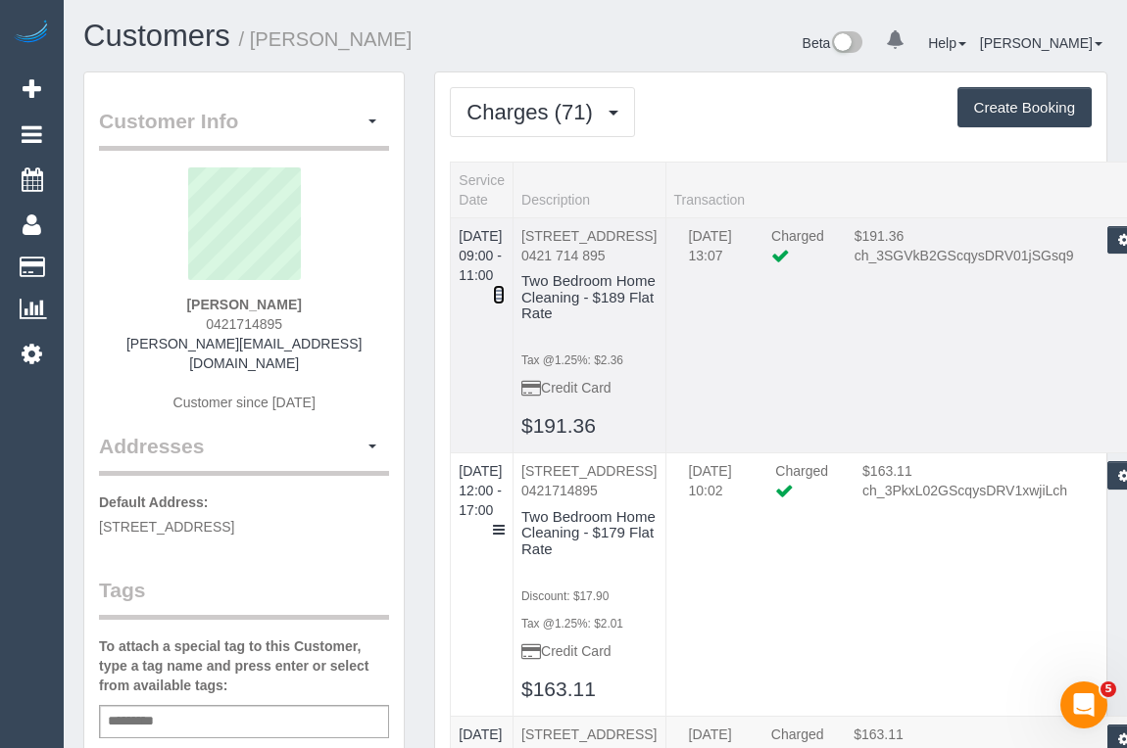
click at [505, 288] on icon at bounding box center [499, 295] width 12 height 14
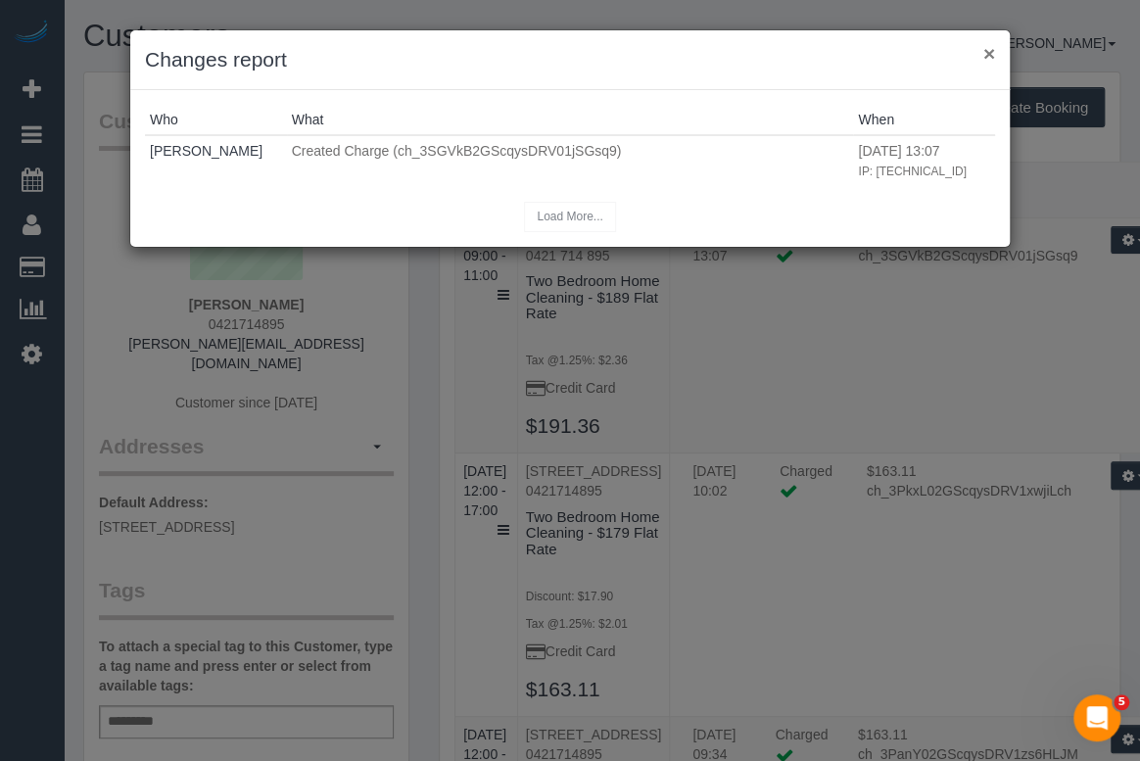
click at [989, 53] on button "×" at bounding box center [990, 53] width 12 height 21
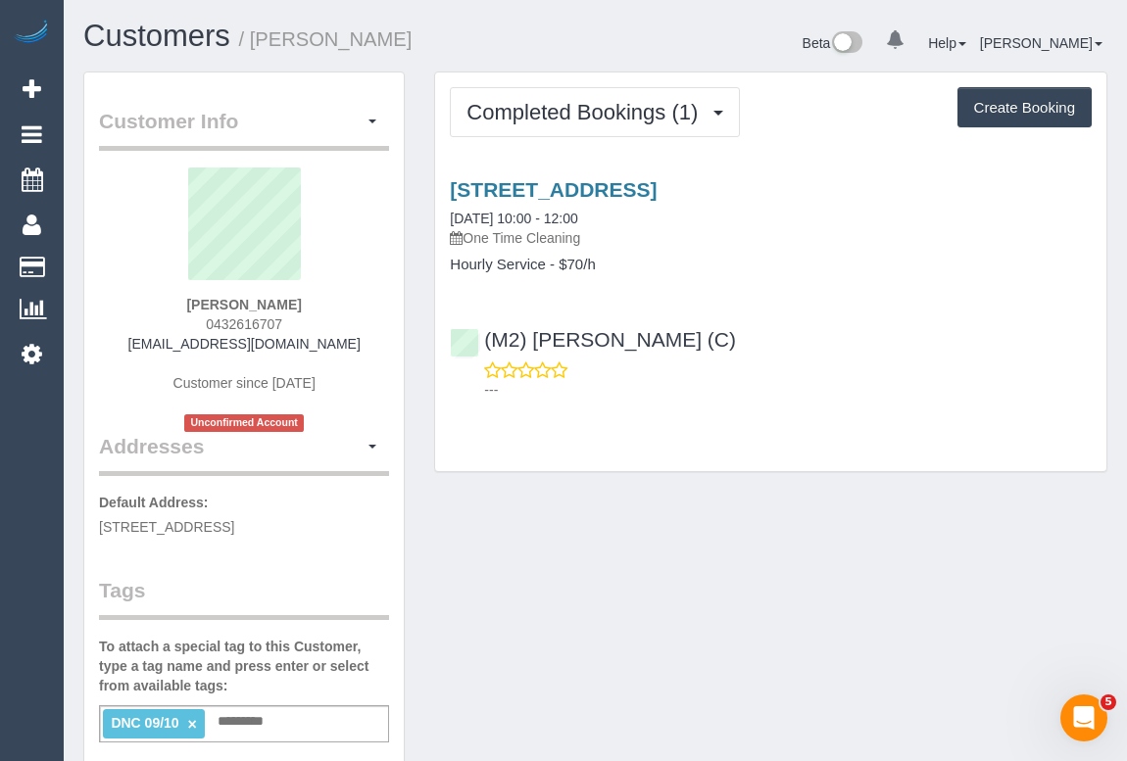
drag, startPoint x: 199, startPoint y: 313, endPoint x: 305, endPoint y: 314, distance: 105.8
click at [305, 314] on div "[PERSON_NAME] 0432616707 [EMAIL_ADDRESS][DOMAIN_NAME] Customer since [DATE] Unc…" at bounding box center [244, 300] width 290 height 265
copy span "0432616707"
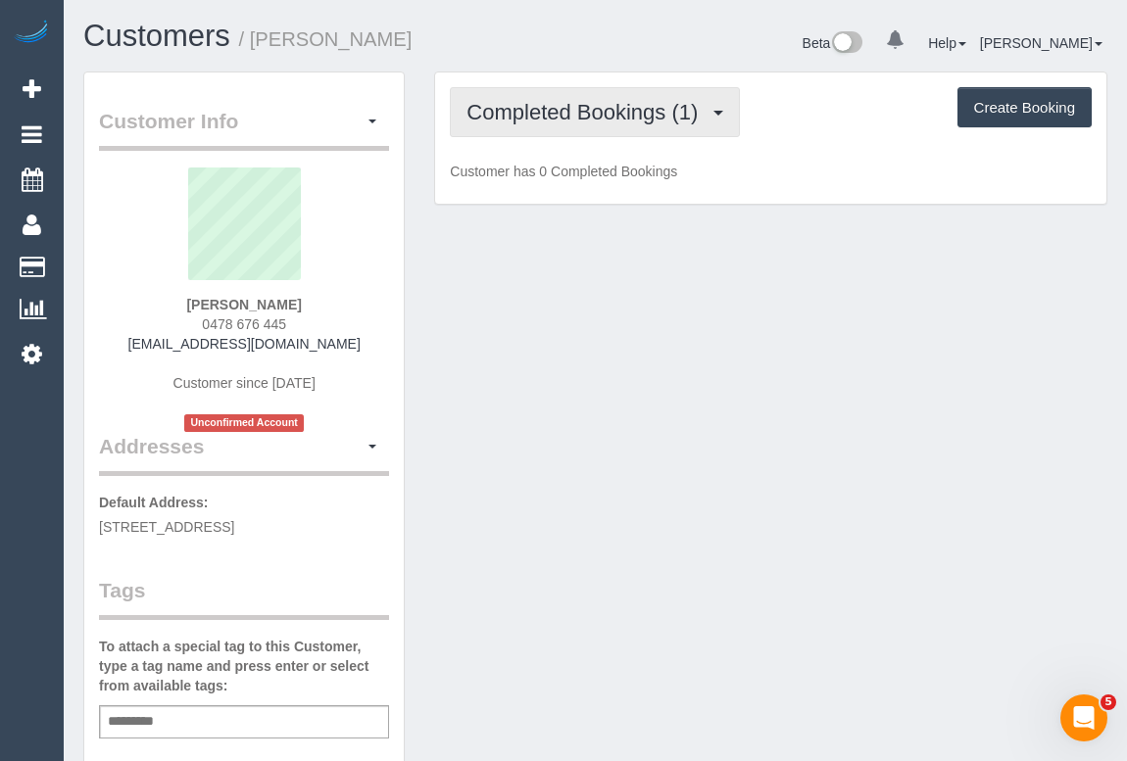
click at [635, 116] on span "Completed Bookings (1)" at bounding box center [586, 112] width 241 height 24
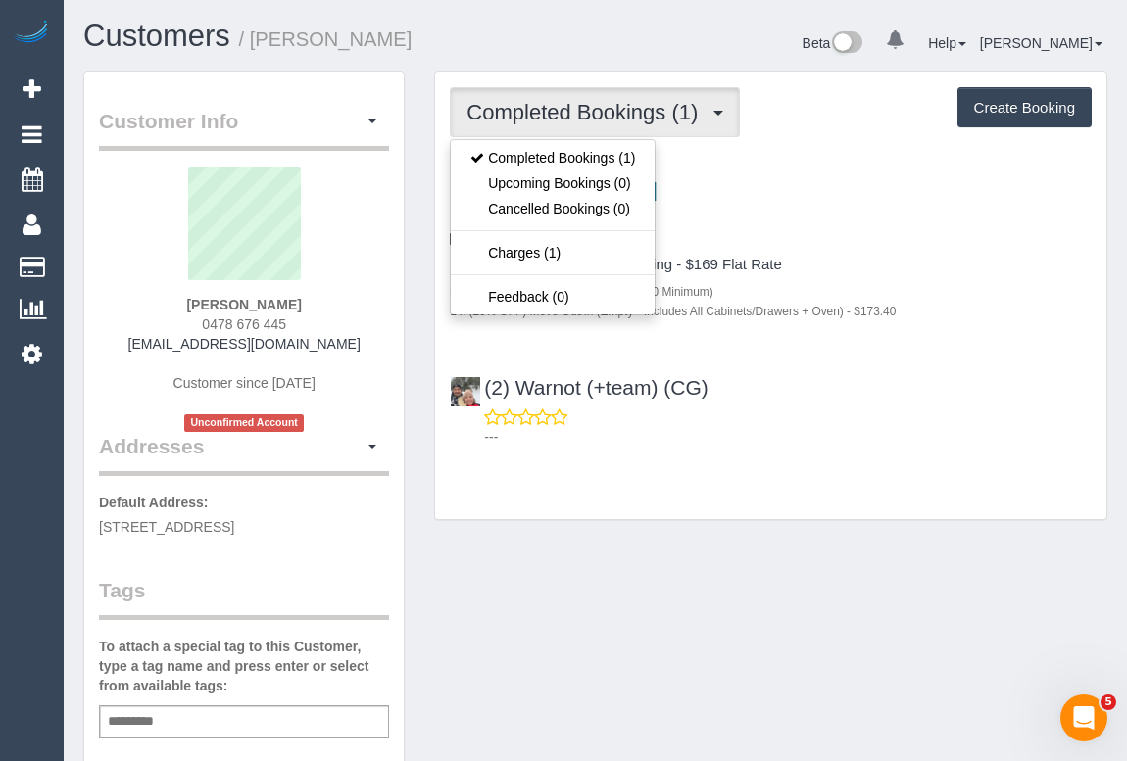
click at [783, 315] on small "1 x (20% OFF) Move Out/In (Empty - Includes All Cabinets/Drawers + Oven) - $173…" at bounding box center [673, 312] width 446 height 14
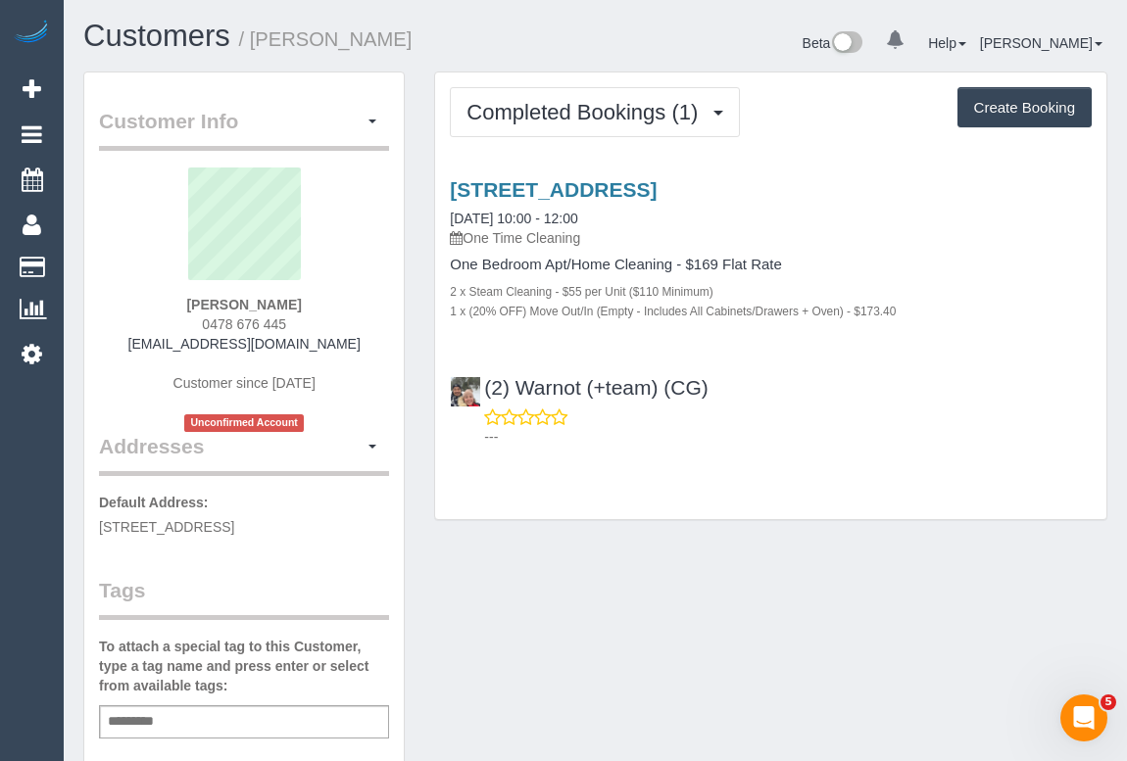
click at [813, 379] on div "(2) Warnot (+team) (CG) ---" at bounding box center [770, 404] width 671 height 88
click at [770, 535] on div "Completed Bookings (1) Completed Bookings (1) Upcoming Bookings (0) Cancelled B…" at bounding box center [770, 306] width 702 height 468
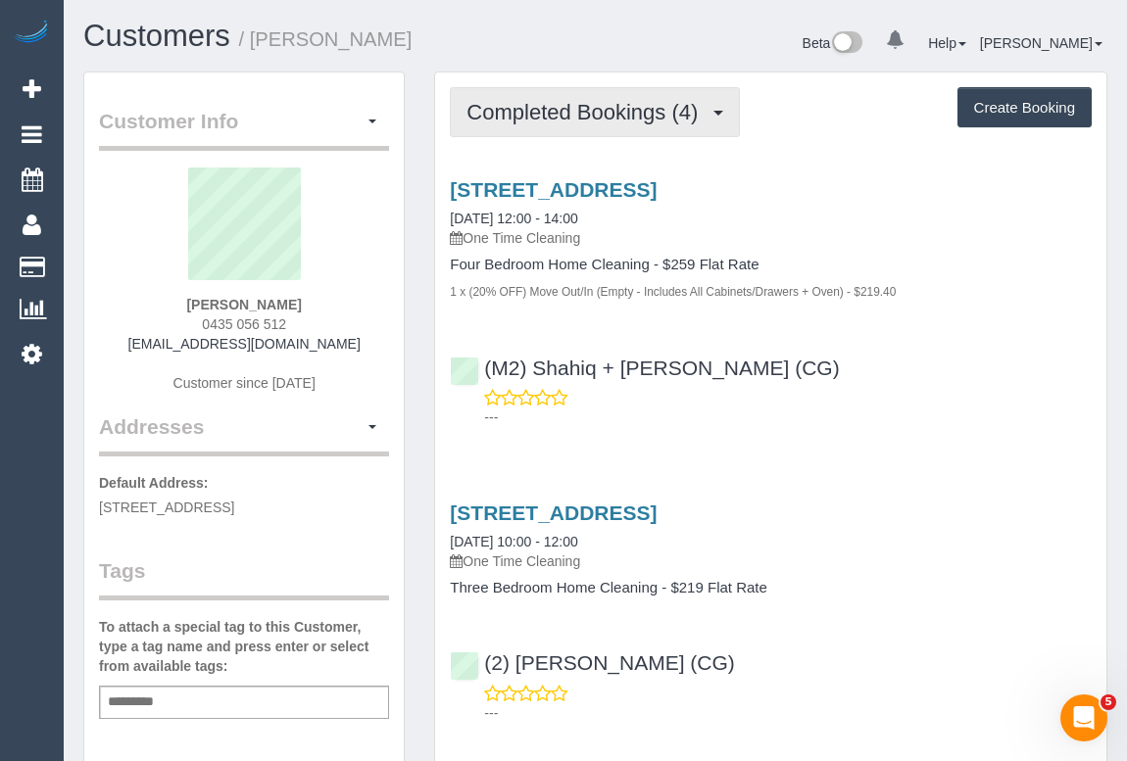
click at [555, 100] on span "Completed Bookings (4)" at bounding box center [586, 112] width 241 height 24
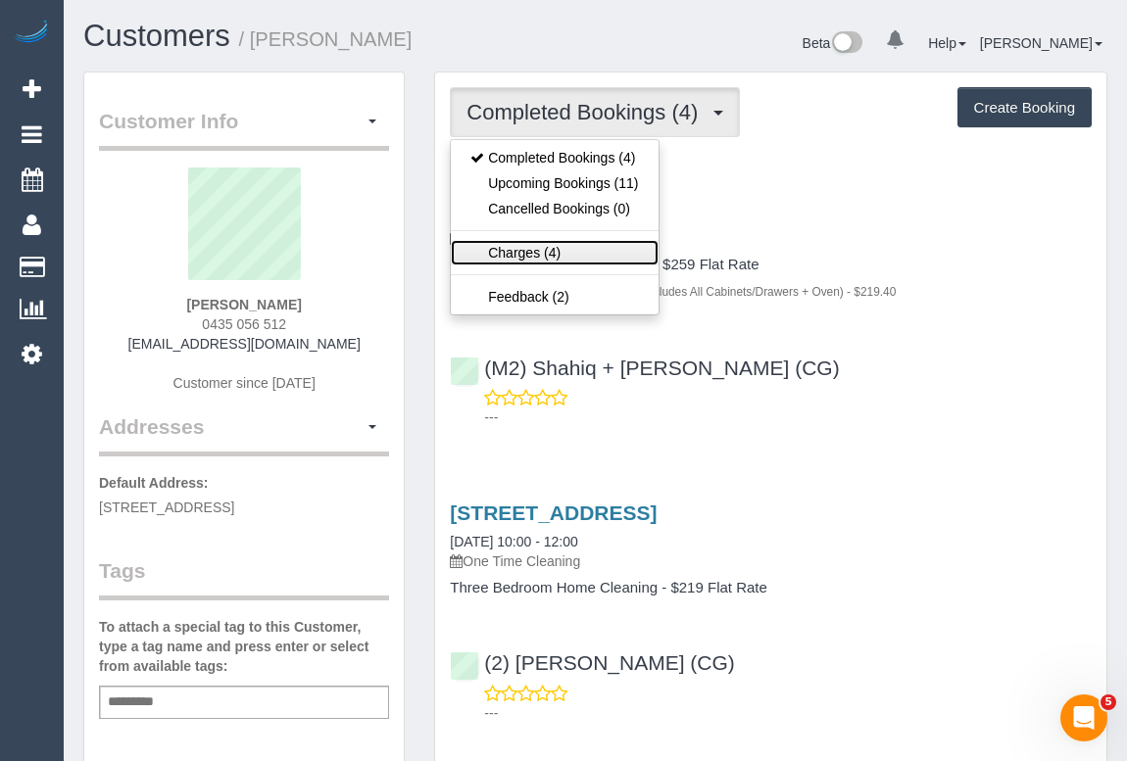
click at [533, 254] on link "Charges (4)" at bounding box center [554, 252] width 207 height 25
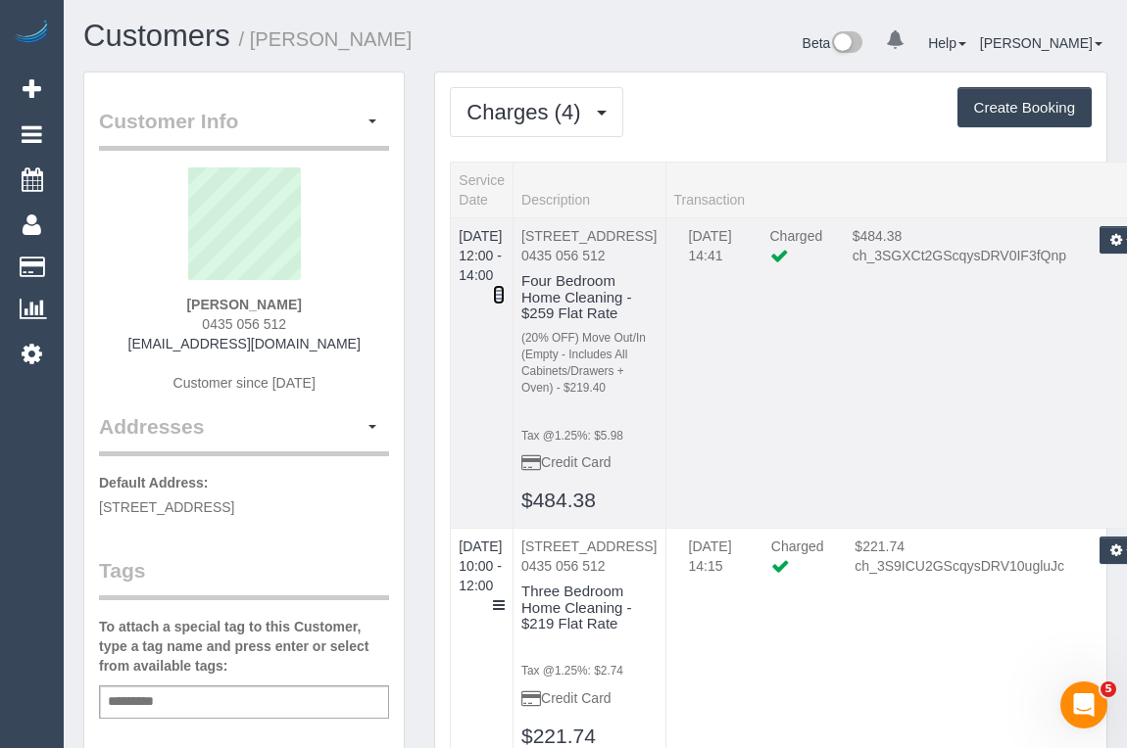
click at [505, 288] on icon at bounding box center [499, 295] width 12 height 14
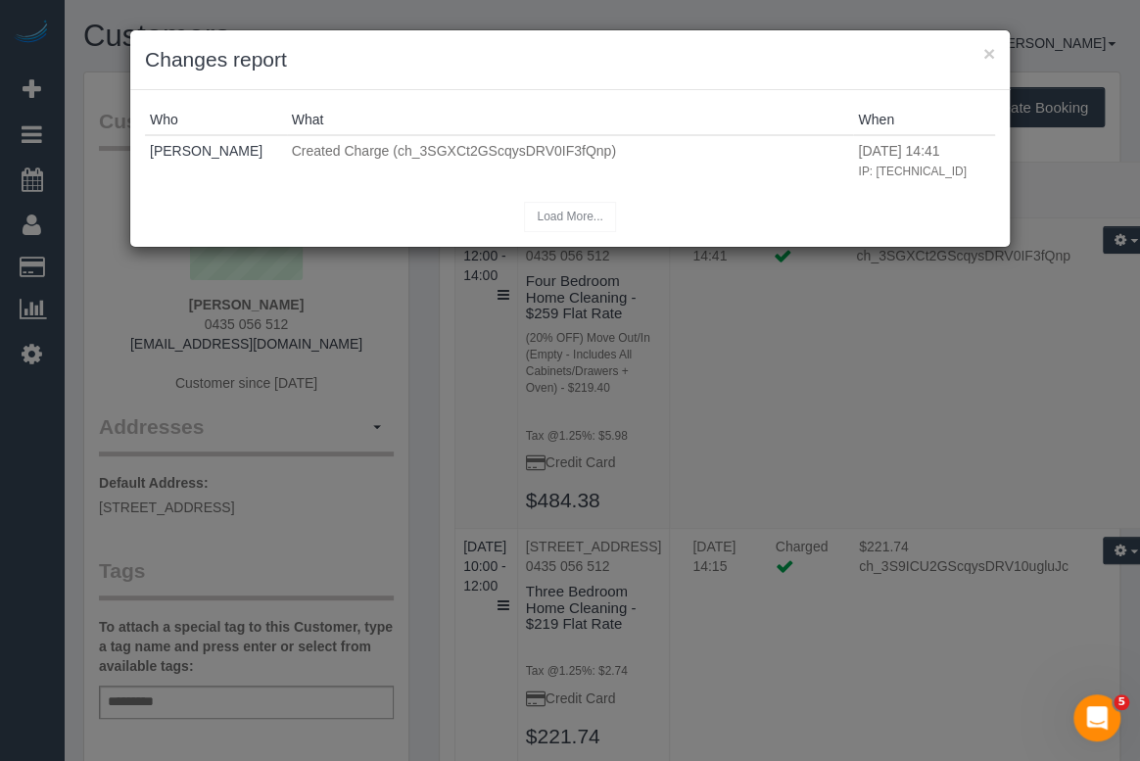
click at [910, 523] on div "× Changes report Who What When Odelle Marie Created Charge (ch_3SGXCt2GScqysDRV…" at bounding box center [570, 380] width 1140 height 761
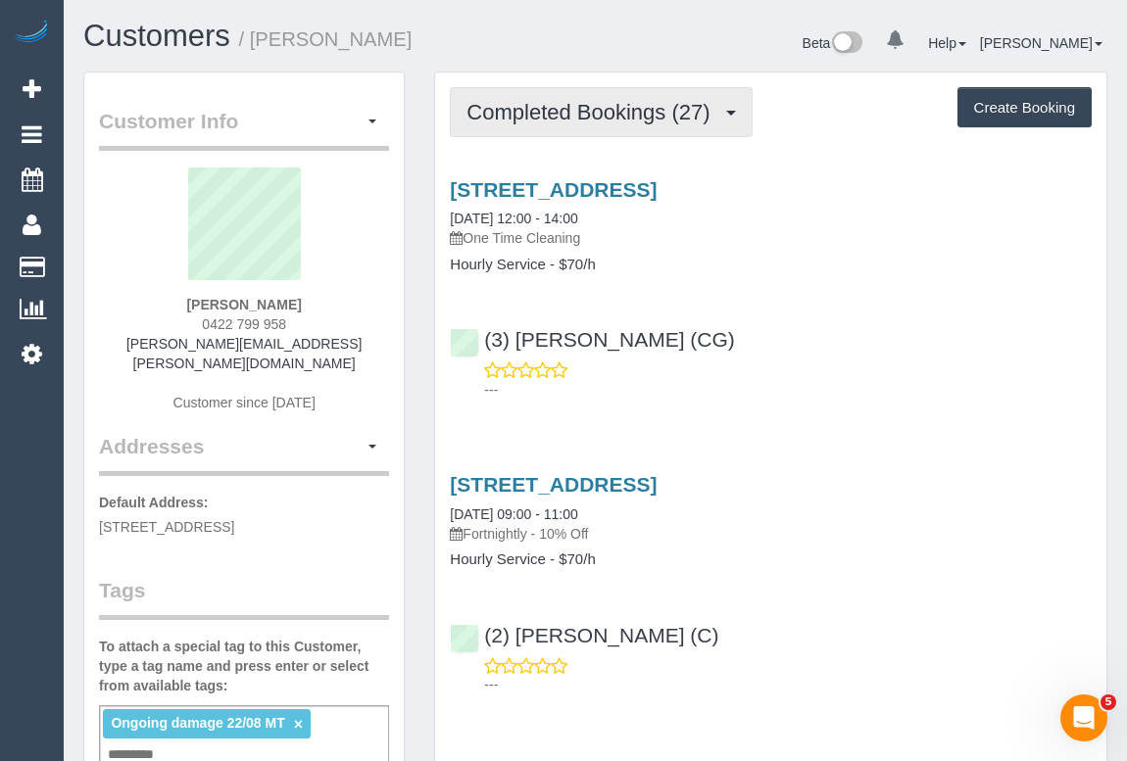
click at [608, 113] on span "Completed Bookings (27)" at bounding box center [592, 112] width 253 height 24
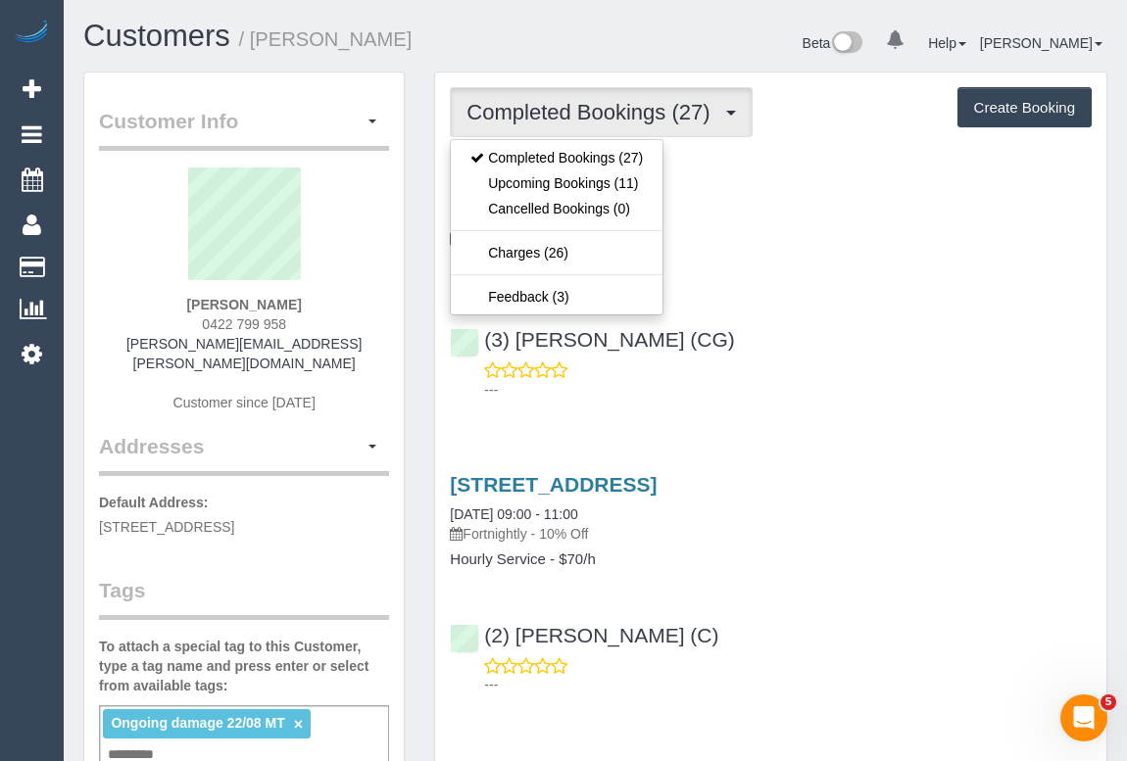
click at [871, 352] on div "(3) [PERSON_NAME] (CG) ---" at bounding box center [770, 356] width 671 height 88
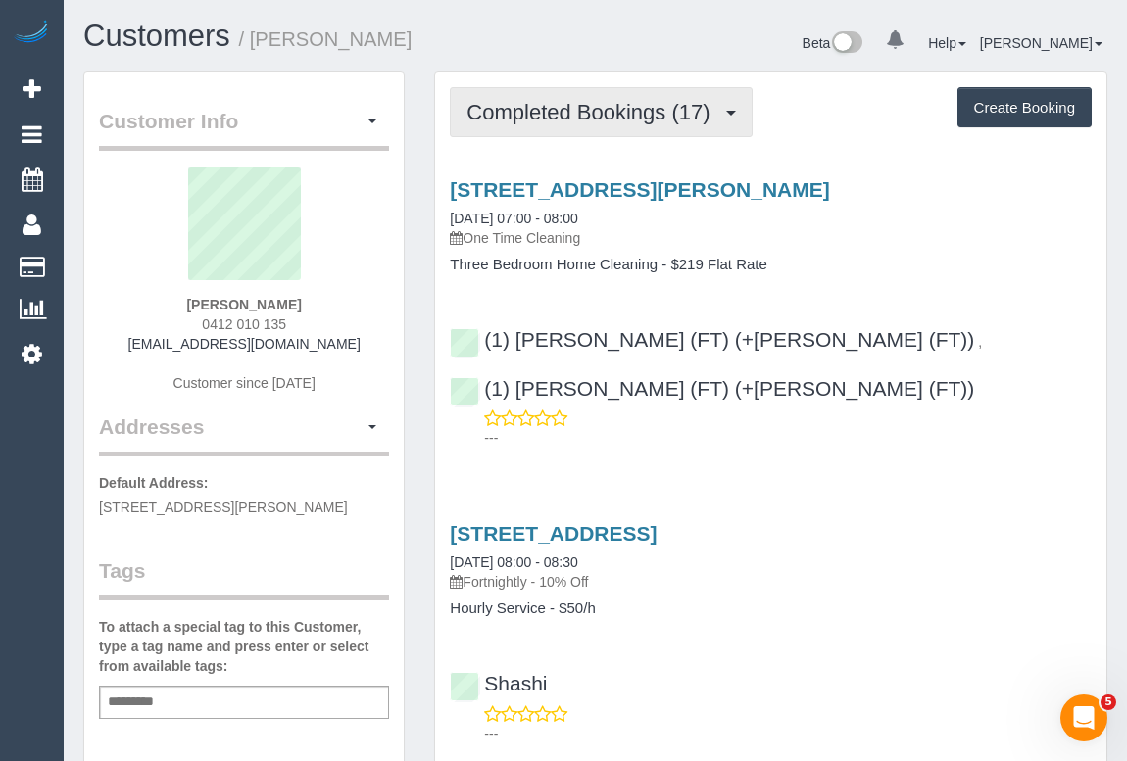
click at [587, 120] on span "Completed Bookings (17)" at bounding box center [592, 112] width 253 height 24
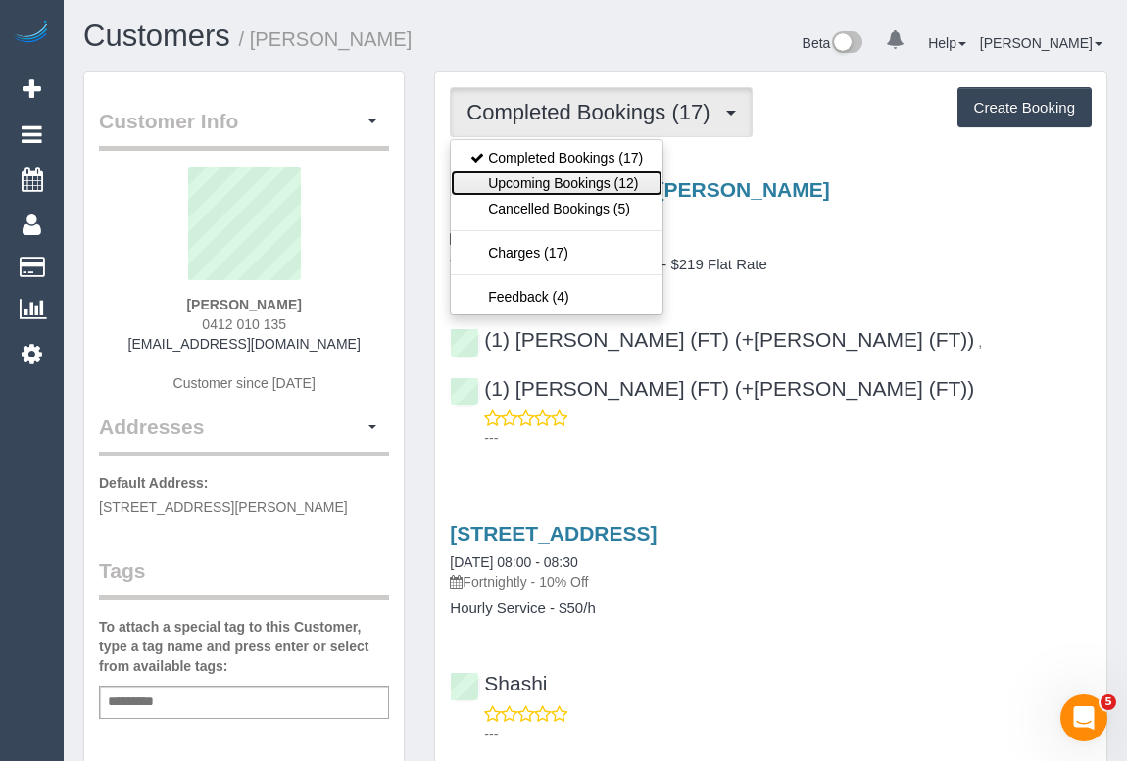
click at [581, 188] on link "Upcoming Bookings (12)" at bounding box center [557, 182] width 212 height 25
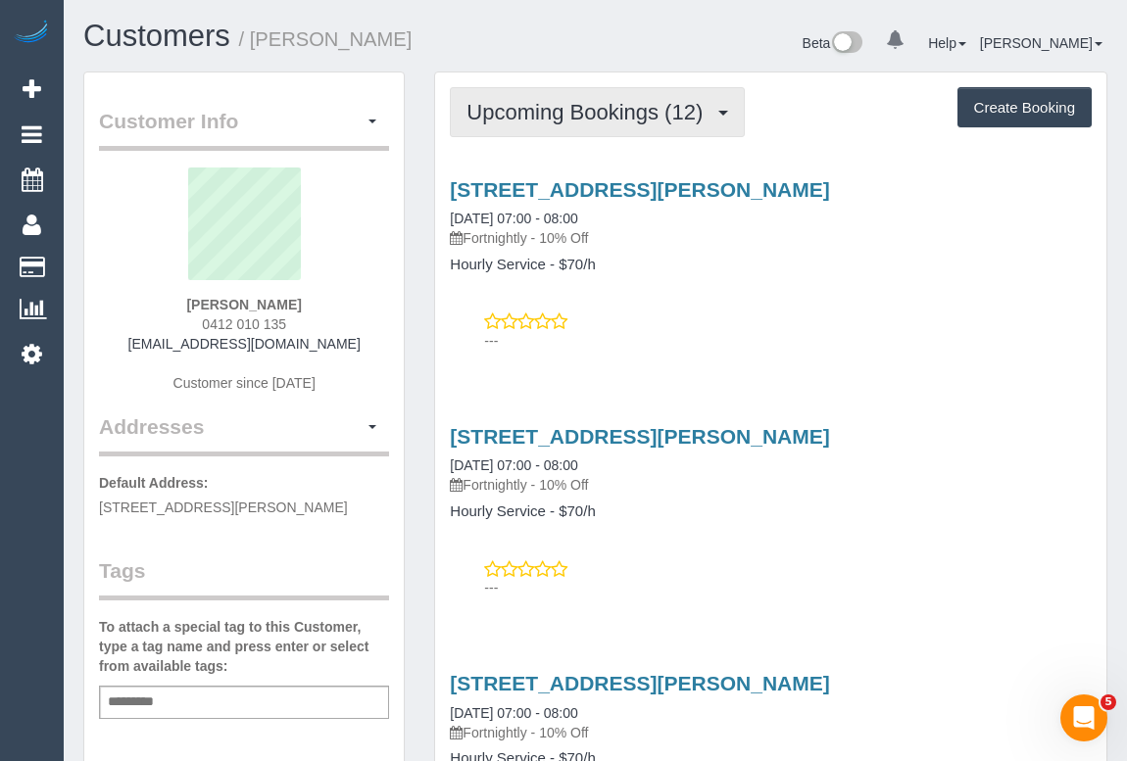
click at [584, 114] on span "Upcoming Bookings (12)" at bounding box center [589, 112] width 246 height 24
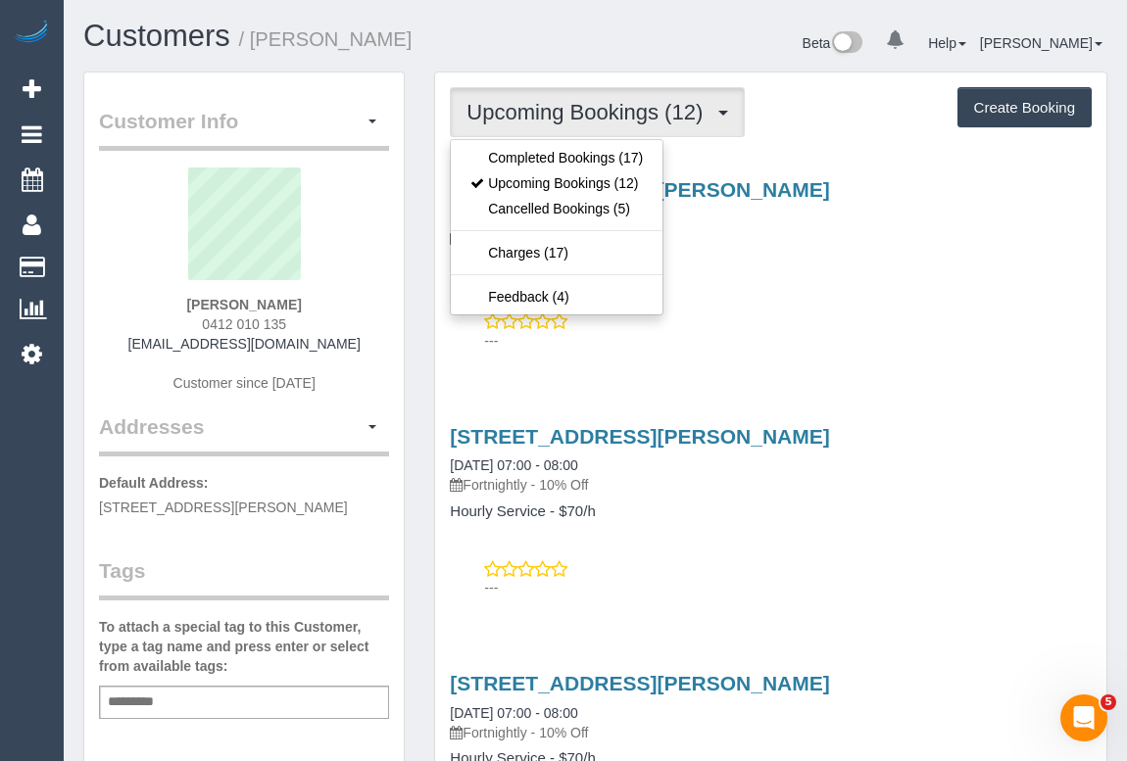
click at [859, 322] on div "---" at bounding box center [771, 331] width 642 height 39
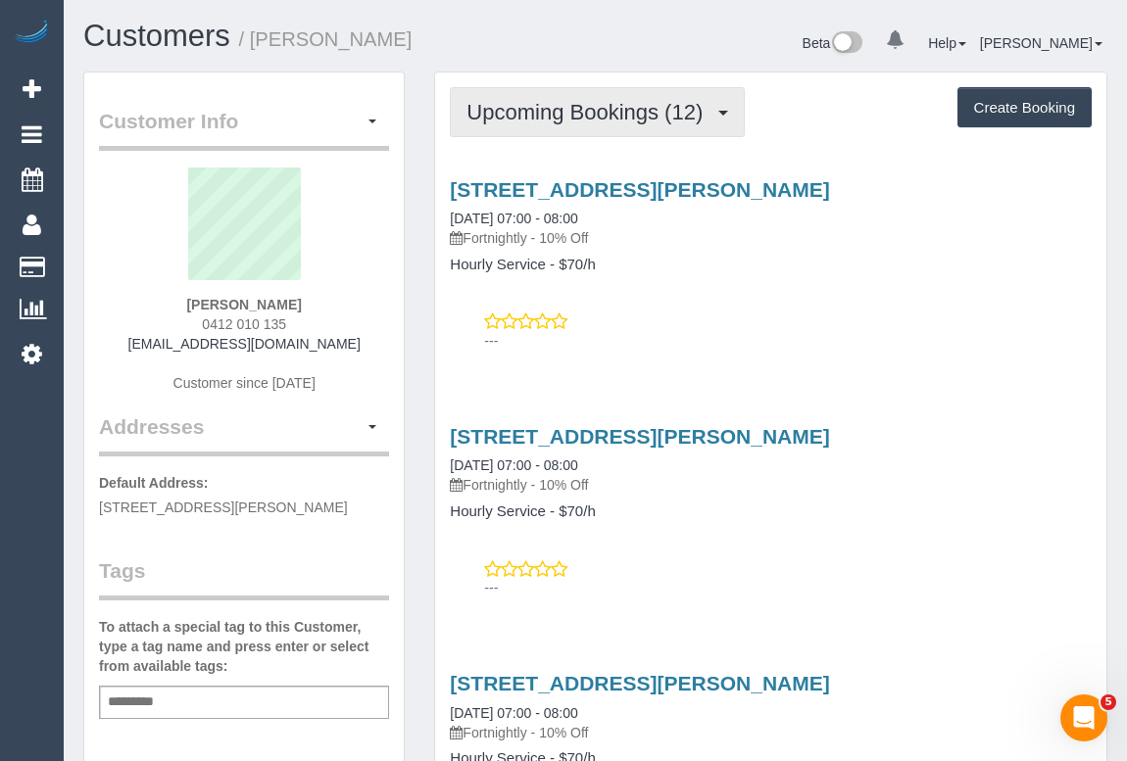
click at [591, 126] on button "Upcoming Bookings (12)" at bounding box center [597, 112] width 295 height 50
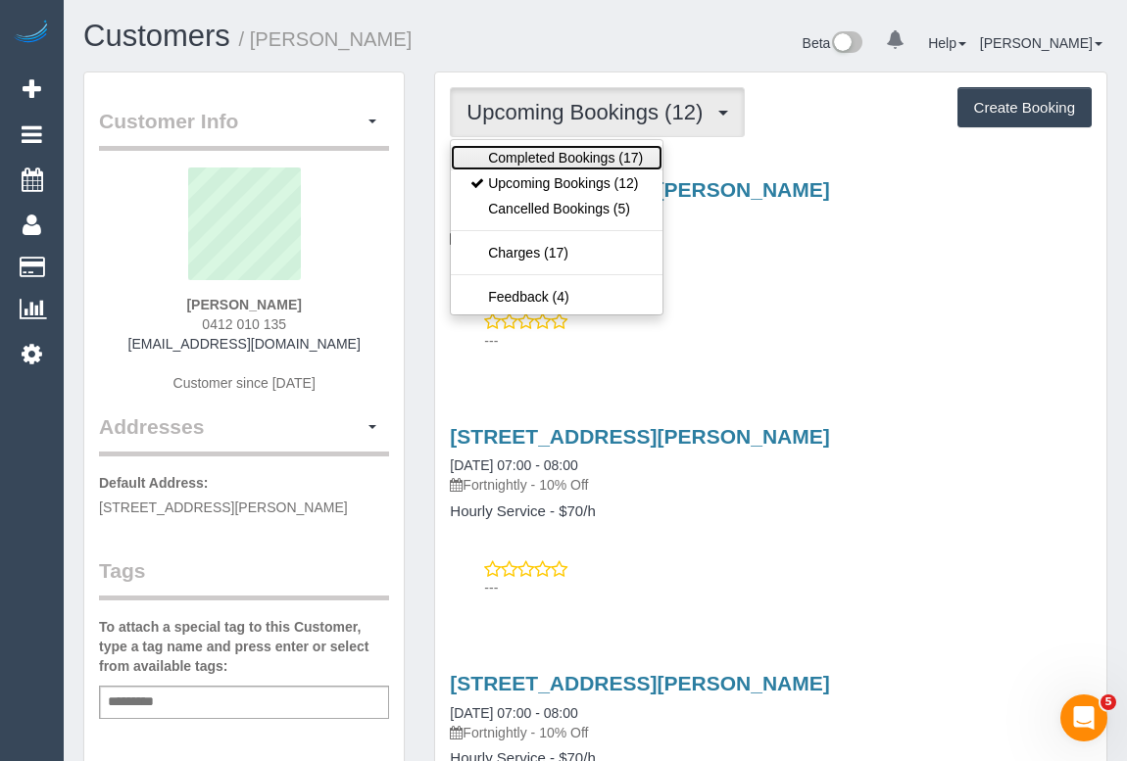
click at [576, 159] on link "Completed Bookings (17)" at bounding box center [557, 157] width 212 height 25
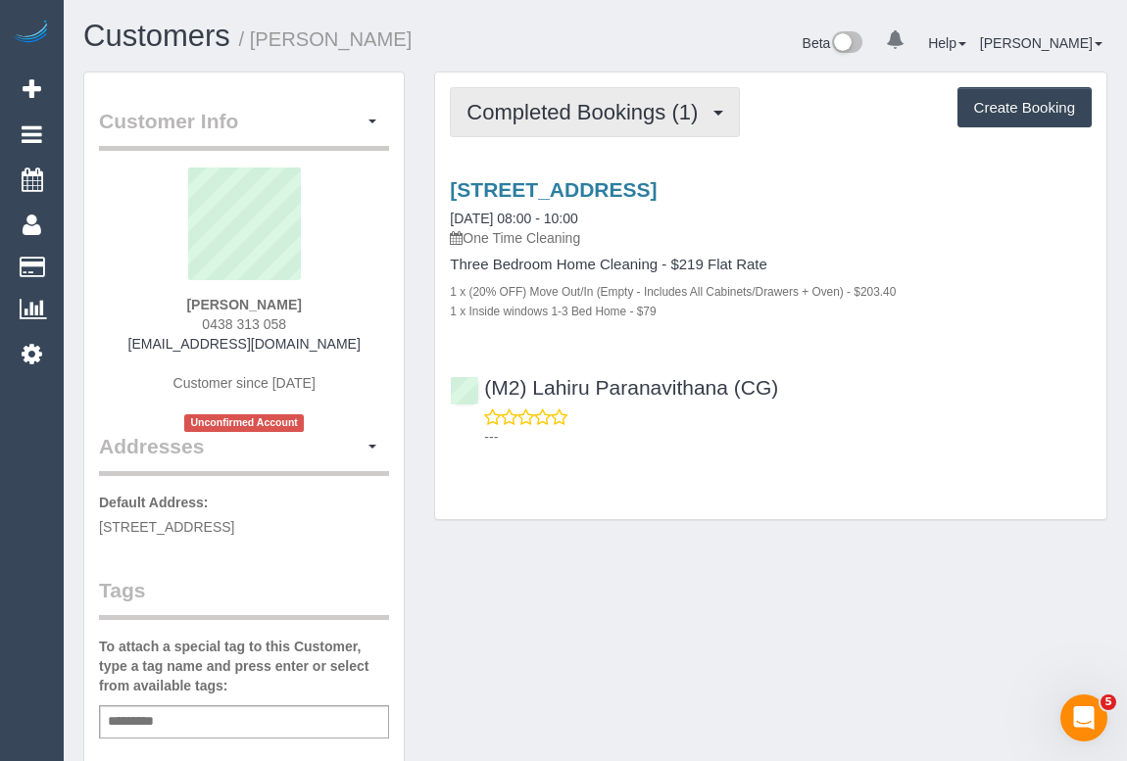
click at [517, 123] on button "Completed Bookings (1)" at bounding box center [595, 112] width 290 height 50
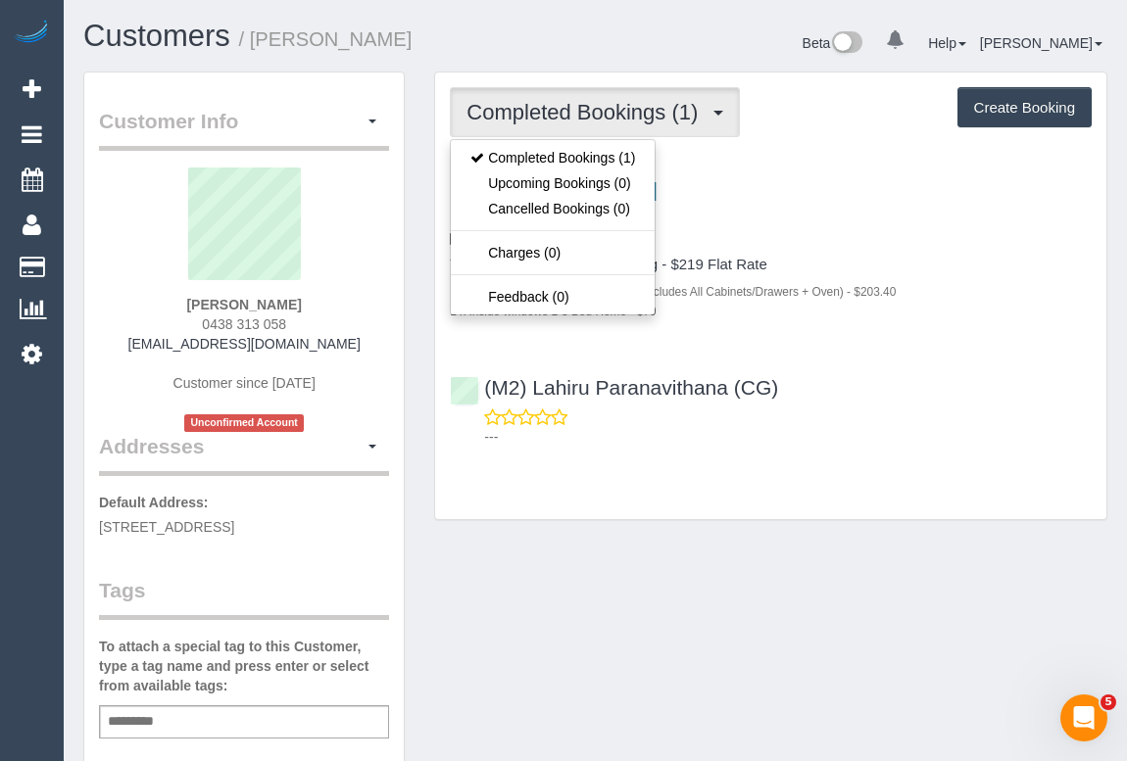
click at [681, 541] on div "Customer Info Edit Contact Info Send Message Email Preferences Special Sales Ta…" at bounding box center [595, 738] width 1053 height 1332
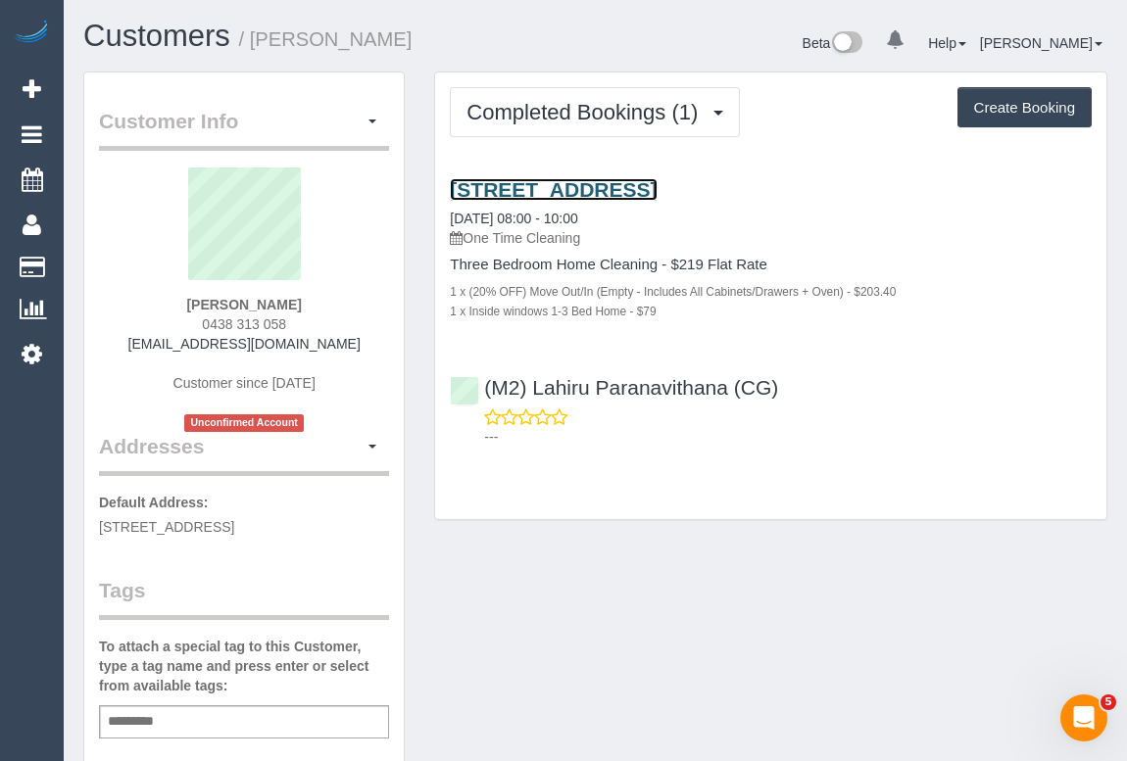
click at [637, 188] on link "9a Lyndoch Street, Box Hill South, VIC 3128" at bounding box center [553, 189] width 207 height 23
click at [521, 141] on div "Completed Bookings (1) Completed Bookings (1) Upcoming Bookings (0) Cancelled B…" at bounding box center [770, 295] width 671 height 447
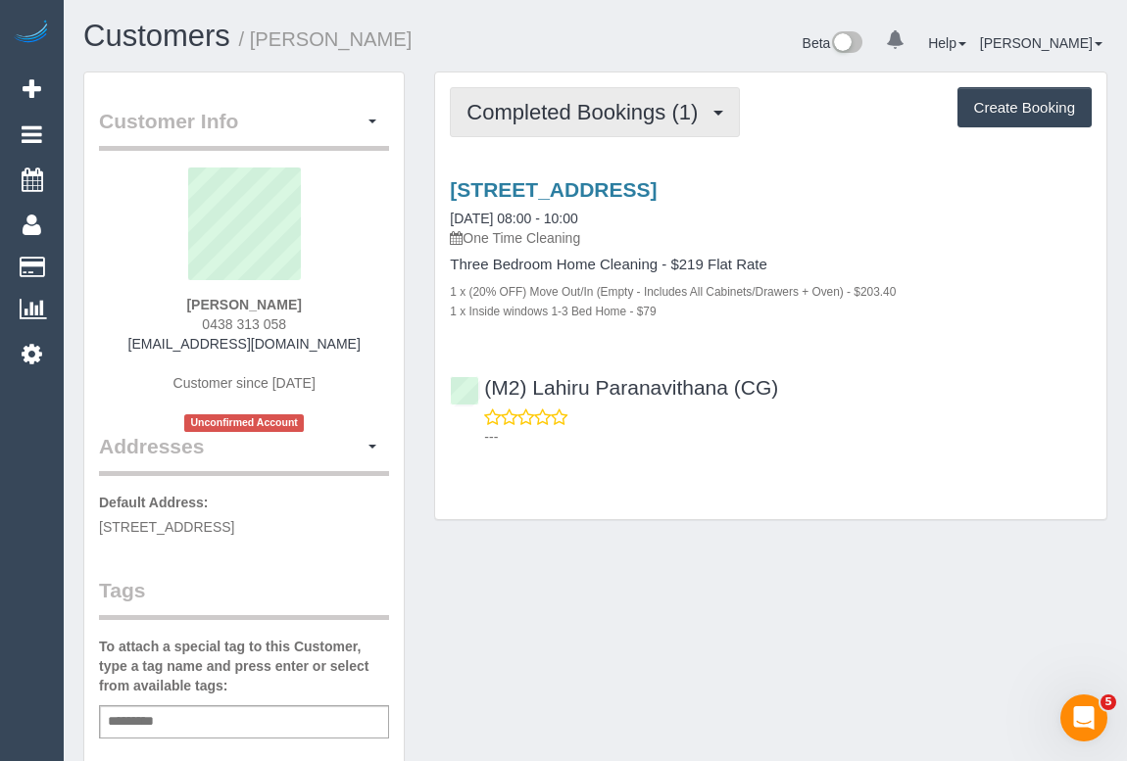
click at [557, 122] on button "Completed Bookings (1)" at bounding box center [595, 112] width 290 height 50
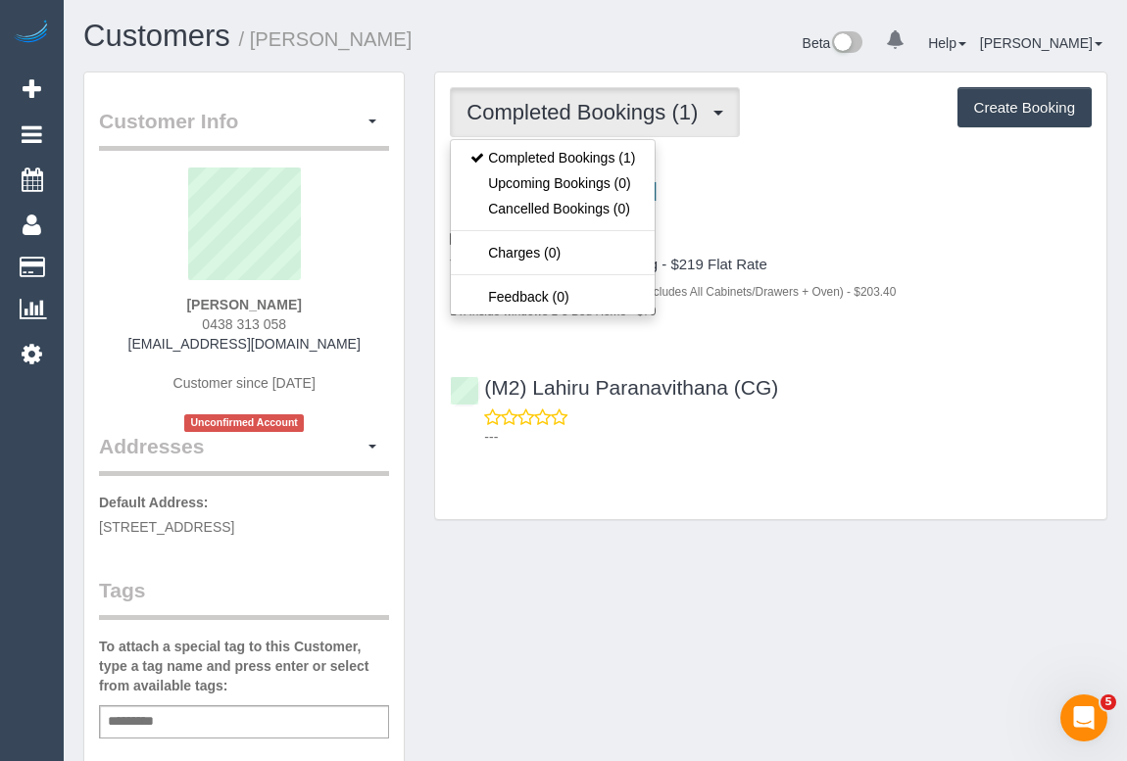
click at [923, 458] on div "Completed Bookings (1) Completed Bookings (1) Upcoming Bookings (0) Cancelled B…" at bounding box center [770, 295] width 671 height 447
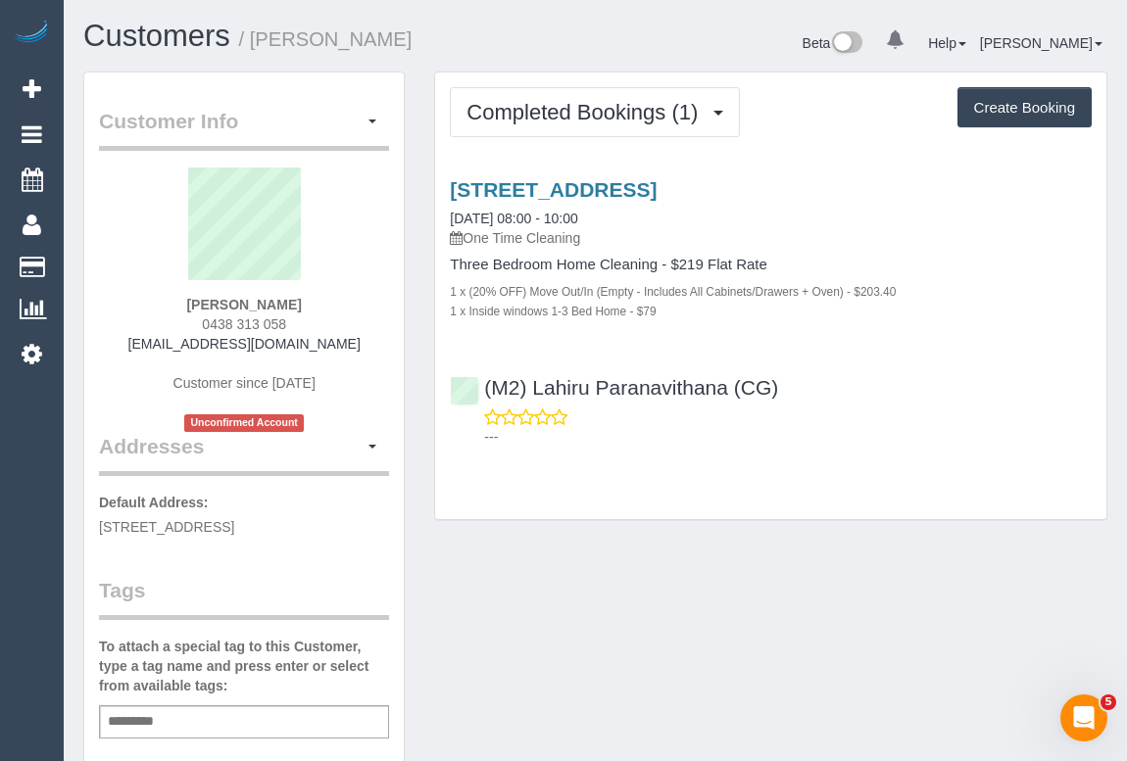
click at [710, 596] on div "Customer Info Edit Contact Info Send Message Email Preferences Special Sales Ta…" at bounding box center [595, 738] width 1053 height 1332
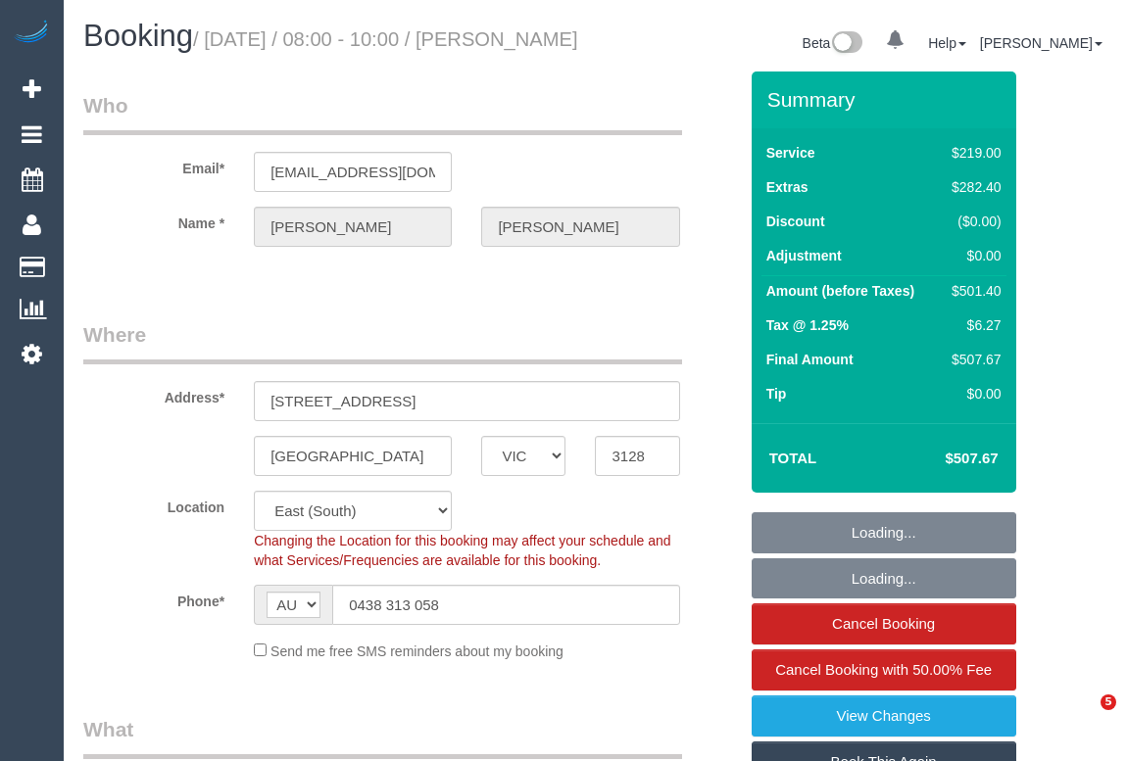
select select "VIC"
select select "number:28"
select select "number:14"
select select "number:19"
select select "number:24"
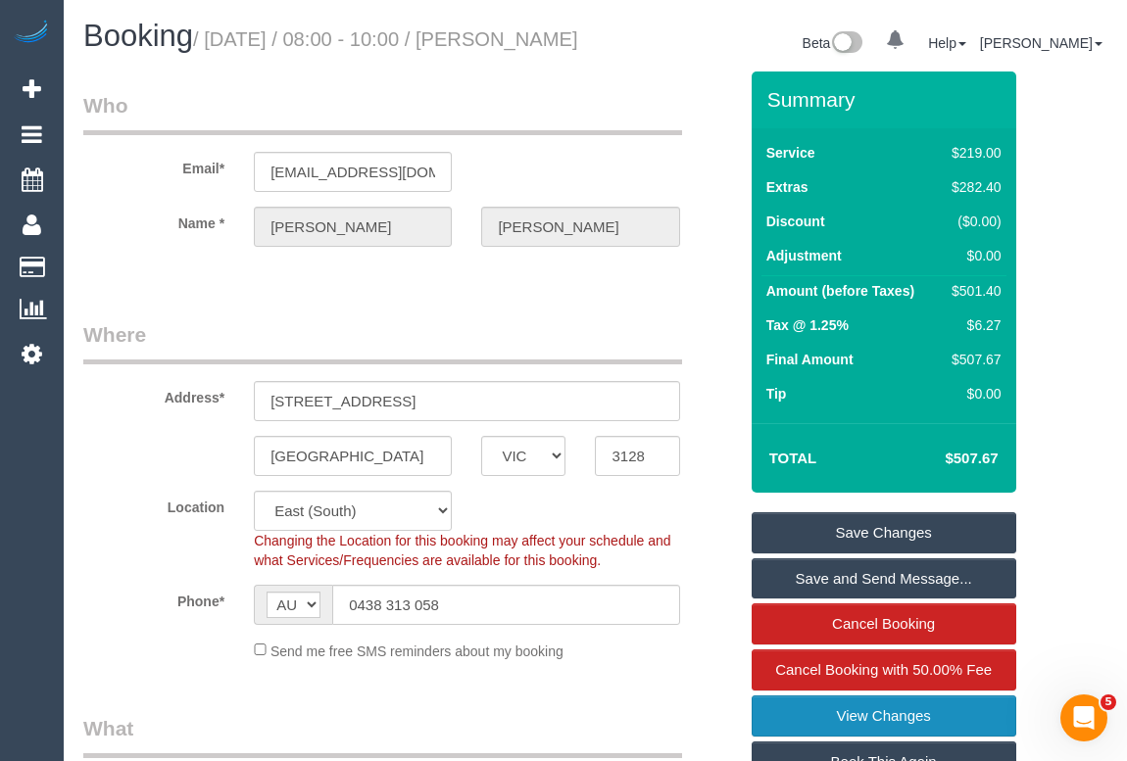
click at [844, 724] on link "View Changes" at bounding box center [883, 716] width 265 height 41
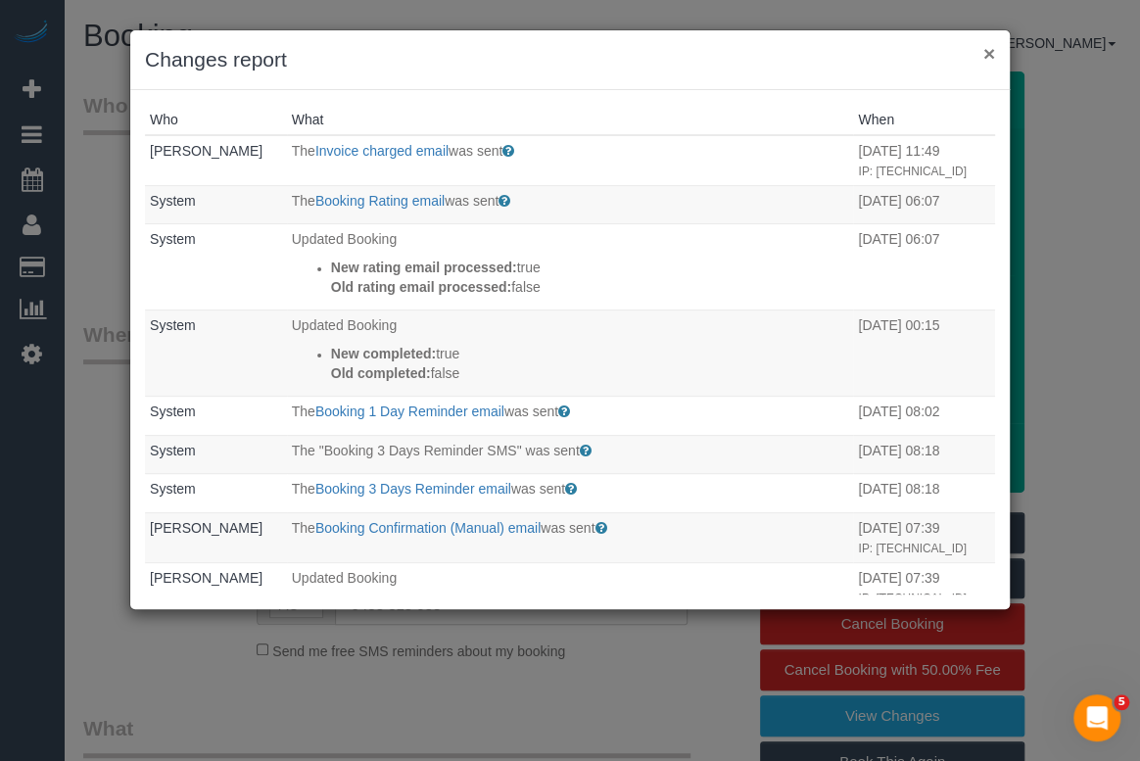
click at [984, 49] on button "×" at bounding box center [990, 53] width 12 height 21
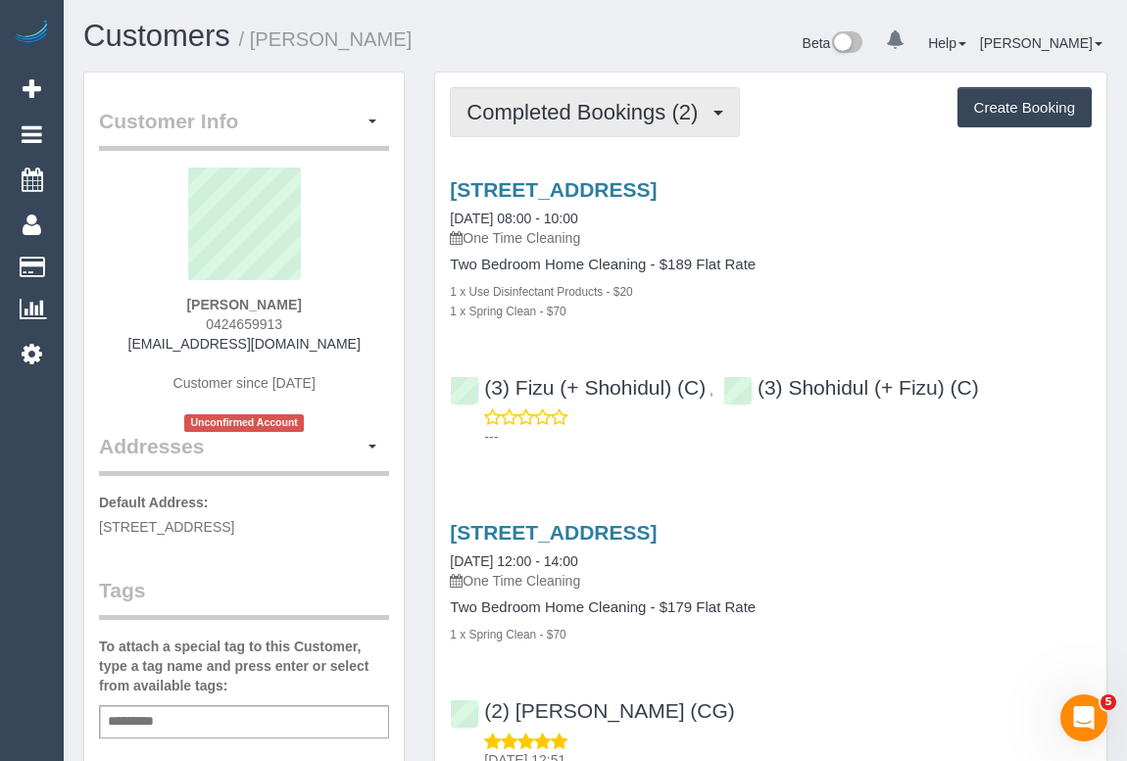
click at [597, 123] on button "Completed Bookings (2)" at bounding box center [595, 112] width 290 height 50
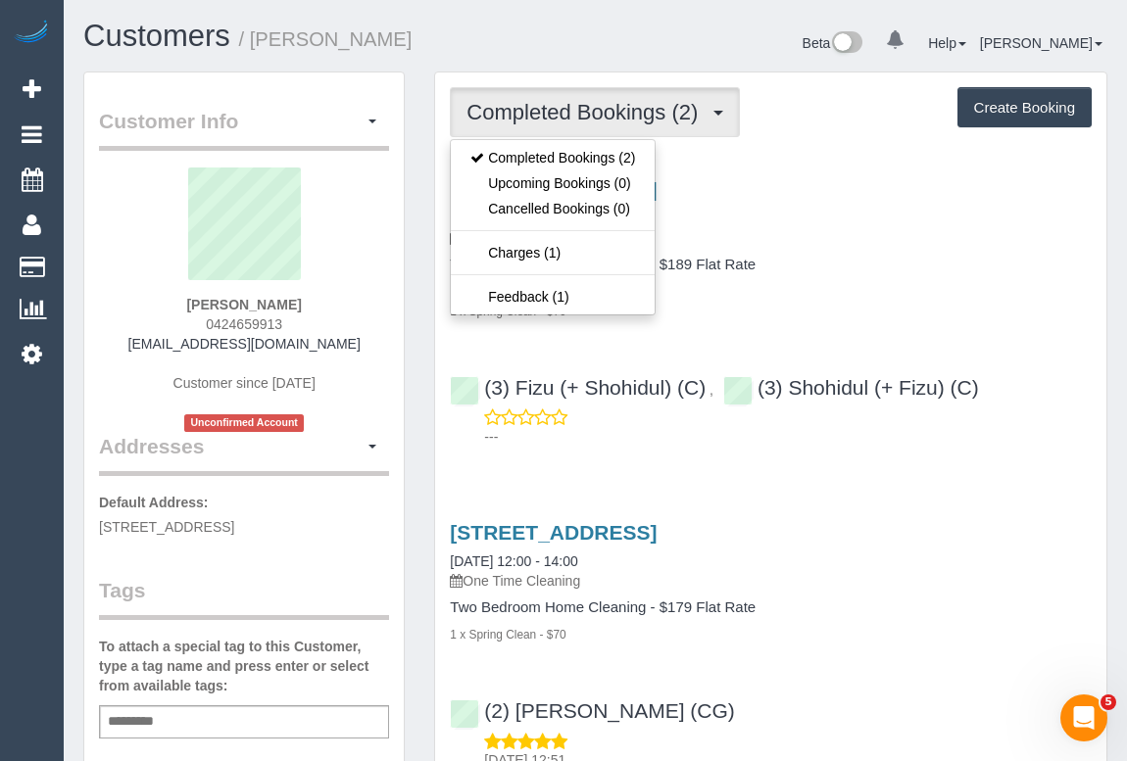
drag, startPoint x: 146, startPoint y: 348, endPoint x: 339, endPoint y: 346, distance: 193.0
click at [339, 346] on div "Claire Cotsell 0424659913 wicket91@hotmail.com Customer since 2023 Unconfirmed …" at bounding box center [244, 300] width 290 height 265
copy link "[EMAIL_ADDRESS][DOMAIN_NAME]"
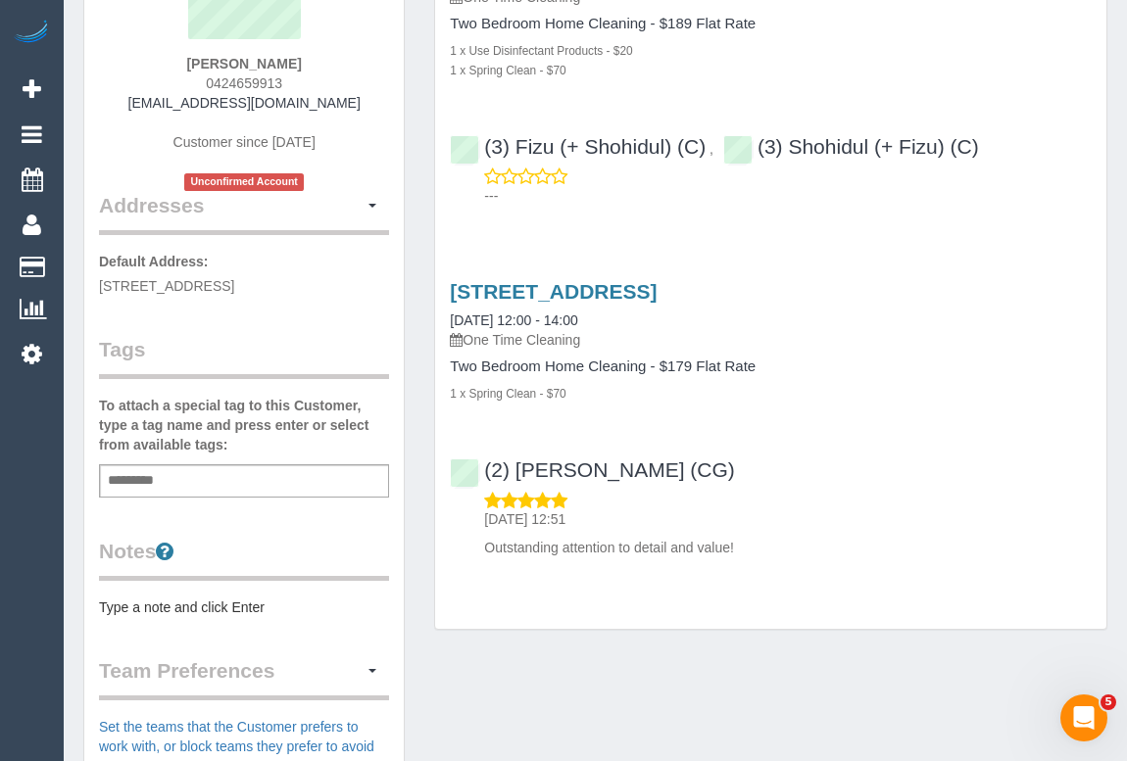
scroll to position [14, 0]
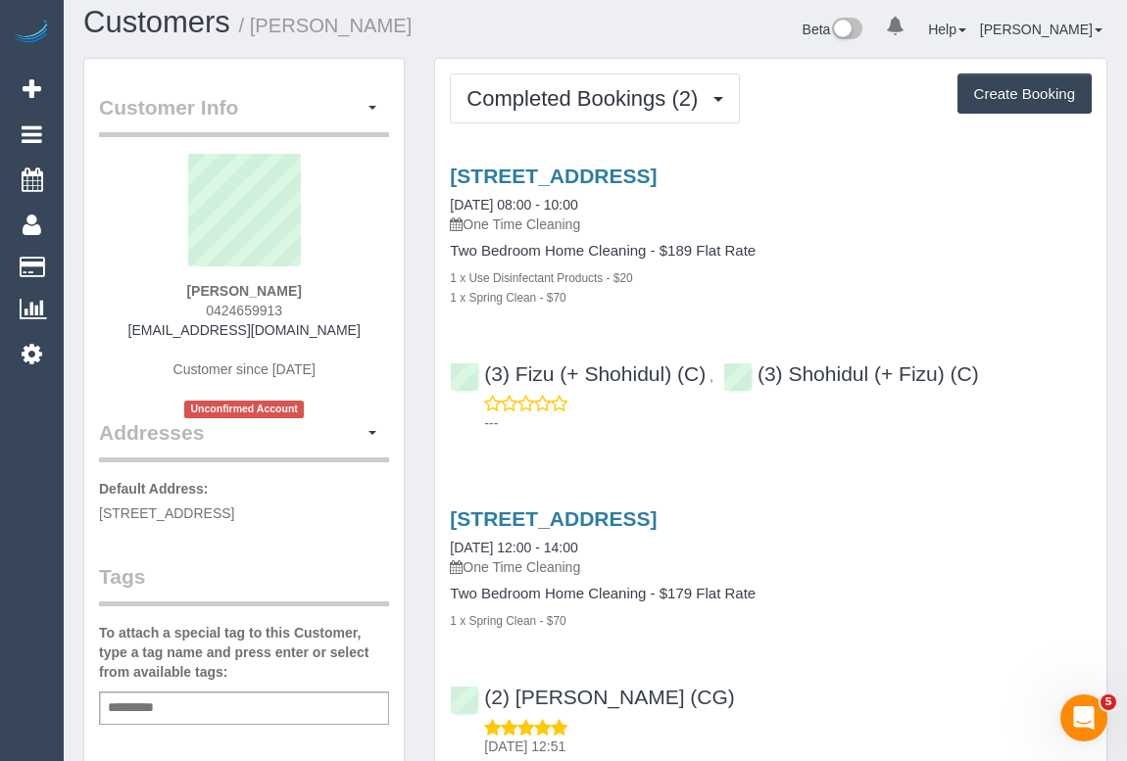
drag, startPoint x: 175, startPoint y: 288, endPoint x: 350, endPoint y: 288, distance: 174.4
click at [350, 288] on div "Claire Cotsell 0424659913 wicket91@hotmail.com Customer since 2023 Unconfirmed …" at bounding box center [244, 286] width 290 height 265
copy strong "[PERSON_NAME]"
drag, startPoint x: 196, startPoint y: 308, endPoint x: 352, endPoint y: 317, distance: 156.1
click at [352, 317] on div "Claire Cotsell 0424659913 wicket91@hotmail.com Customer since 2023 Unconfirmed …" at bounding box center [244, 286] width 290 height 265
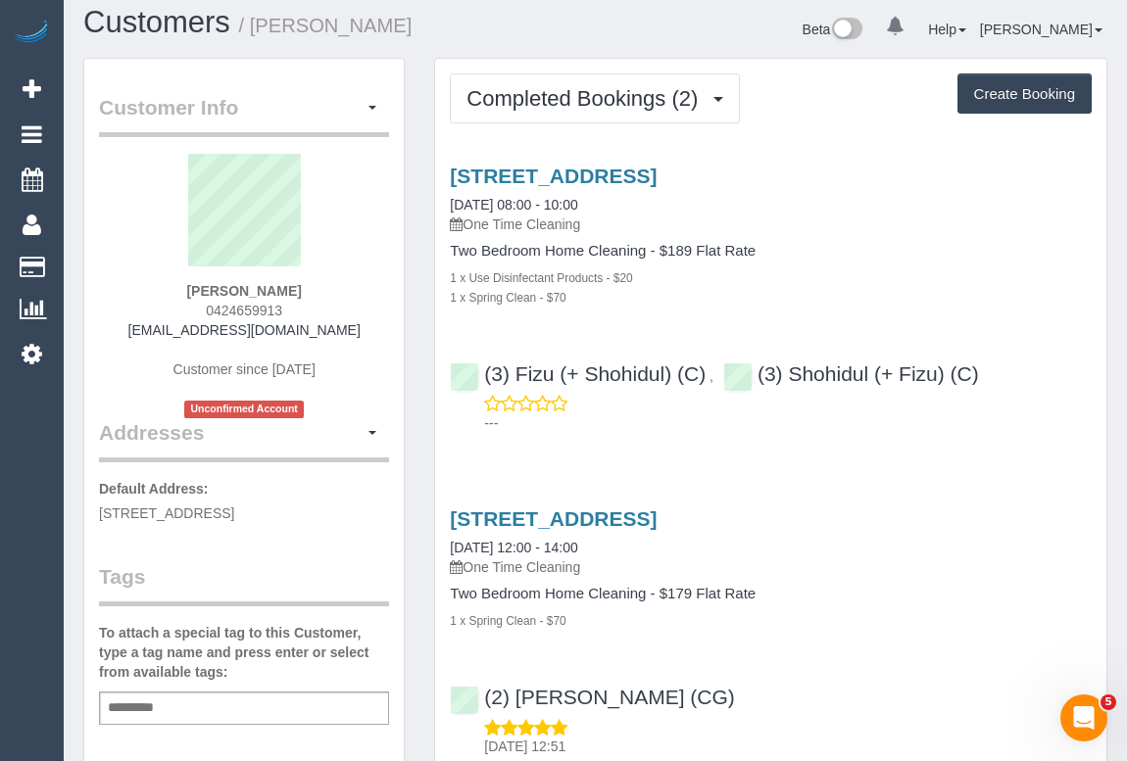
copy span "0424659913"
drag, startPoint x: 147, startPoint y: 325, endPoint x: 334, endPoint y: 329, distance: 187.2
click at [334, 329] on div "Claire Cotsell 0424659913 wicket91@hotmail.com Customer since 2023 Unconfirmed …" at bounding box center [244, 286] width 290 height 265
copy link "[EMAIL_ADDRESS][DOMAIN_NAME]"
drag, startPoint x: 187, startPoint y: 292, endPoint x: 320, endPoint y: 297, distance: 133.3
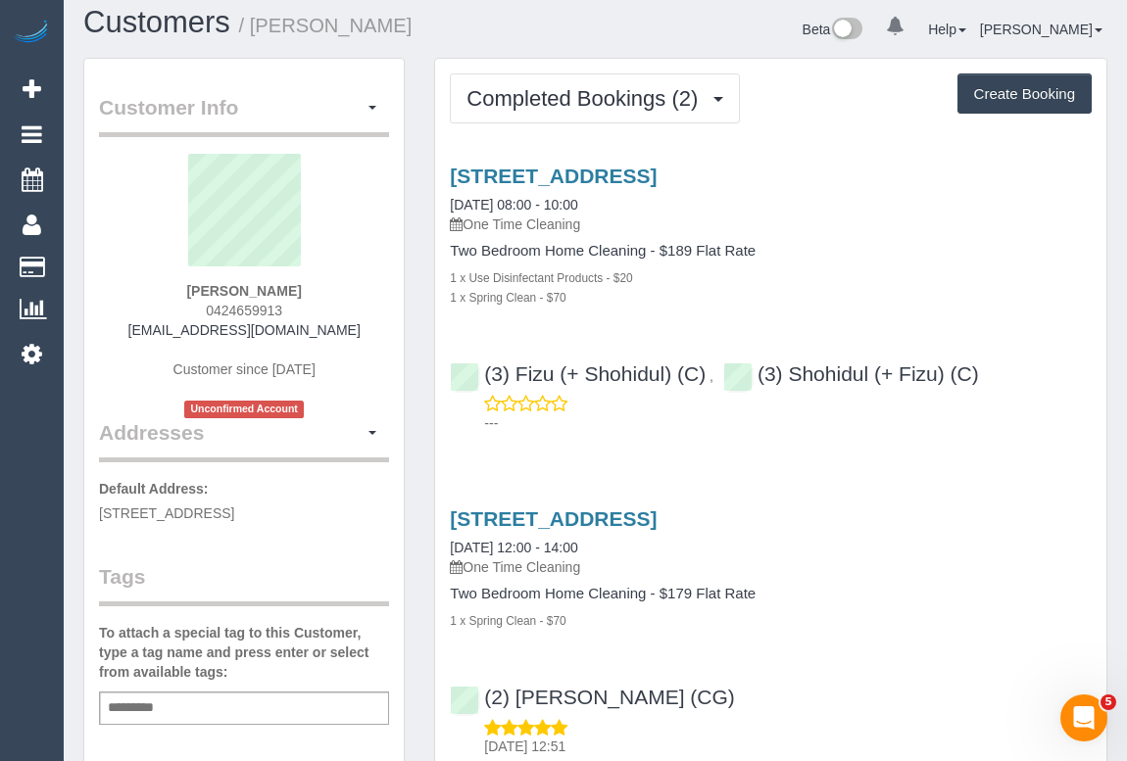
click at [320, 297] on div "Claire Cotsell 0424659913 wicket91@hotmail.com Customer since 2023 Unconfirmed …" at bounding box center [244, 286] width 290 height 265
copy strong "Claire Cotsell"
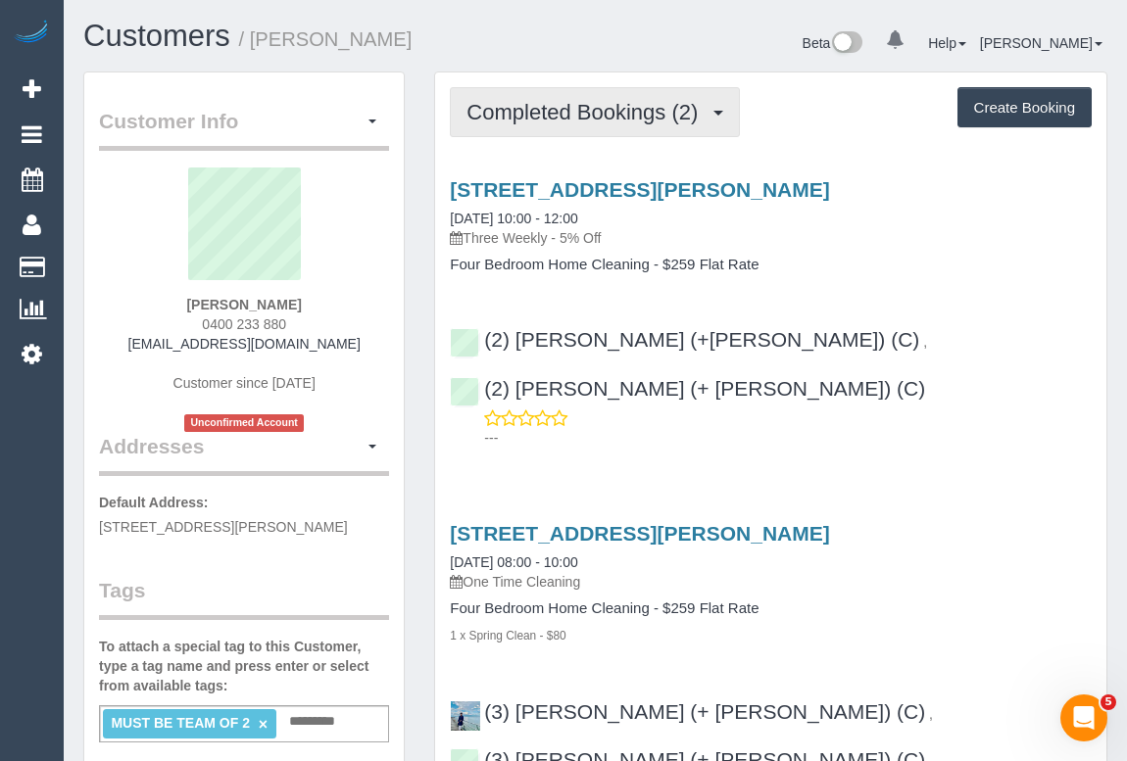
click at [556, 114] on span "Completed Bookings (2)" at bounding box center [586, 112] width 241 height 24
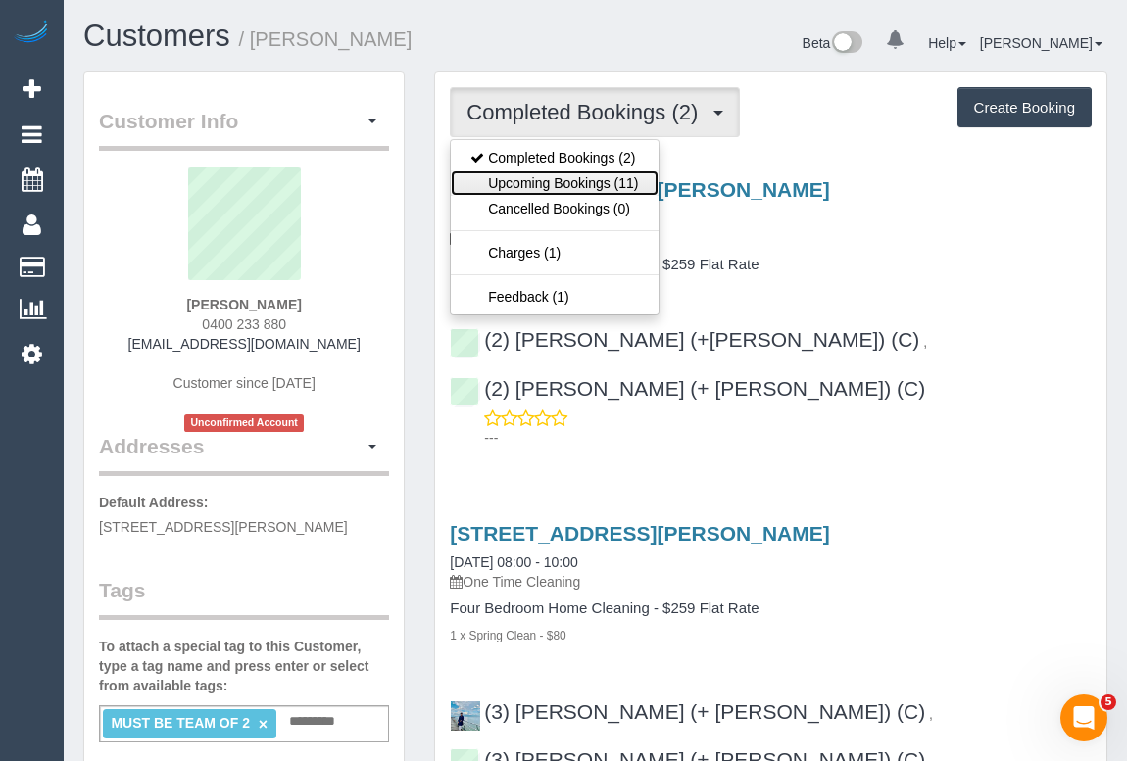
click at [559, 182] on link "Upcoming Bookings (11)" at bounding box center [554, 182] width 207 height 25
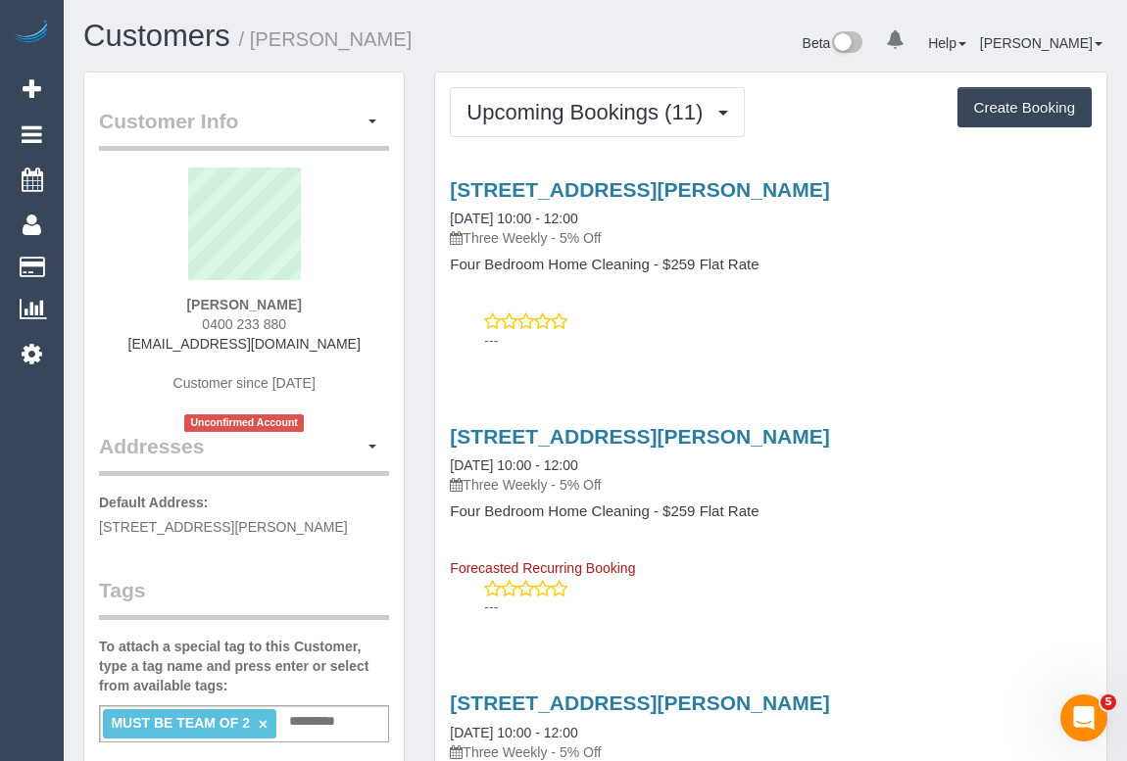
drag, startPoint x: 190, startPoint y: 296, endPoint x: 345, endPoint y: 305, distance: 155.0
click at [345, 305] on div "Tom Curzon 0400 233 880 tommycurz@gmail.com Customer since 2025 Unconfirmed Acc…" at bounding box center [244, 300] width 290 height 265
copy strong "Tom Curzon"
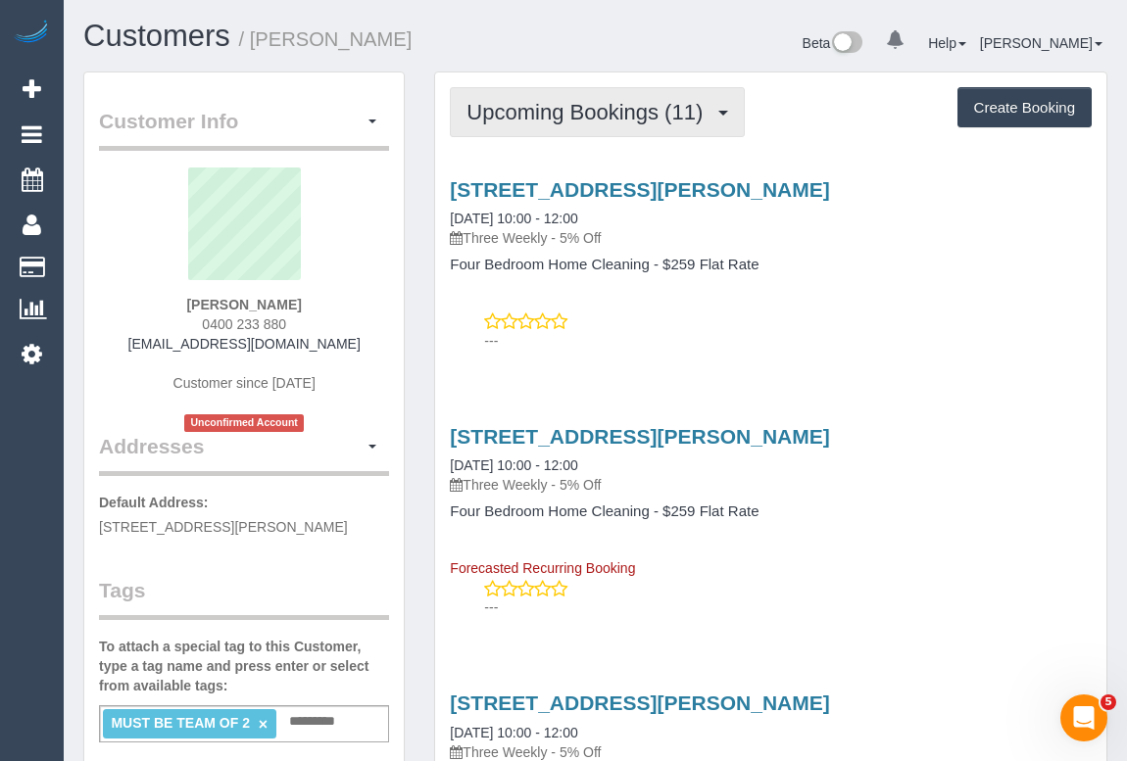
click at [537, 100] on span "Upcoming Bookings (11)" at bounding box center [589, 112] width 246 height 24
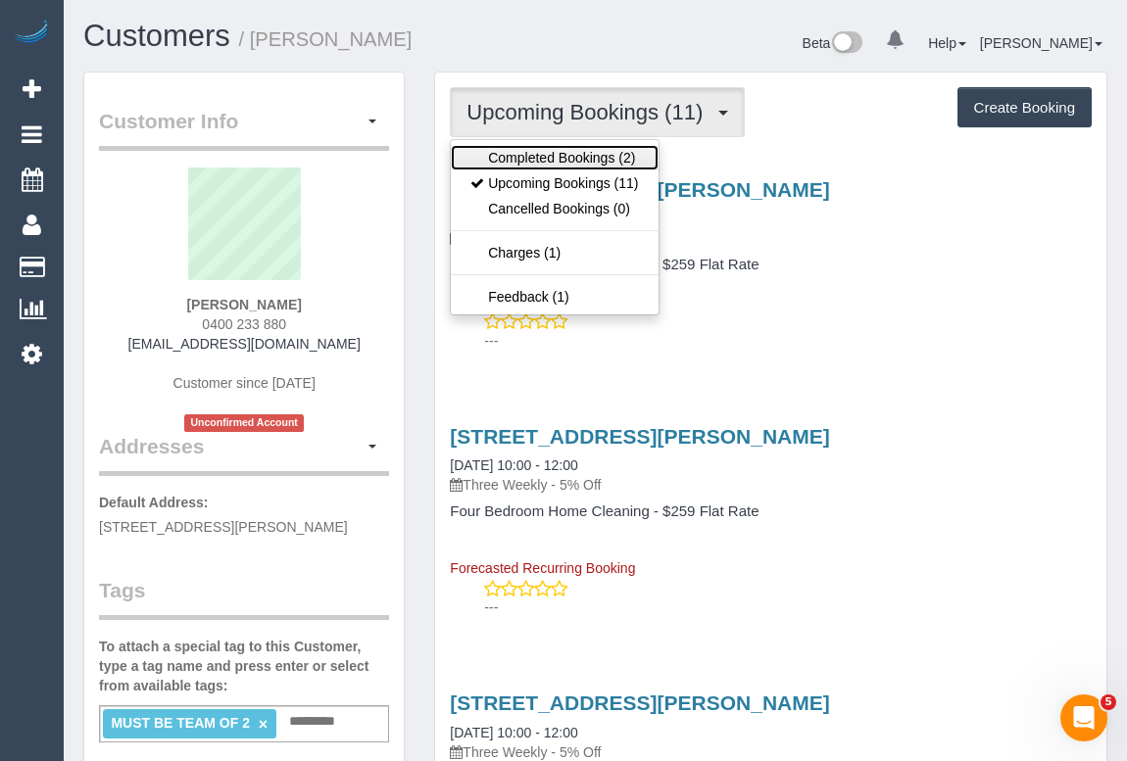
click at [547, 153] on link "Completed Bookings (2)" at bounding box center [554, 157] width 207 height 25
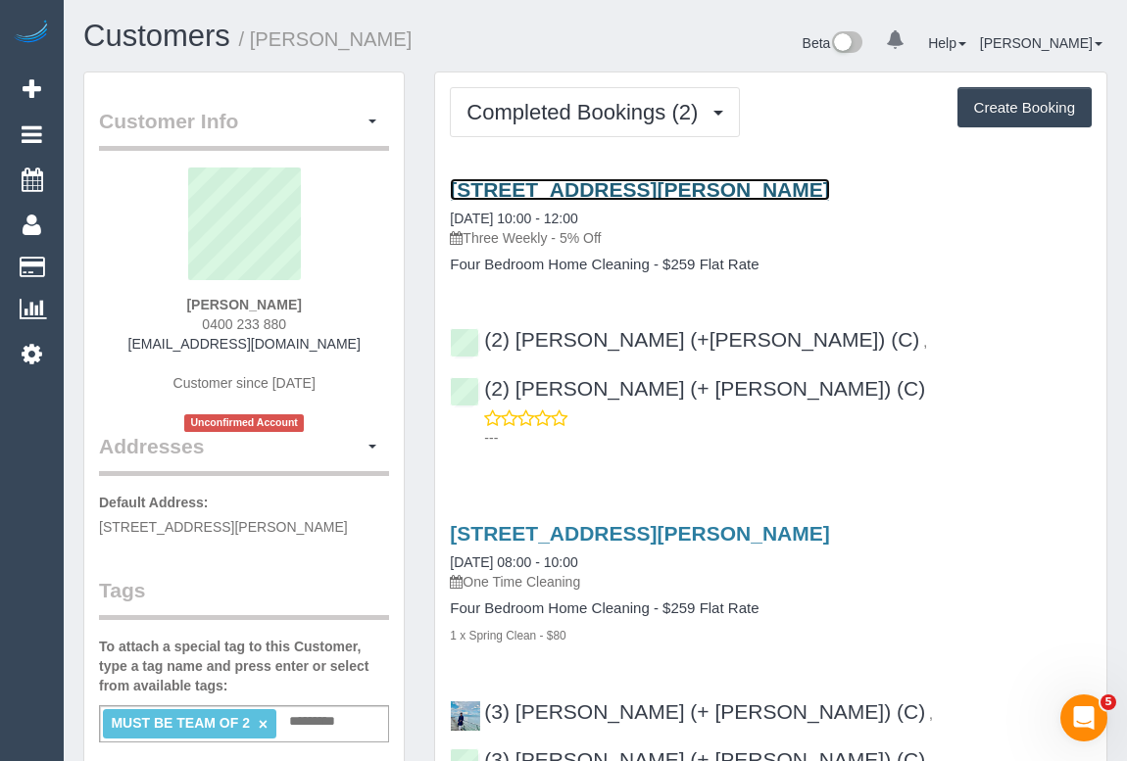
click at [627, 192] on link "81 Arthur Street, Eltham, VIC 3095" at bounding box center [639, 189] width 379 height 23
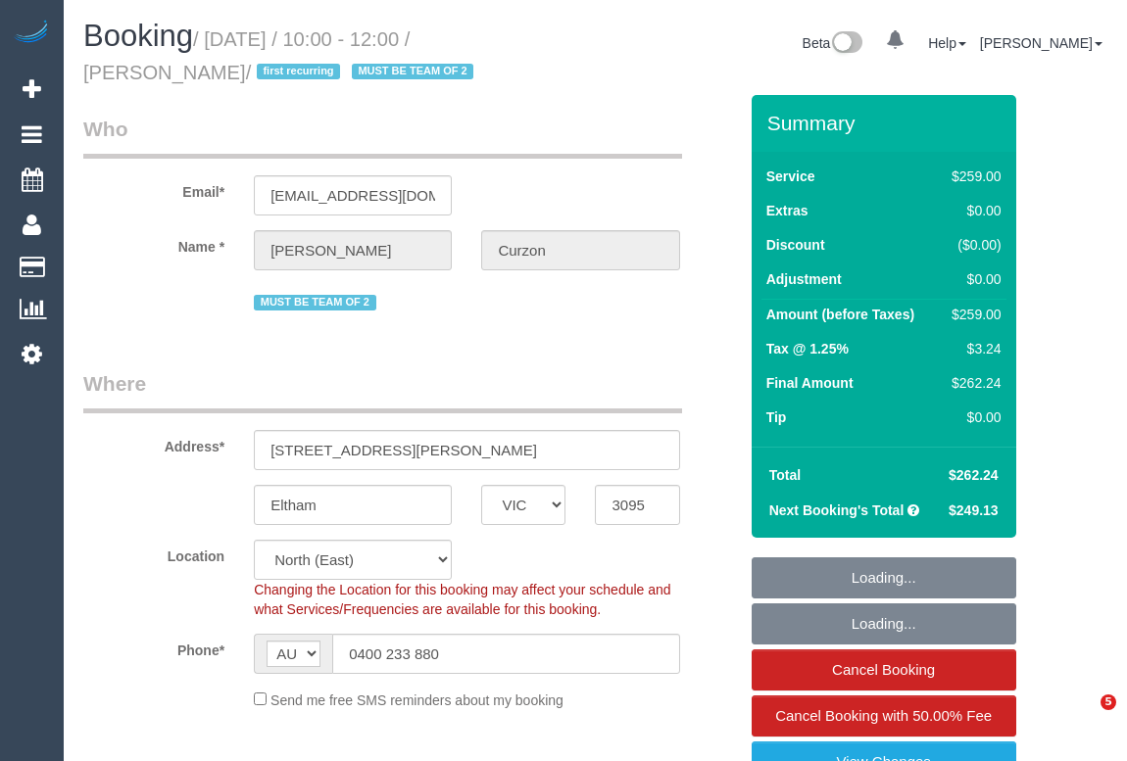
select select "VIC"
select select "number:27"
select select "number:14"
select select "number:18"
select select "number:24"
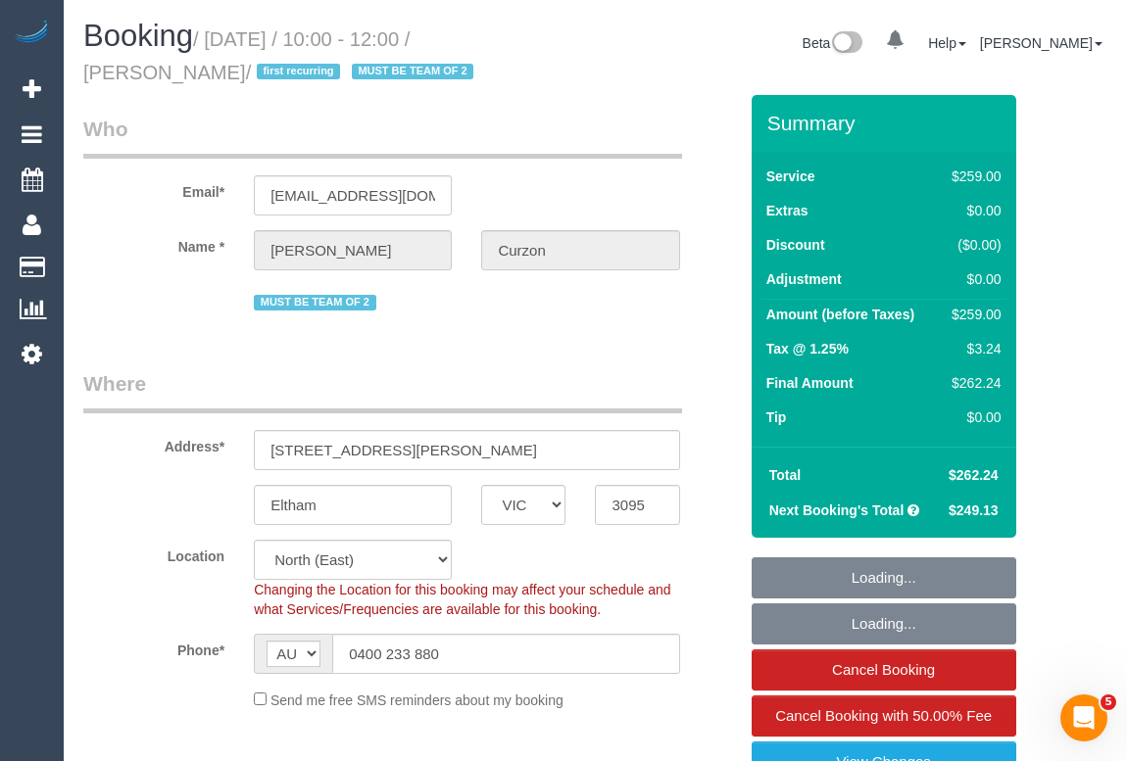
select select "object:1479"
select select "string:stripe-pm_1S3QOl2GScqysDRVzeorDxY4"
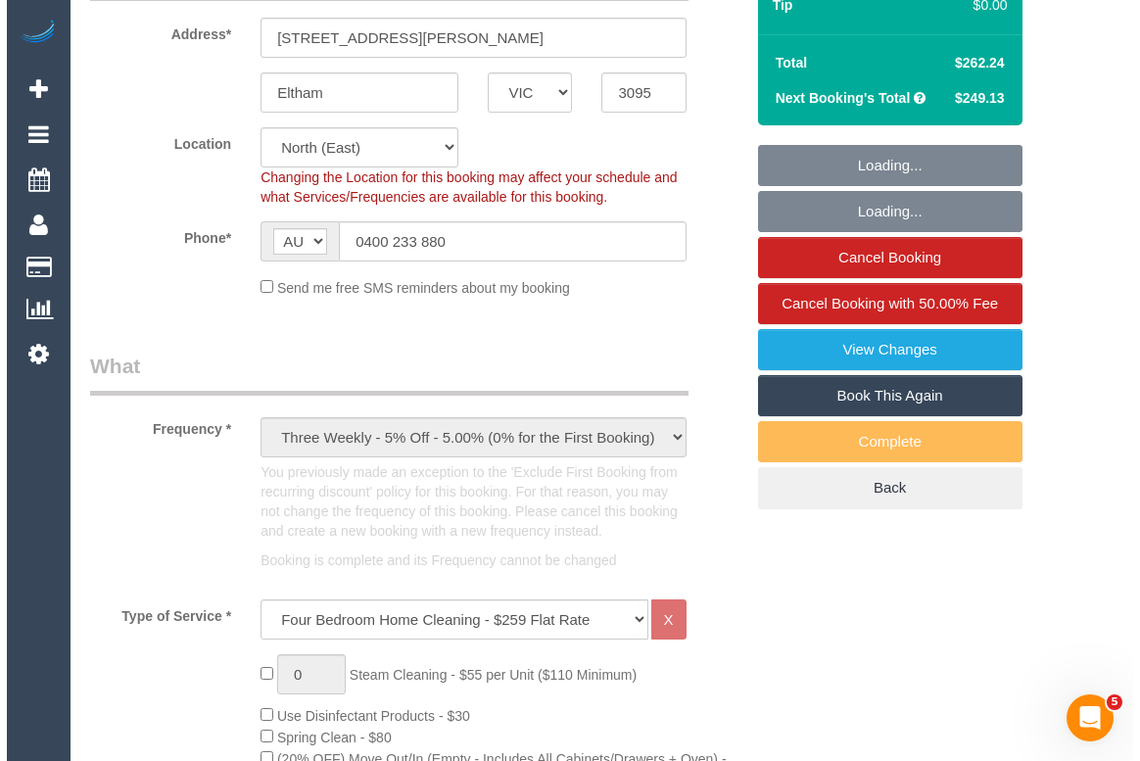
scroll to position [623, 0]
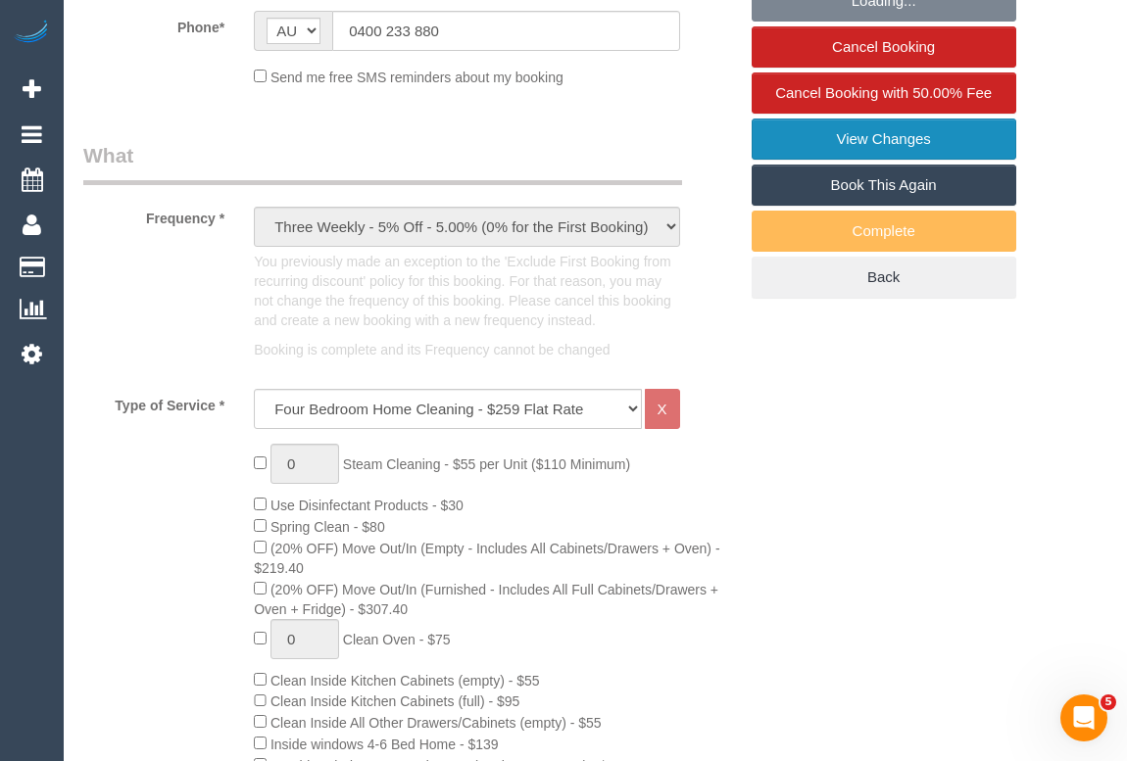
drag, startPoint x: 881, startPoint y: 134, endPoint x: 895, endPoint y: 188, distance: 55.8
click at [881, 134] on link "View Changes" at bounding box center [883, 139] width 265 height 41
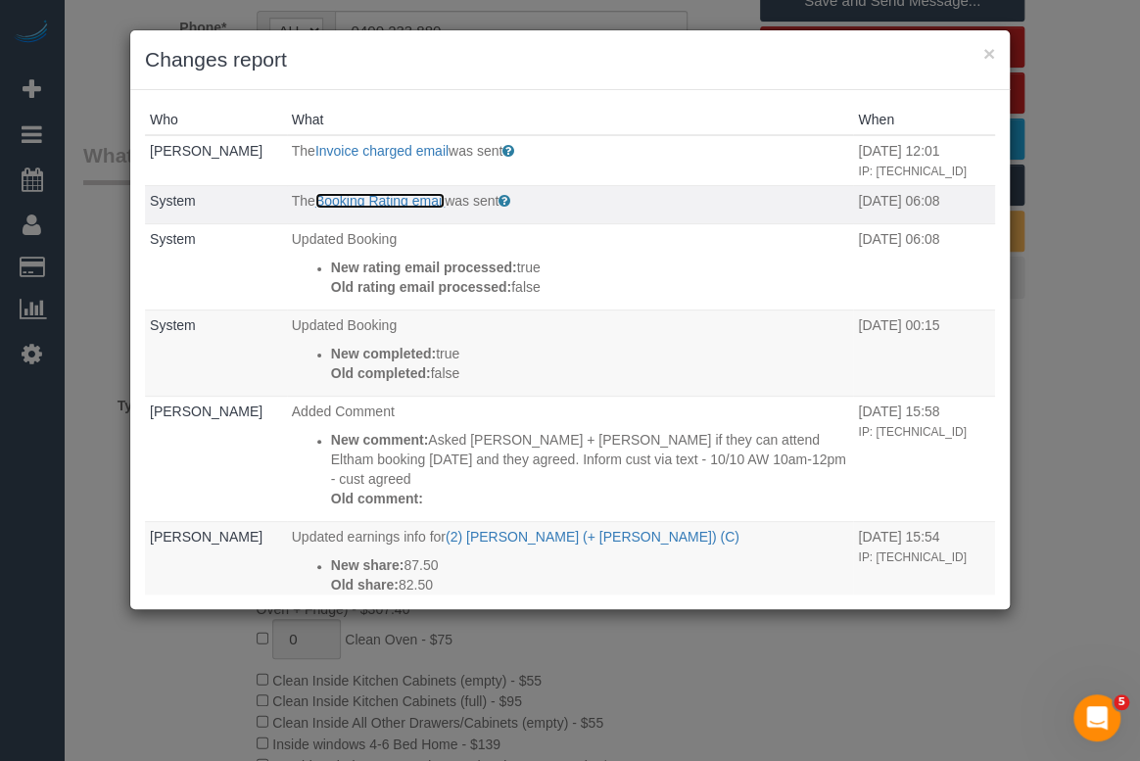
click at [367, 209] on link "Booking Rating email" at bounding box center [379, 201] width 129 height 16
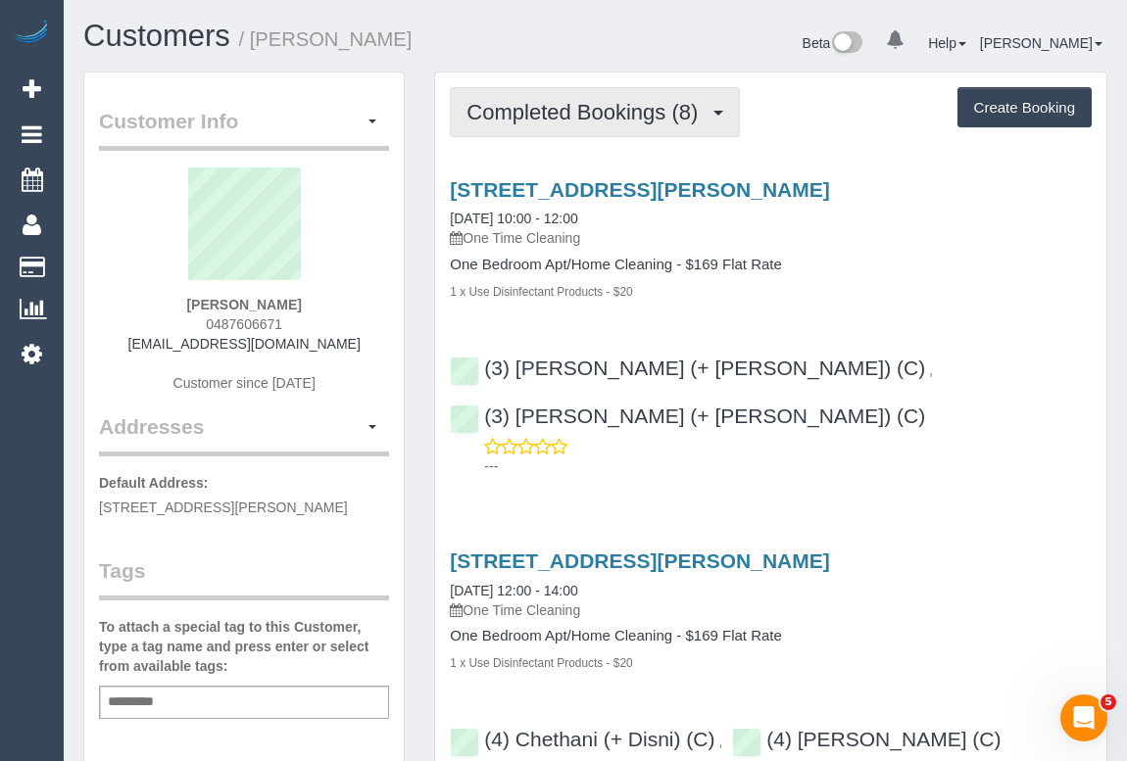
click at [513, 107] on span "Completed Bookings (8)" at bounding box center [586, 112] width 241 height 24
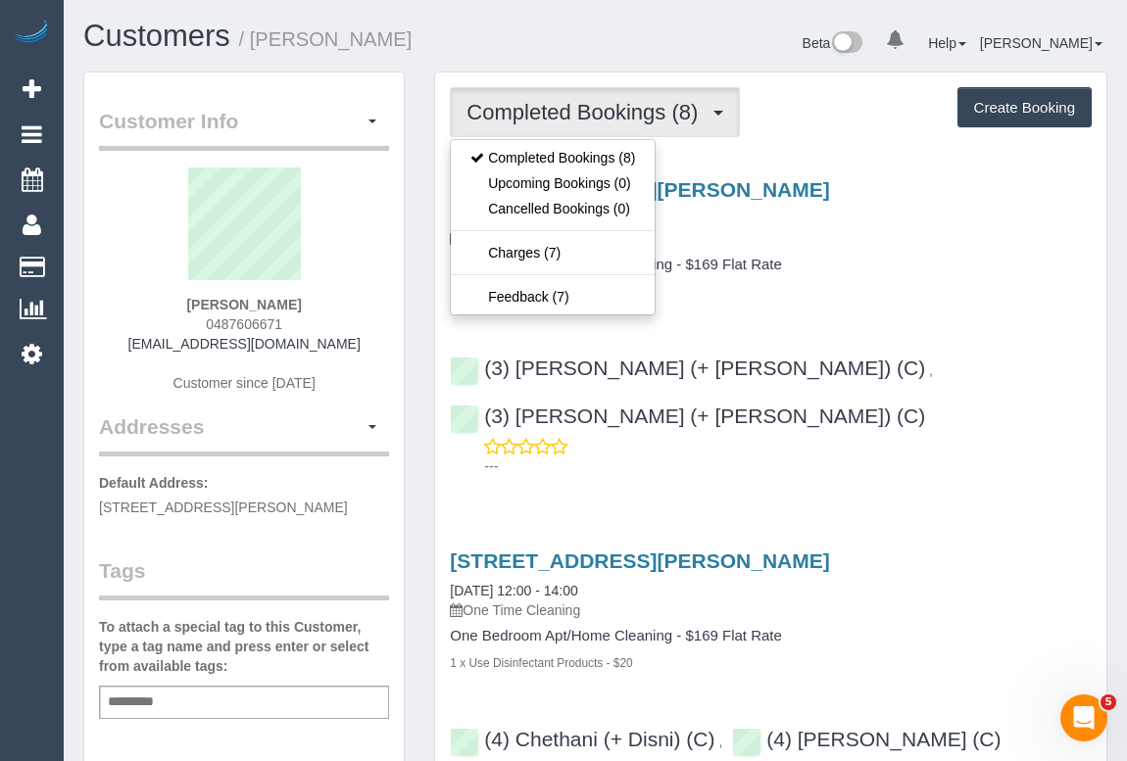
click at [861, 252] on div "6 Williams Road, Unit 2, Prahran, VIC 3181 10/10/2025 10:00 - 12:00 One Time Cl…" at bounding box center [770, 239] width 671 height 122
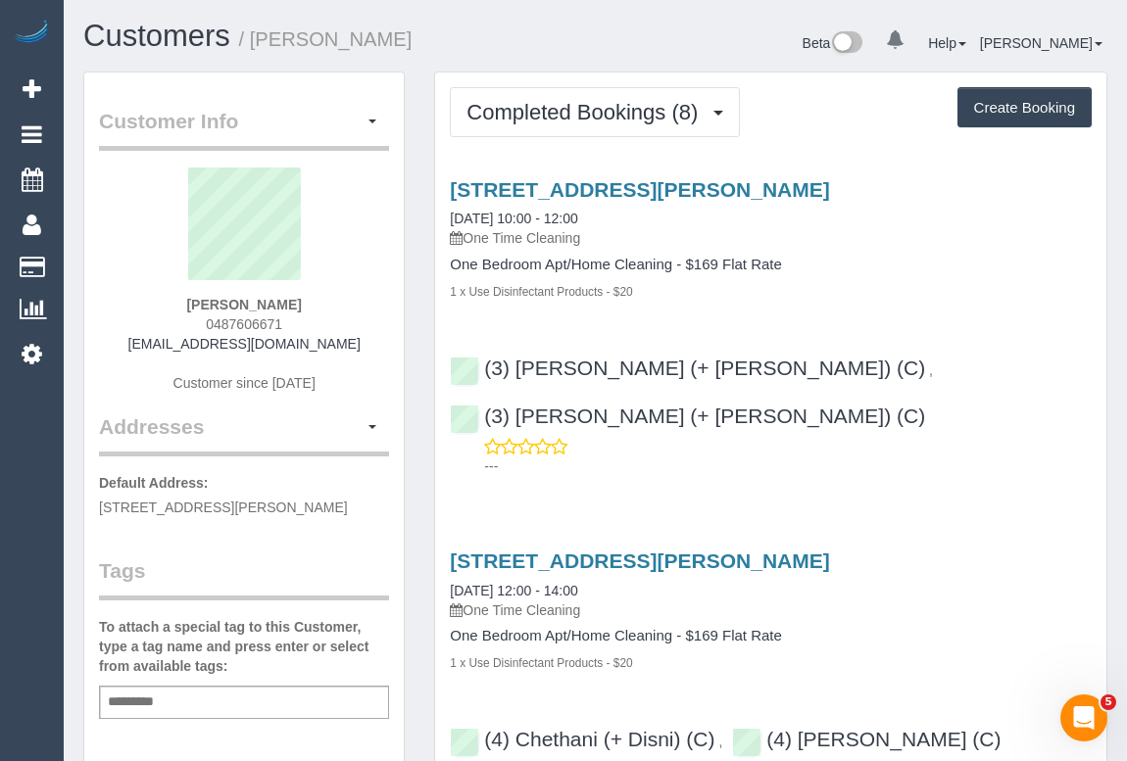
drag, startPoint x: 157, startPoint y: 347, endPoint x: 342, endPoint y: 347, distance: 185.2
click at [342, 347] on div "Jane Cockcroft 0487606671 janecockcroft@gmail.com Customer since 2023" at bounding box center [244, 290] width 290 height 245
copy link "janecockcroft@gmail.com"
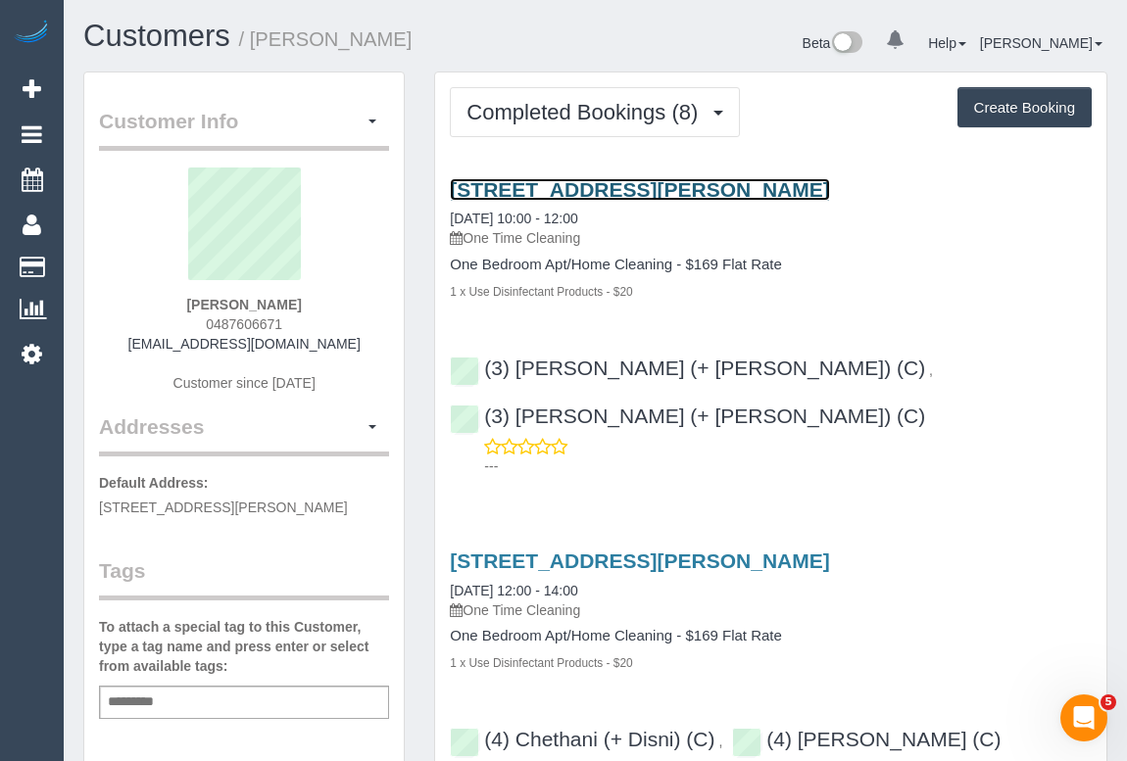
click at [605, 185] on link "6 Williams Road, Unit 2, Prahran, VIC 3181" at bounding box center [639, 189] width 379 height 23
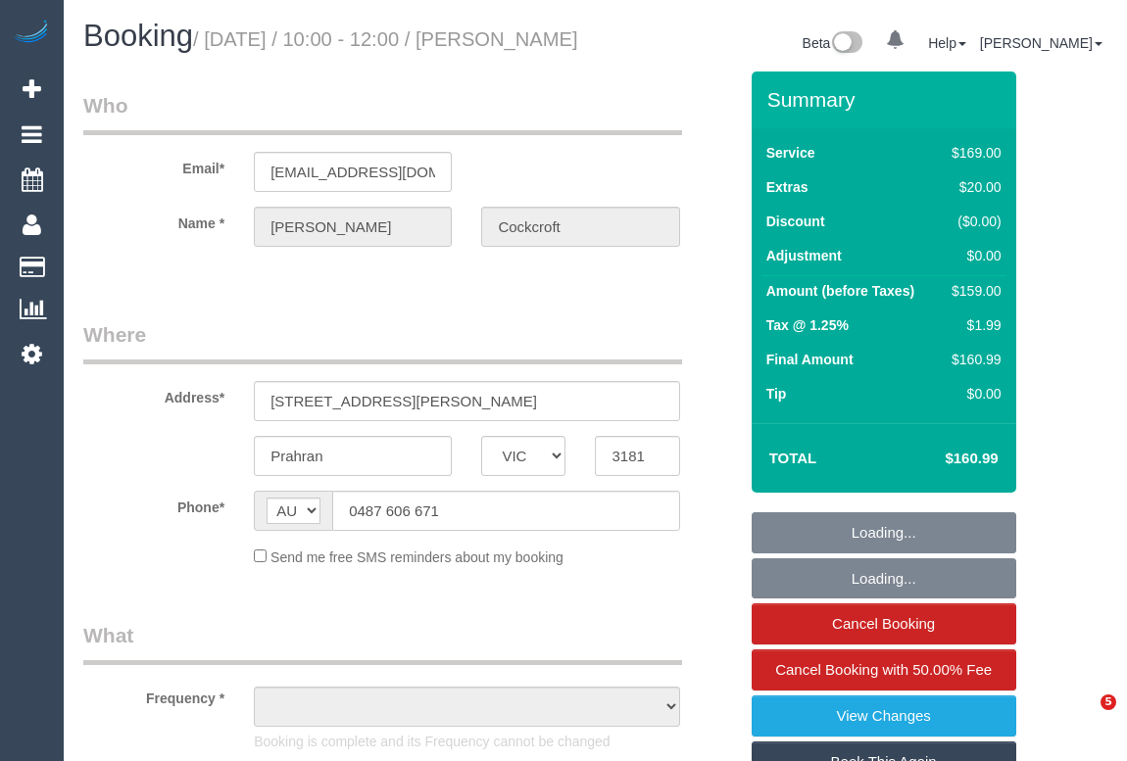
select select "VIC"
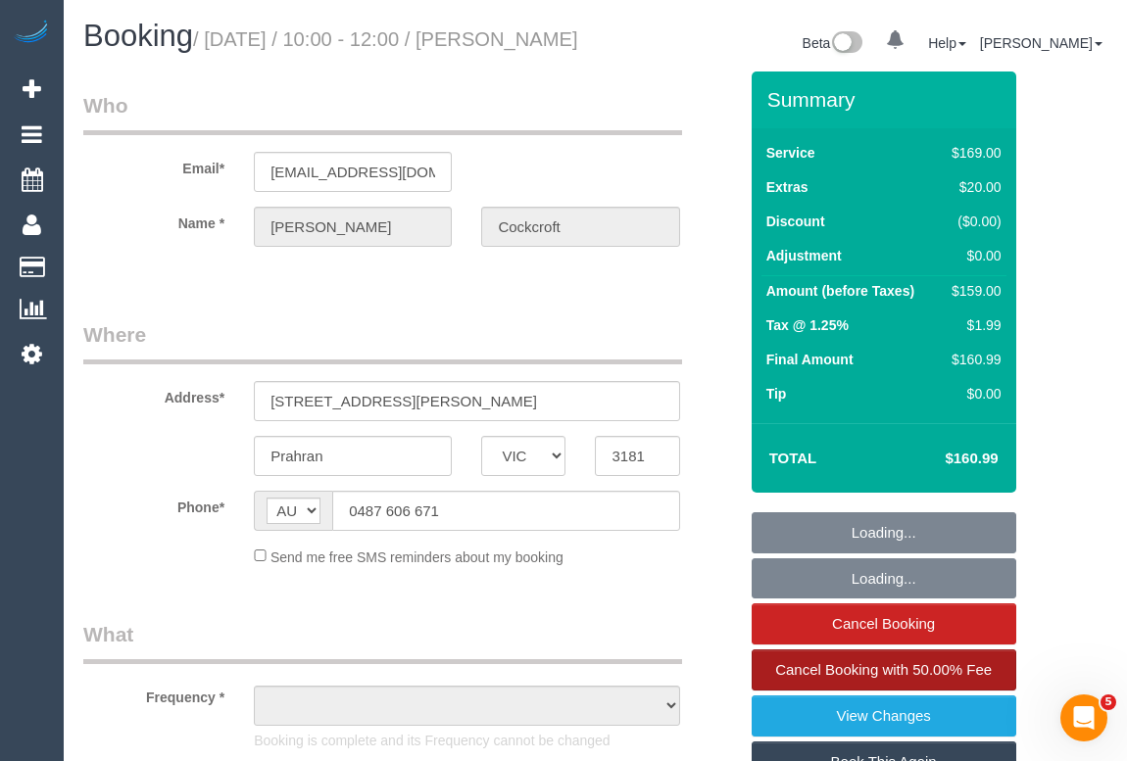
select select "number:29"
select select "number:14"
select select "number:19"
select select "number:25"
select select "number:33"
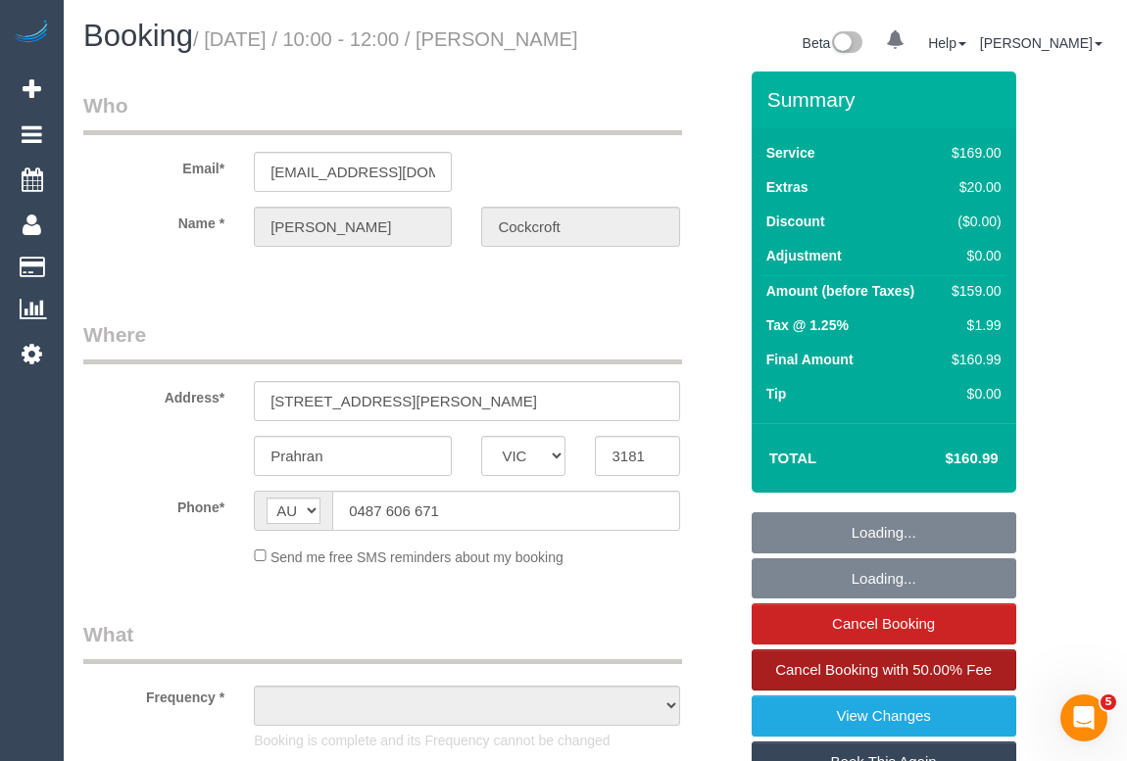
select select "number:13"
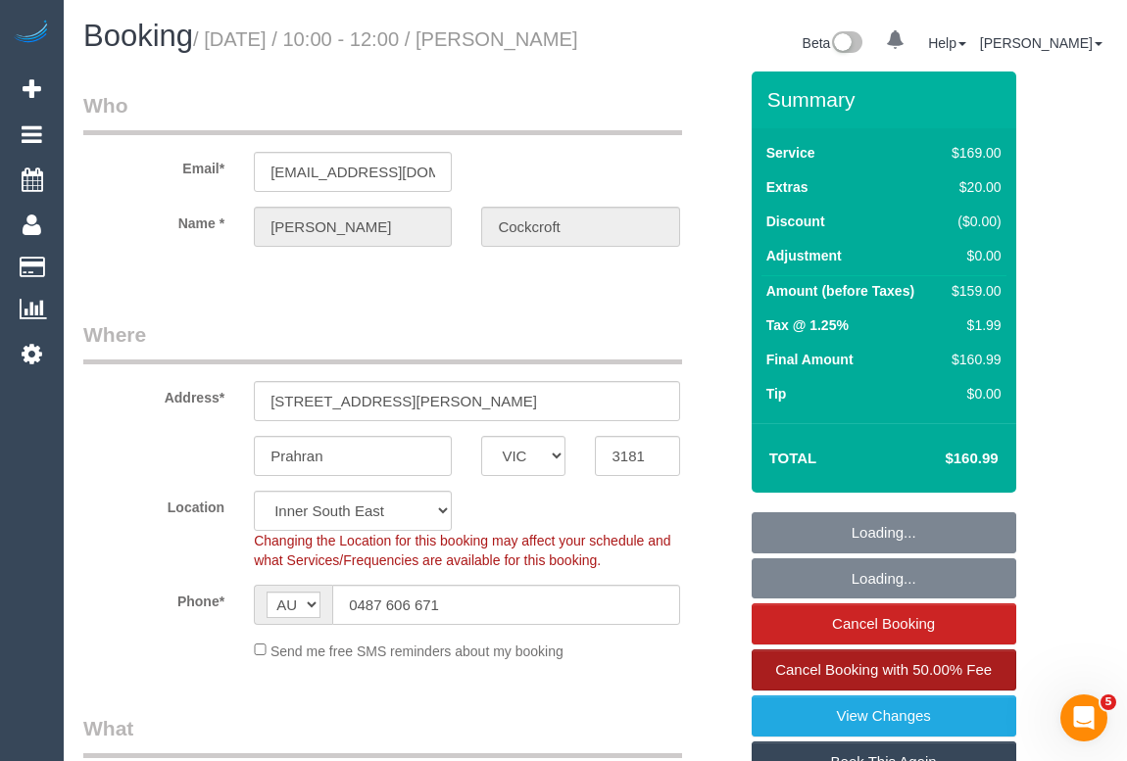
select select "string:stripe-pm_1SB1DU2GScqysDRVIbhsmPno"
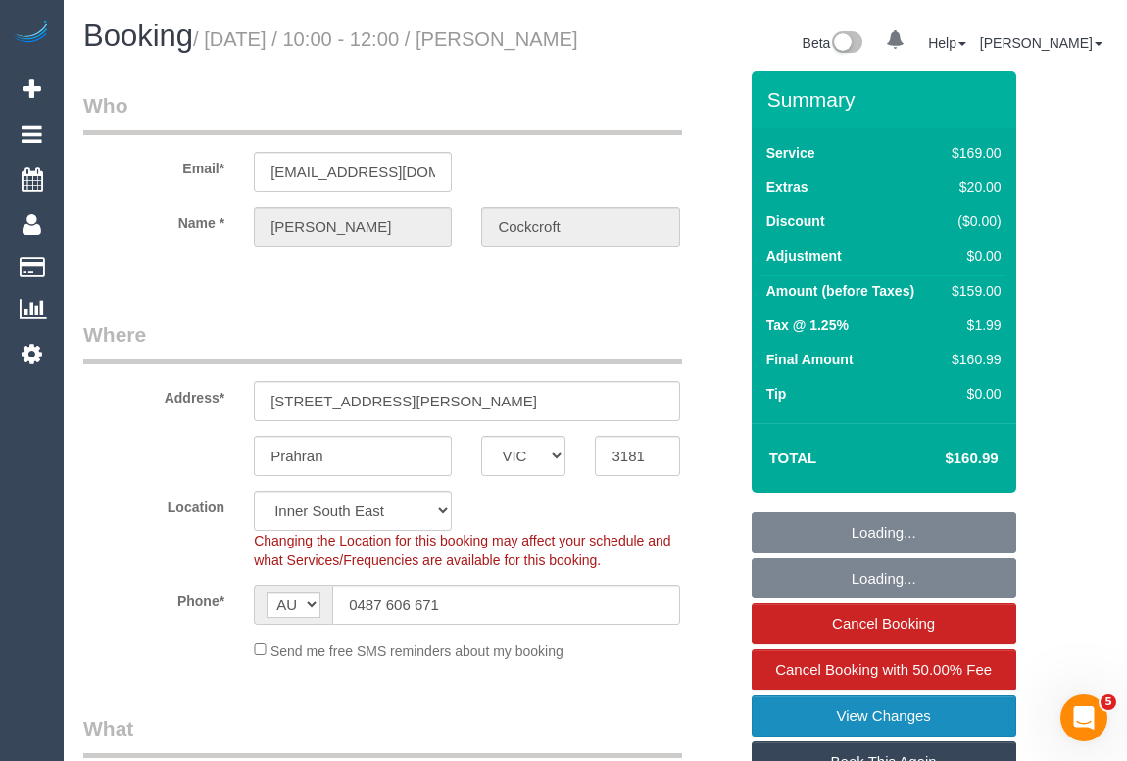
click at [857, 733] on link "View Changes" at bounding box center [883, 716] width 265 height 41
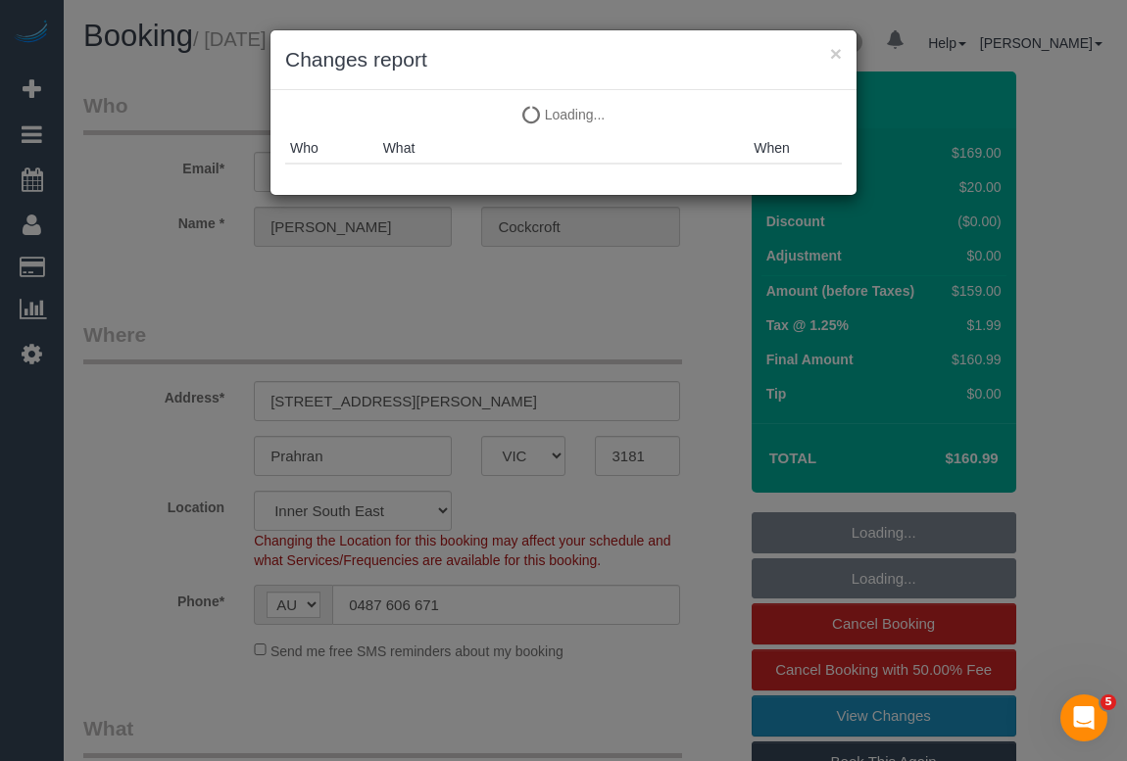
select select "object:1454"
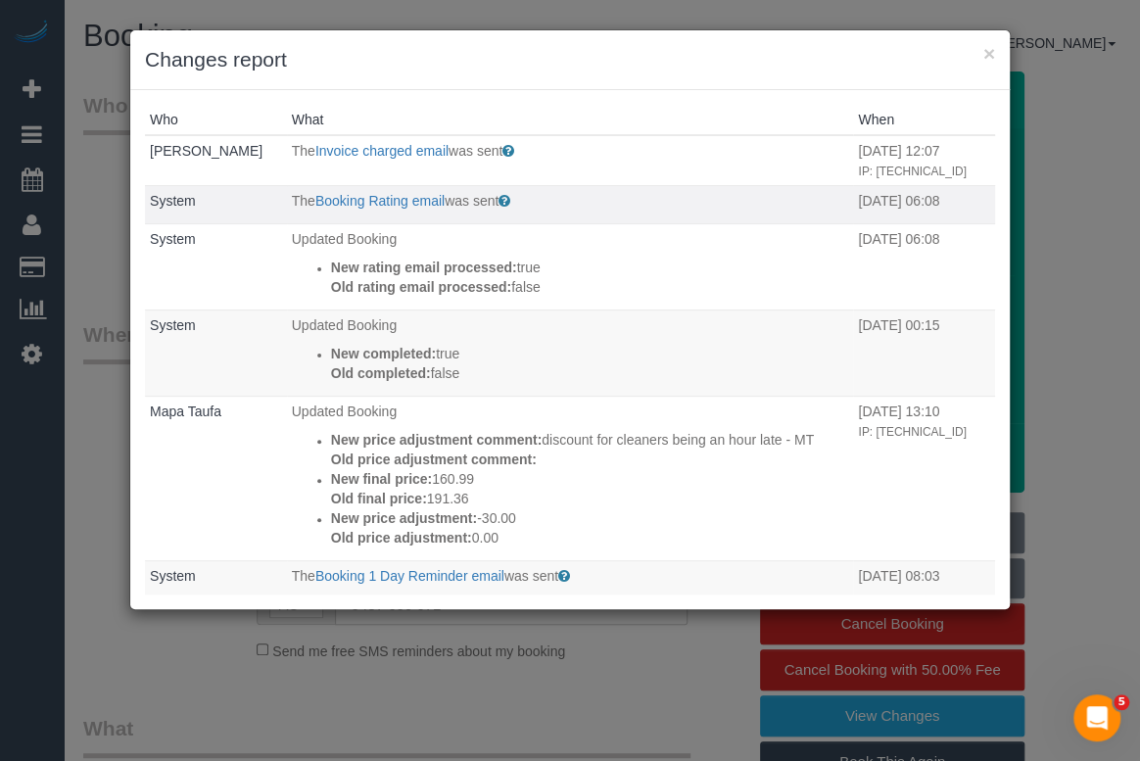
click at [368, 208] on td "The Booking Rating email was sent Sent to customer after their booking is compl…" at bounding box center [570, 204] width 567 height 39
click at [367, 209] on link "Booking Rating email" at bounding box center [379, 201] width 129 height 16
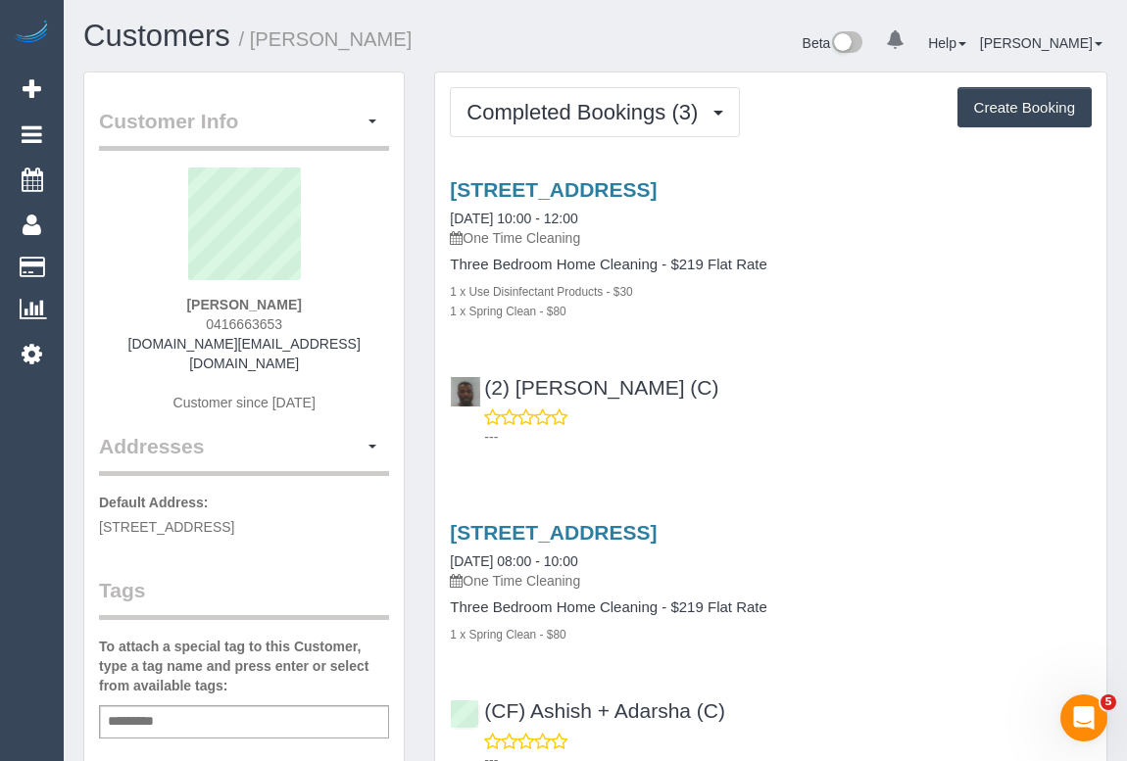
drag, startPoint x: 199, startPoint y: 321, endPoint x: 356, endPoint y: 325, distance: 156.8
click at [356, 325] on div "Rebecca Murphy 0416663653 rebeccamurphy.au@gmail.com Customer since 2024" at bounding box center [244, 300] width 290 height 265
copy span "0416663653"
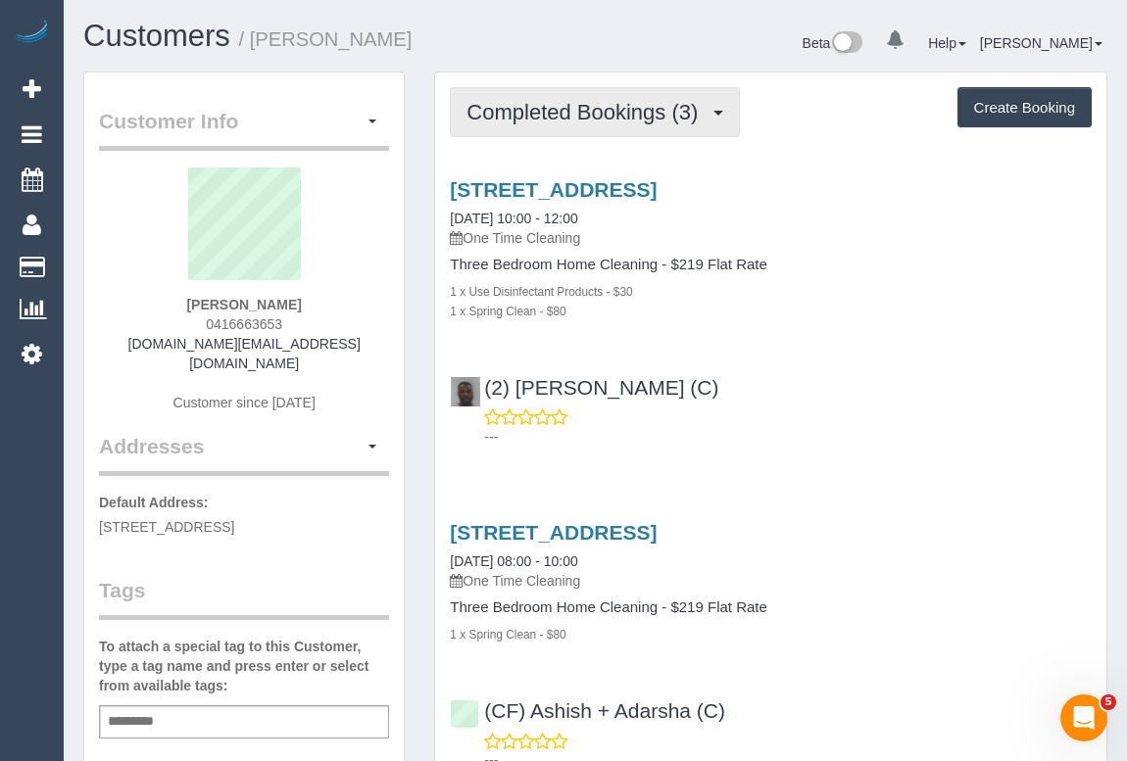
click at [588, 114] on span "Completed Bookings (3)" at bounding box center [586, 112] width 241 height 24
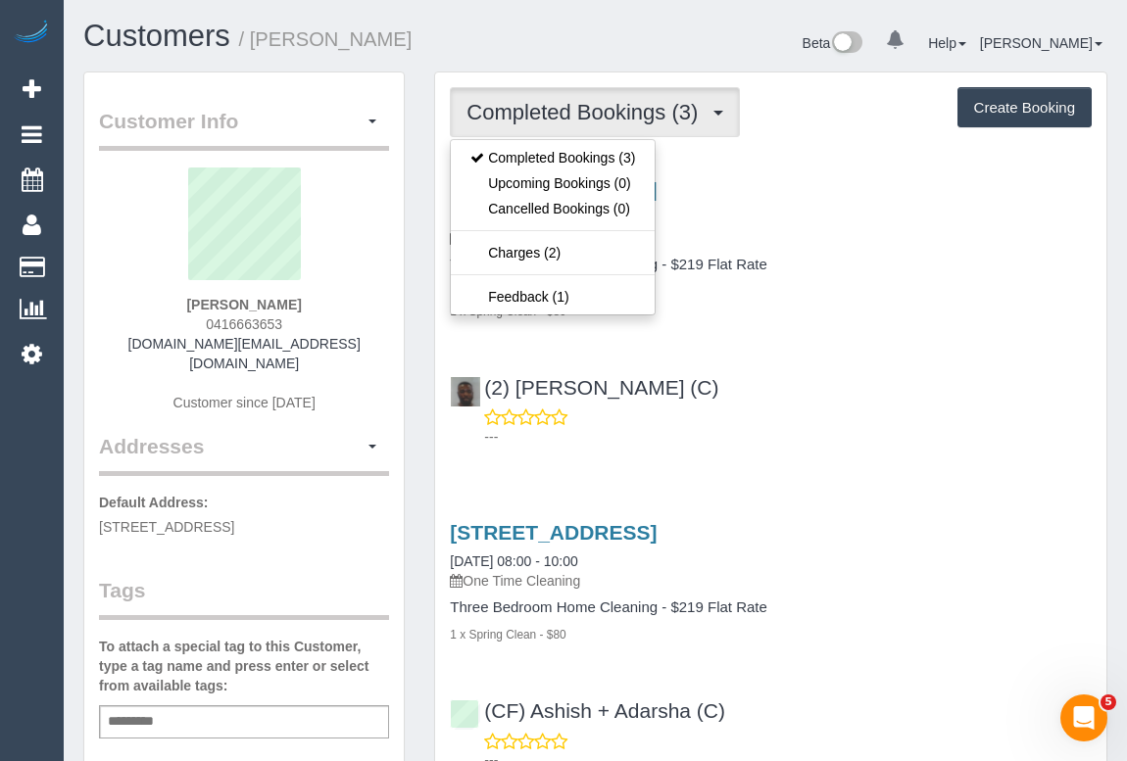
click at [890, 353] on div "14 Marot Way, Mernda, VIC 3754 10/10/2025 10:00 - 12:00 One Time Cleaning Three…" at bounding box center [770, 309] width 671 height 294
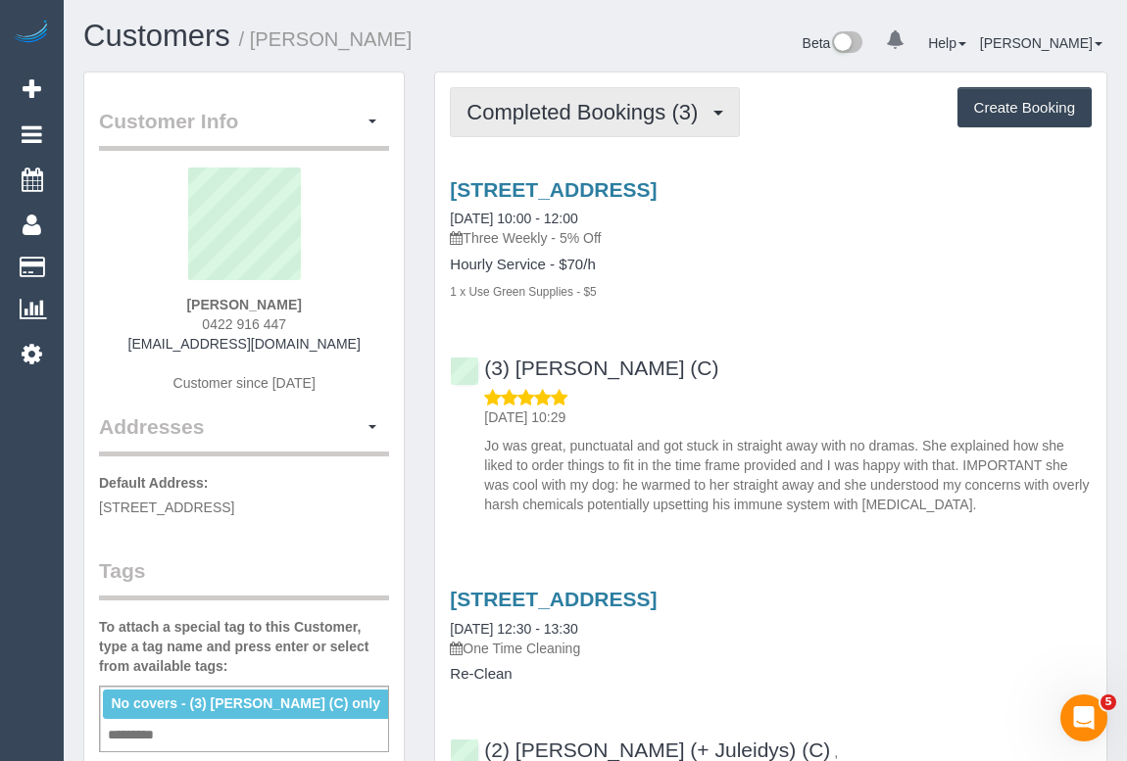
click at [626, 100] on span "Completed Bookings (3)" at bounding box center [586, 112] width 241 height 24
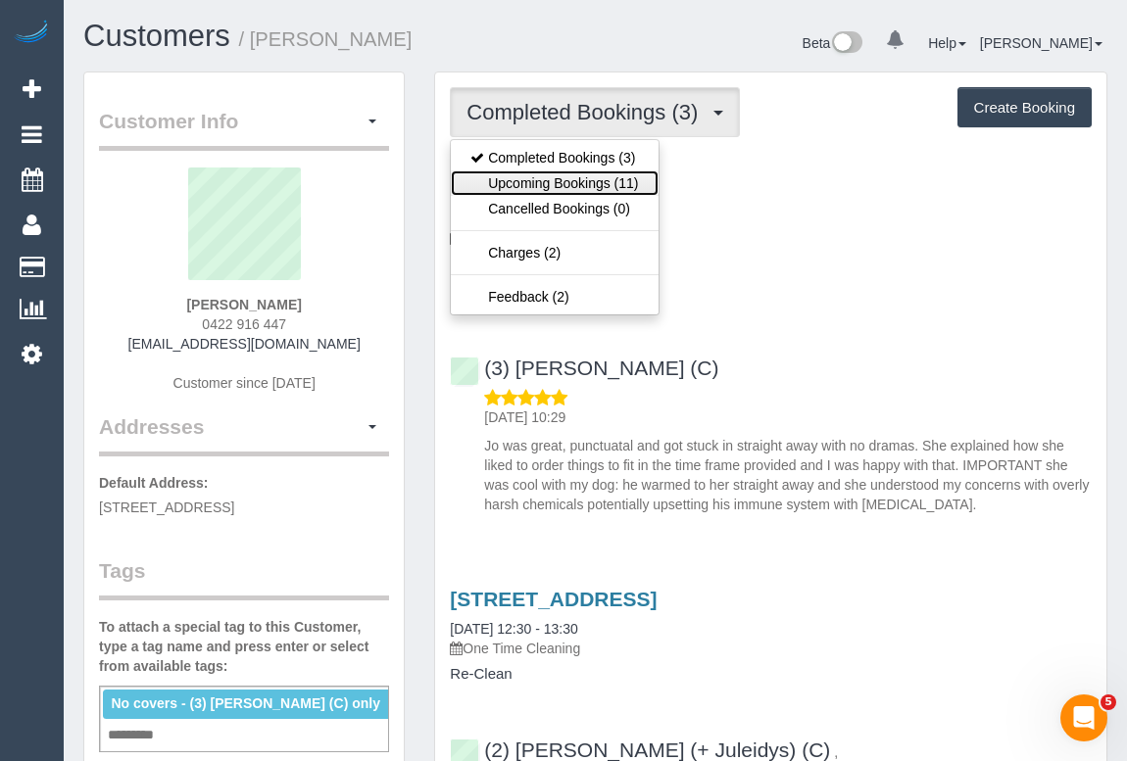
click at [576, 186] on link "Upcoming Bookings (11)" at bounding box center [554, 182] width 207 height 25
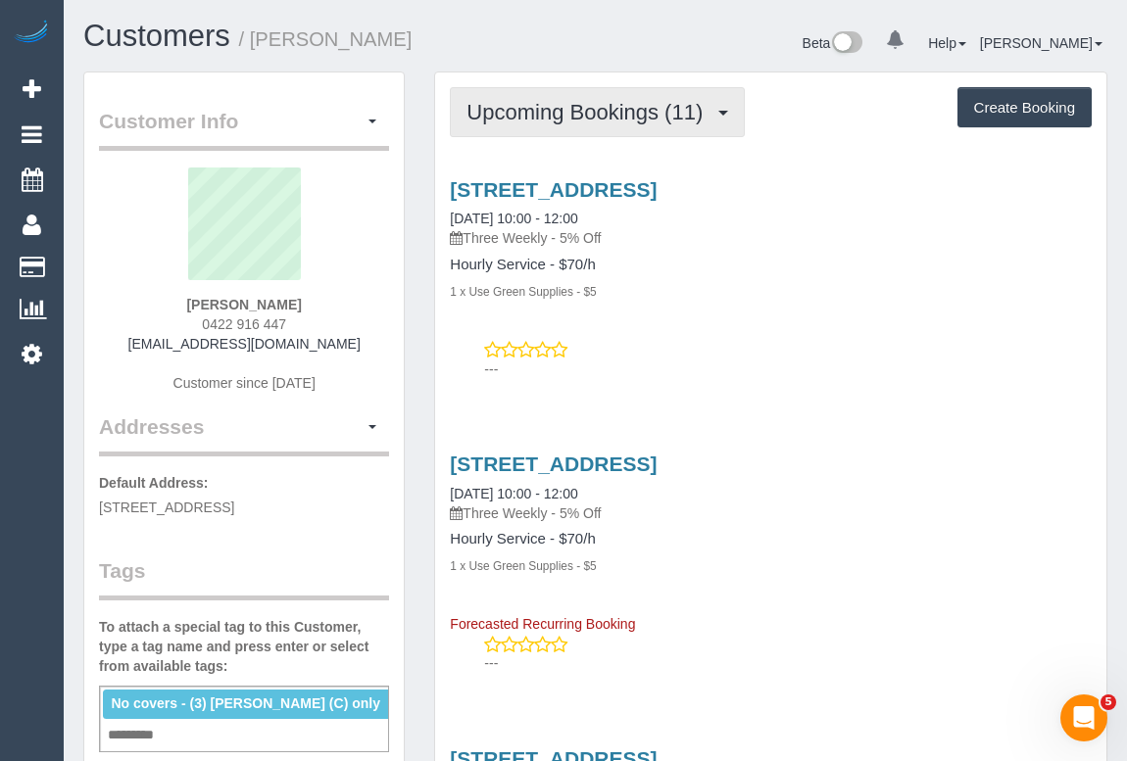
click span "Upcoming Bookings (11)"
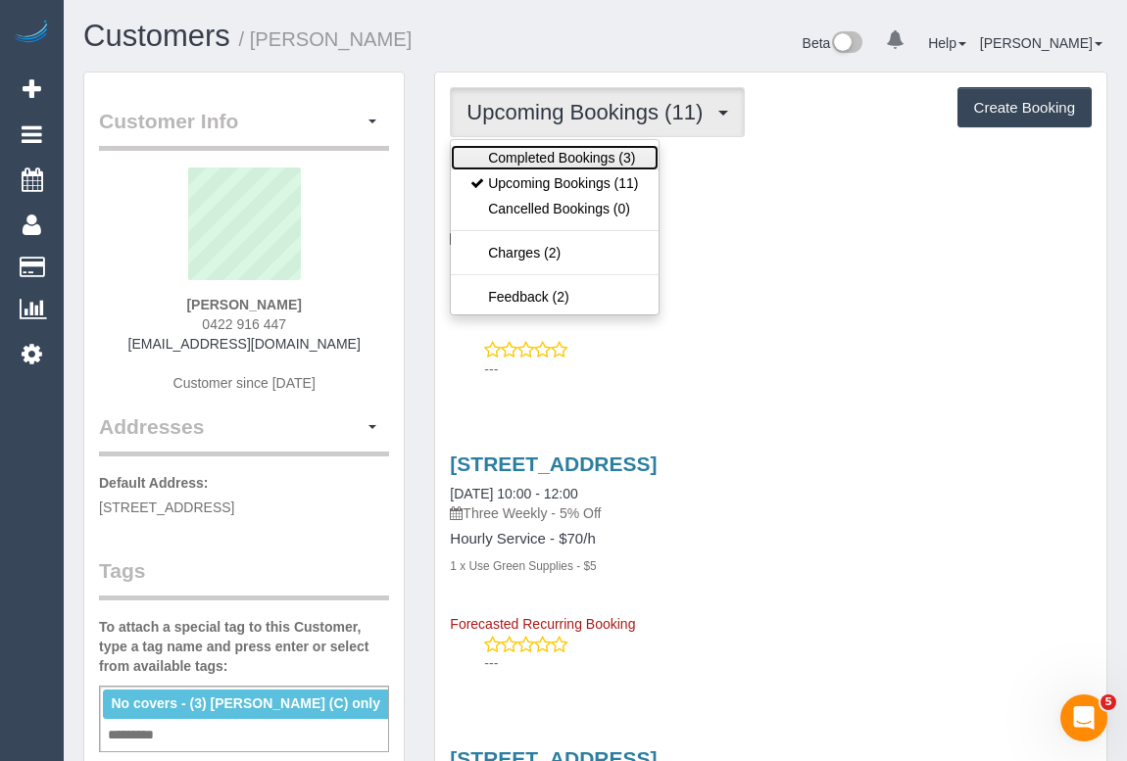
click link "Completed Bookings (3)"
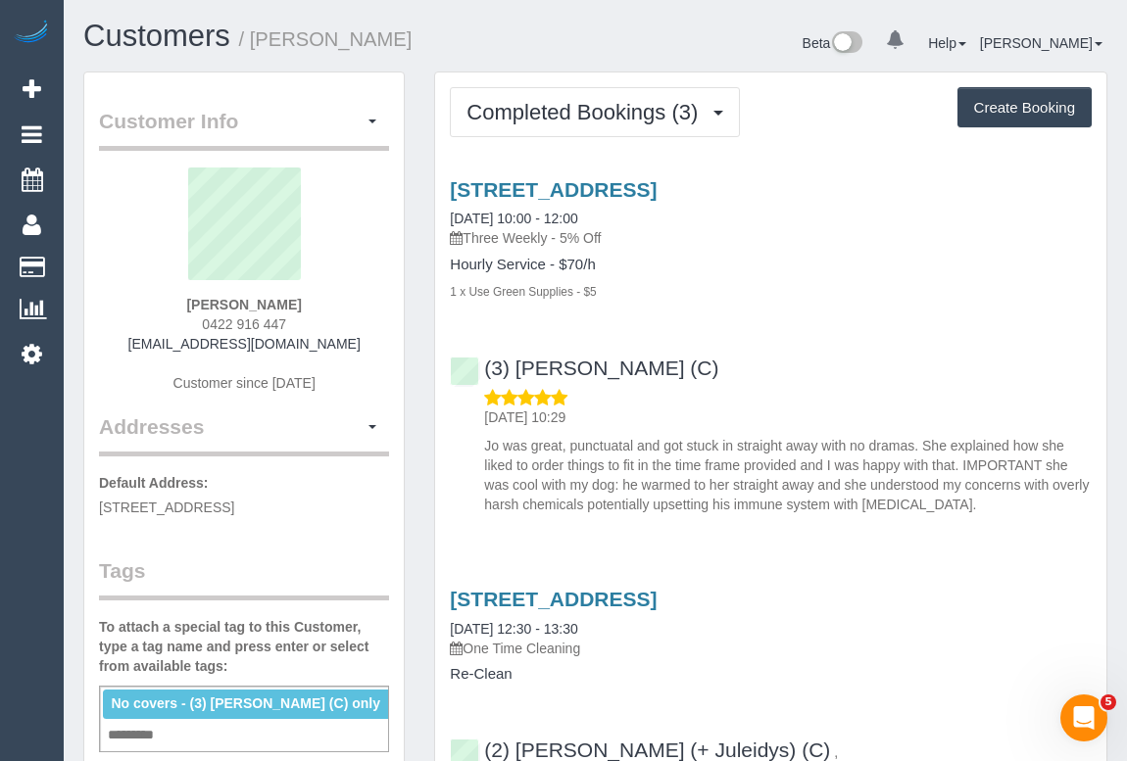
drag, startPoint x: 193, startPoint y: 319, endPoint x: 371, endPoint y: 319, distance: 178.3
click div "Alison Cranston 0422 916 447 alison.cranston91@gmail.com Customer since 2025"
copy span "0422 916 447"
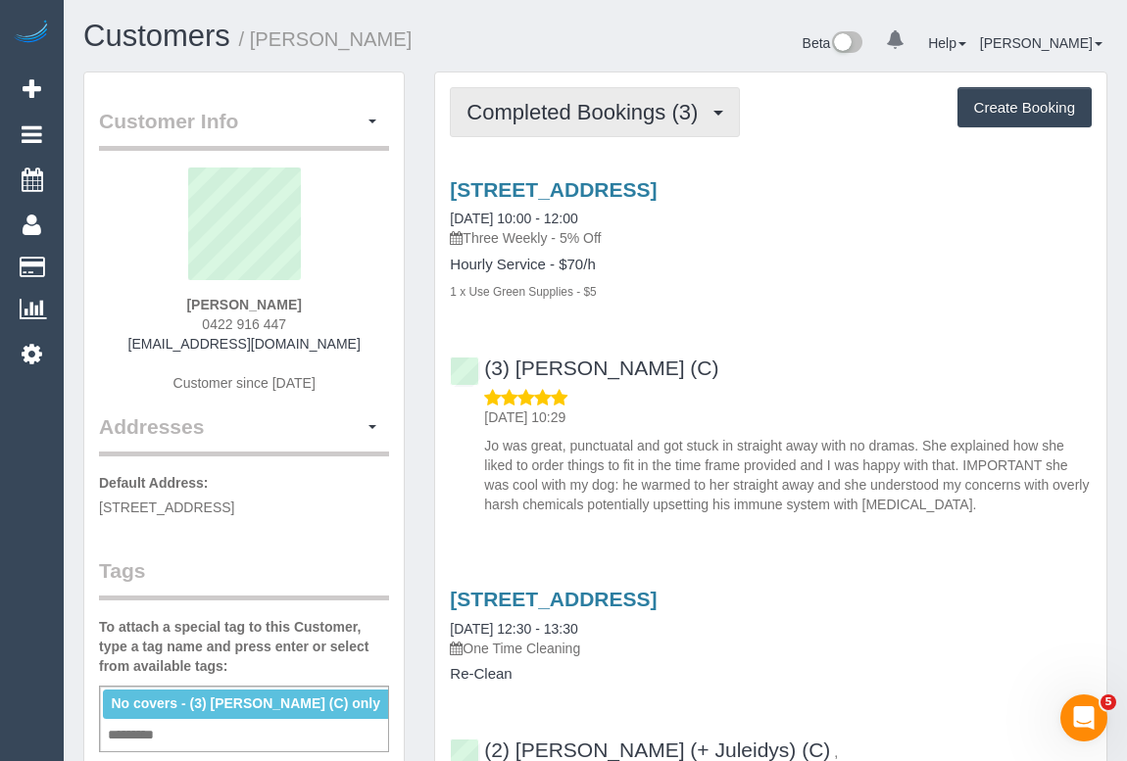
drag, startPoint x: 578, startPoint y: 114, endPoint x: 572, endPoint y: 147, distance: 33.8
click span "Completed Bookings (3)"
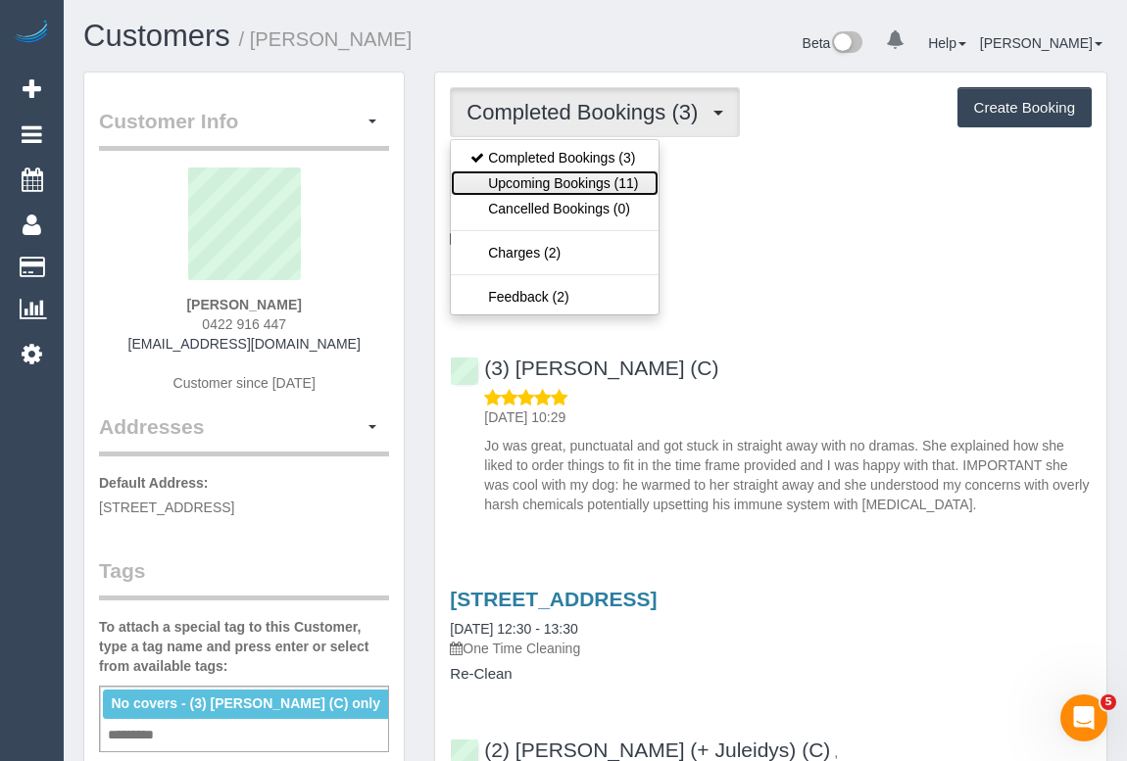
click link "Upcoming Bookings (11)"
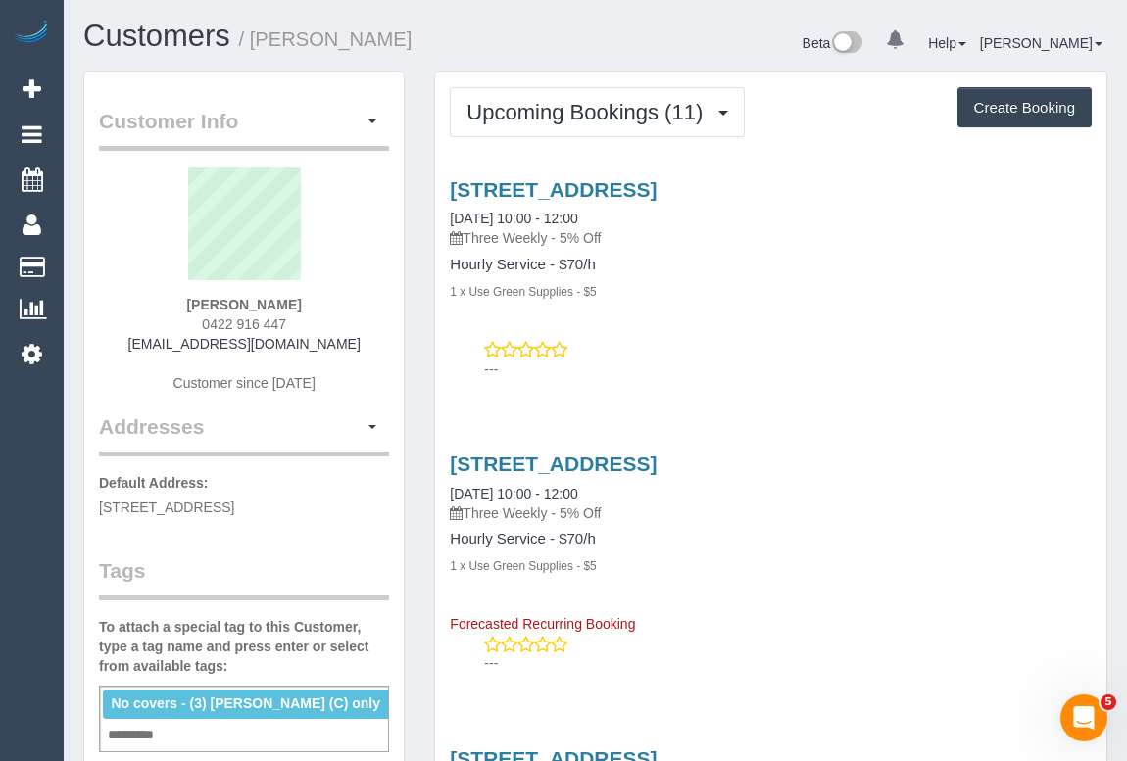
click p "---"
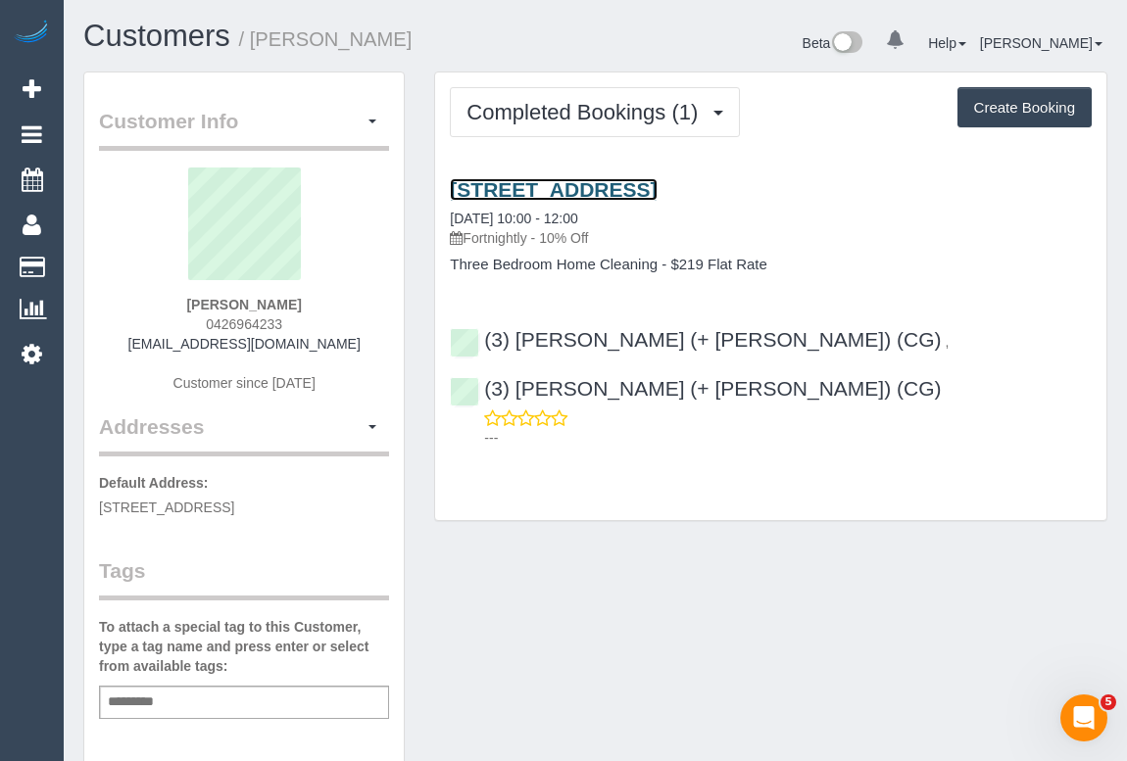
click at [656, 187] on link "17 Beaconsfield Parade, Northcote, VIC 3070" at bounding box center [553, 189] width 207 height 23
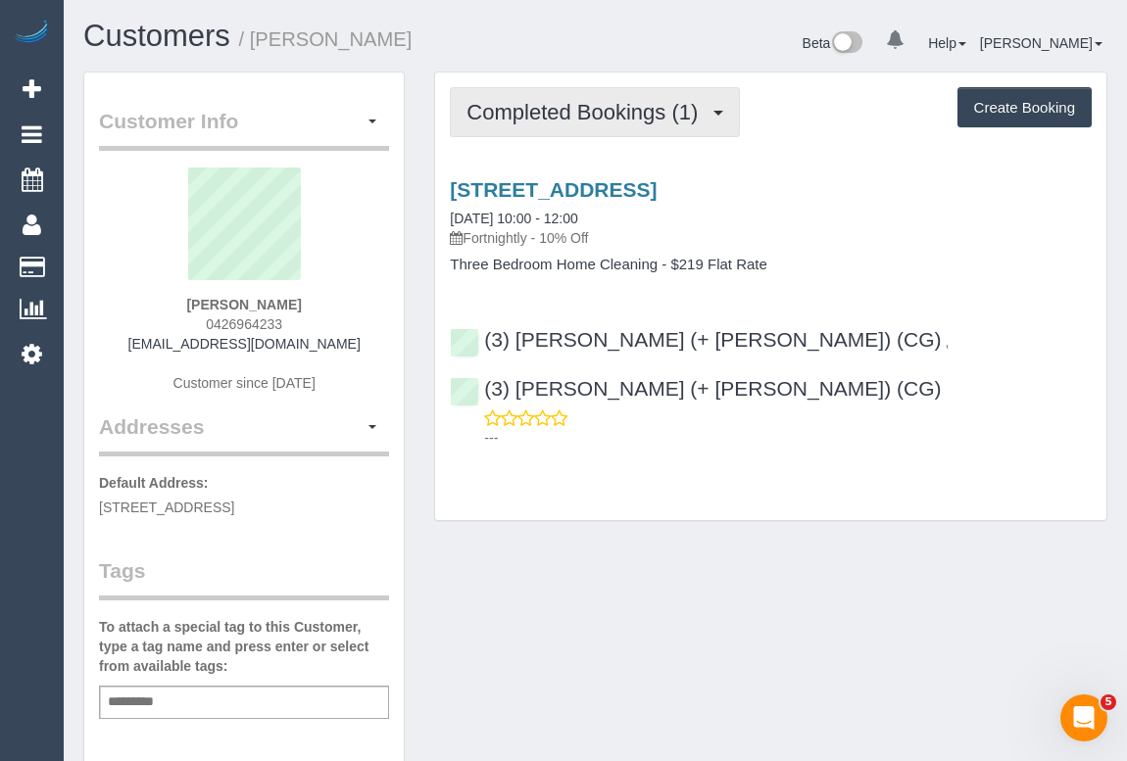
click at [532, 114] on span "Completed Bookings (1)" at bounding box center [586, 112] width 241 height 24
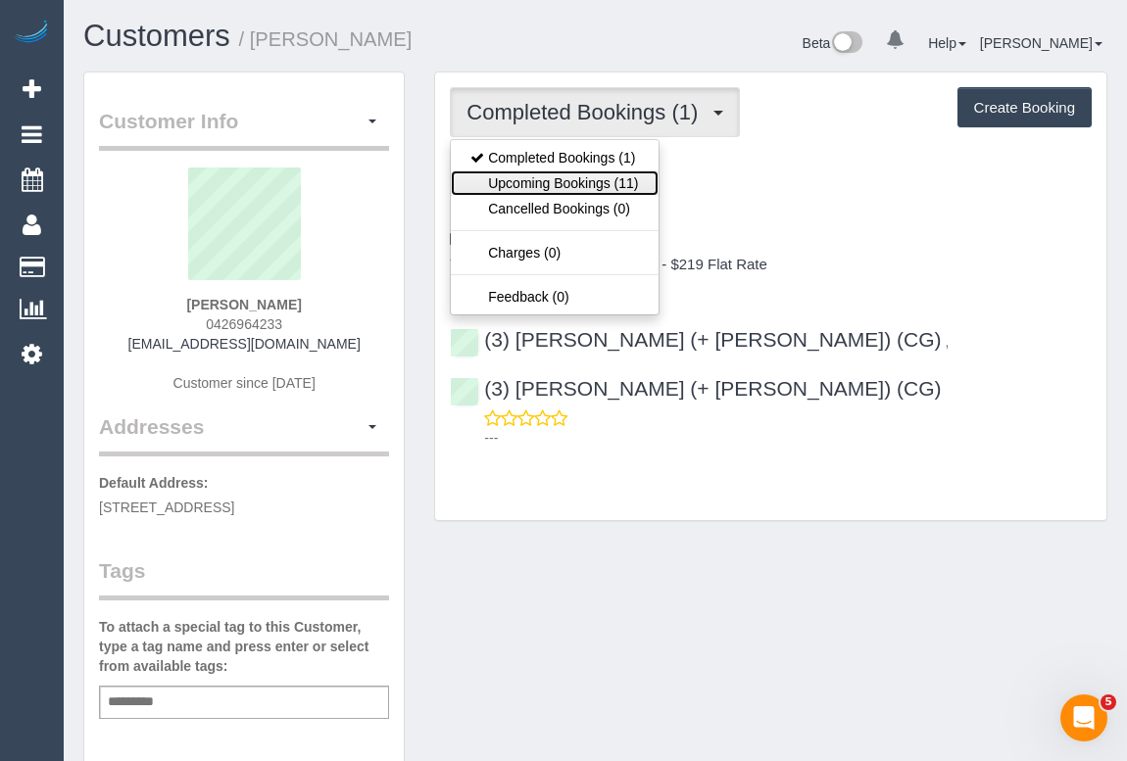
click at [555, 186] on link "Upcoming Bookings (11)" at bounding box center [554, 182] width 207 height 25
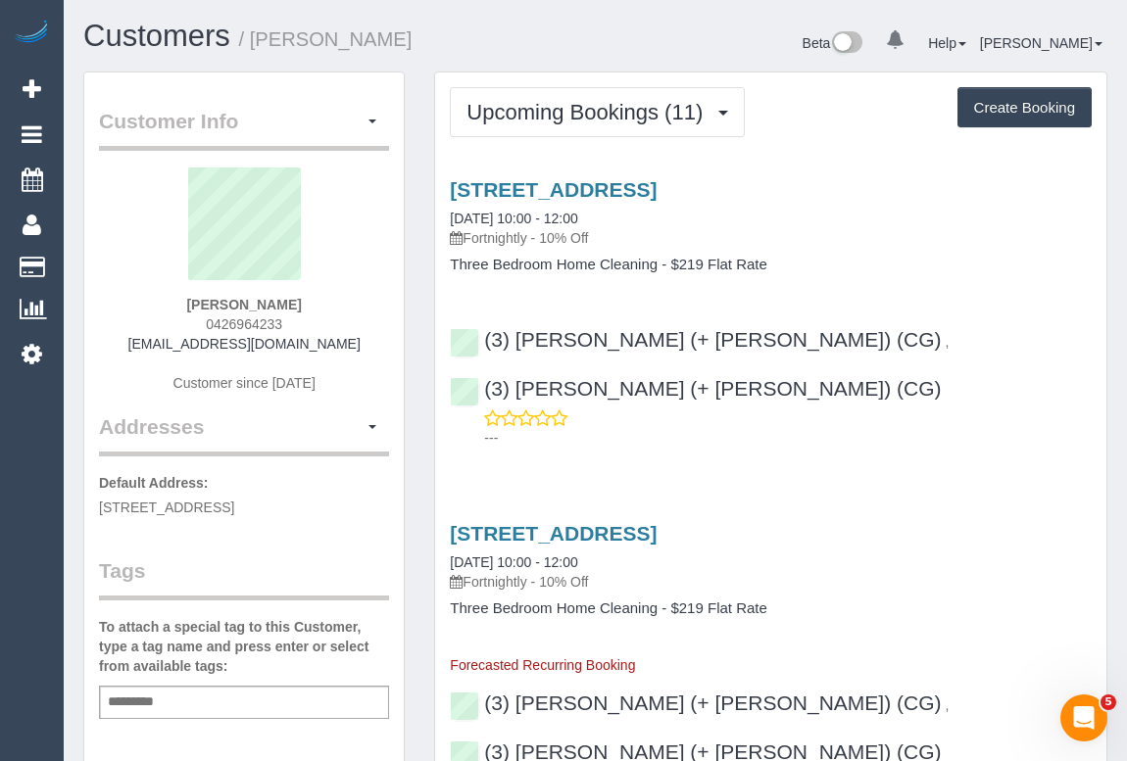
click at [730, 428] on p "---" at bounding box center [787, 438] width 607 height 20
click at [610, 194] on link "17 Beaconsfield Parade, Northcote, VIC 3070" at bounding box center [553, 189] width 207 height 23
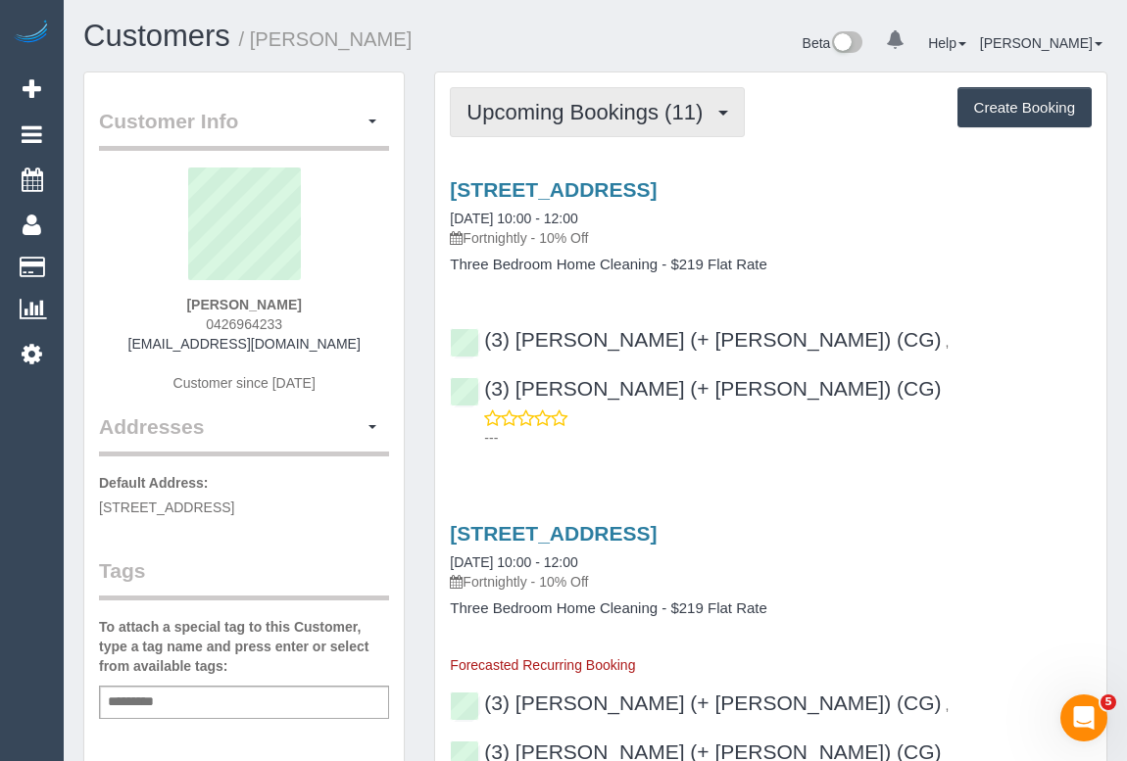
click at [597, 110] on span "Upcoming Bookings (11)" at bounding box center [589, 112] width 246 height 24
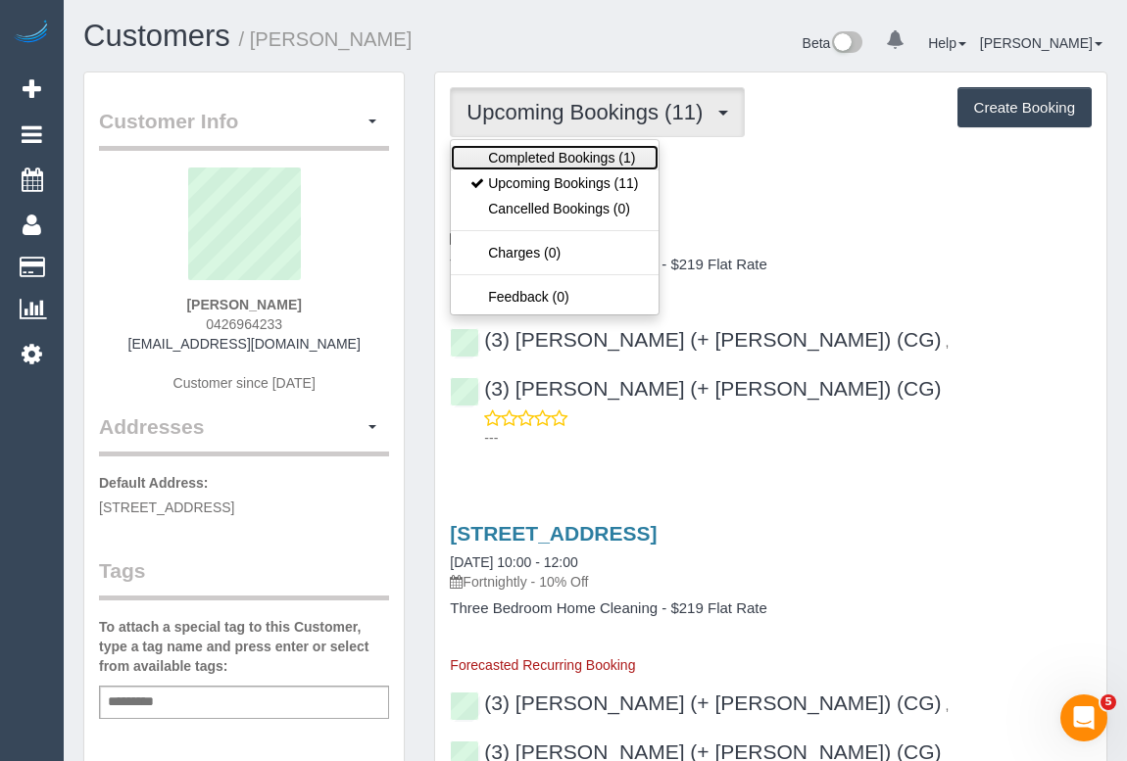
click at [560, 158] on link "Completed Bookings (1)" at bounding box center [554, 157] width 207 height 25
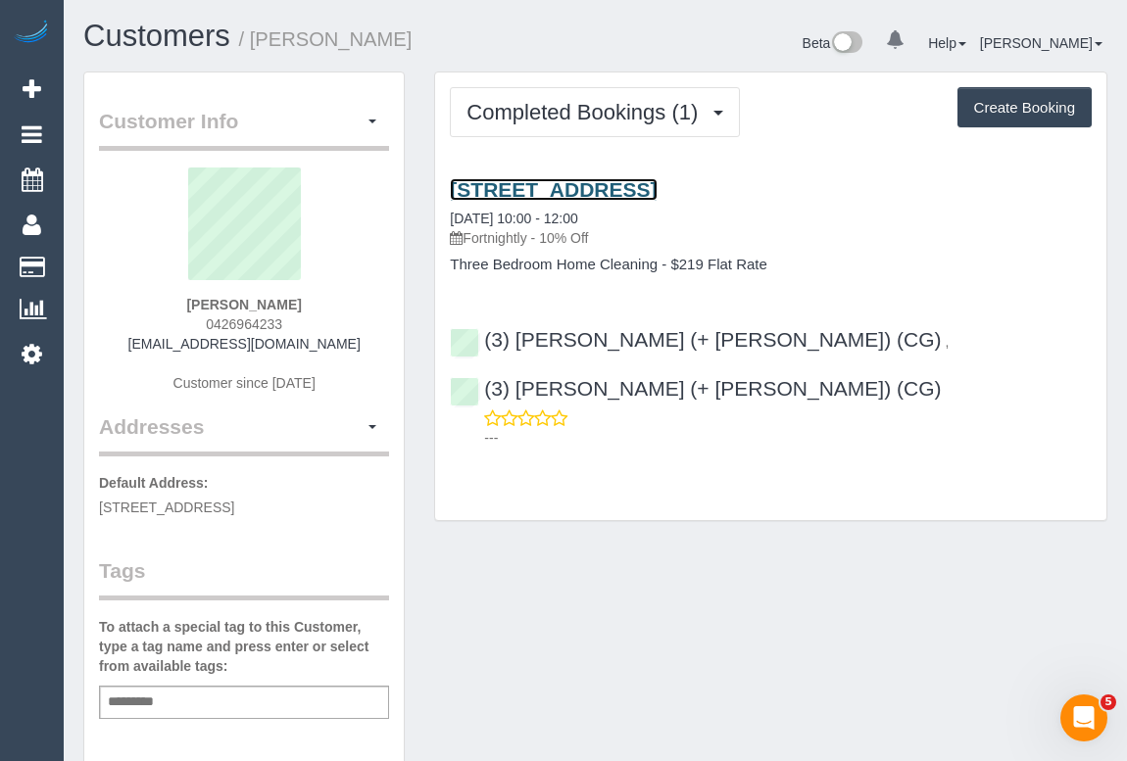
click at [639, 184] on link "17 Beaconsfield Parade, Northcote, VIC 3070" at bounding box center [553, 189] width 207 height 23
drag, startPoint x: 192, startPoint y: 303, endPoint x: 296, endPoint y: 305, distance: 103.9
click at [296, 305] on div "Charlene Chin 0426964233 charlyychin@gmail.com Customer since 2025" at bounding box center [244, 290] width 290 height 245
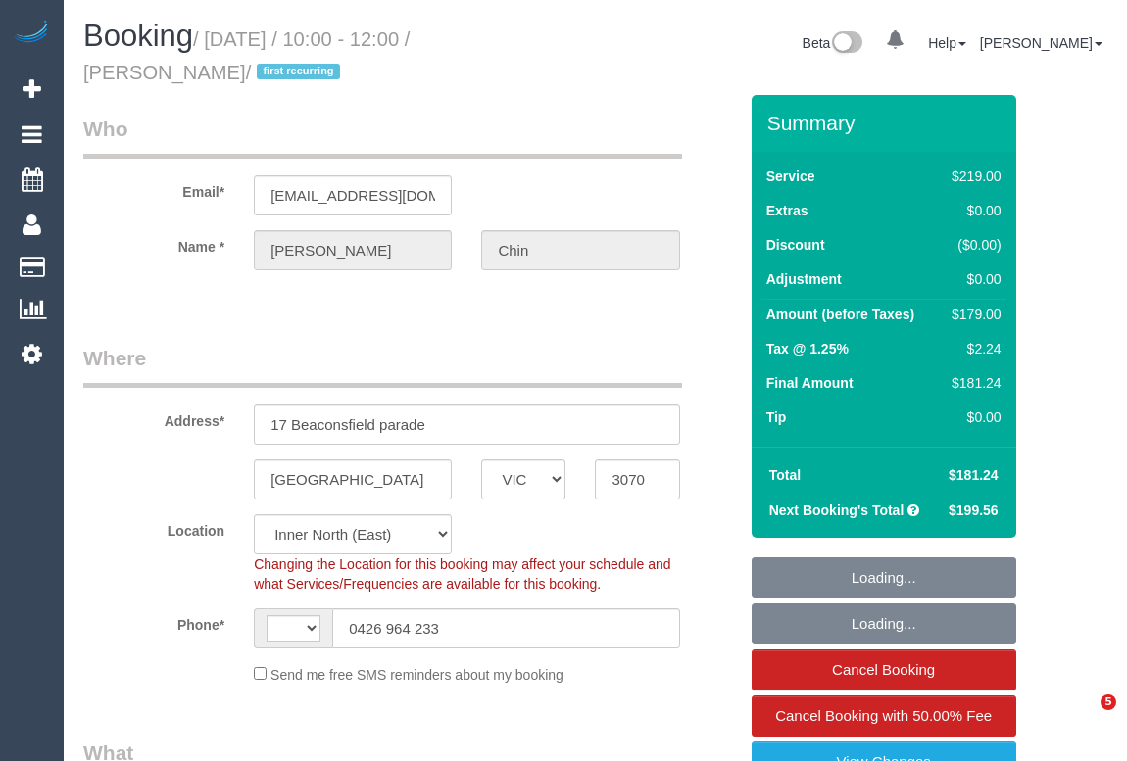
select select "VIC"
select select "string:AU"
select select "number:29"
select select "number:15"
select select "number:19"
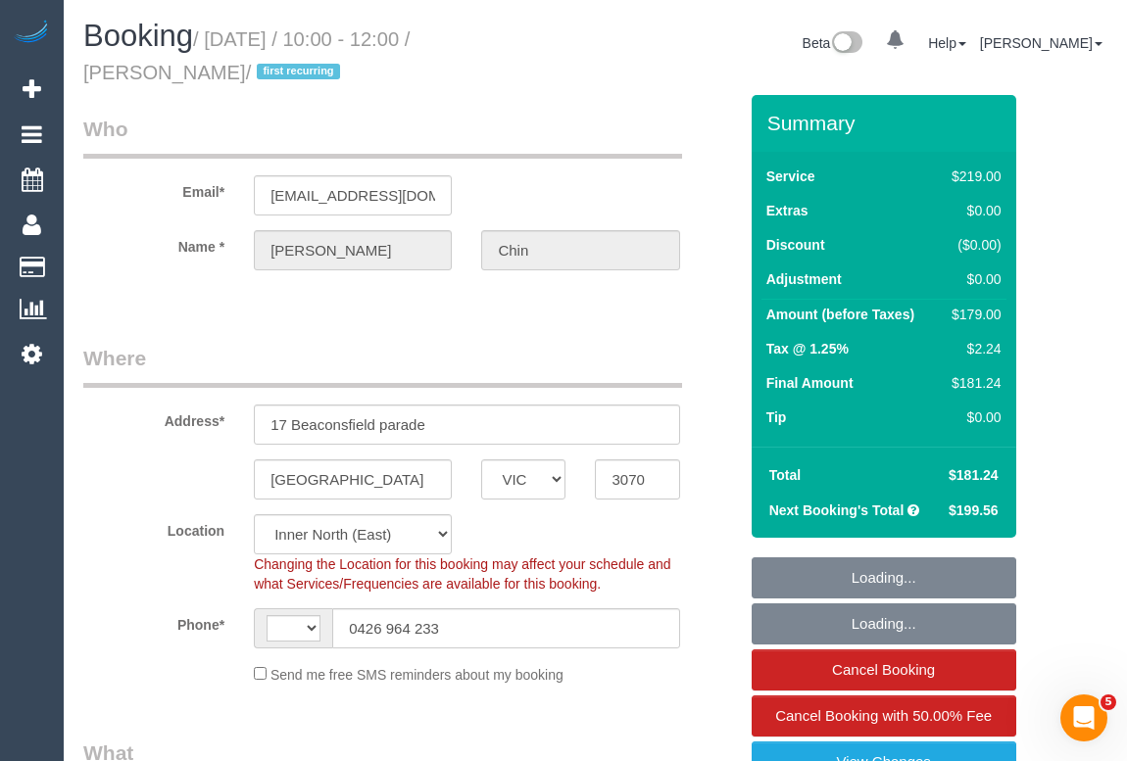
select select "number:22"
select select "number:34"
select select "number:11"
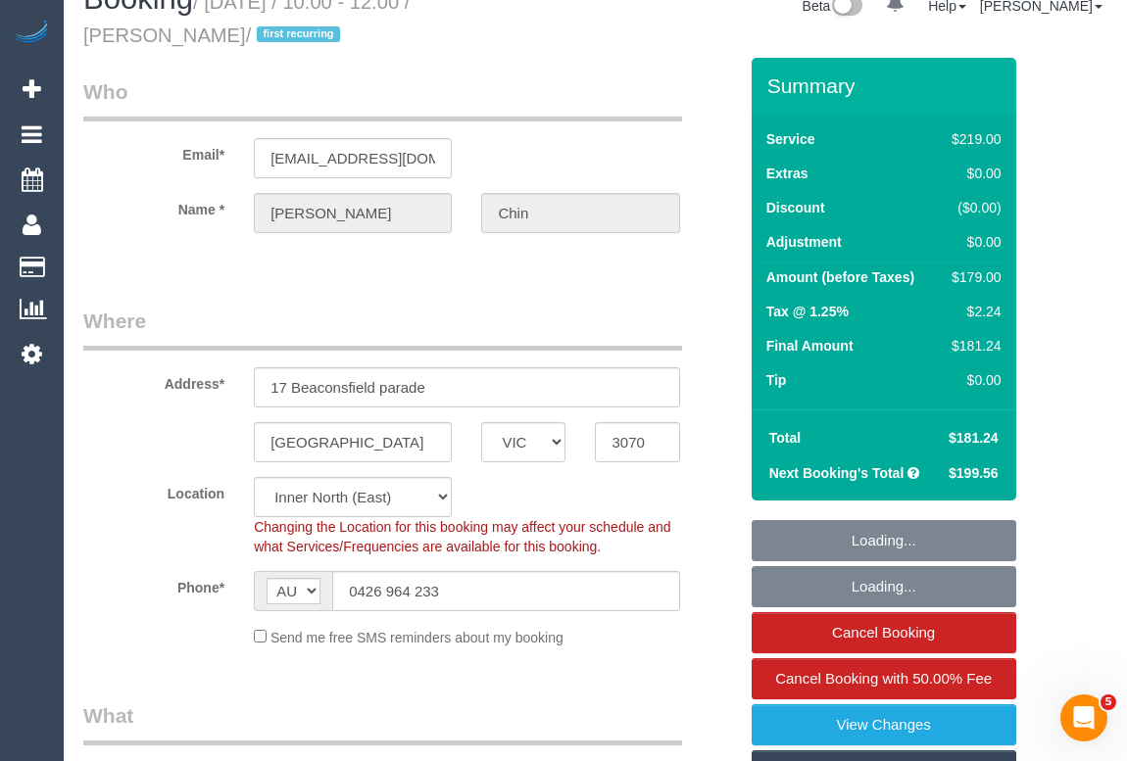
select select "object:800"
select select "string:stripe-pm_1SCWE12GScqysDRVxiMX51pW"
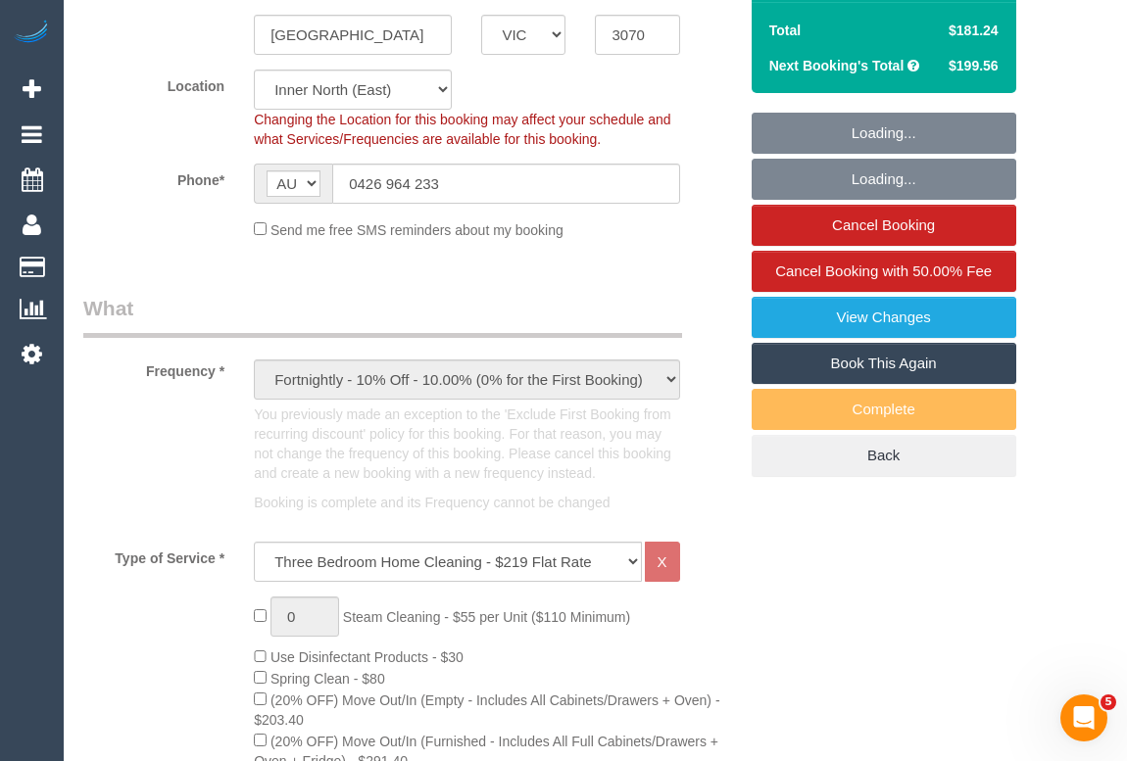
select select "object:1579"
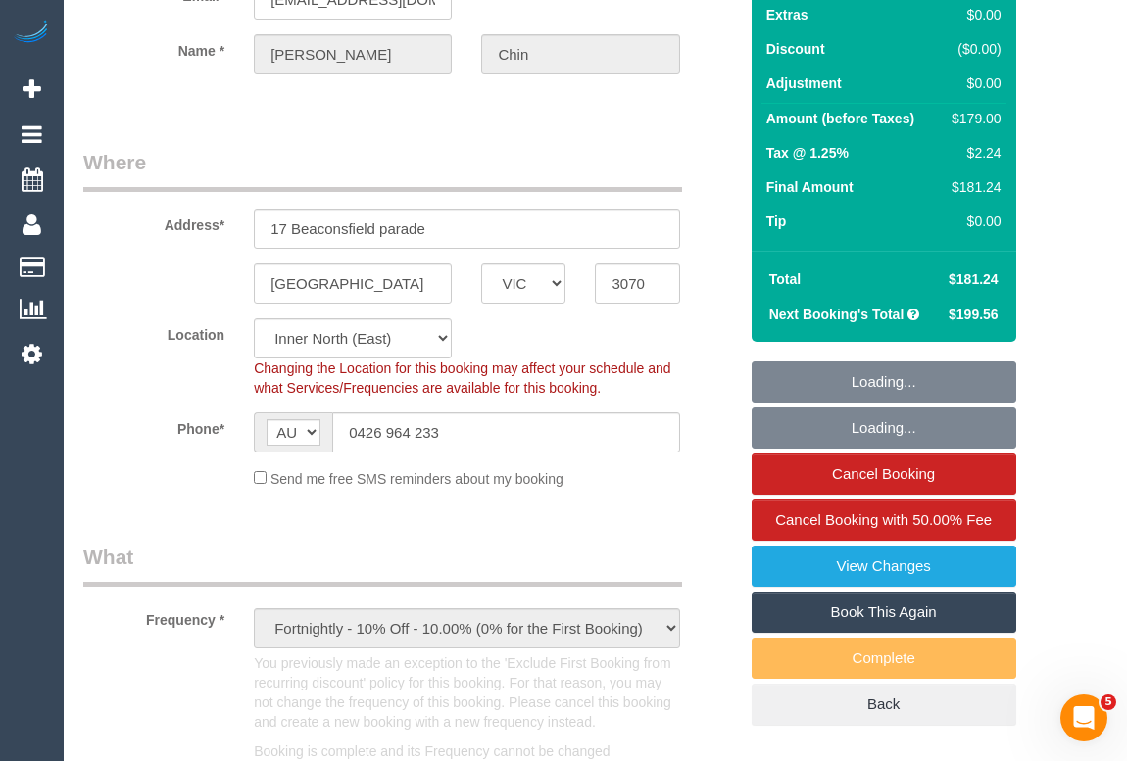
scroll to position [177, 0]
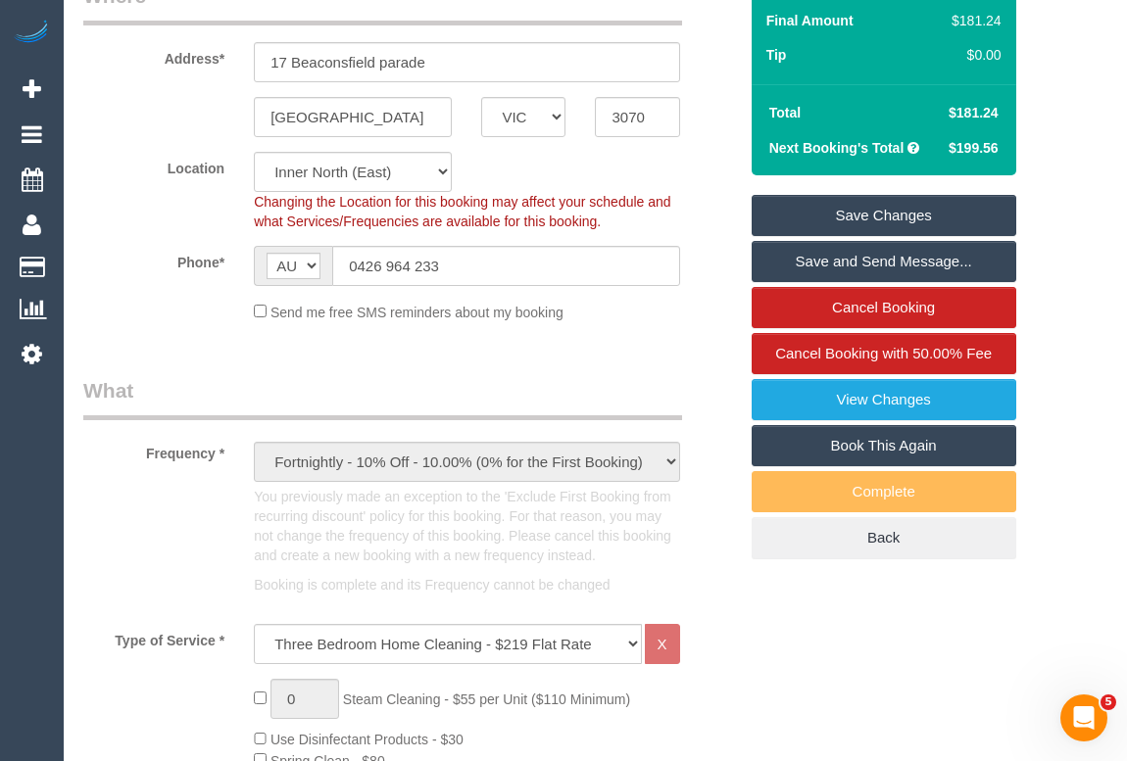
scroll to position [534, 0]
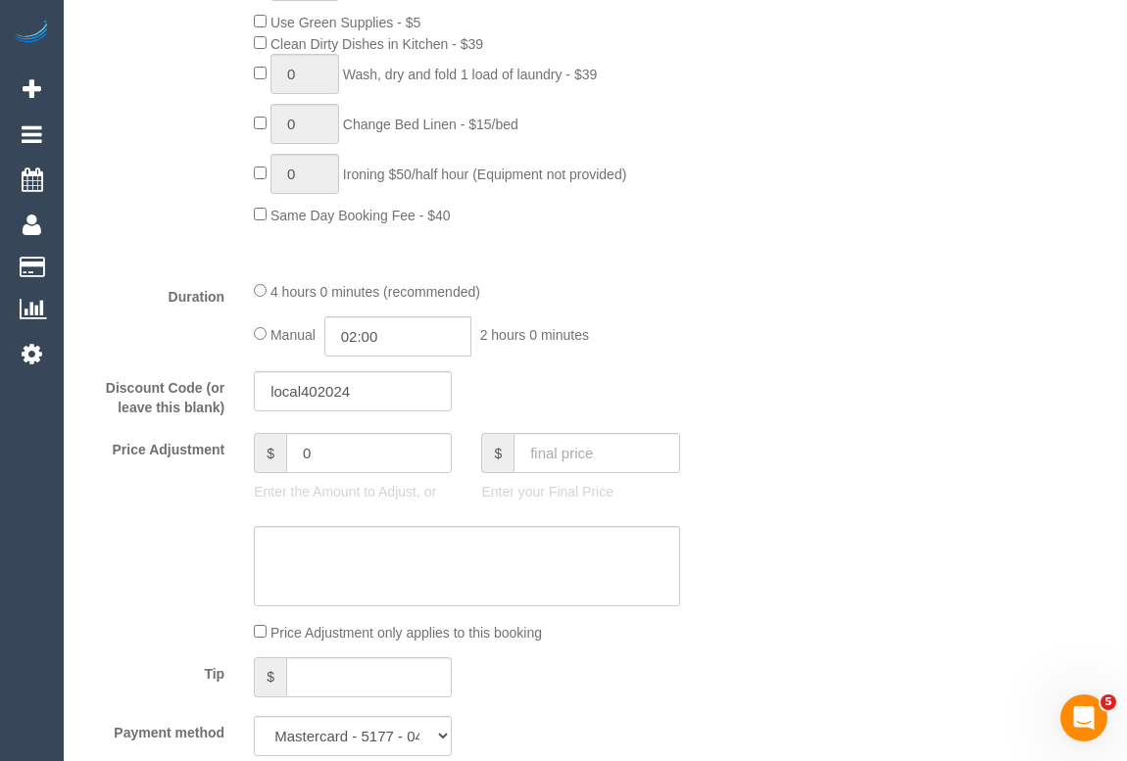
scroll to position [1959, 0]
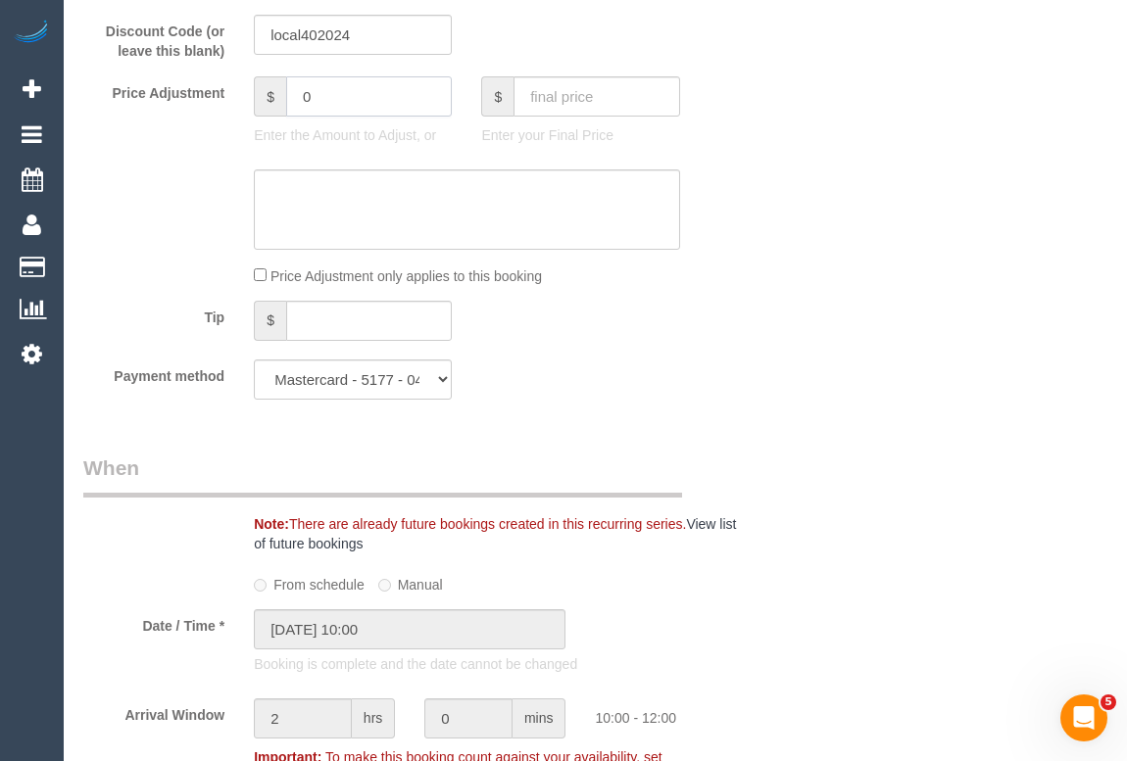
drag, startPoint x: 338, startPoint y: 107, endPoint x: 217, endPoint y: 111, distance: 121.5
click at [217, 111] on div "Price Adjustment $ 0 Enter the Amount to Adjust, or $ Enter your Final Price" at bounding box center [410, 115] width 683 height 78
type input "-20"
click at [306, 200] on textarea at bounding box center [466, 209] width 425 height 80
type textarea "-"
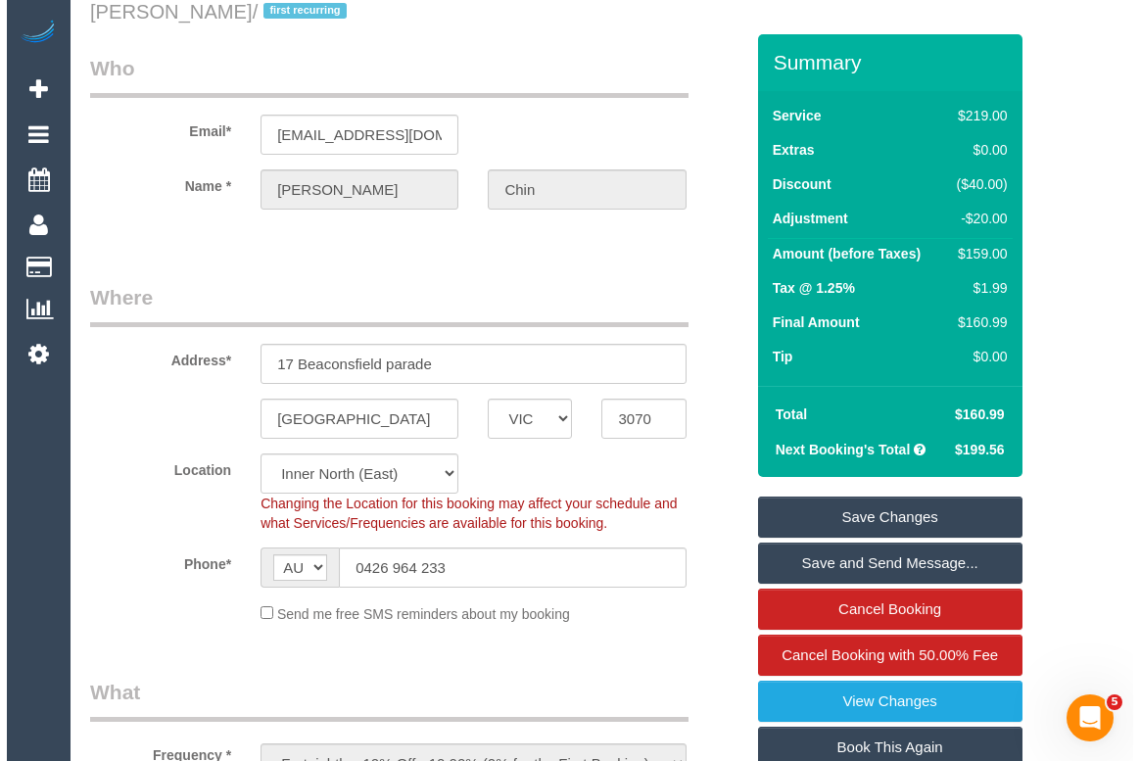
scroll to position [0, 0]
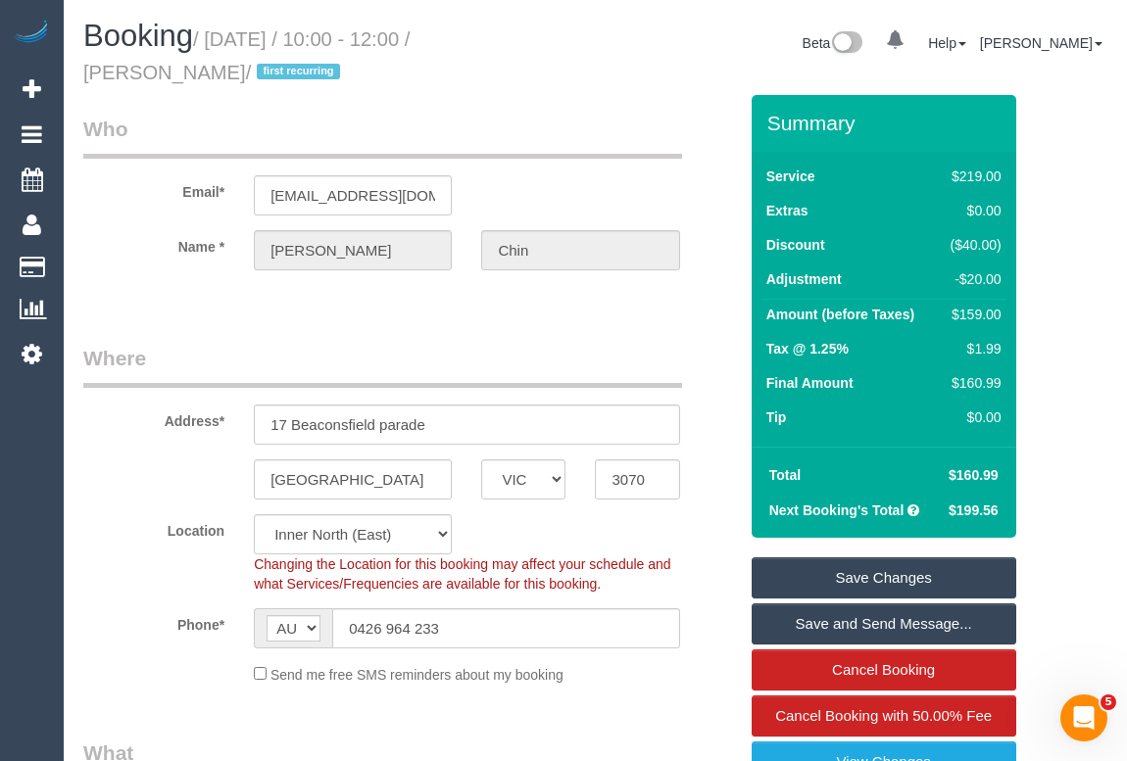
type textarea "Added -20 for missed areas.- OM"
click at [842, 584] on link "Save Changes" at bounding box center [883, 577] width 265 height 41
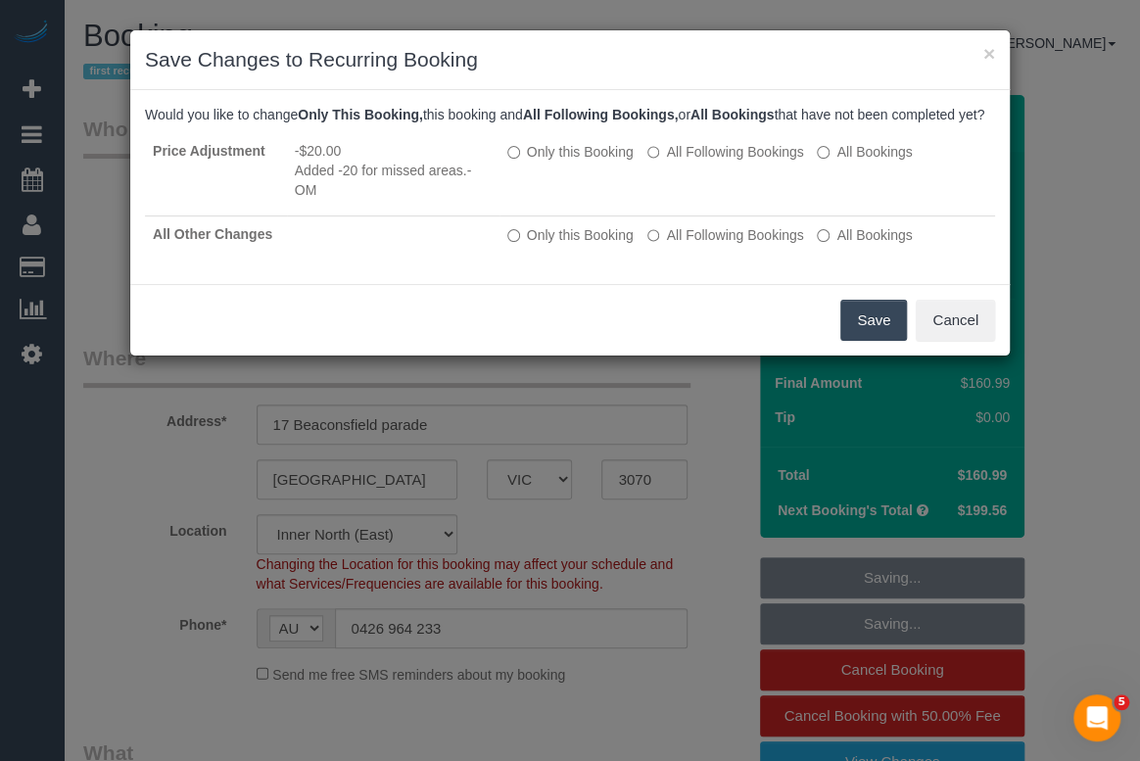
click at [860, 340] on button "Save" at bounding box center [874, 320] width 67 height 41
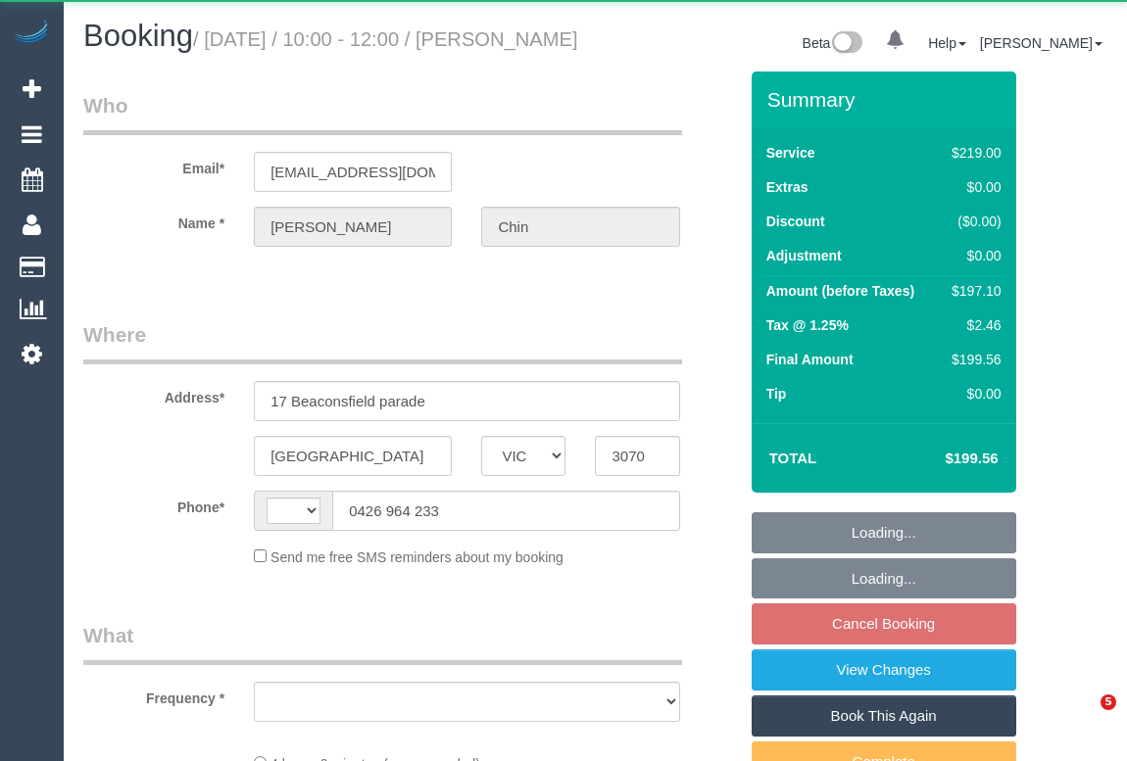
select select "VIC"
select select "object:285"
select select "string:AU"
select select "number:29"
select select "number:15"
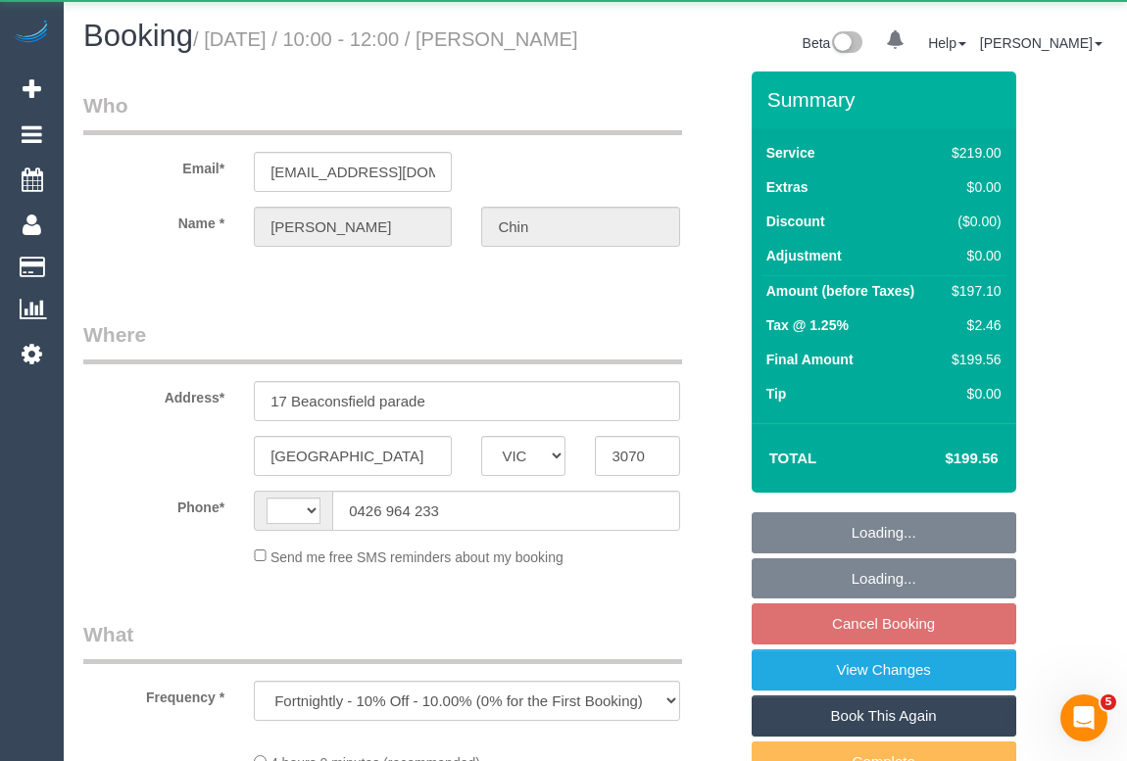
select select "number:19"
select select "number:22"
select select "number:34"
select select "number:11"
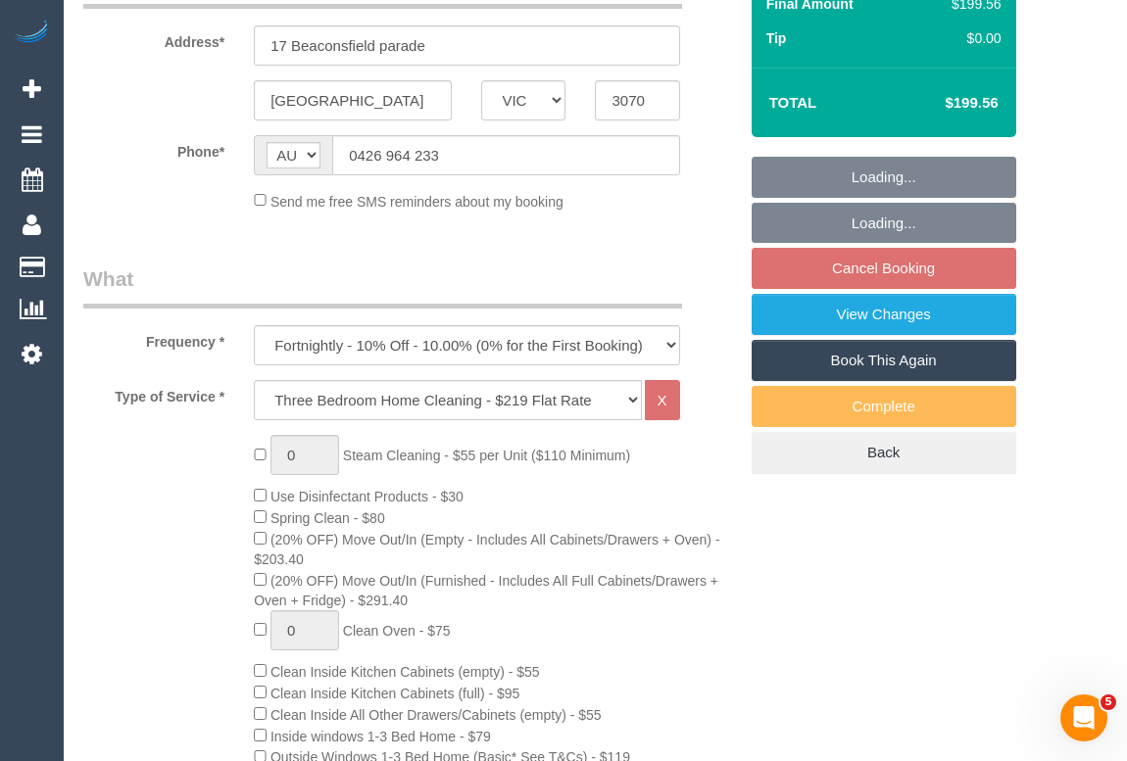
select select "string:stripe-pm_1SCWE12GScqysDRVxiMX51pW"
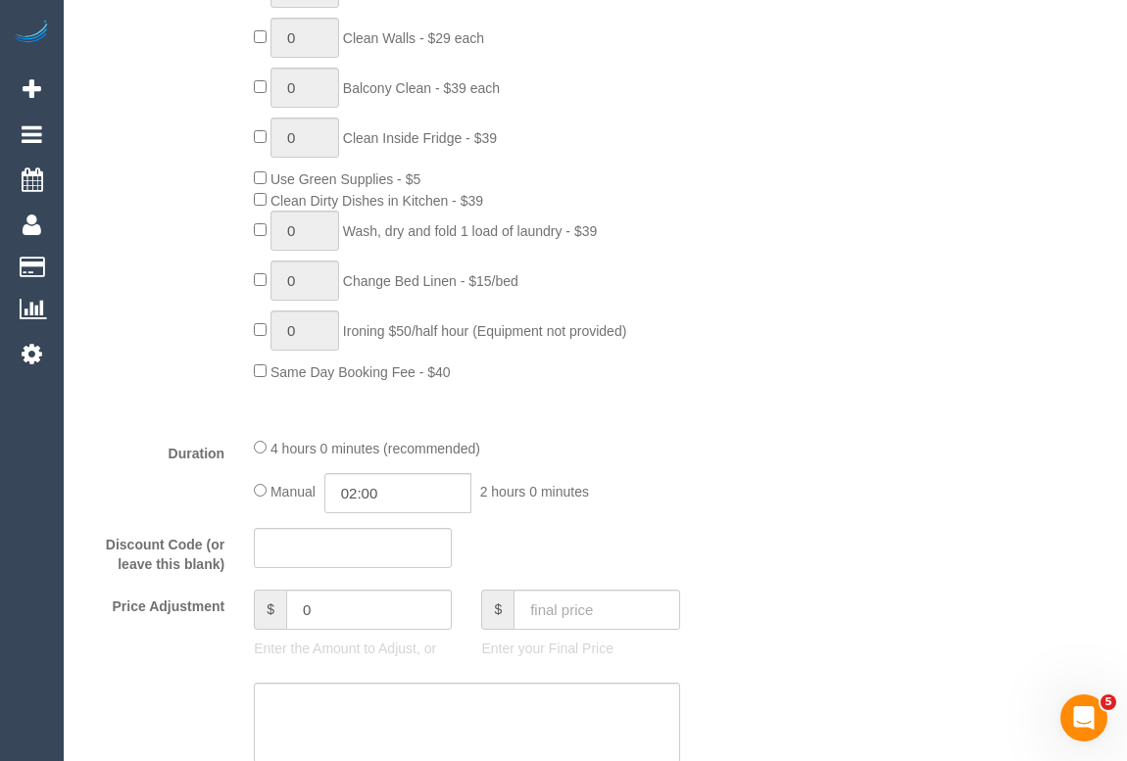
select select "object:1547"
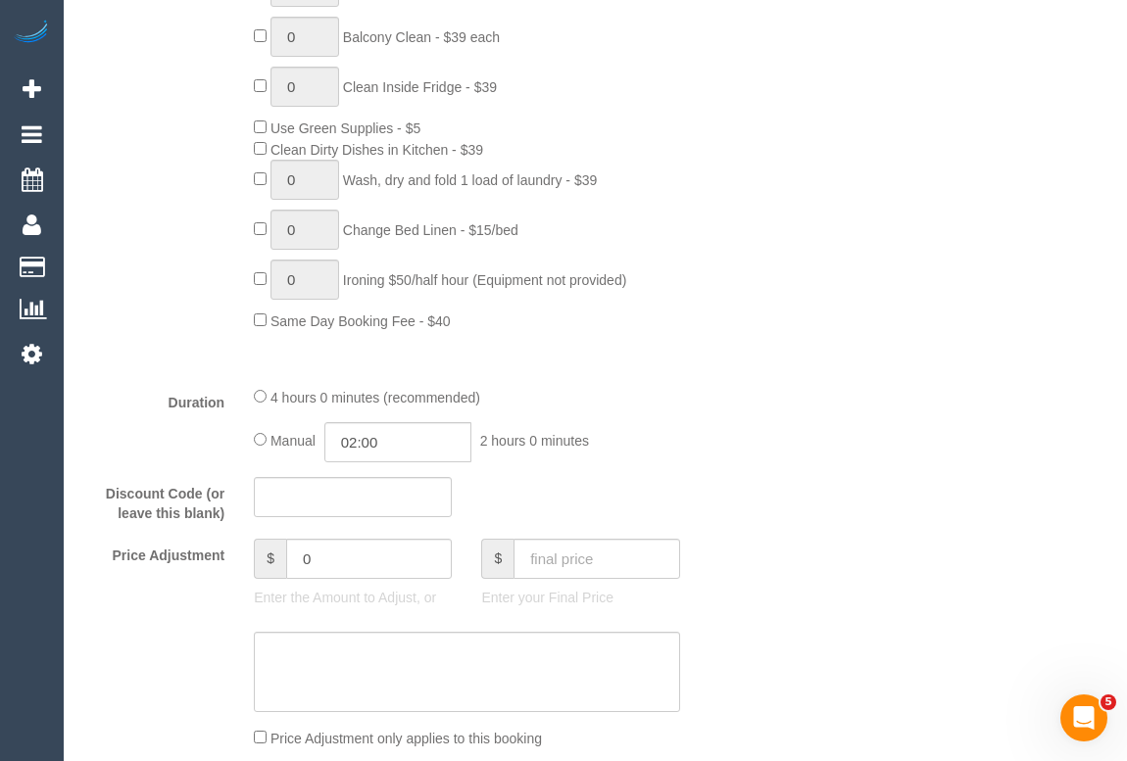
select select "spot3"
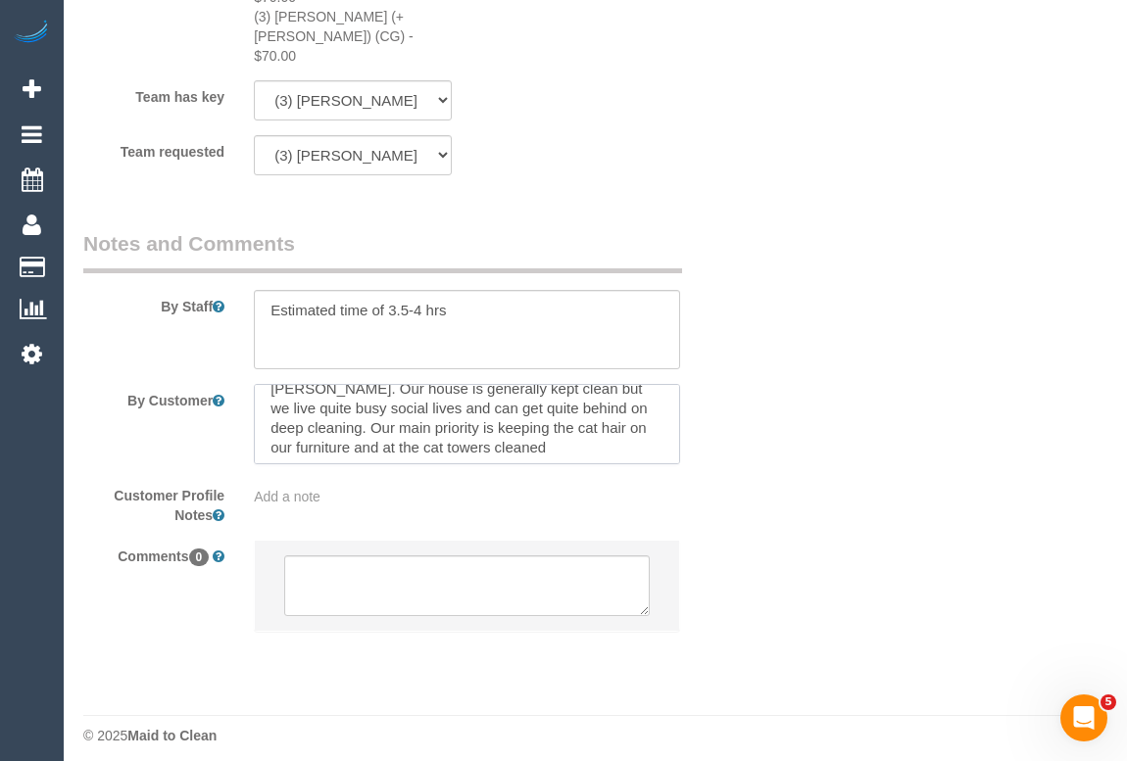
scroll to position [39, 0]
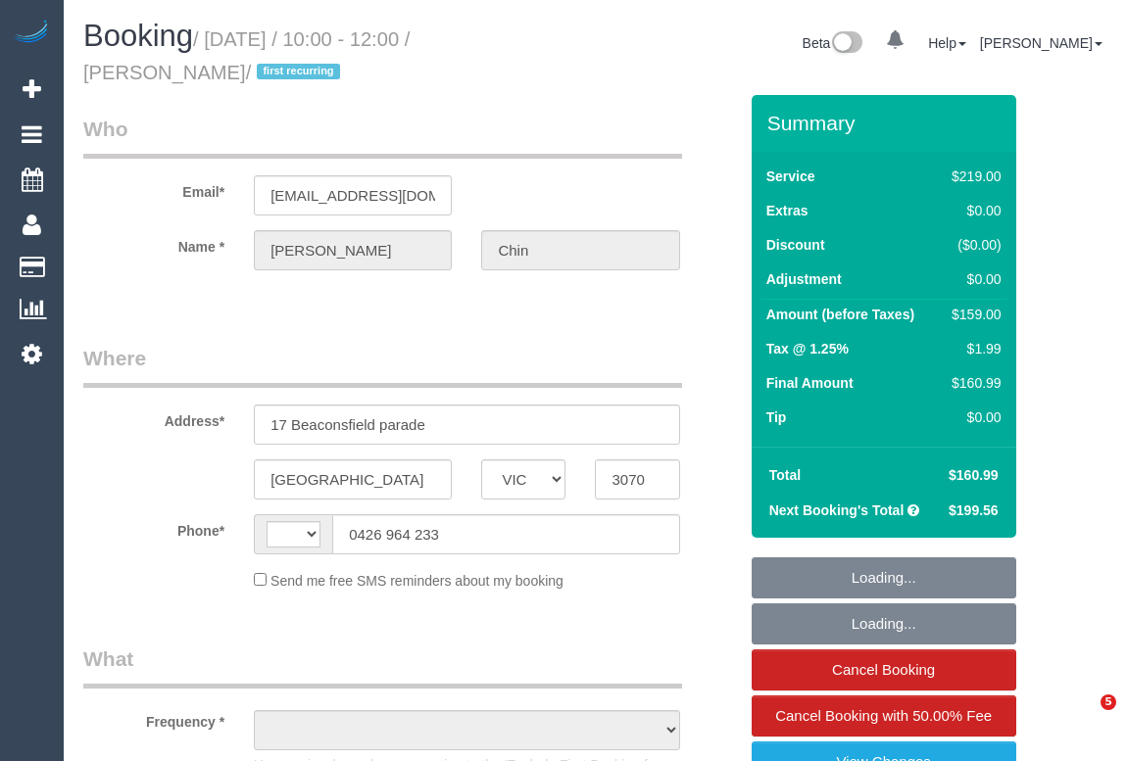
select select "VIC"
select select "object:303"
select select "string:stripe-pm_1SCWE12GScqysDRVxiMX51pW"
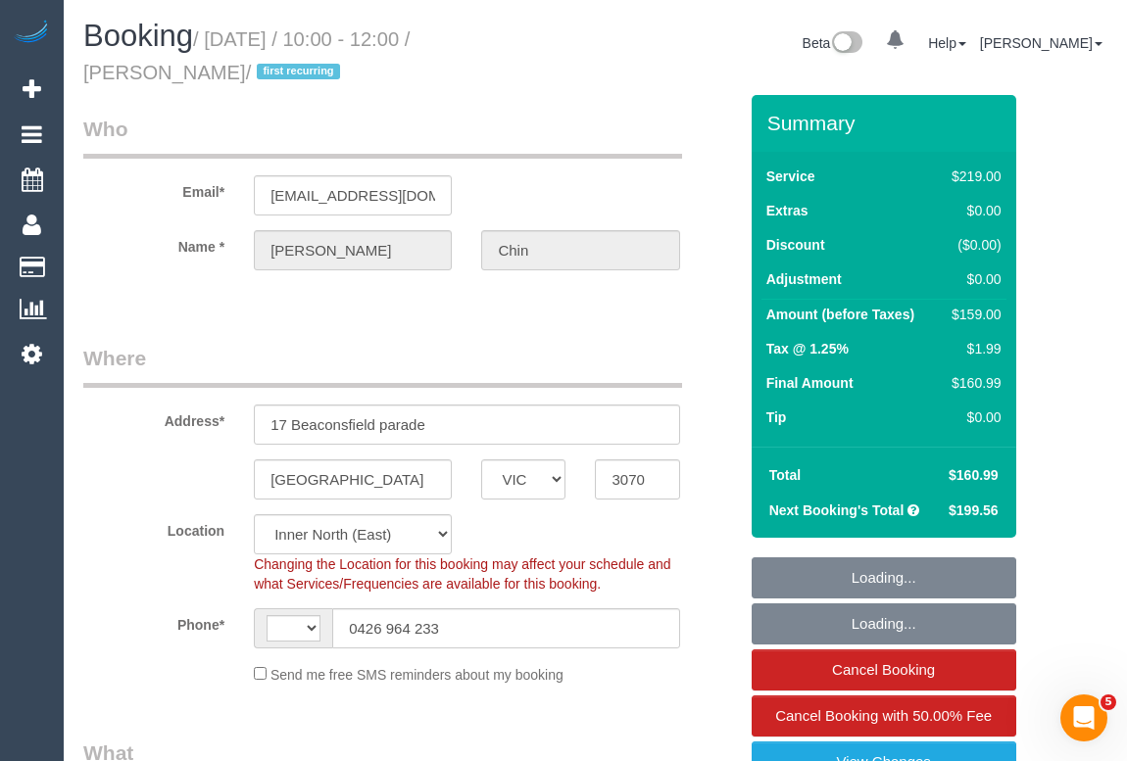
select select "object:456"
select select "string:AU"
select select "number:29"
select select "number:15"
select select "number:19"
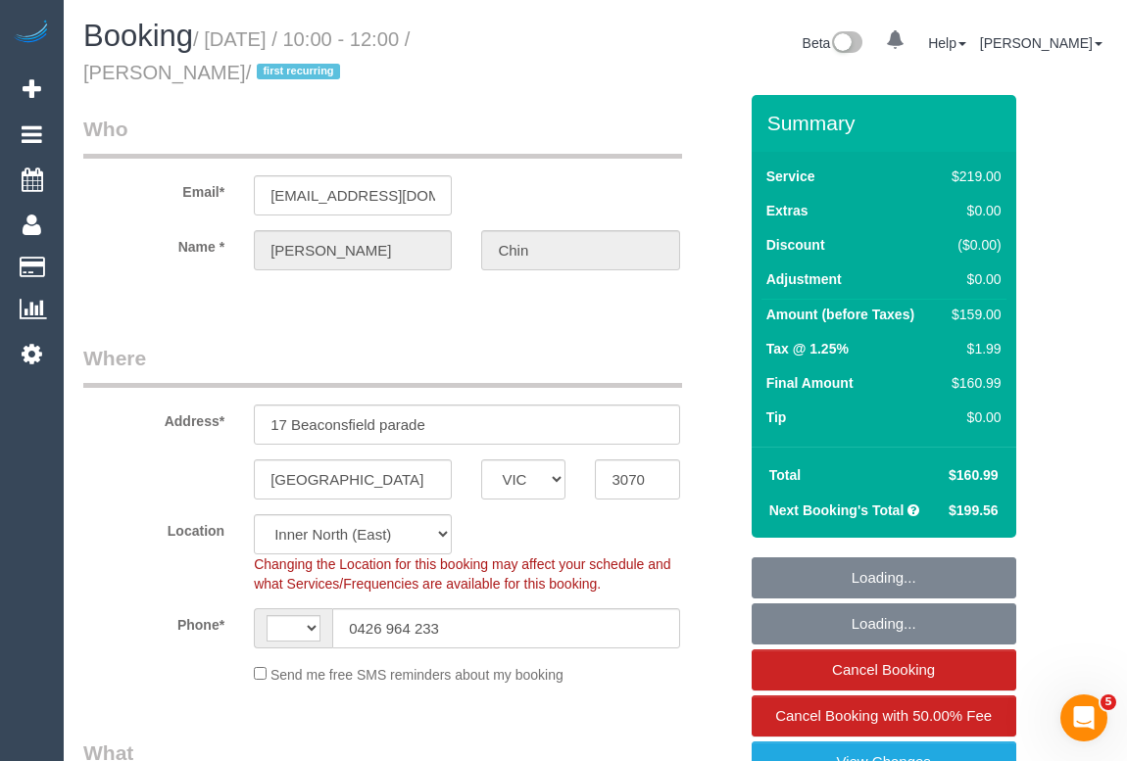
select select "number:22"
select select "number:34"
select select "number:11"
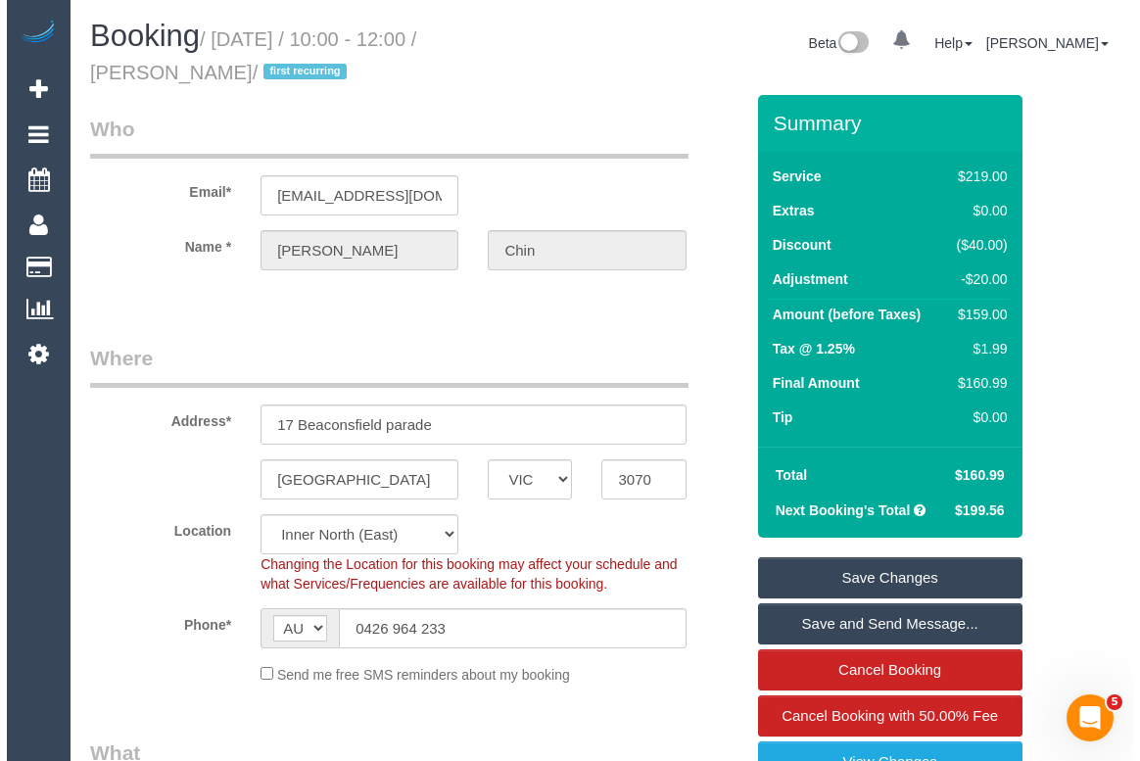
scroll to position [356, 0]
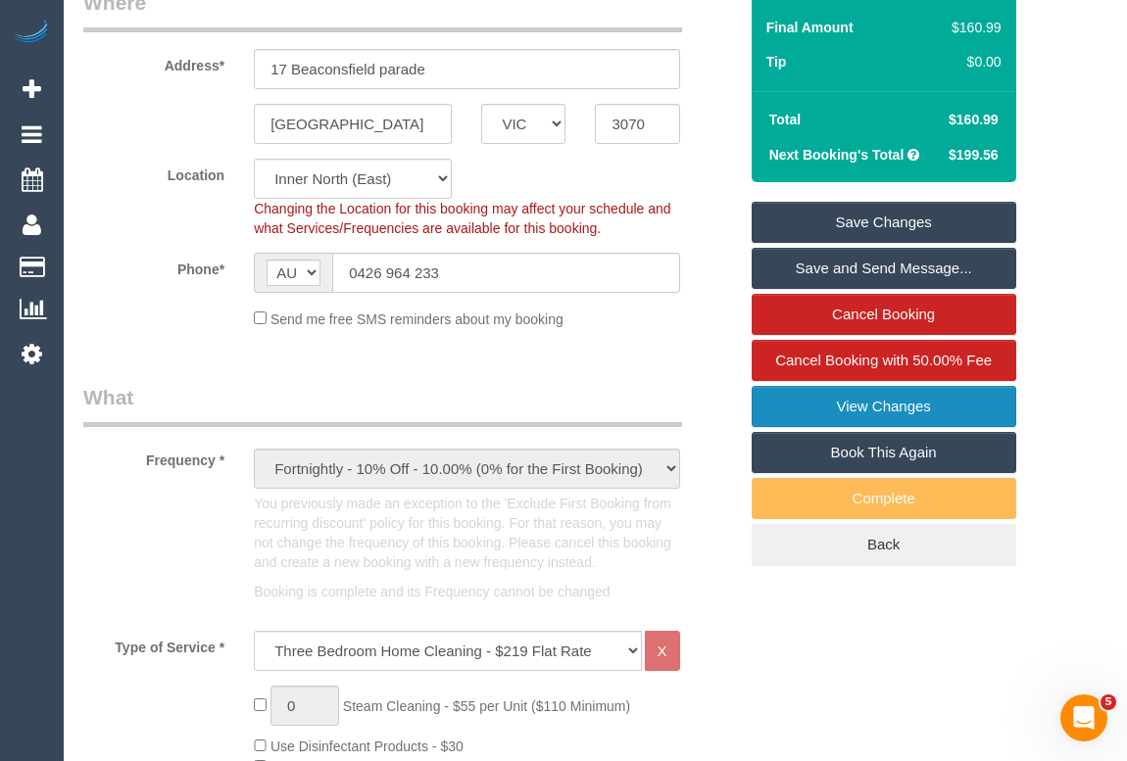
click at [859, 409] on link "View Changes" at bounding box center [883, 406] width 265 height 41
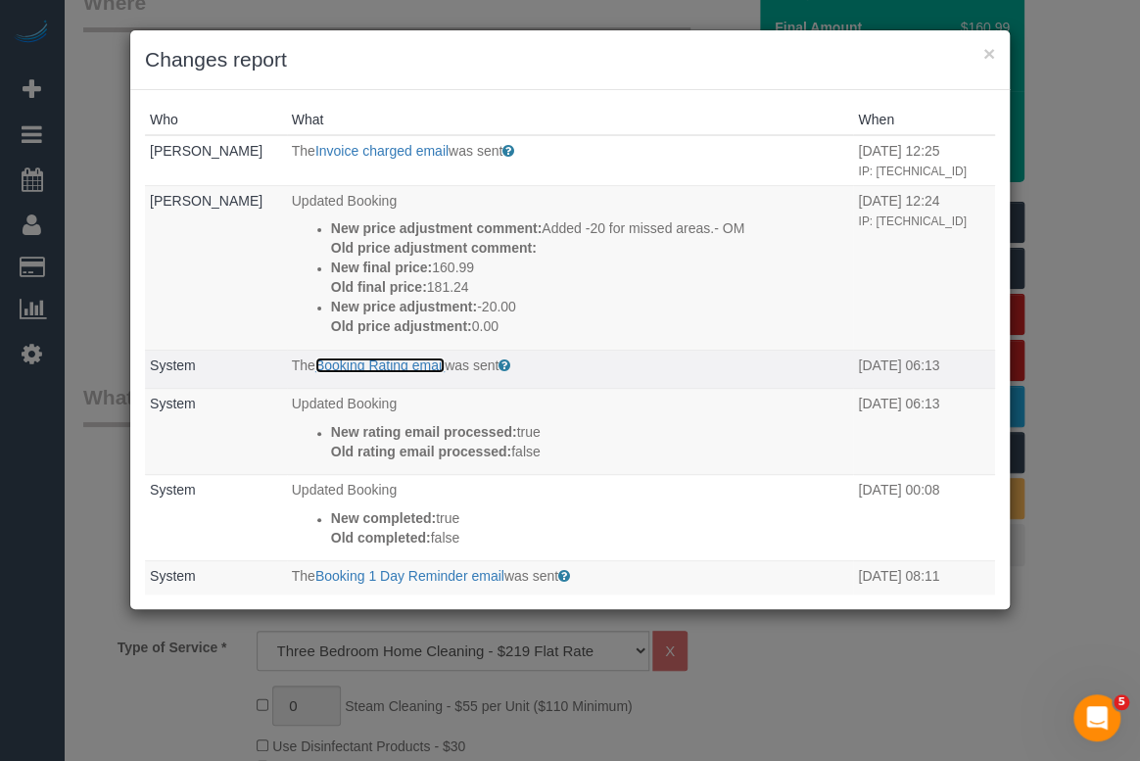
click at [365, 373] on link "Booking Rating email" at bounding box center [379, 366] width 129 height 16
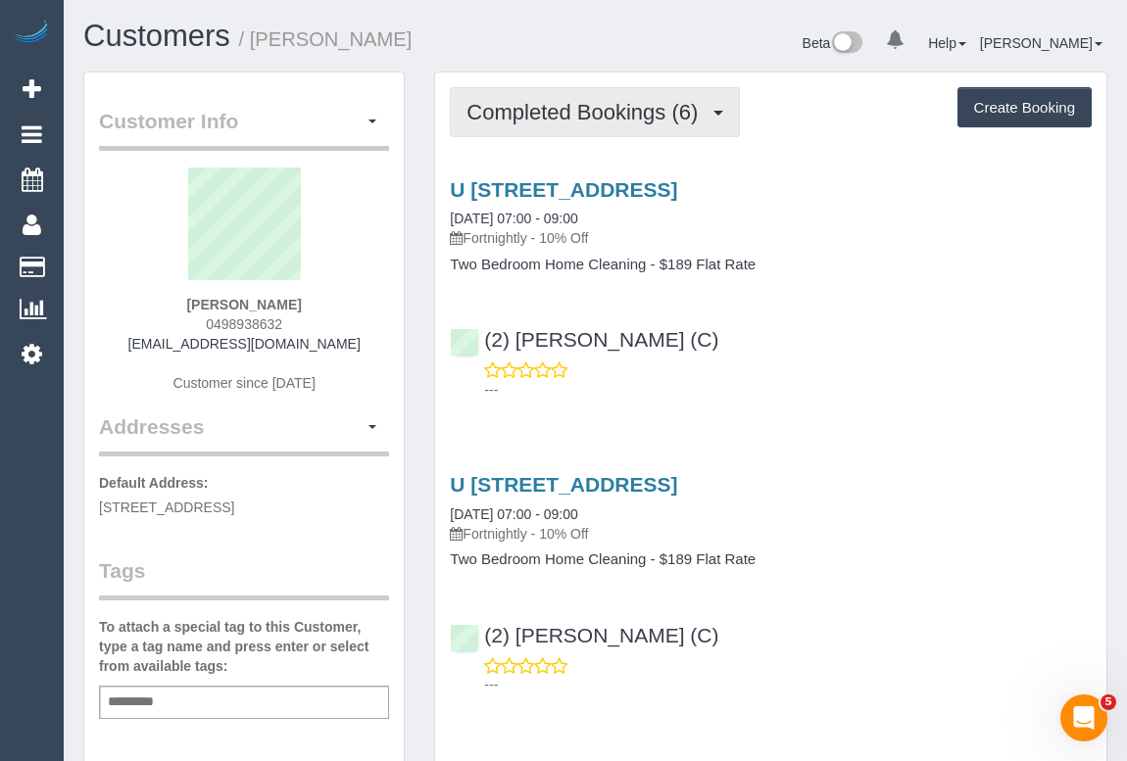
click at [578, 92] on button "Completed Bookings (6)" at bounding box center [595, 112] width 290 height 50
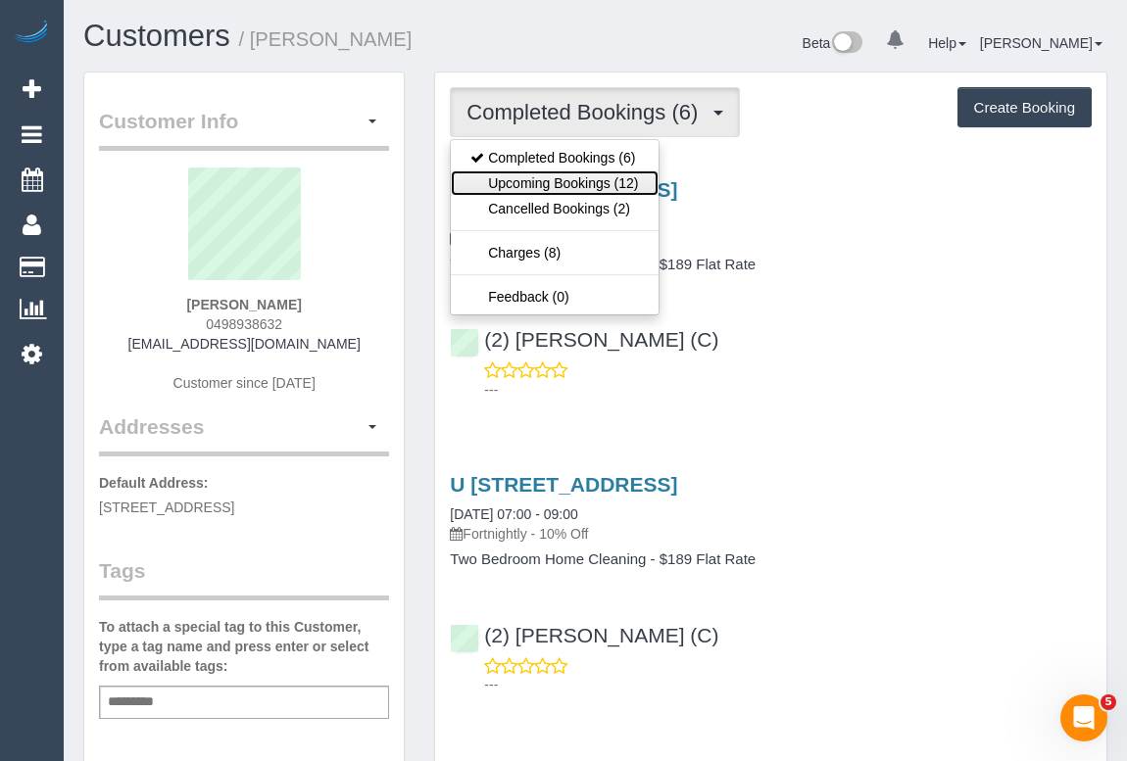
click at [573, 185] on link "Upcoming Bookings (12)" at bounding box center [554, 182] width 207 height 25
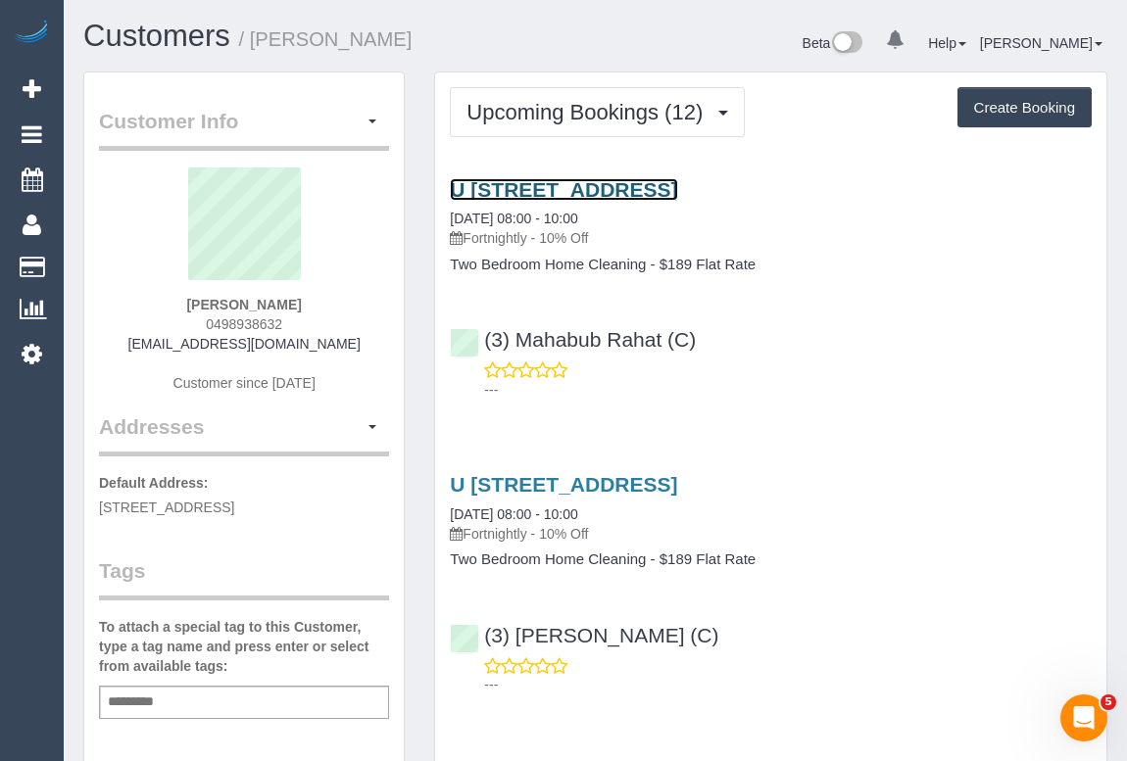
click at [639, 191] on link "U 204 5 Ovens St, Brunswick, VIC 3056" at bounding box center [563, 189] width 227 height 23
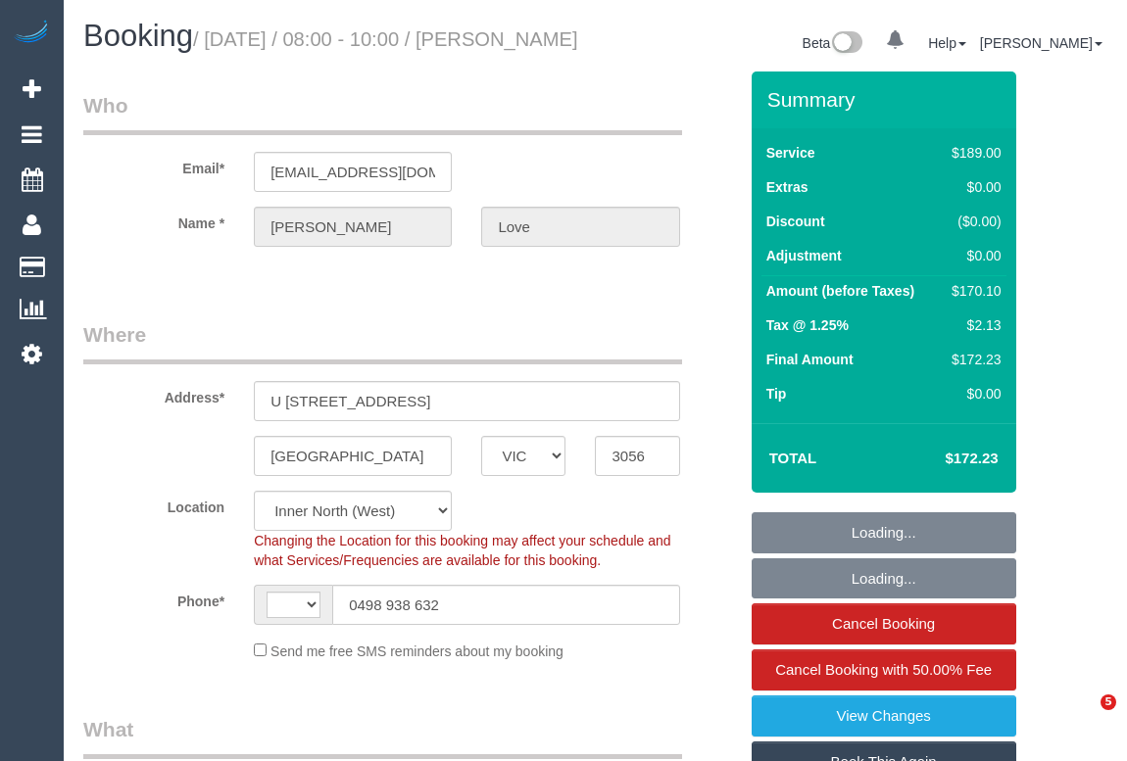
select select "VIC"
select select "object:539"
select select "string:AU"
select select "number:28"
select select "number:14"
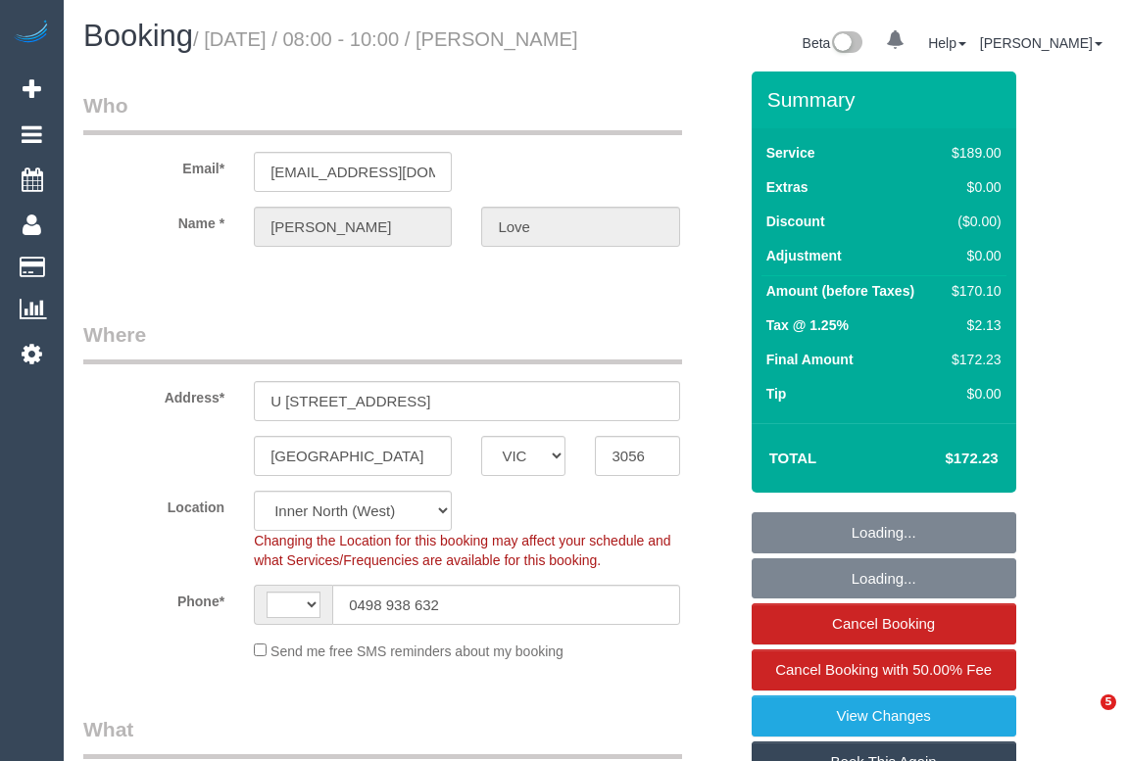
select select "number:19"
select select "number:22"
select select "number:34"
select select "number:26"
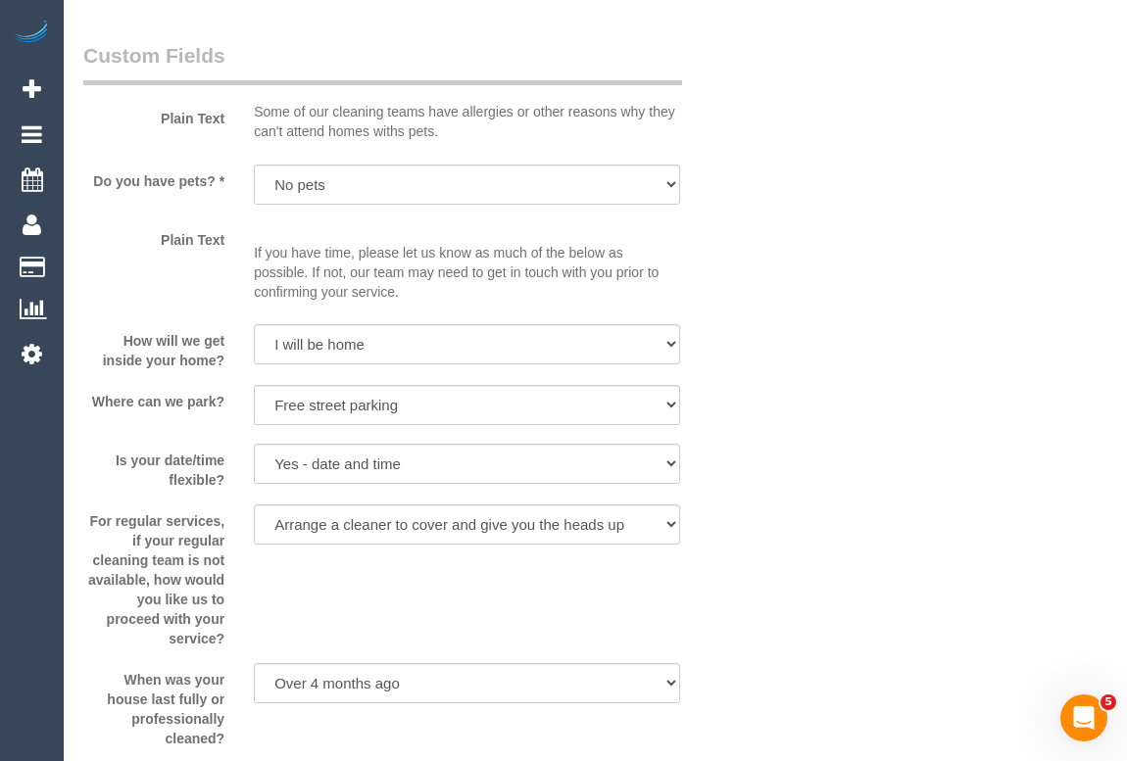
scroll to position [2850, 0]
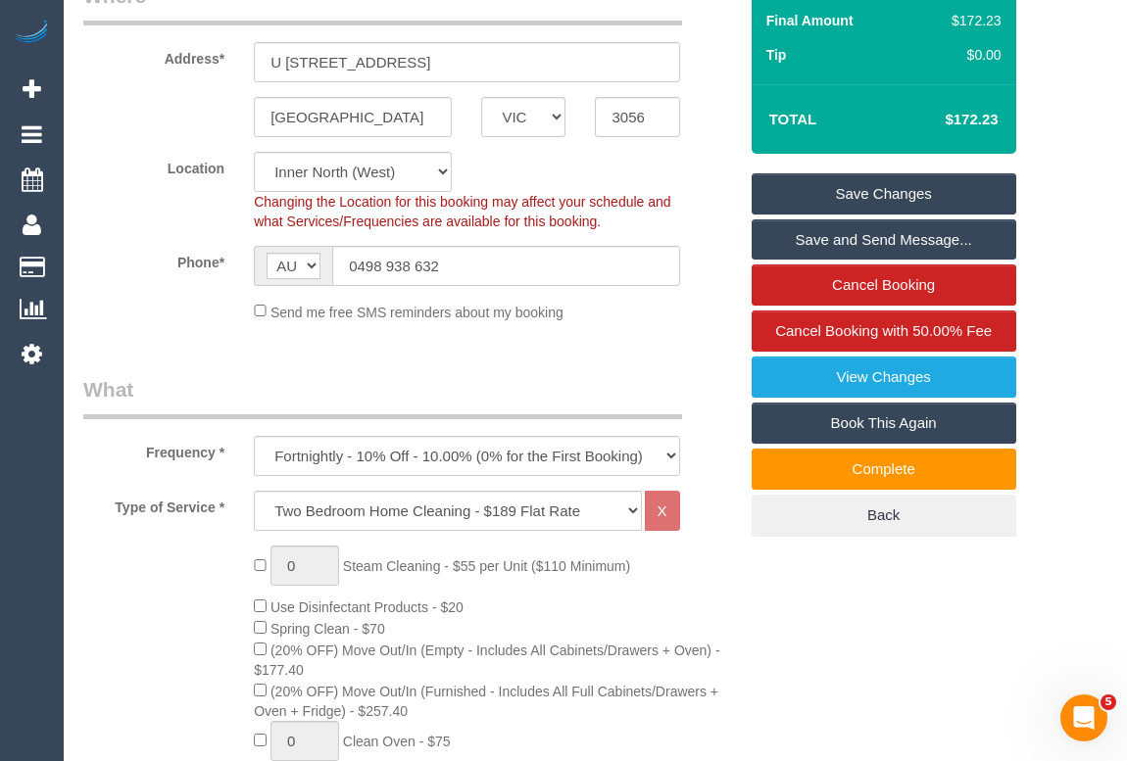
scroll to position [266, 0]
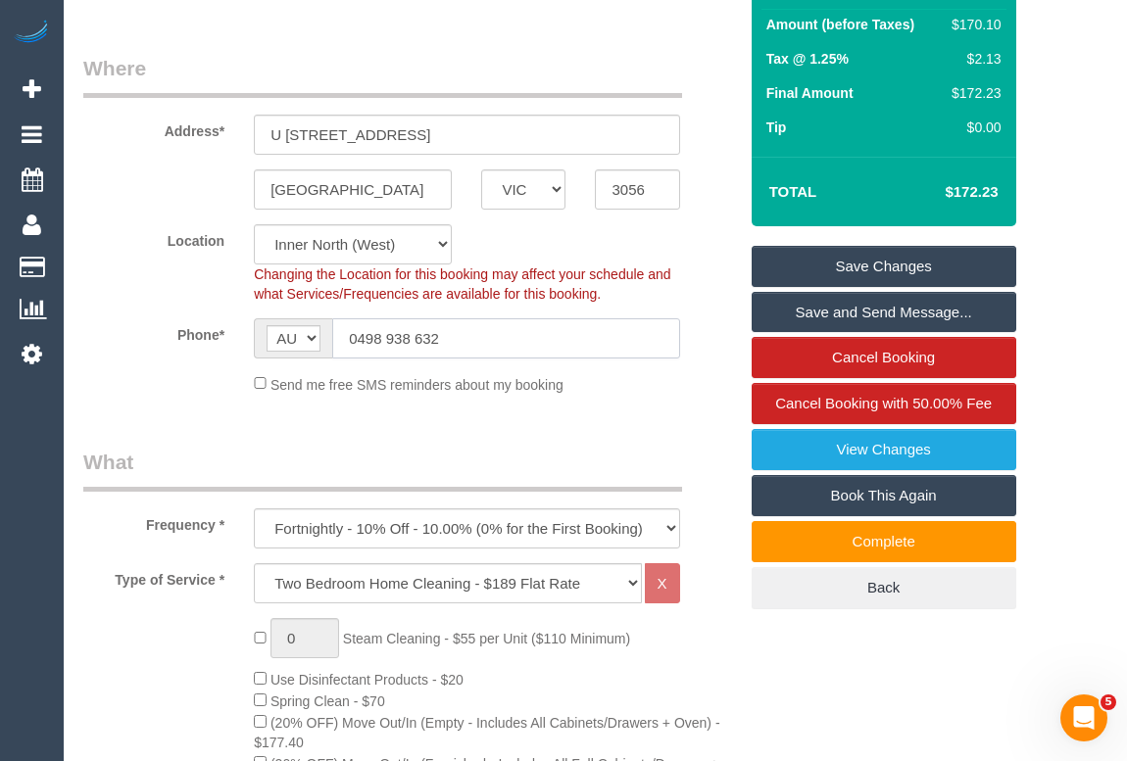
drag, startPoint x: 466, startPoint y: 362, endPoint x: 174, endPoint y: 372, distance: 292.1
click at [174, 359] on div "Phone* AF AL DZ AD AO AI AQ AG AR AM AW AU AT AZ BS BH BD BB BY BE BZ BJ BM BT …" at bounding box center [410, 338] width 683 height 40
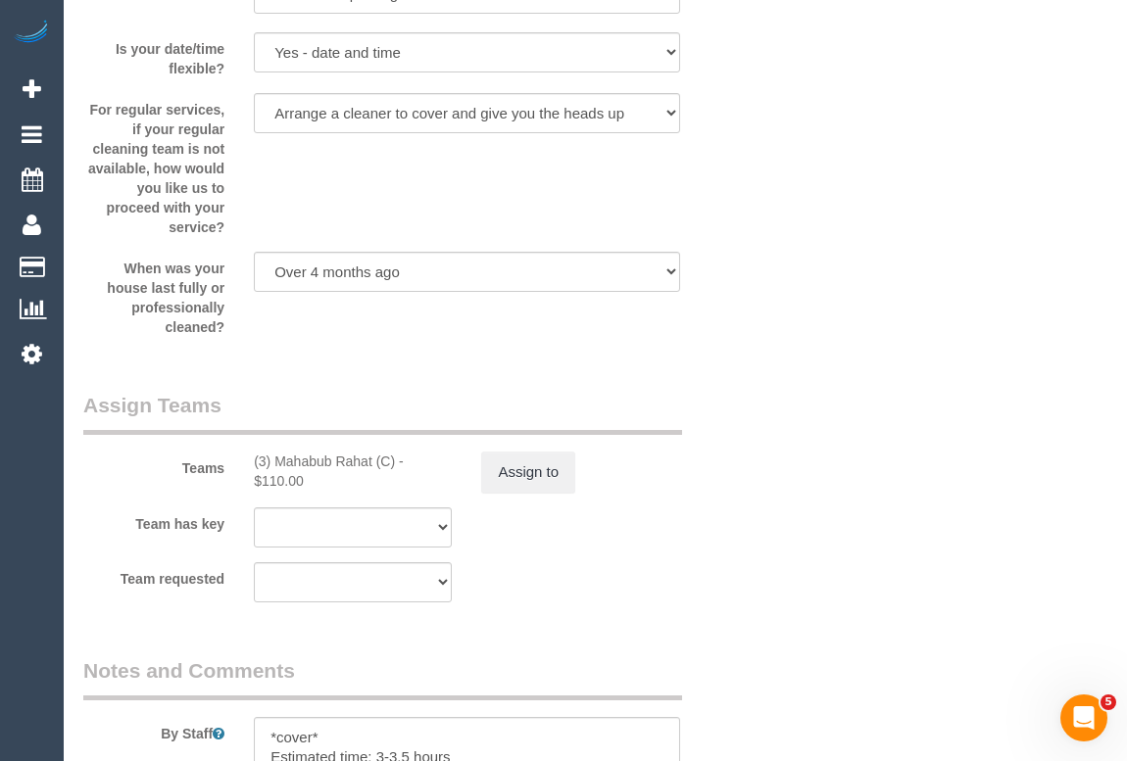
scroll to position [2672, 0]
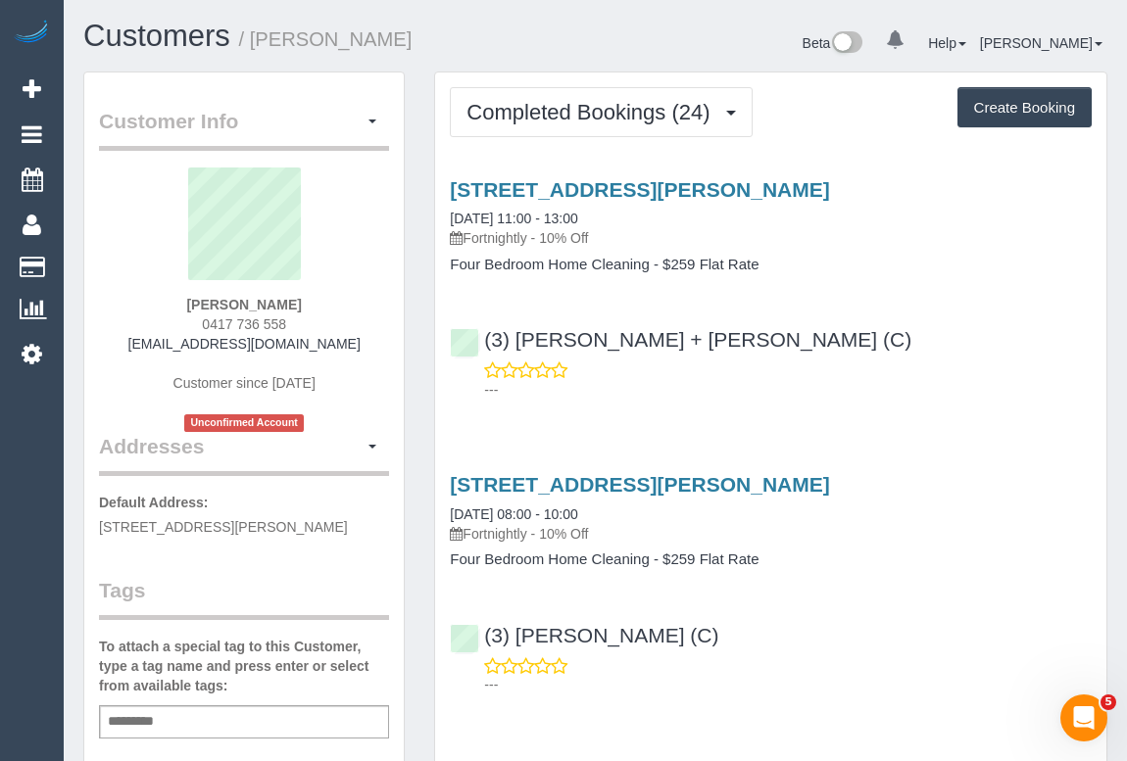
drag, startPoint x: 200, startPoint y: 318, endPoint x: 305, endPoint y: 320, distance: 104.8
click at [305, 320] on div "Rob Nugent 0417 736 558 robnugent75@yahoo.com.au Customer since 2024 Unconfirme…" at bounding box center [244, 300] width 290 height 265
copy span "0417 736 558"
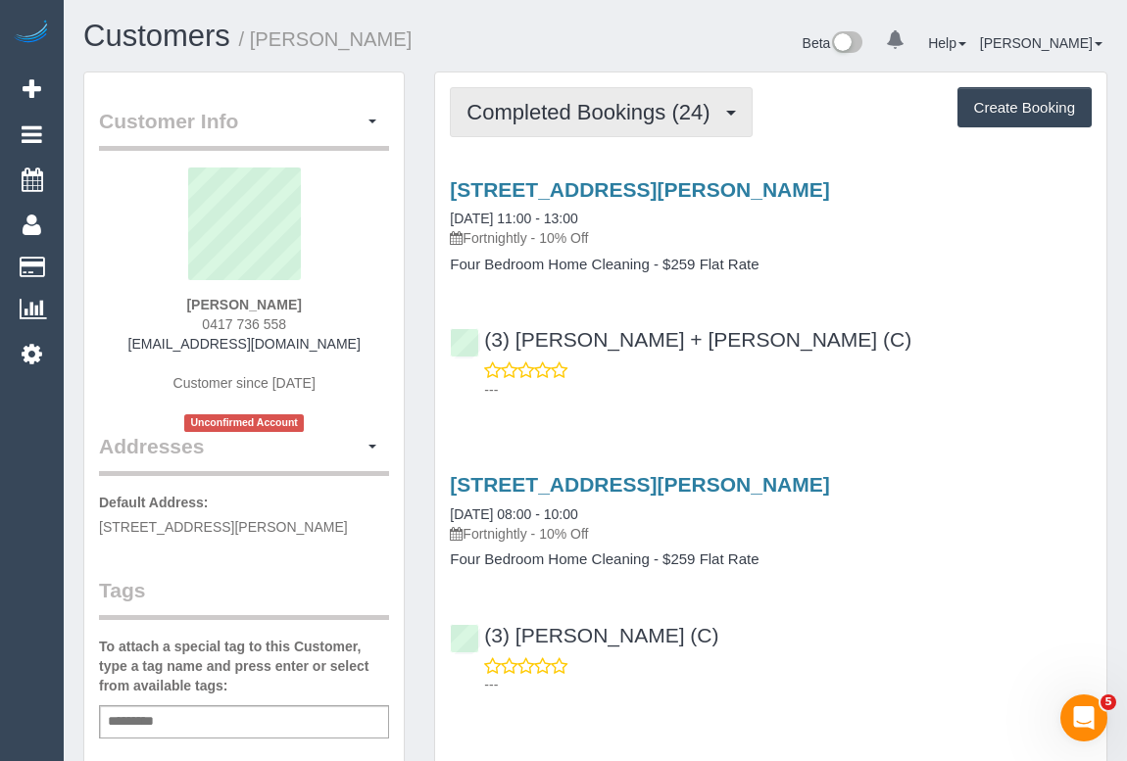
click at [592, 112] on span "Completed Bookings (24)" at bounding box center [592, 112] width 253 height 24
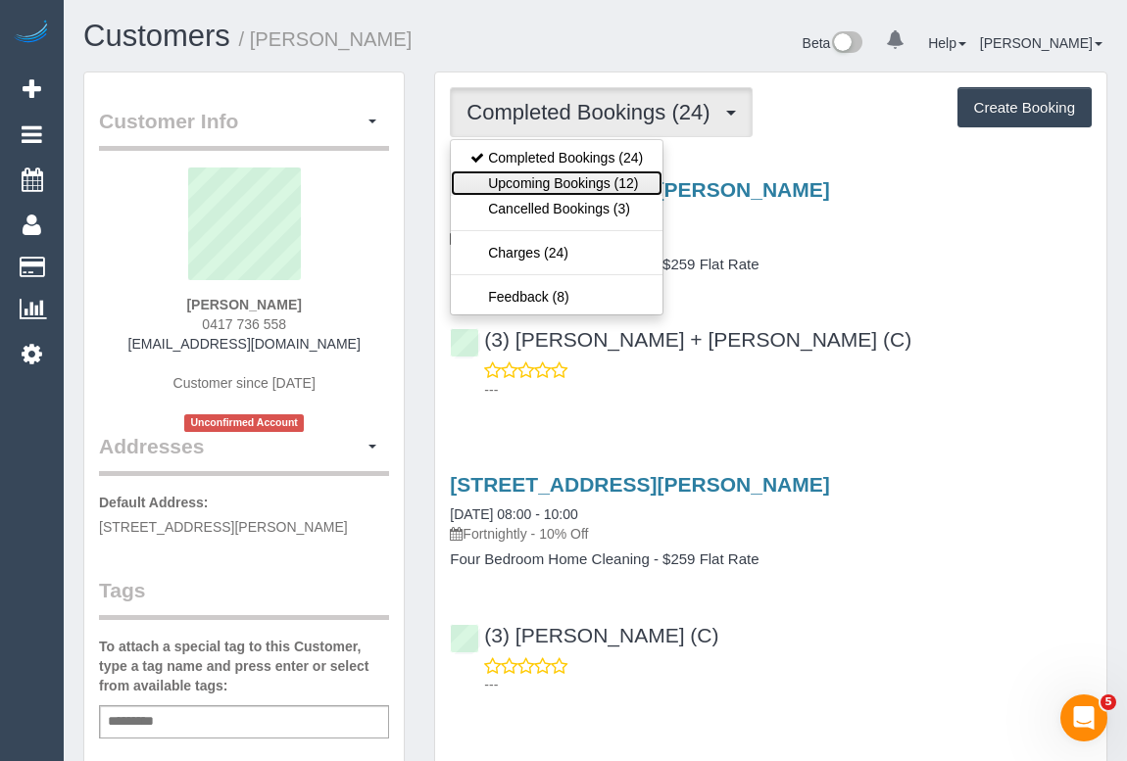
click at [565, 185] on link "Upcoming Bookings (12)" at bounding box center [557, 182] width 212 height 25
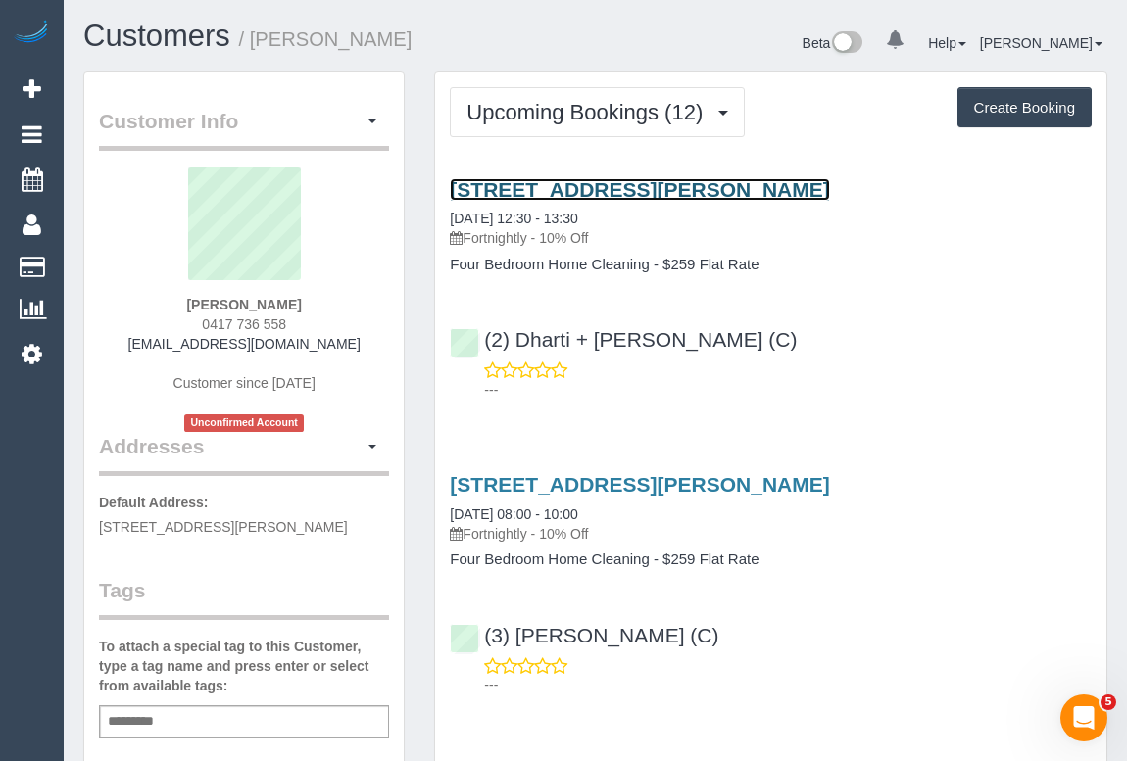
click at [583, 186] on link "16 Spectacle Cres, Point Cook, VIC 3030" at bounding box center [639, 189] width 379 height 23
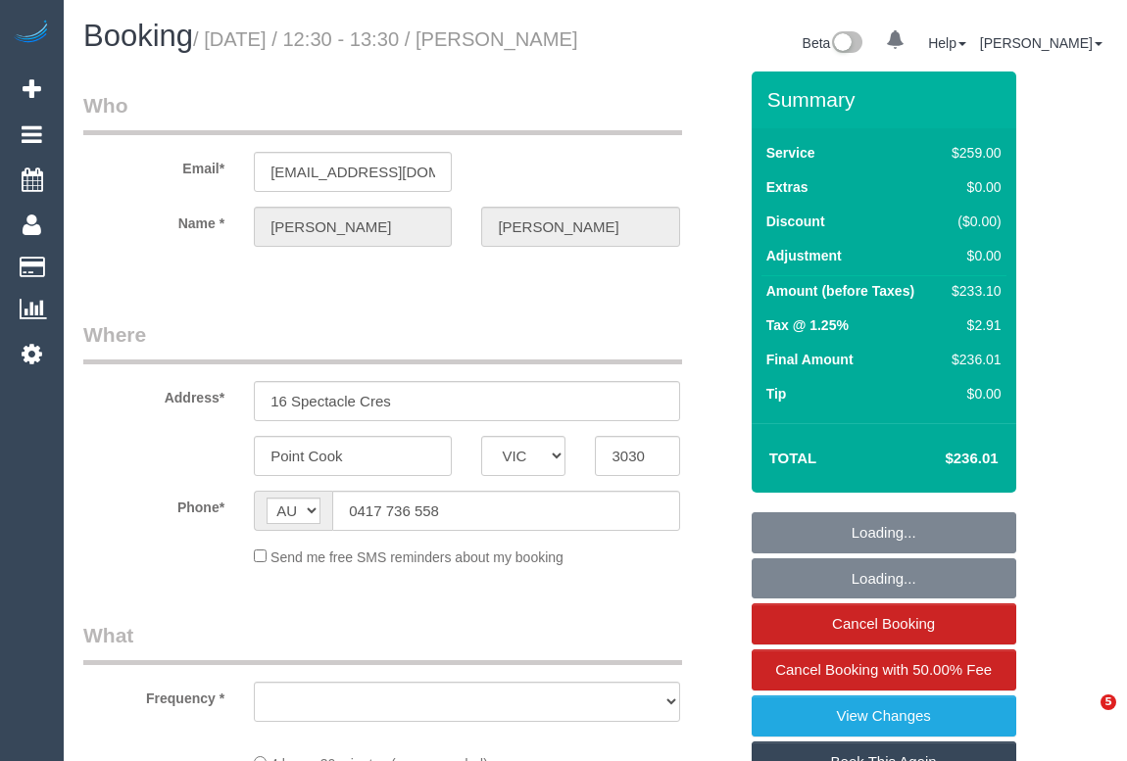
select select "VIC"
select select "string:stripe-pm_1Q240T2GScqysDRVfE1v4bUx"
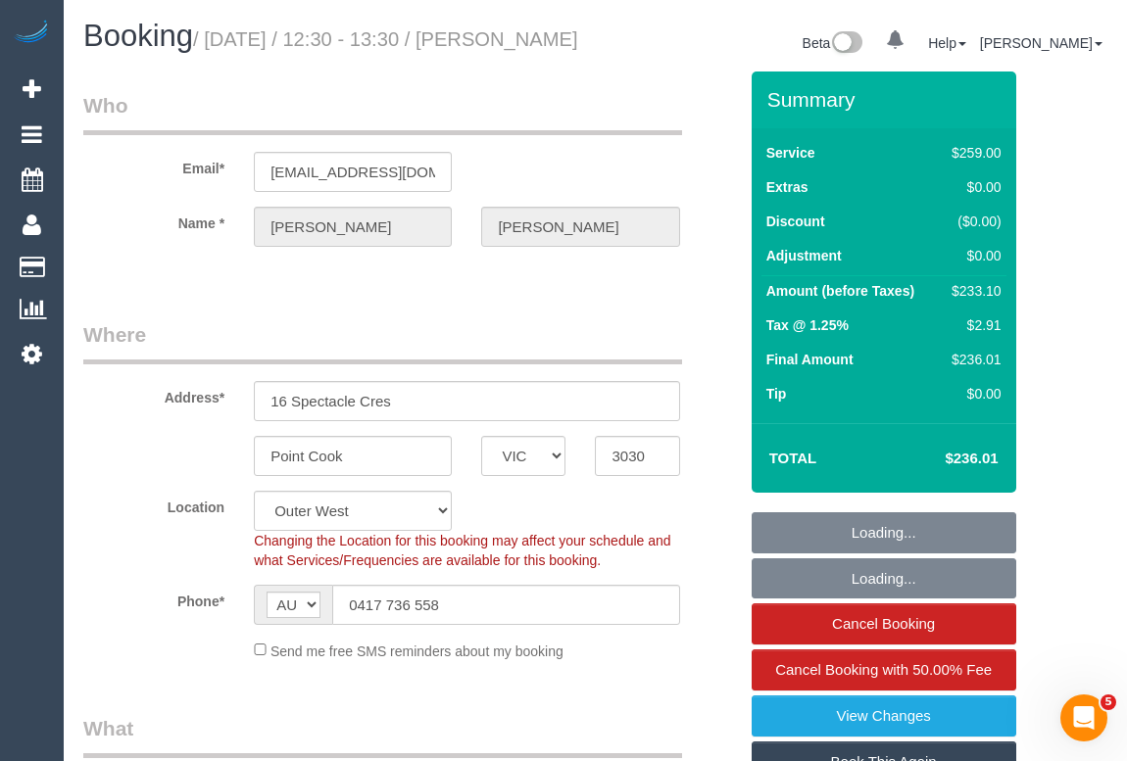
select select "object:735"
select select "number:28"
select select "number:14"
select select "number:18"
select select "number:36"
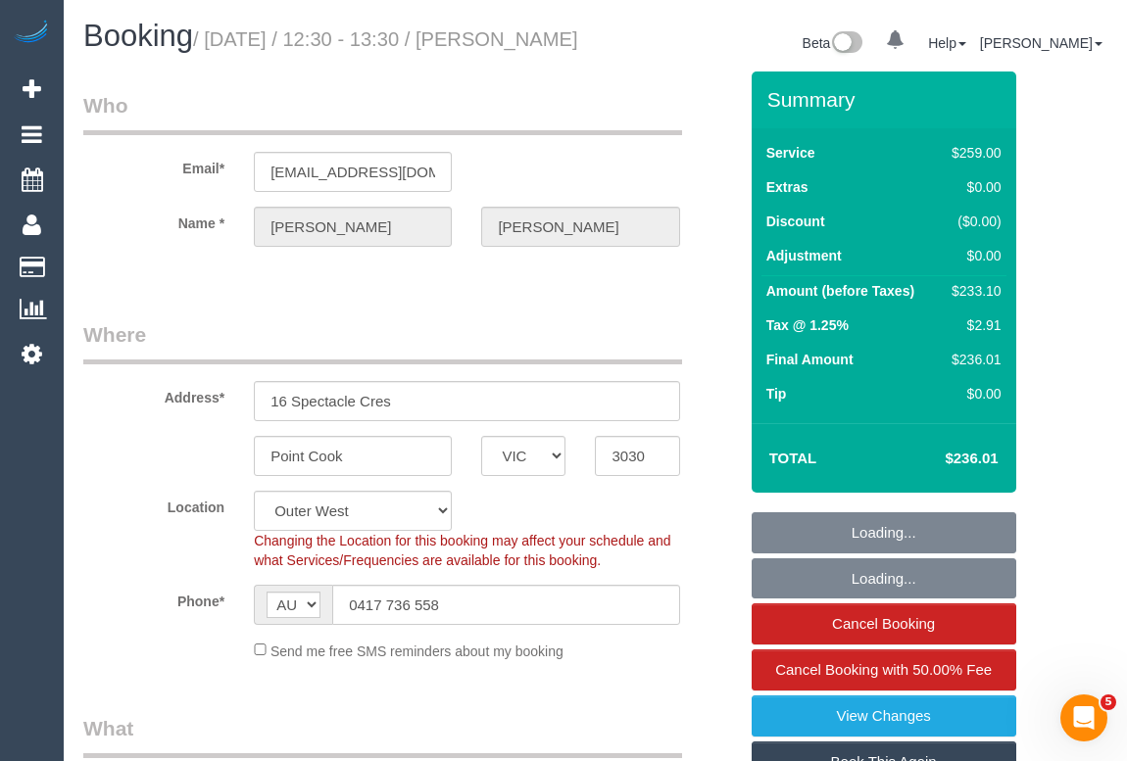
select select "number:34"
select select "number:11"
select select "object:1291"
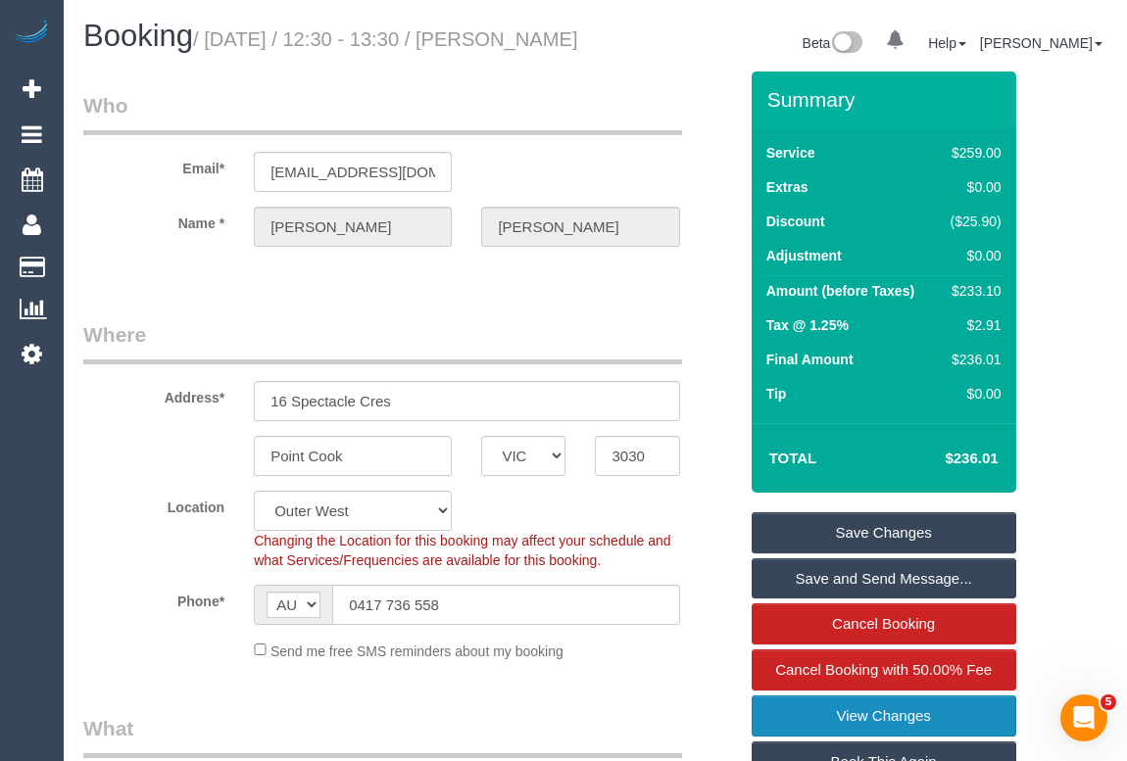
click at [876, 732] on link "View Changes" at bounding box center [883, 716] width 265 height 41
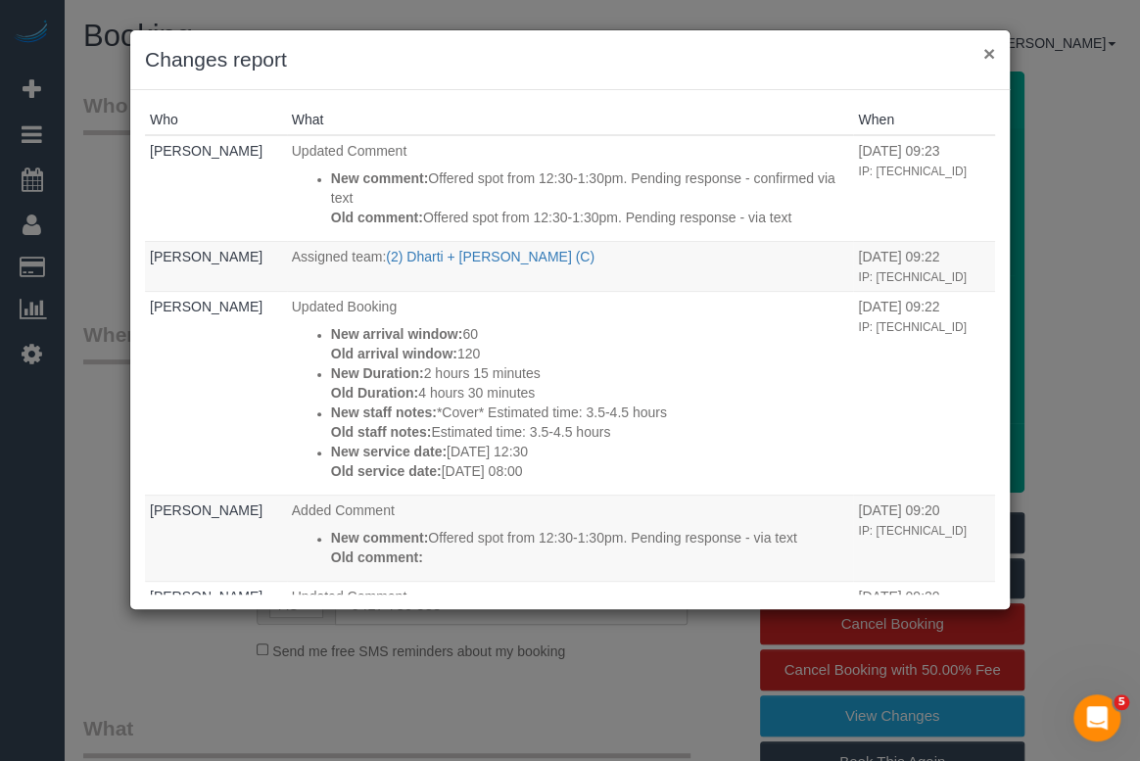
click at [988, 49] on button "×" at bounding box center [990, 53] width 12 height 21
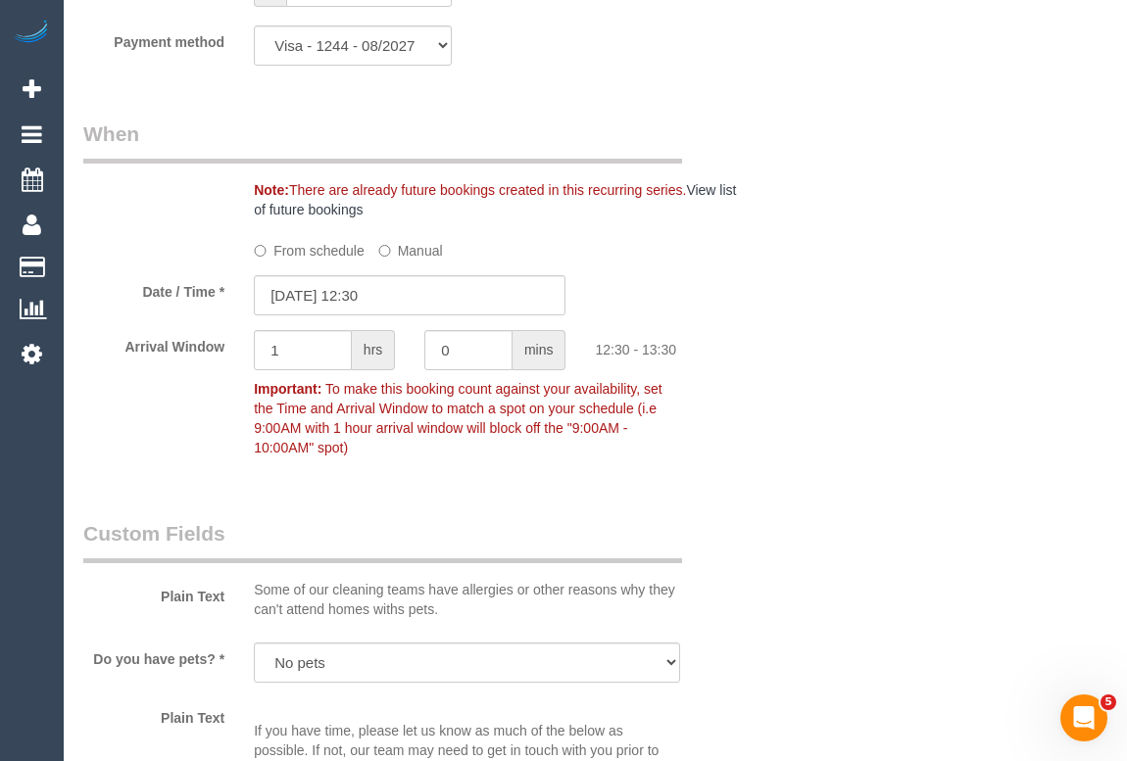
scroll to position [2137, 0]
click at [361, 316] on input "13/10/2025 12:30" at bounding box center [410, 296] width 312 height 40
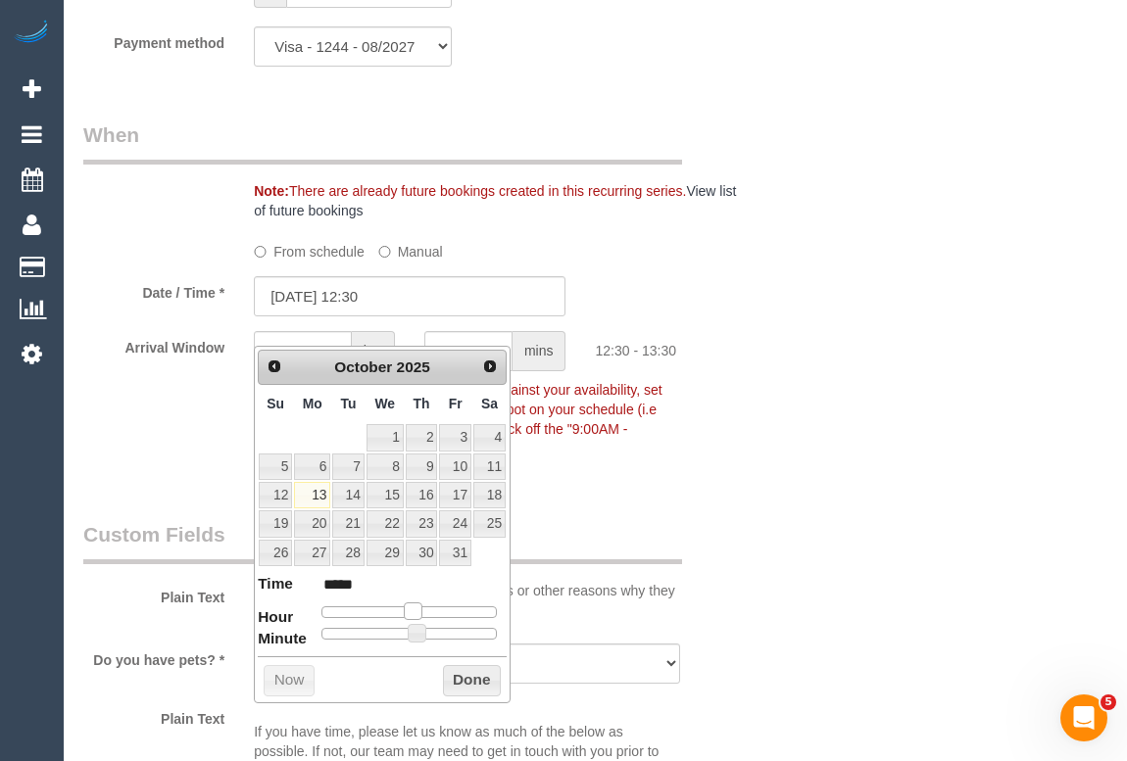
type input "13/10/2025 13:30"
type input "*****"
type input "13/10/2025 14:30"
type input "*****"
type input "13/10/2025 15:30"
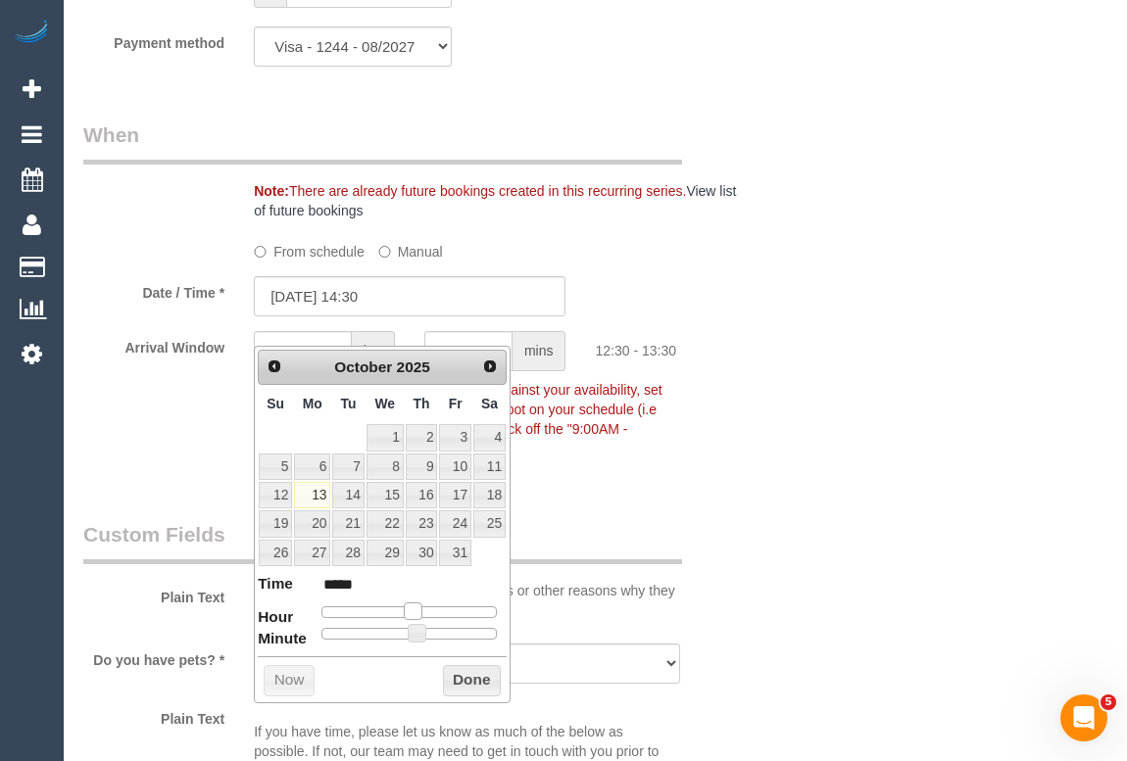
type input "*****"
type input "13/10/2025 14:30"
type input "*****"
type input "13/10/2025 13:30"
type input "*****"
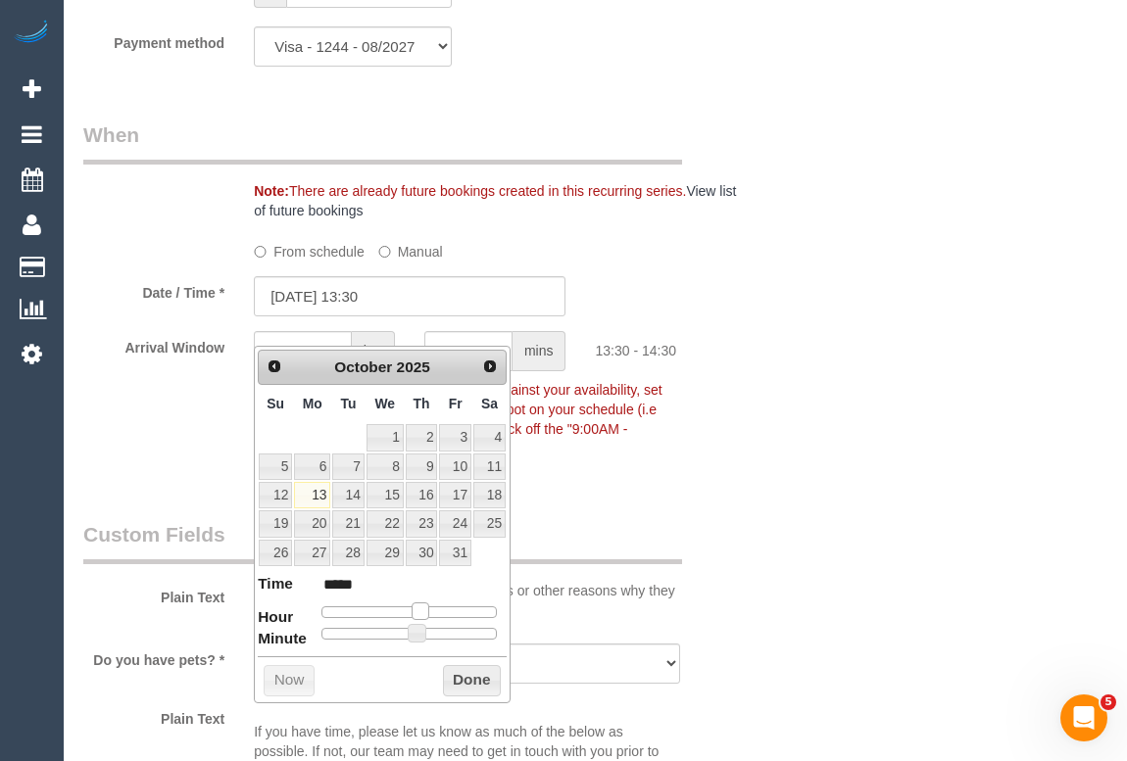
type input "13/10/2025 14:30"
type input "*****"
drag, startPoint x: 410, startPoint y: 605, endPoint x: 424, endPoint y: 605, distance: 13.7
click at [424, 605] on span at bounding box center [428, 611] width 18 height 18
type input "13/10/2025 14:25"
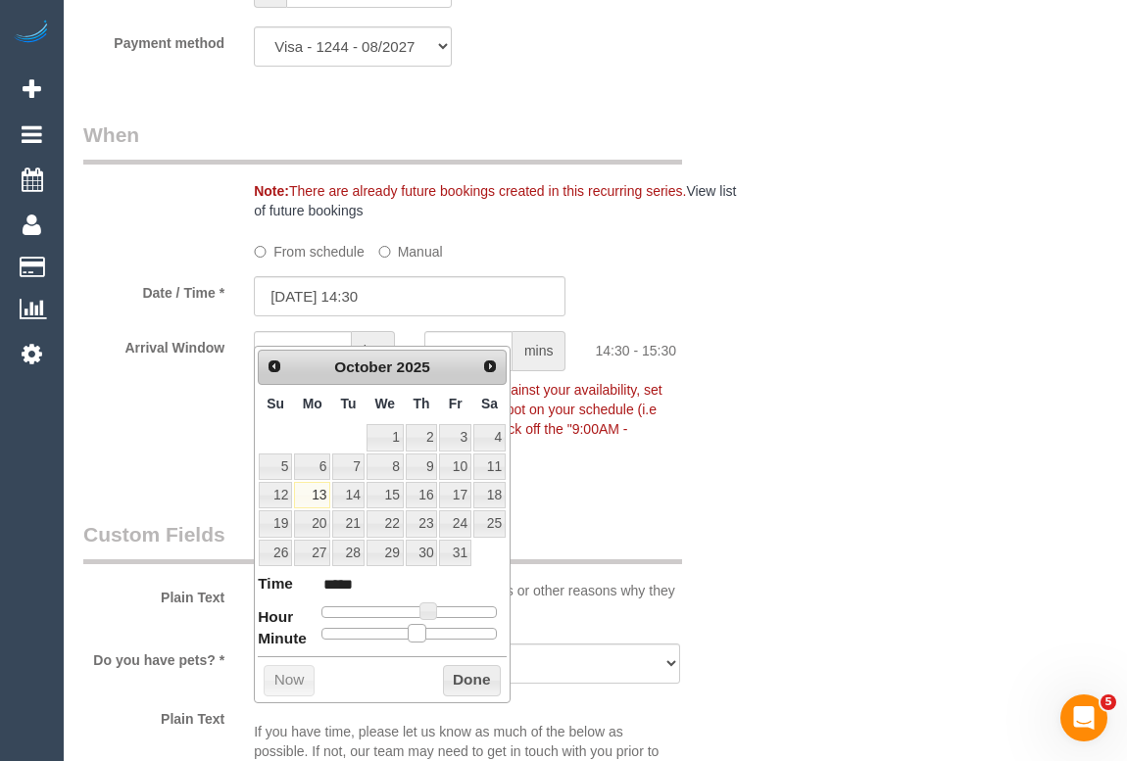
type input "*****"
type input "13/10/2025 14:20"
type input "*****"
type input "13/10/2025 14:15"
type input "*****"
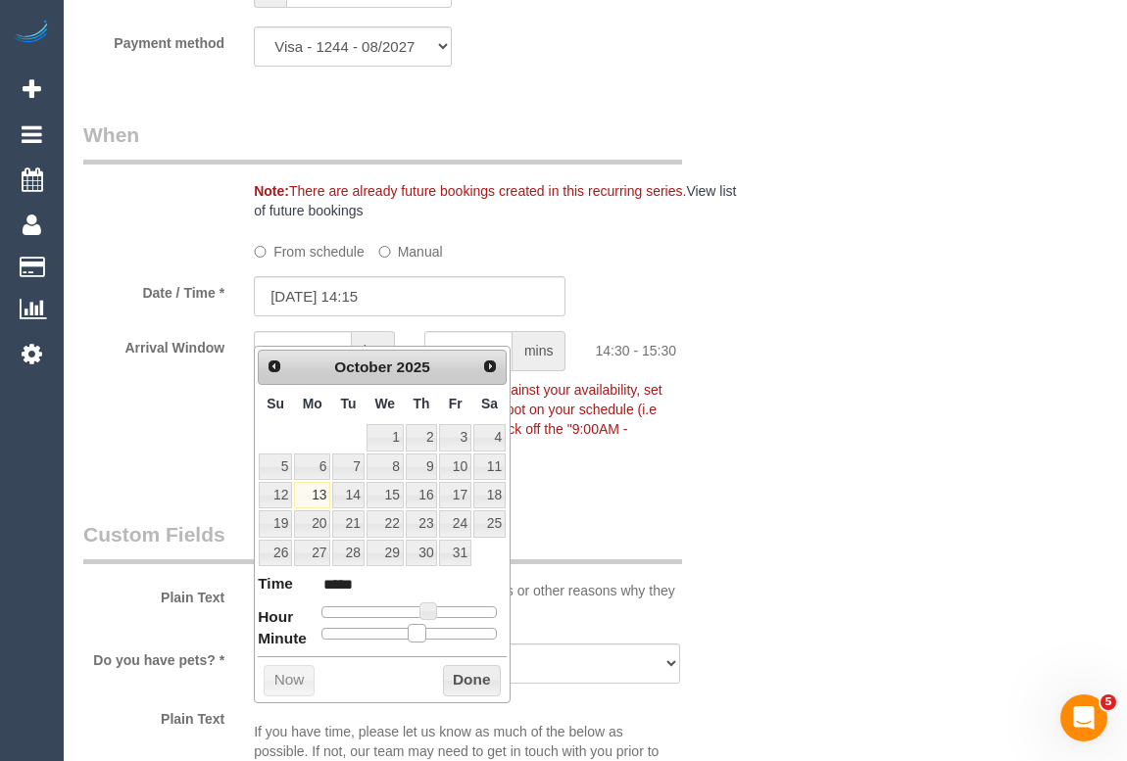
type input "13/10/2025 14:05"
type input "*****"
type input "13/10/2025 14:00"
type input "*****"
drag, startPoint x: 413, startPoint y: 633, endPoint x: 299, endPoint y: 633, distance: 114.6
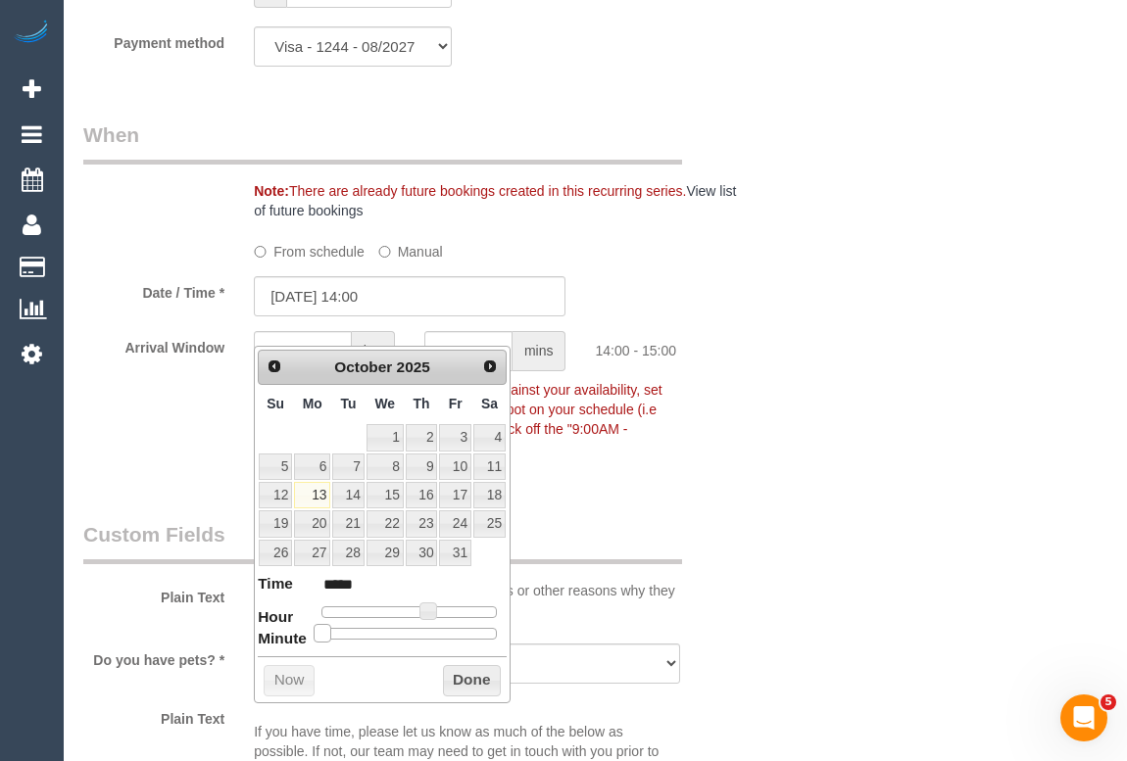
click at [299, 633] on dl "Time ***** Hour Minute Second Millisecond Microsecond Time Zone ***** ***** ***…" at bounding box center [382, 607] width 249 height 68
click at [460, 676] on button "Done" at bounding box center [472, 680] width 58 height 31
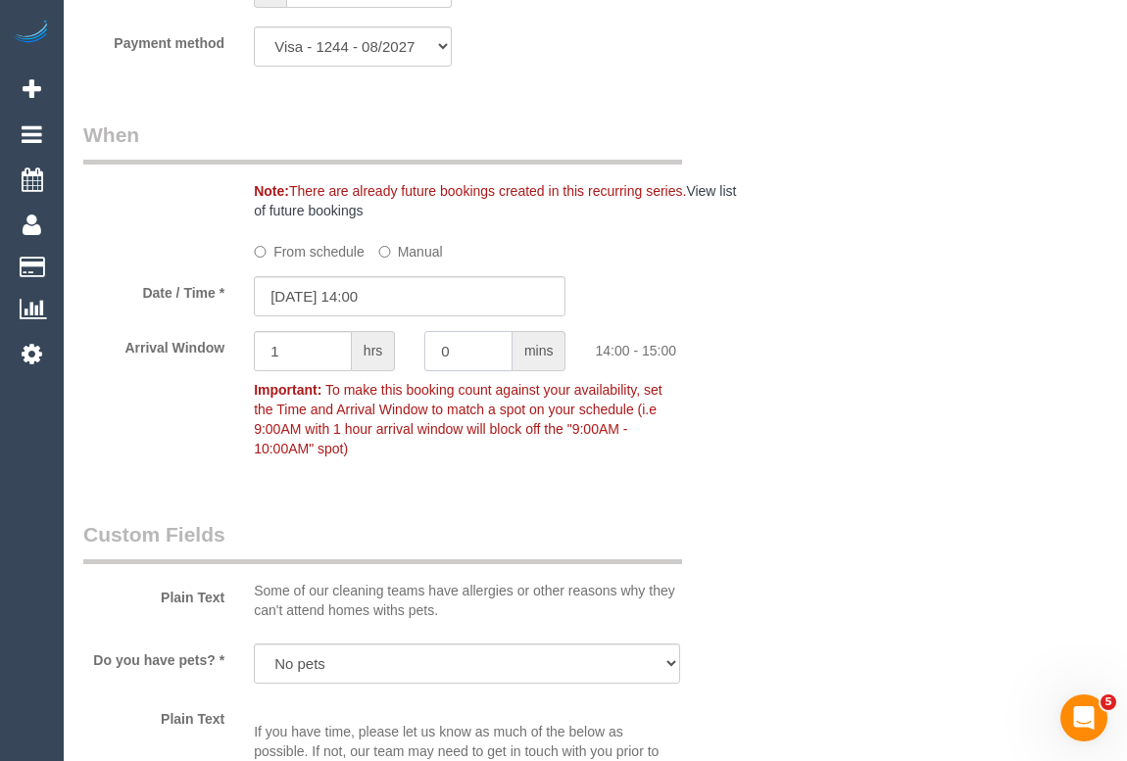
click at [470, 371] on input "0" at bounding box center [468, 351] width 88 height 40
drag, startPoint x: 470, startPoint y: 384, endPoint x: 434, endPoint y: 378, distance: 36.7
click at [434, 371] on input "0" at bounding box center [468, 351] width 88 height 40
type input "15"
drag, startPoint x: 323, startPoint y: 379, endPoint x: 139, endPoint y: 366, distance: 184.6
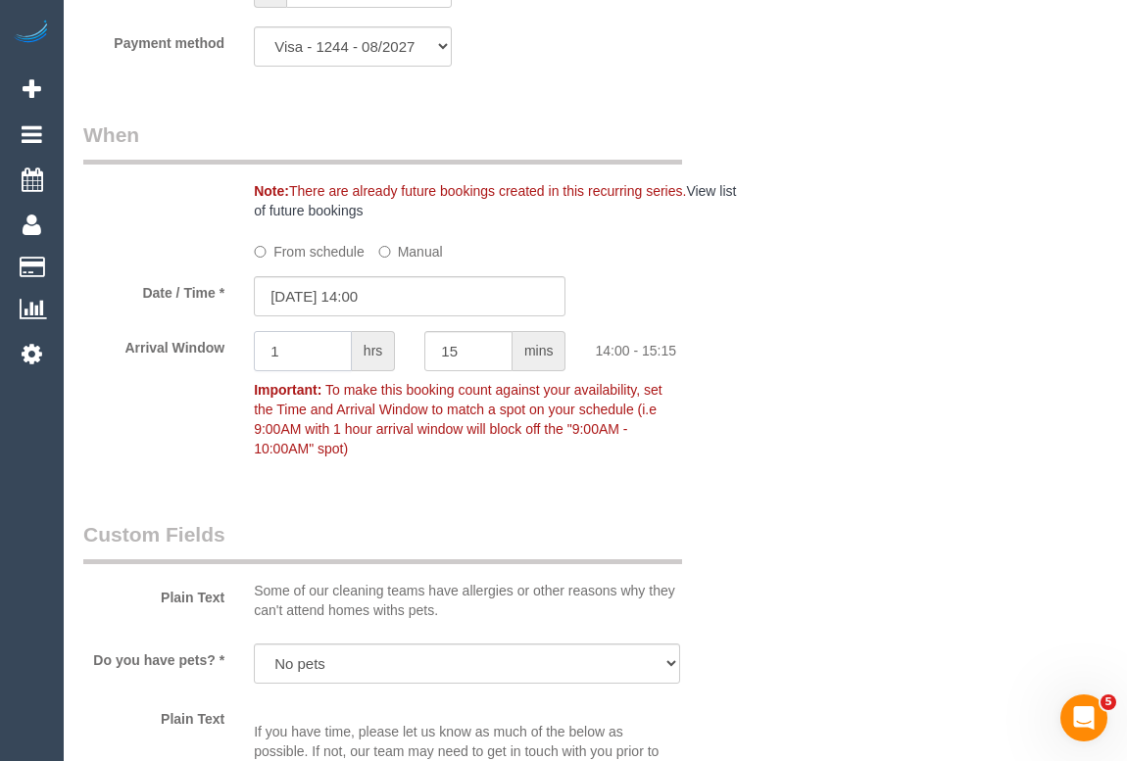
click at [141, 379] on div "Arrival Window 1 hrs 15 mins 14:00 - 15:15 Important: To make this booking coun…" at bounding box center [410, 399] width 683 height 136
type input "0"
click at [896, 473] on div "Who Email* robnugent75@yahoo.com.au Name * Rob Nugent Where Address* 16 Spectac…" at bounding box center [595, 520] width 1024 height 5171
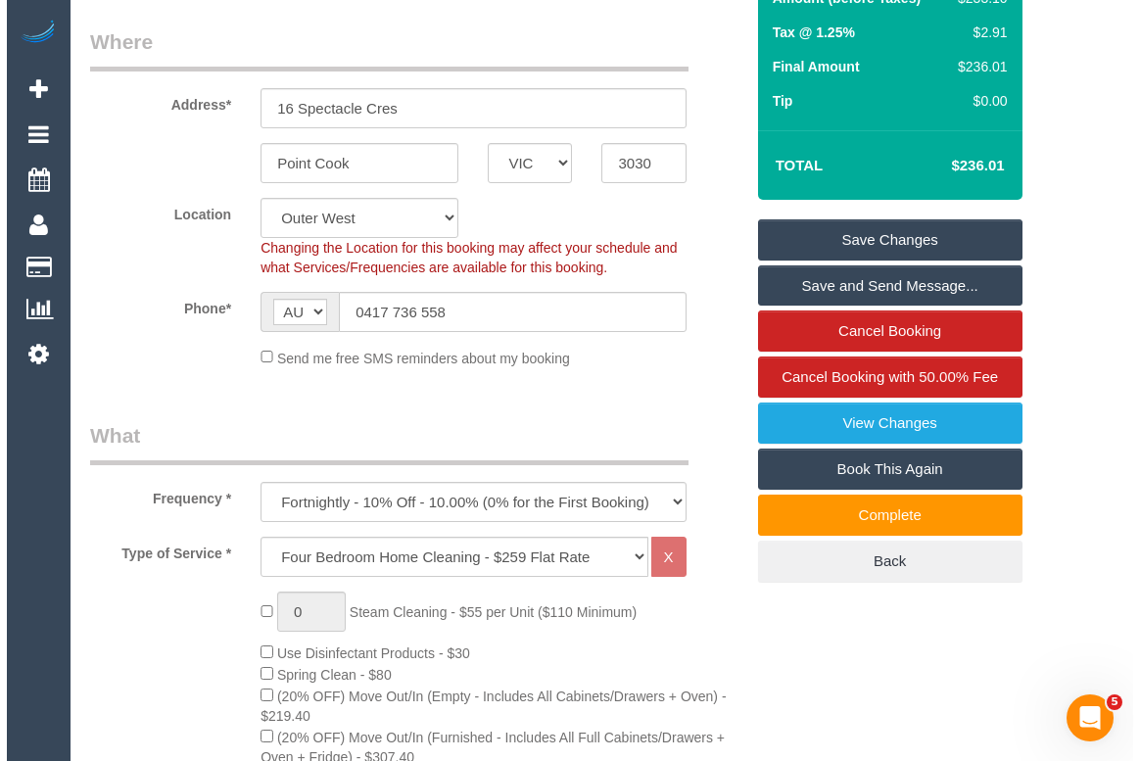
scroll to position [266, 0]
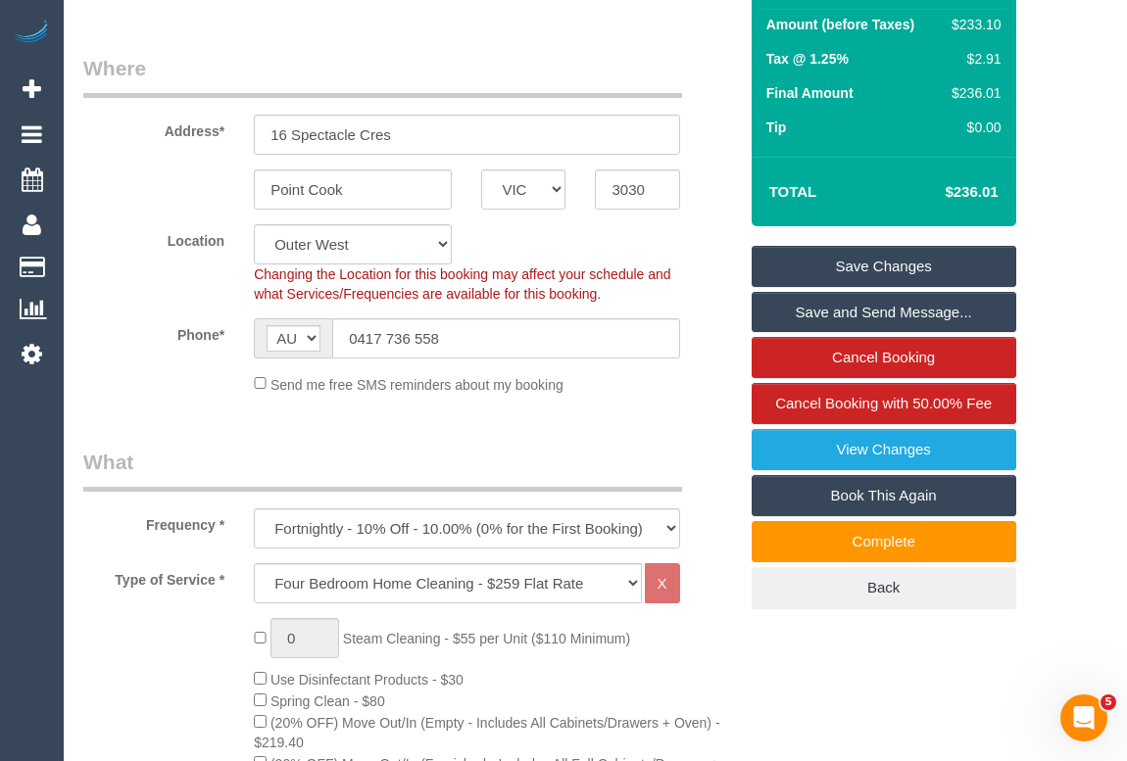
click at [887, 287] on link "Save Changes" at bounding box center [883, 266] width 265 height 41
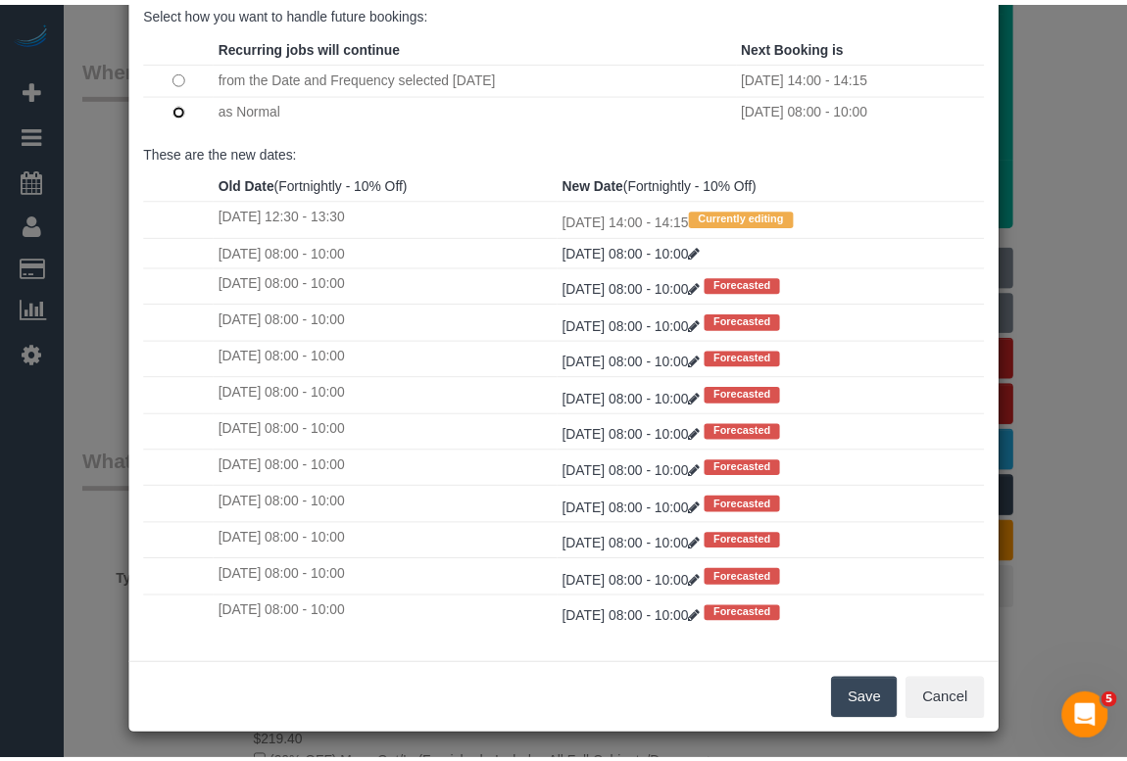
scroll to position [116, 0]
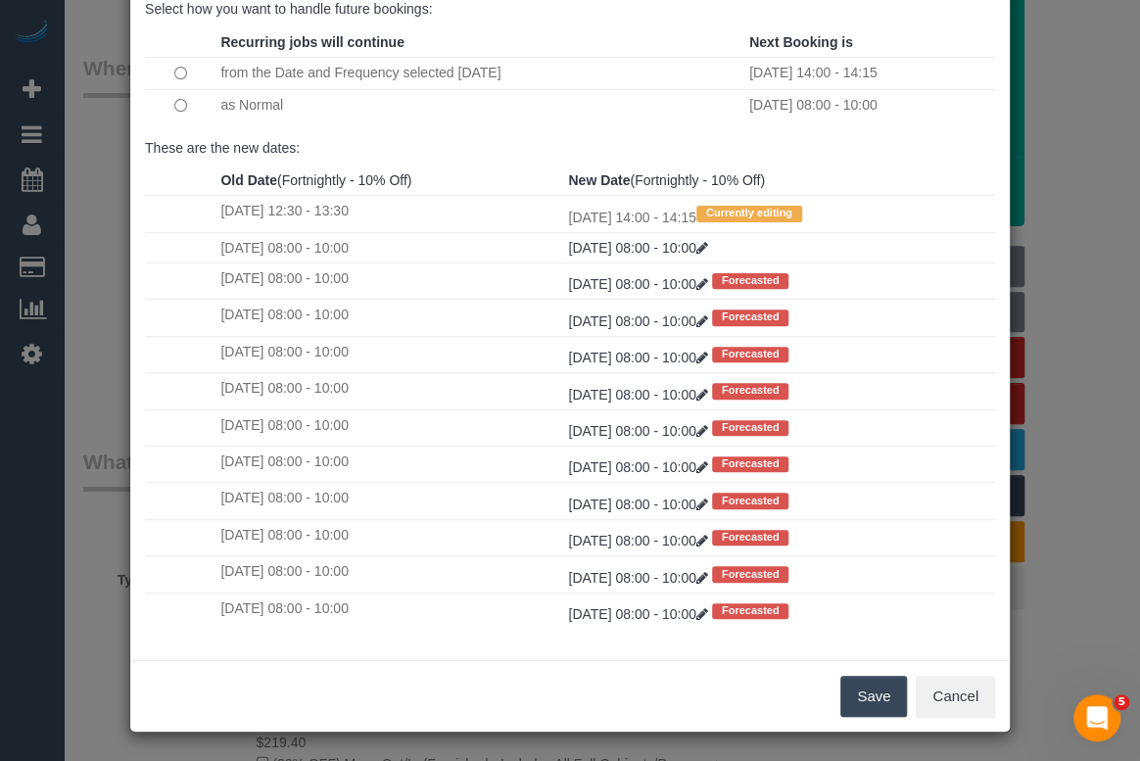
click at [875, 705] on button "Save" at bounding box center [874, 696] width 67 height 41
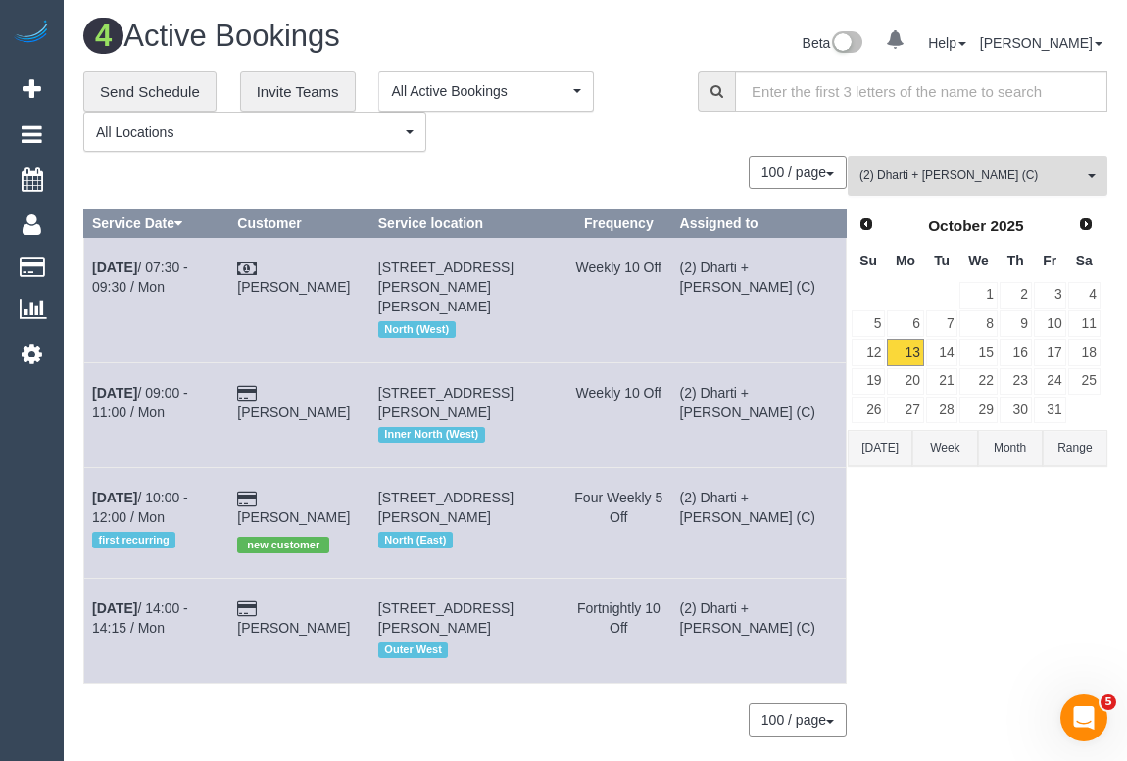
click at [970, 181] on span "(2) Dharti + [PERSON_NAME] (C)" at bounding box center [970, 176] width 223 height 17
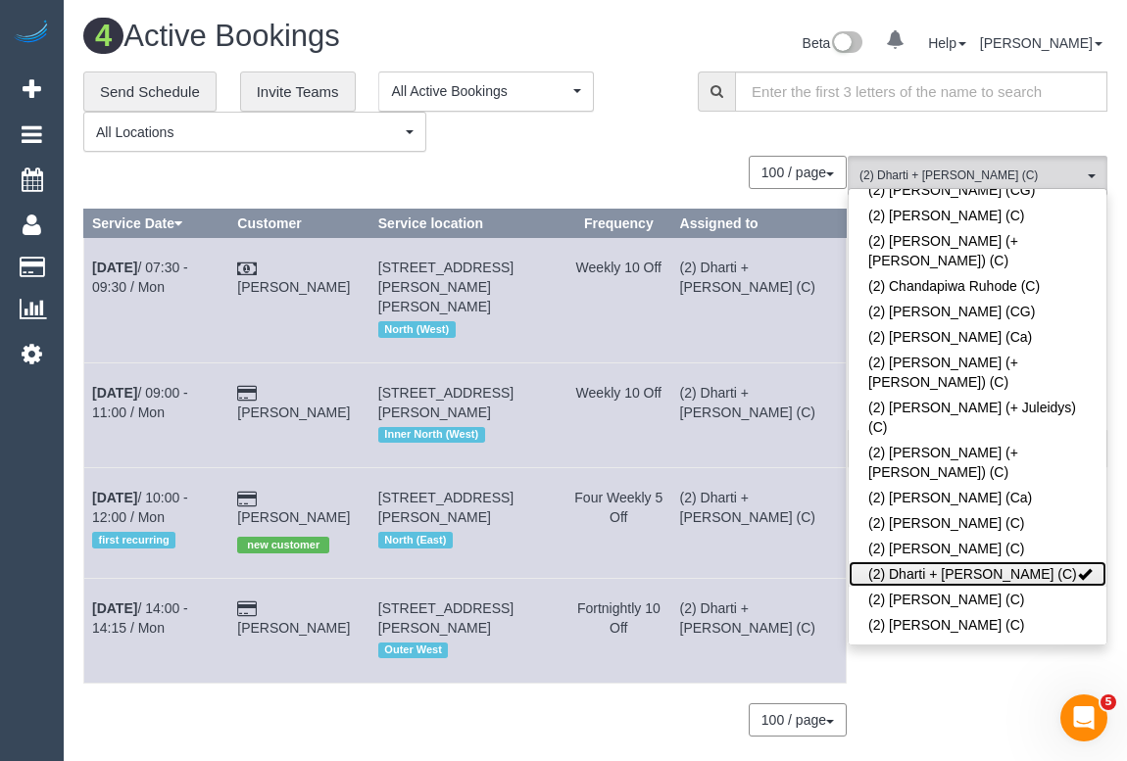
click at [1078, 567] on span at bounding box center [1085, 574] width 14 height 14
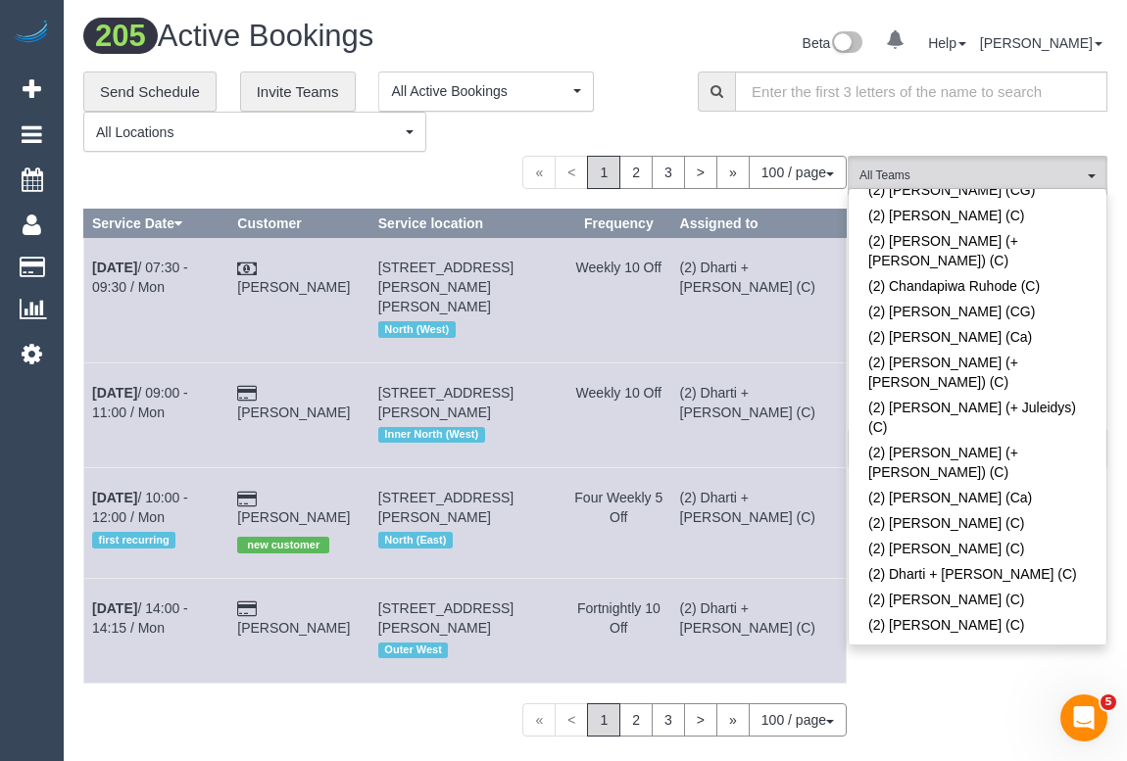
click at [640, 131] on div "**********" at bounding box center [375, 112] width 585 height 81
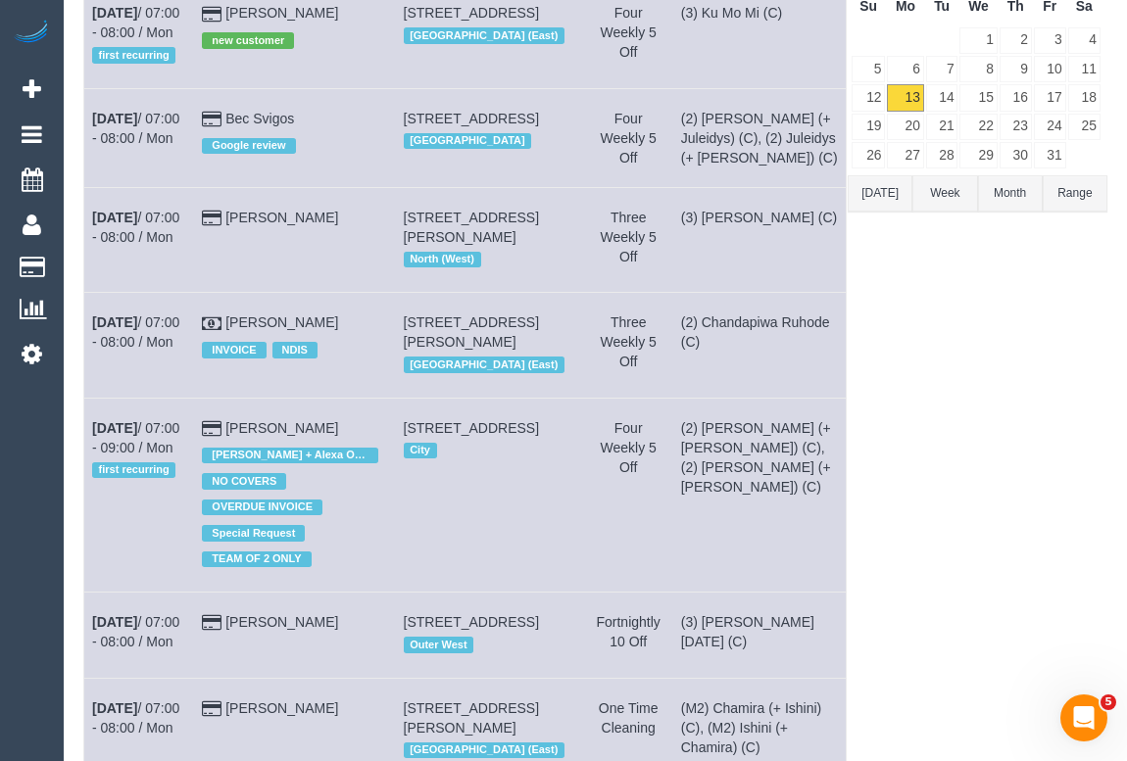
scroll to position [0, 0]
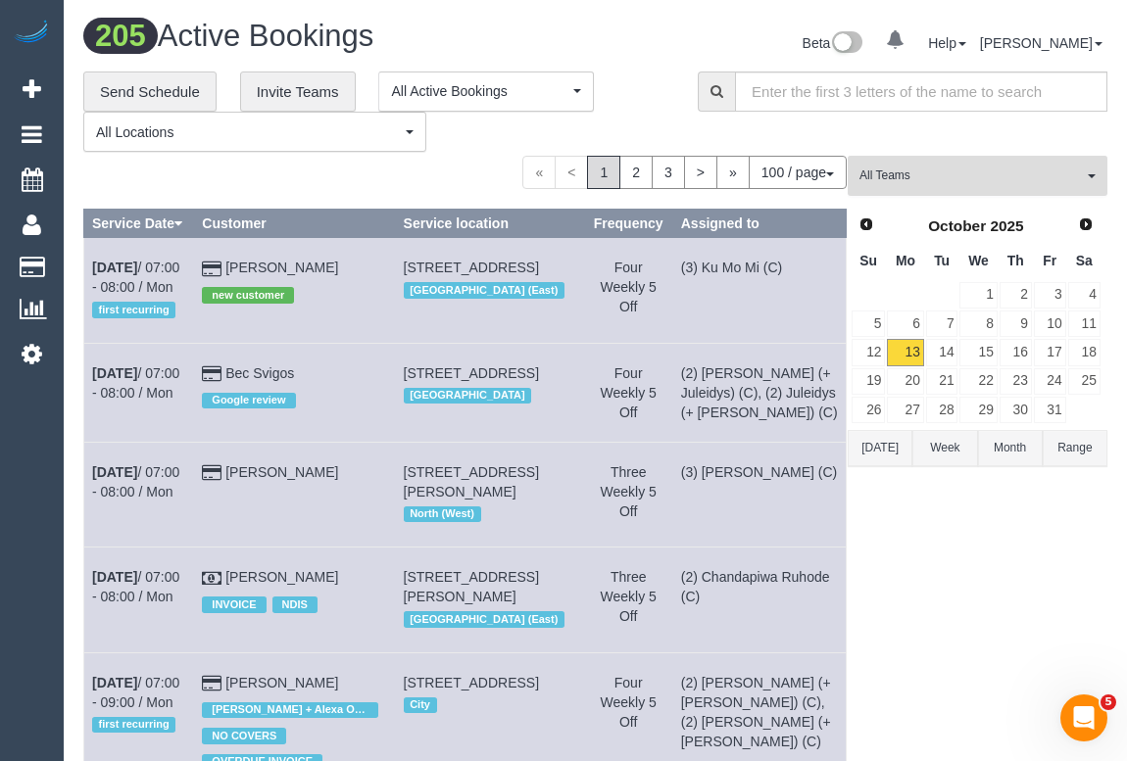
click at [934, 176] on span "All Teams" at bounding box center [970, 176] width 223 height 17
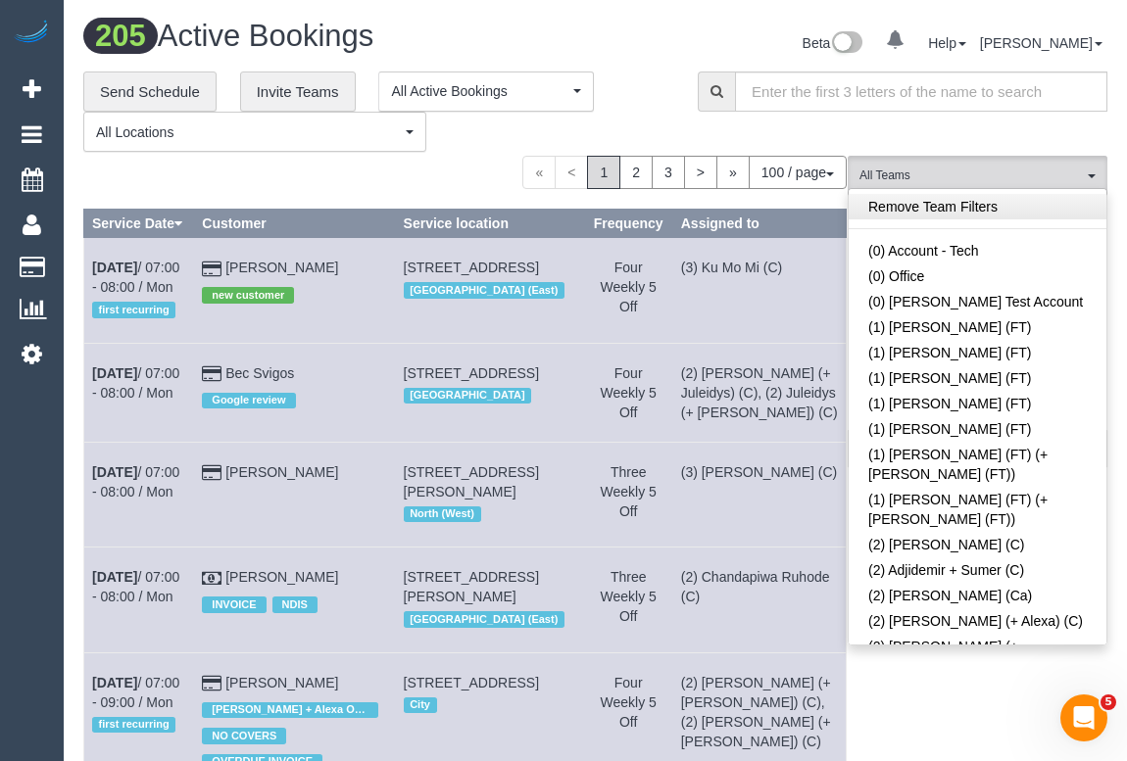
click at [932, 206] on link "Remove Team Filters" at bounding box center [977, 206] width 258 height 25
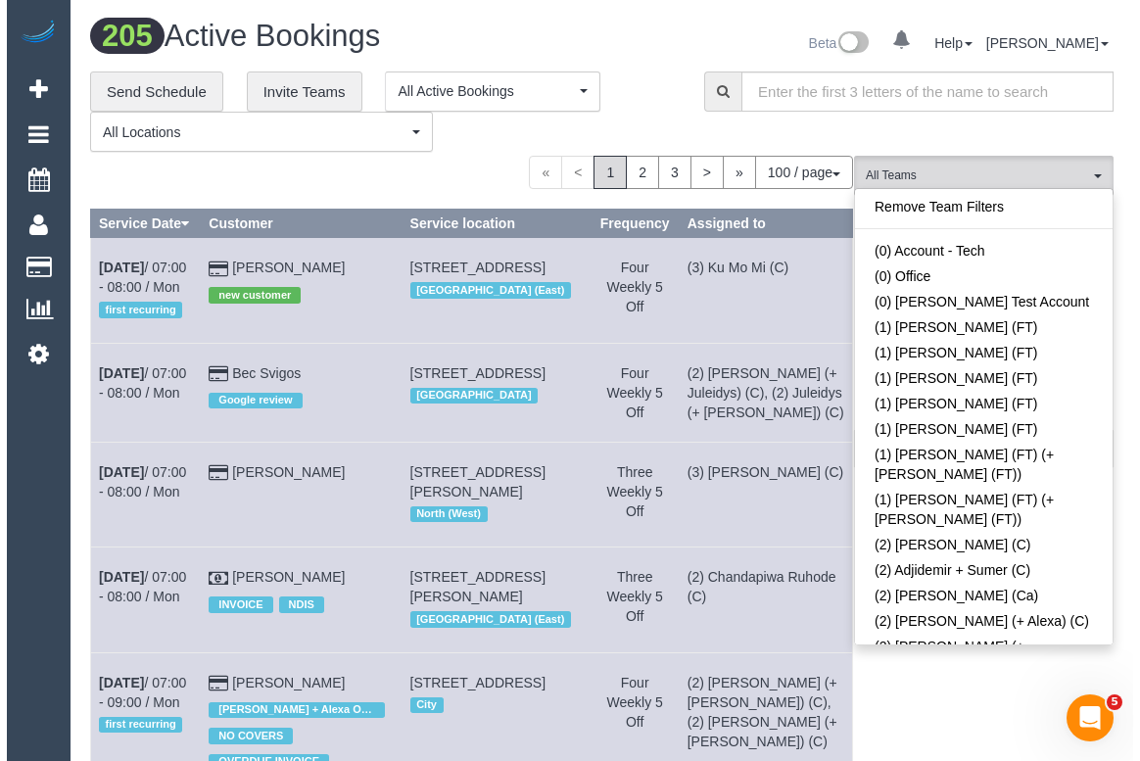
scroll to position [470, 0]
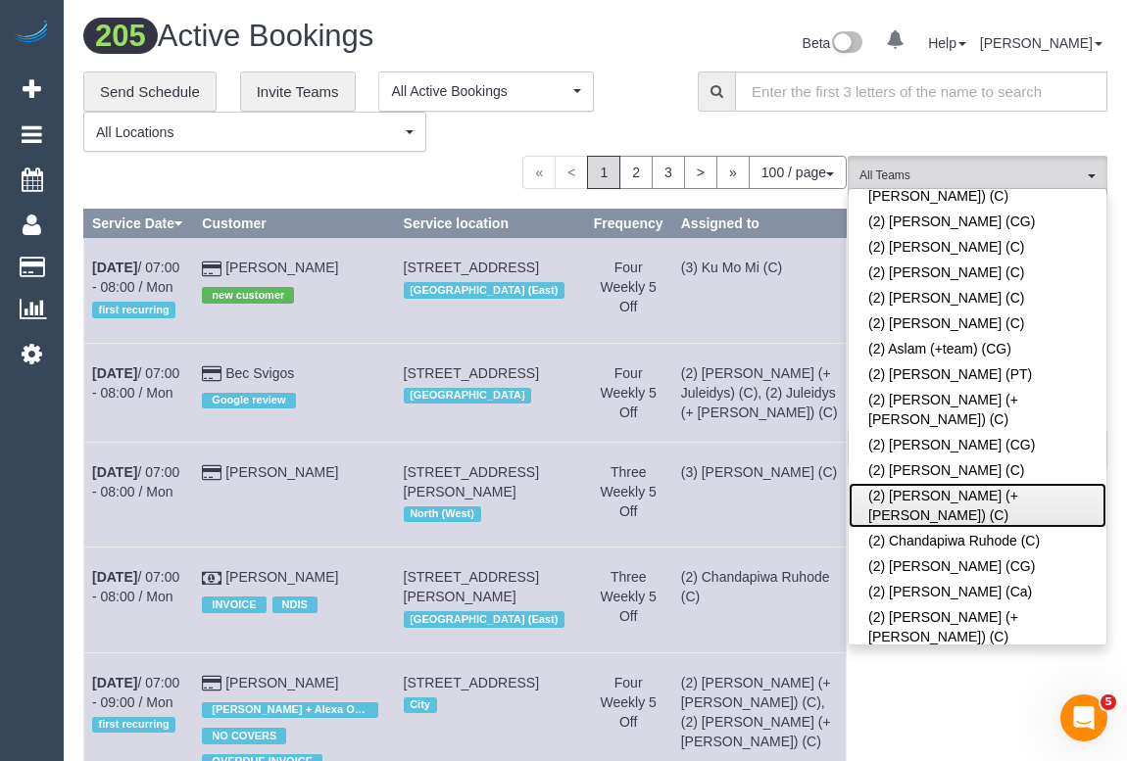
click at [932, 483] on link "(2) [PERSON_NAME] (+ [PERSON_NAME]) (C)" at bounding box center [977, 505] width 258 height 45
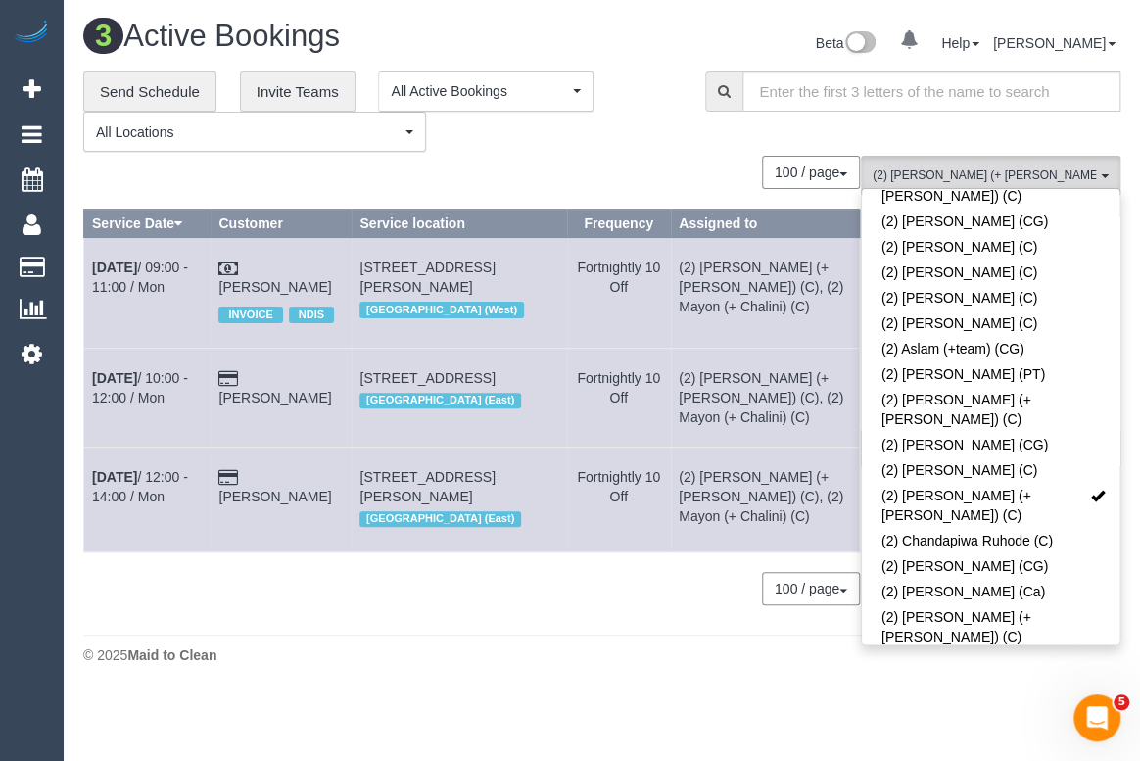
click at [458, 674] on footer "© 2025 Maid to Clean" at bounding box center [601, 654] width 1037 height 39
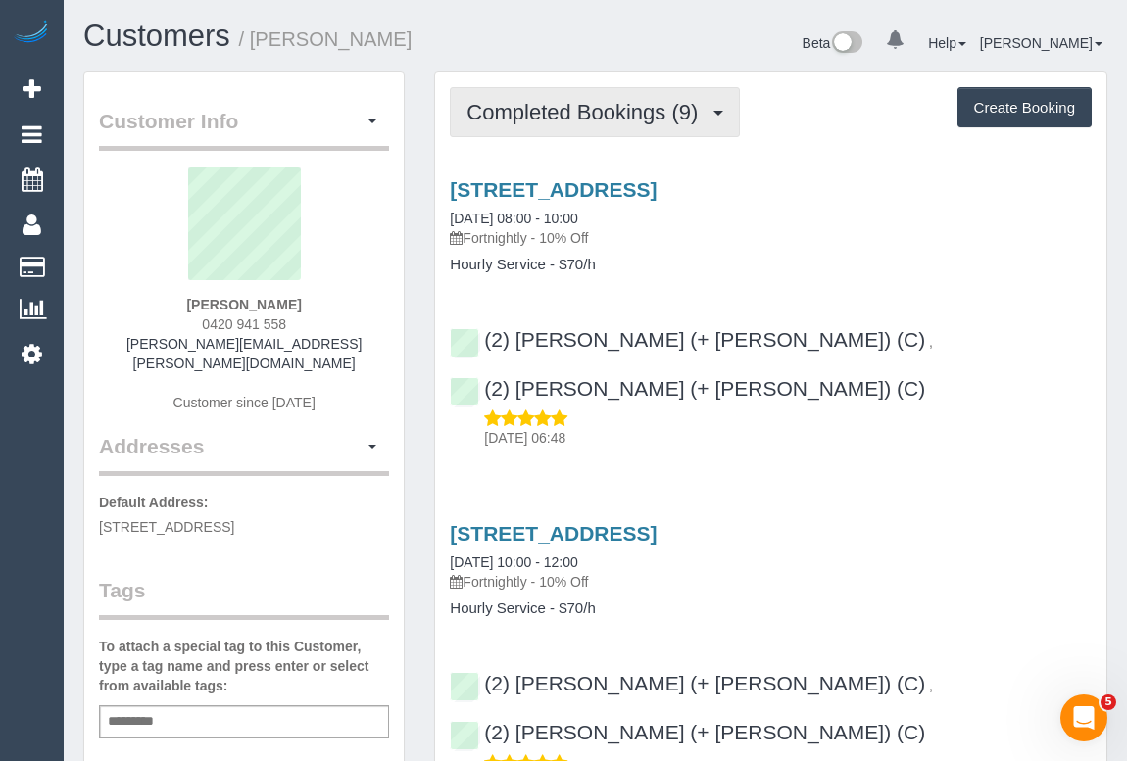
click at [539, 122] on button "Completed Bookings (9)" at bounding box center [595, 112] width 290 height 50
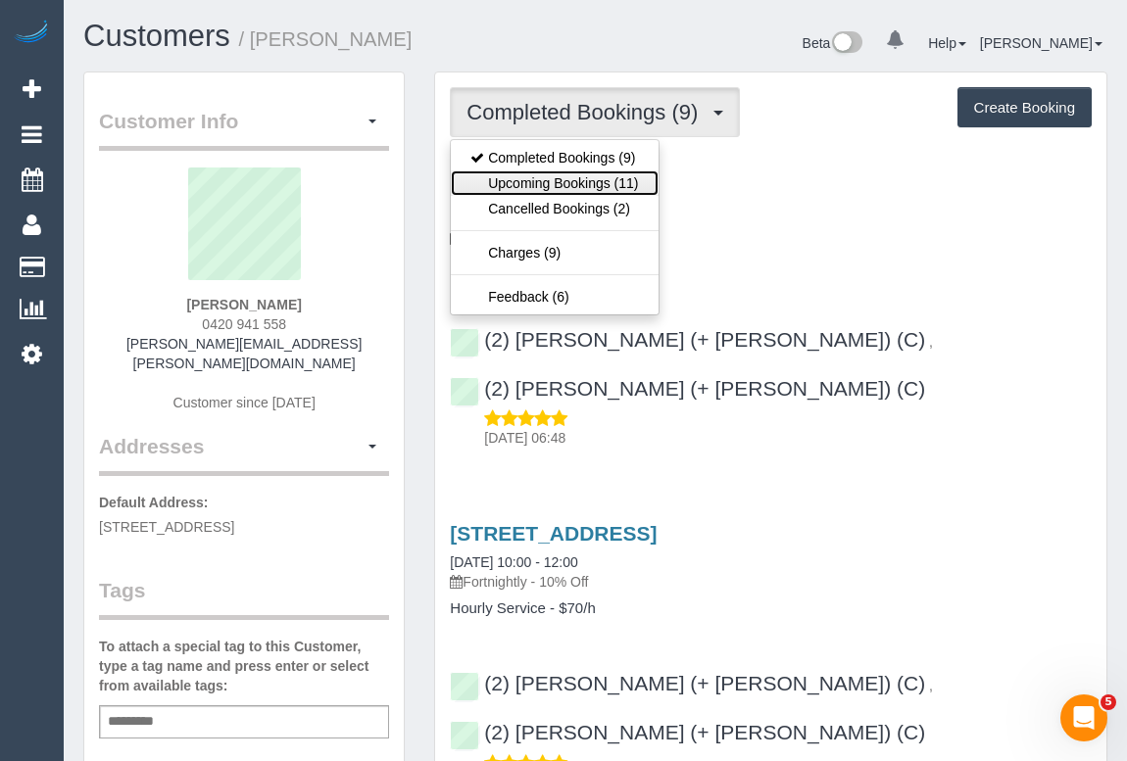
click at [547, 186] on link "Upcoming Bookings (11)" at bounding box center [554, 182] width 207 height 25
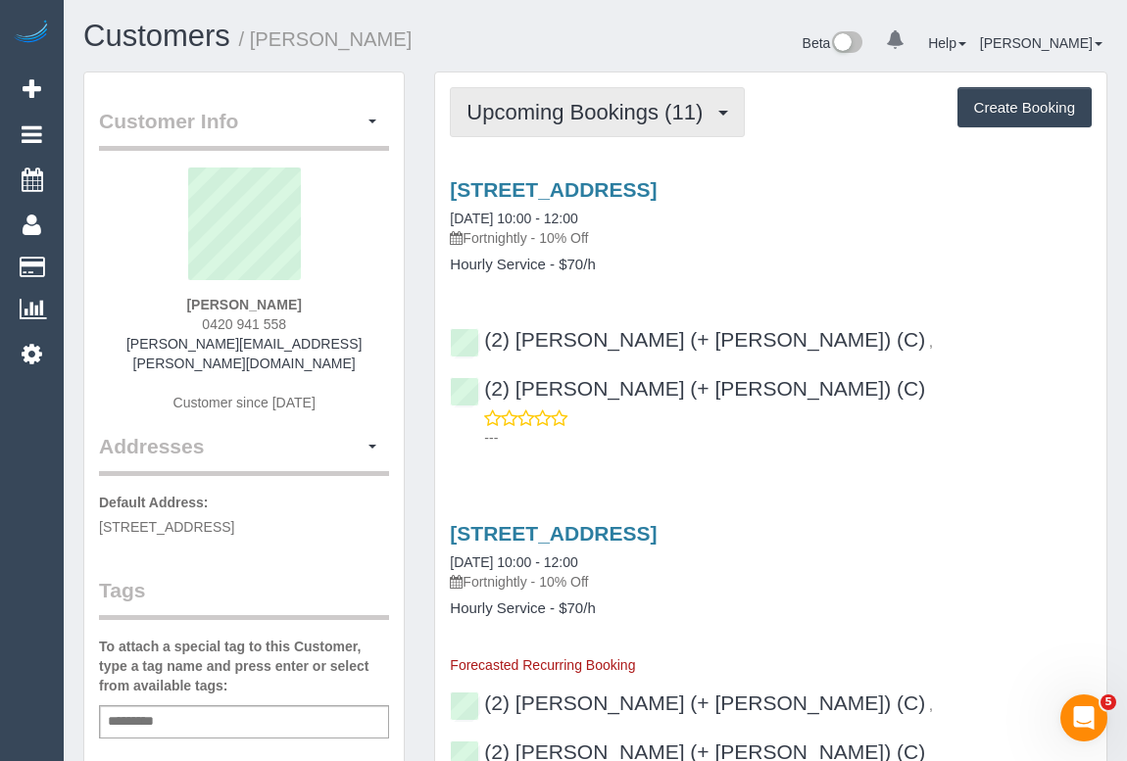
click at [584, 134] on button "Upcoming Bookings (11)" at bounding box center [597, 112] width 295 height 50
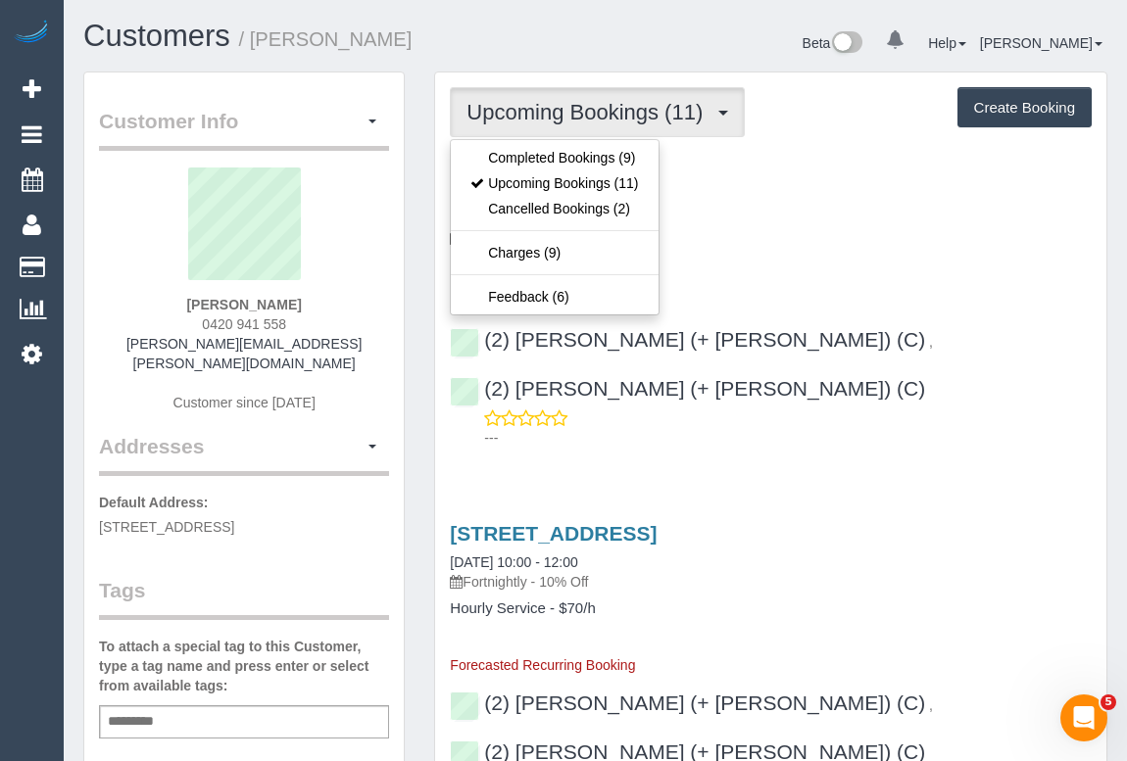
click at [656, 188] on link "[STREET_ADDRESS]" at bounding box center [553, 189] width 207 height 23
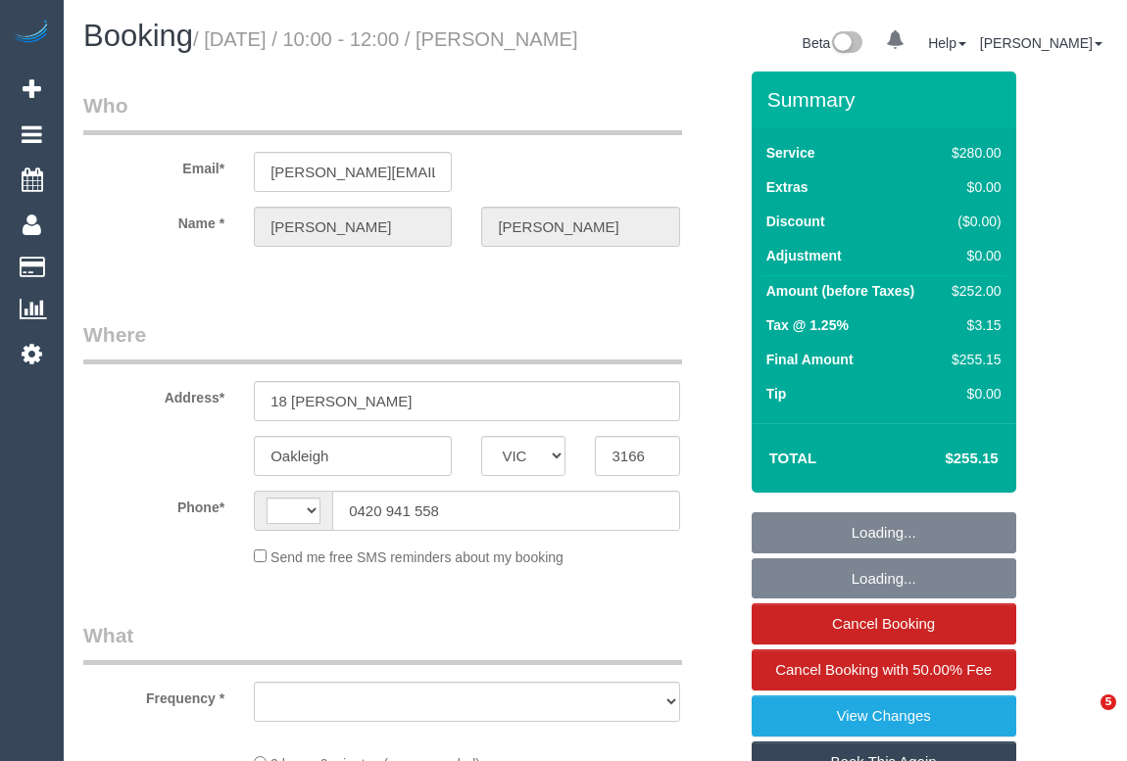
select select "VIC"
select select "object:289"
select select "string:stripe-pm_1R0fsu2GScqysDRV1fWs8soR"
select select "number:27"
select select "number:14"
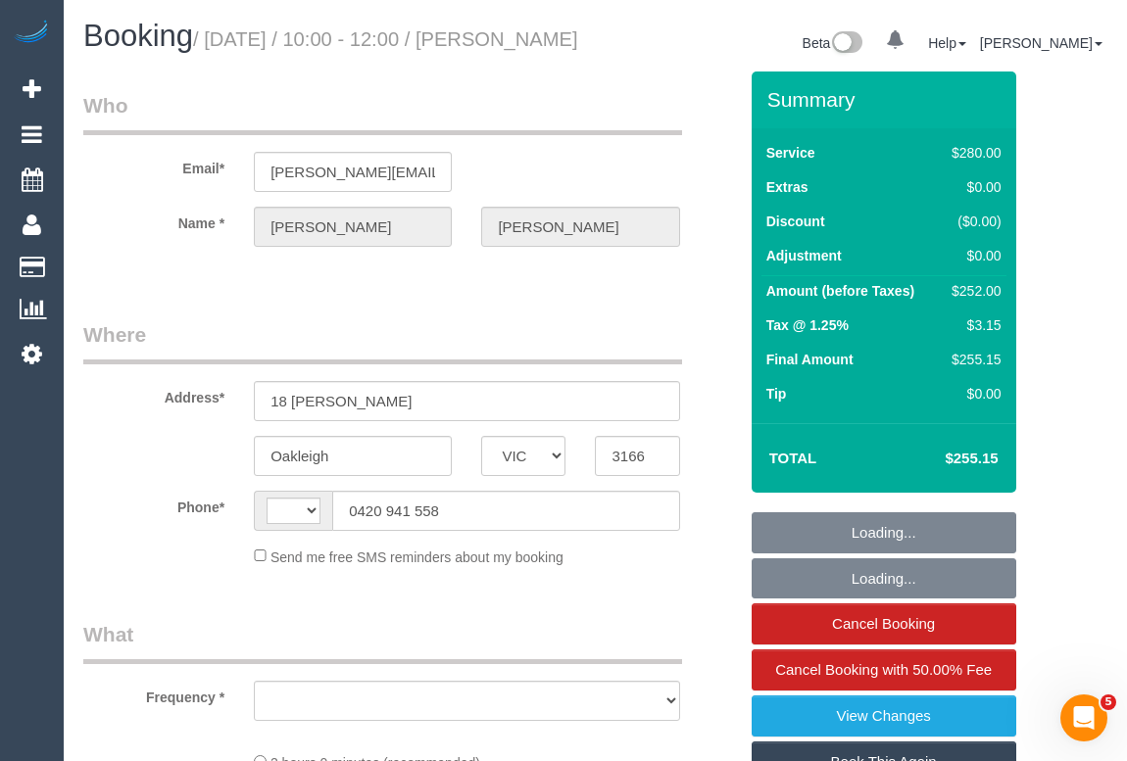
select select "number:19"
select select "number:25"
select select "number:34"
select select "number:11"
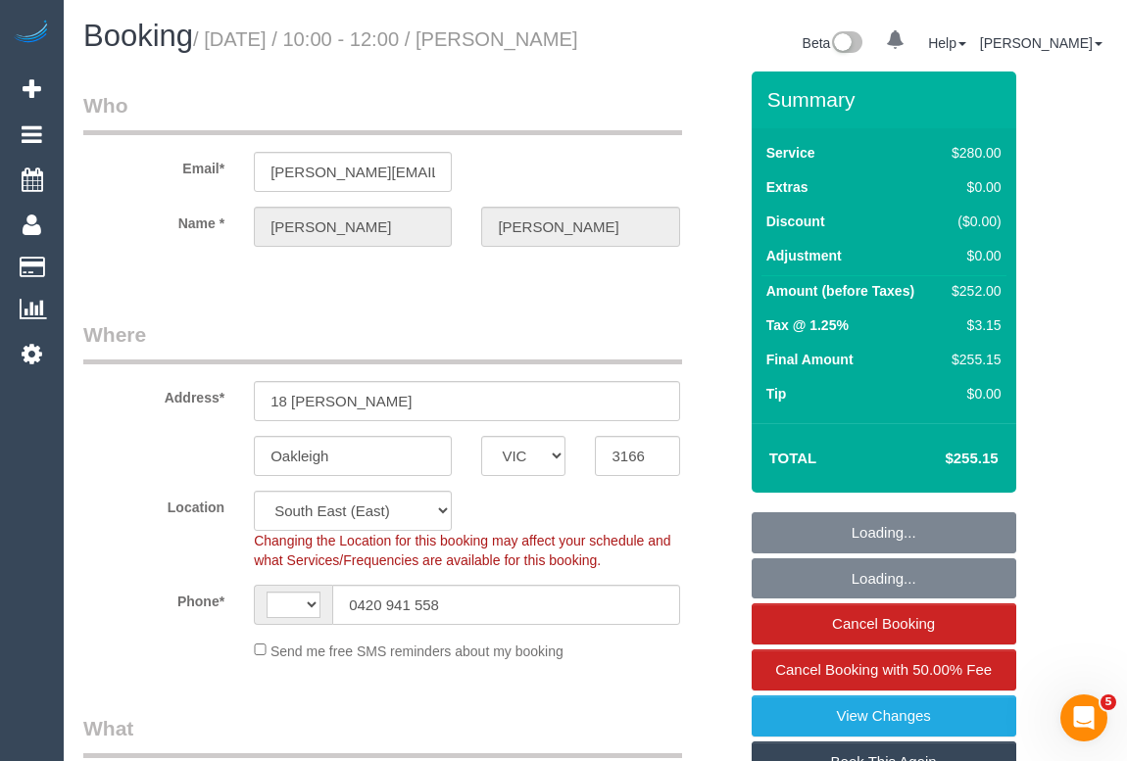
select select "object:442"
select select "string:AU"
select select "2"
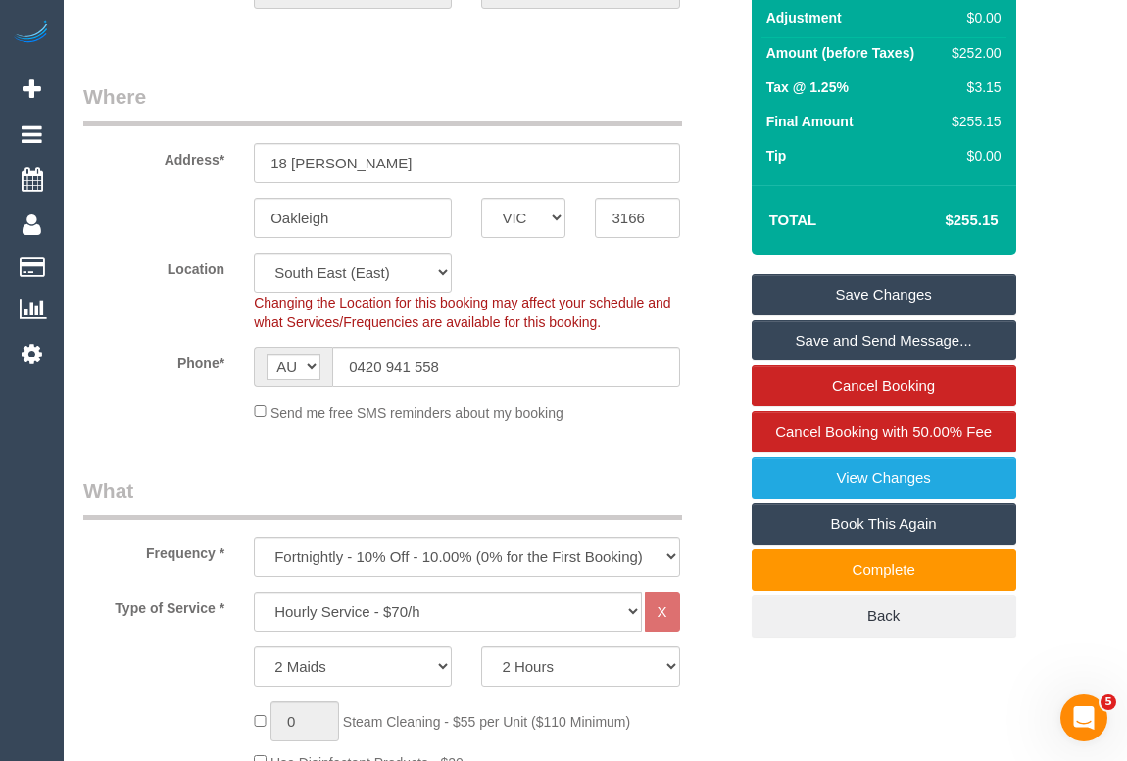
scroll to position [177, 0]
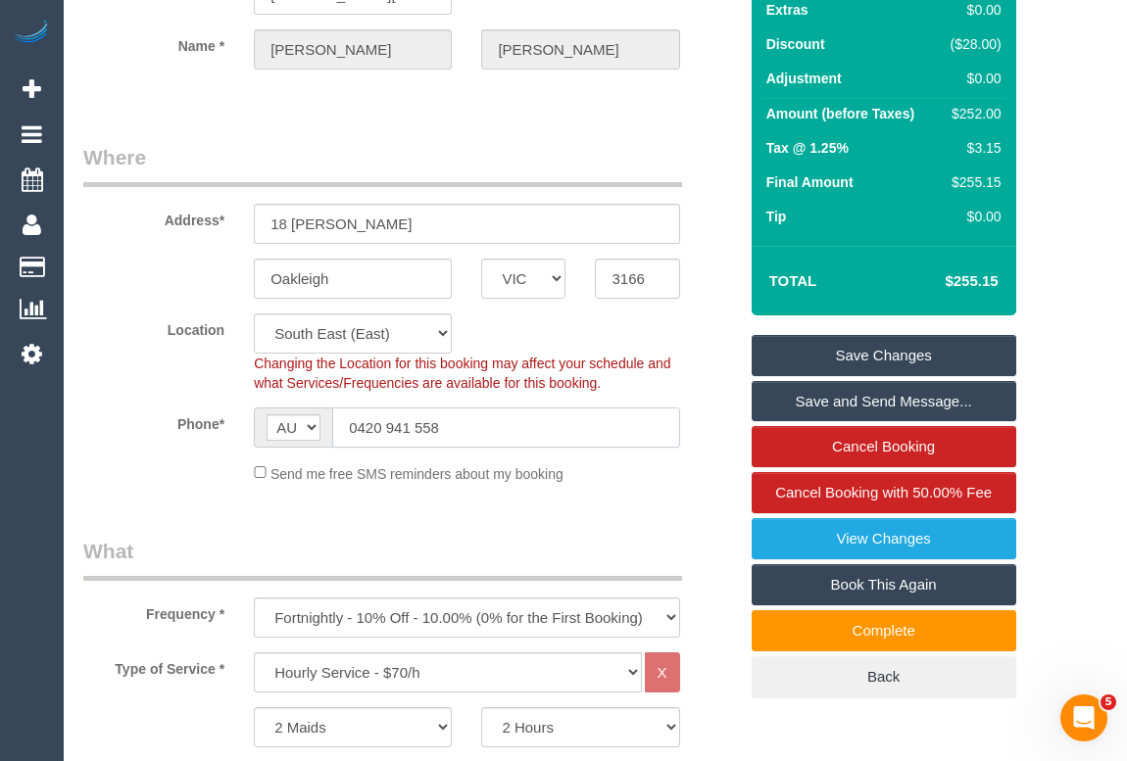
drag, startPoint x: 467, startPoint y: 450, endPoint x: 279, endPoint y: 463, distance: 188.6
click at [279, 448] on div "AF AL DZ AD AO AI AQ AG AR AM AW AU AT AZ BS BH BD BB BY BE BZ BJ BM BT BO BA B…" at bounding box center [466, 428] width 425 height 40
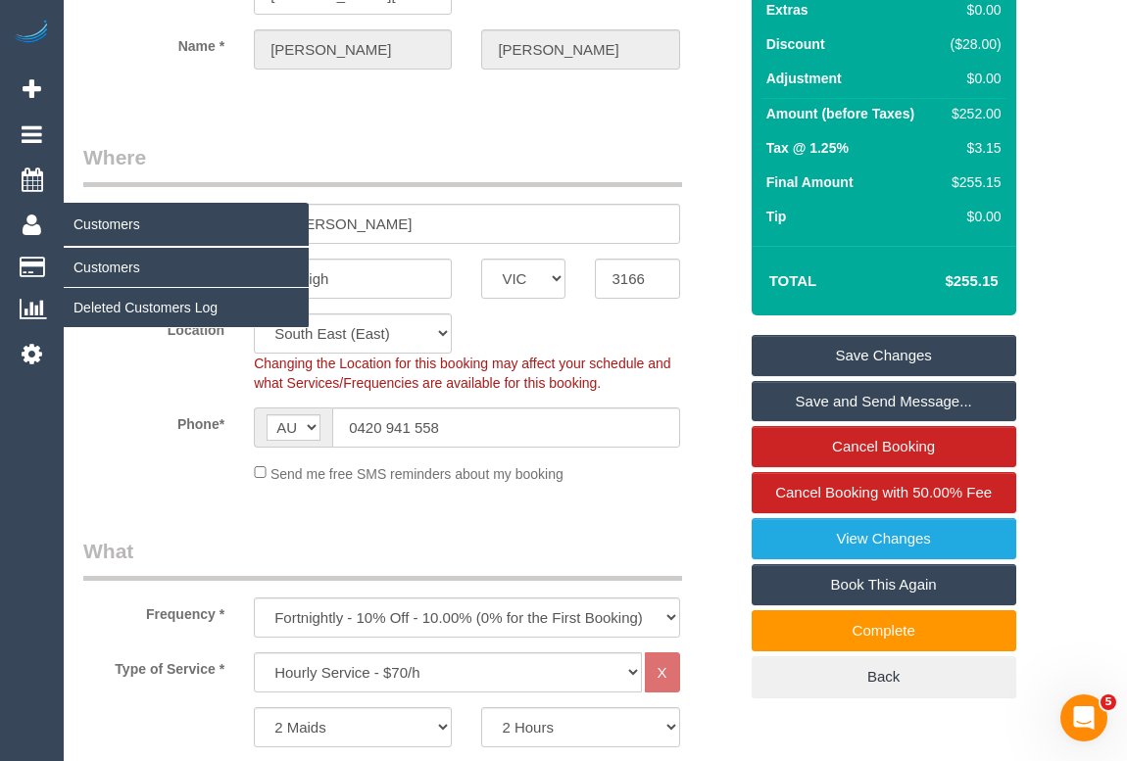
scroll to position [0, 0]
